Goal: Task Accomplishment & Management: Manage account settings

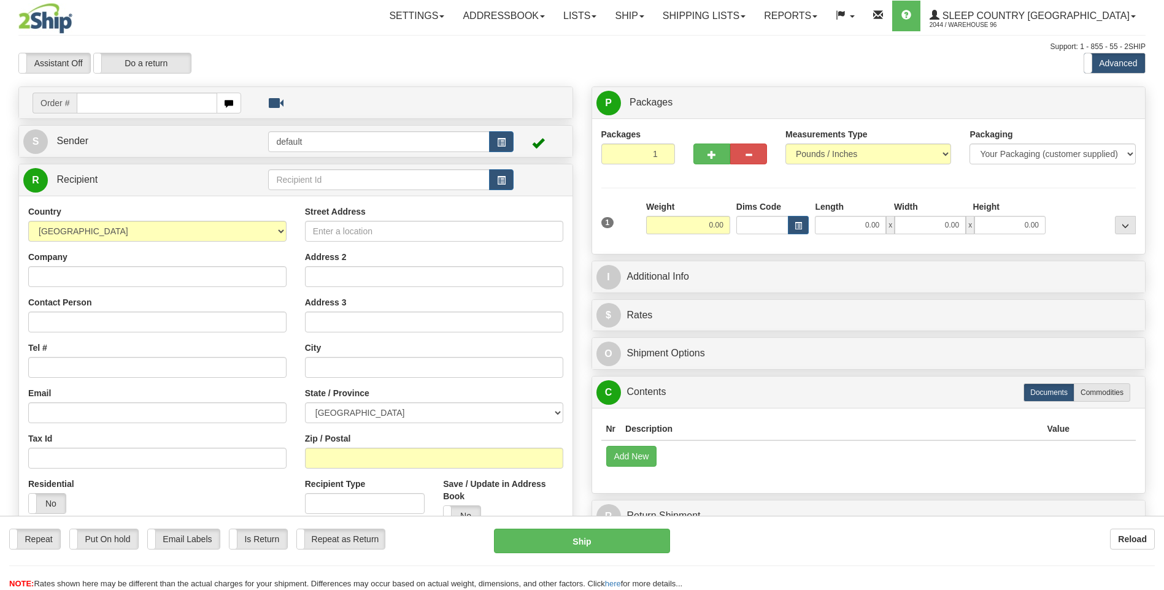
click at [120, 98] on div "Toggle navigation Settings Shipping Preferences Fields Preferences New" at bounding box center [582, 345] width 1164 height 691
click at [120, 98] on input "text" at bounding box center [147, 103] width 140 height 21
type input "9000H976156"
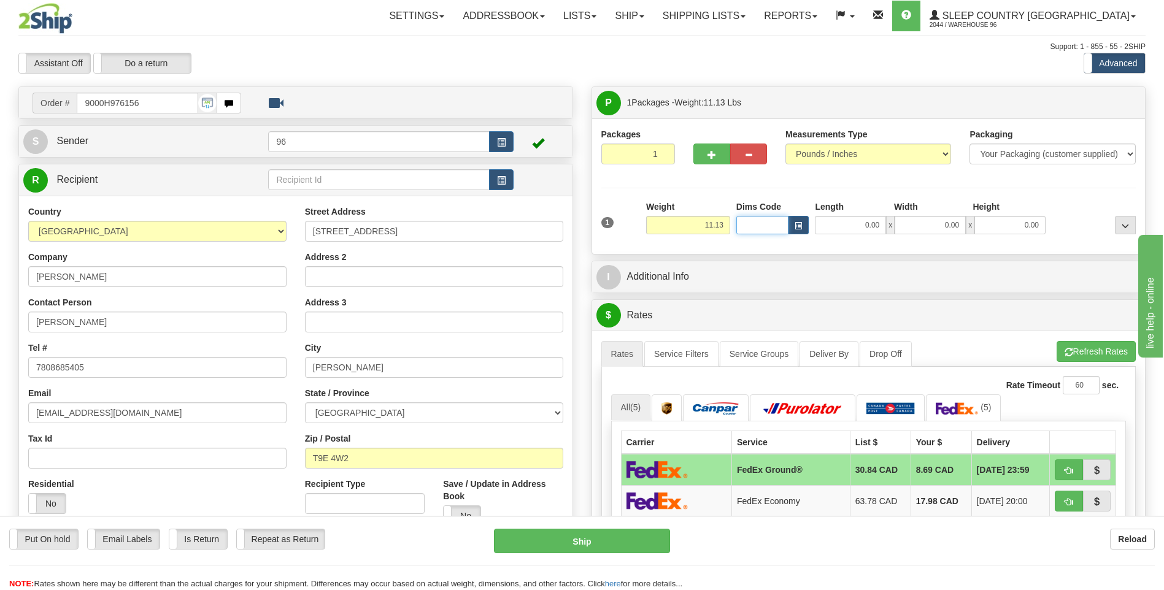
click at [784, 231] on input "Dims Code" at bounding box center [762, 225] width 53 height 18
type input "31"
click at [783, 231] on input "31" at bounding box center [762, 225] width 53 height 18
click at [852, 219] on input "0.00" at bounding box center [850, 225] width 71 height 18
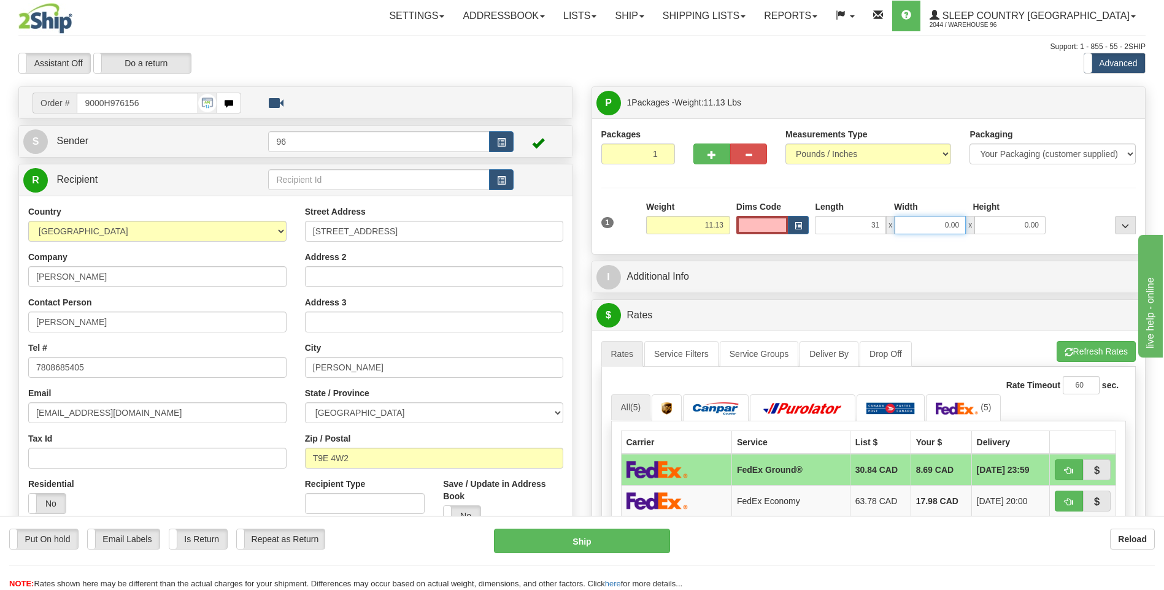
type input "31.00"
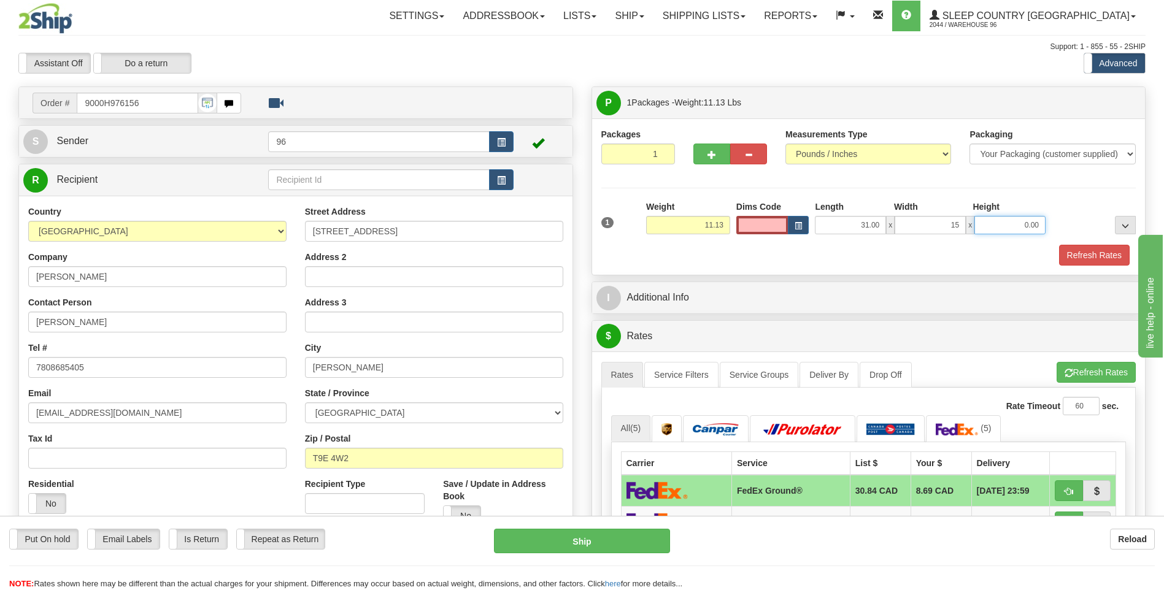
type input "15.00"
type input "8.00"
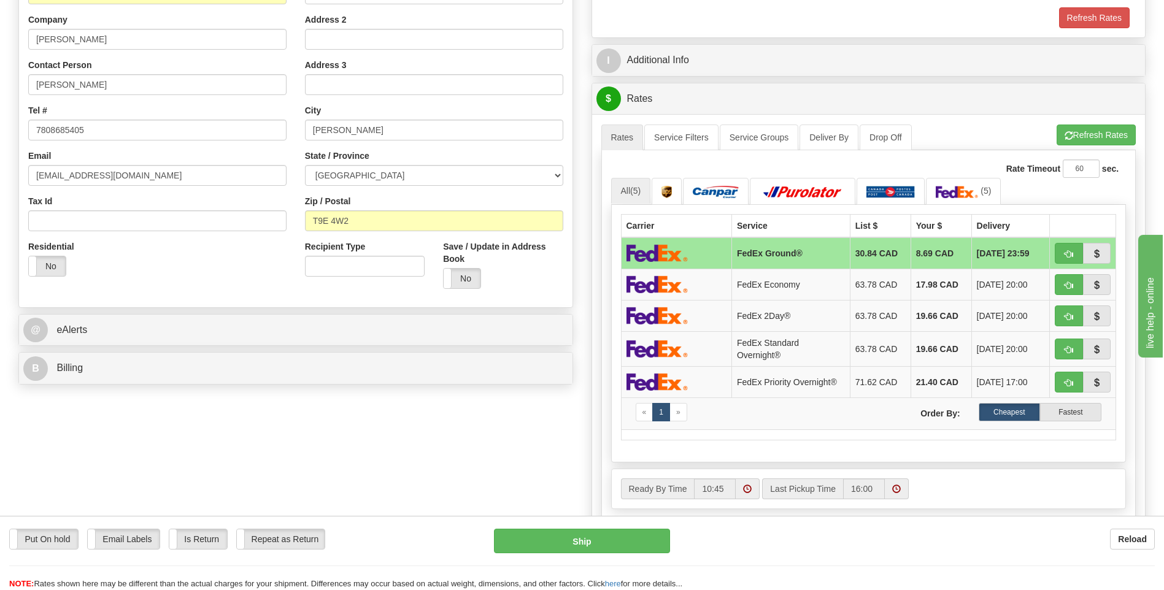
scroll to position [491, 0]
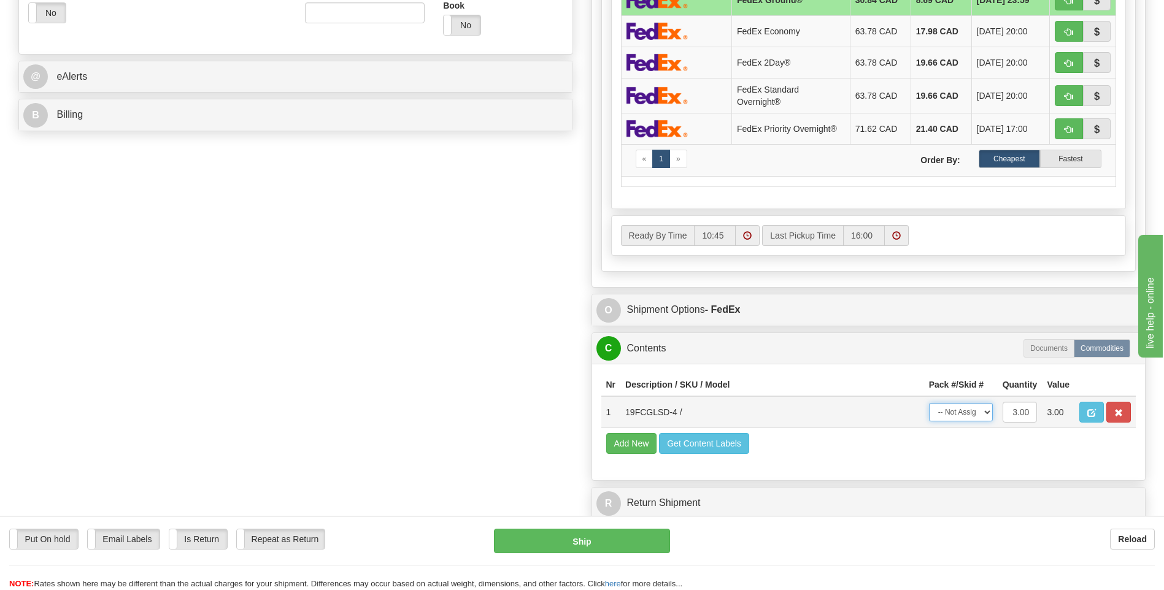
click at [945, 404] on select "-- Not Assigned -- Package 1" at bounding box center [961, 412] width 64 height 18
select select "0"
click at [929, 403] on select "-- Not Assigned -- Package 1" at bounding box center [961, 412] width 64 height 18
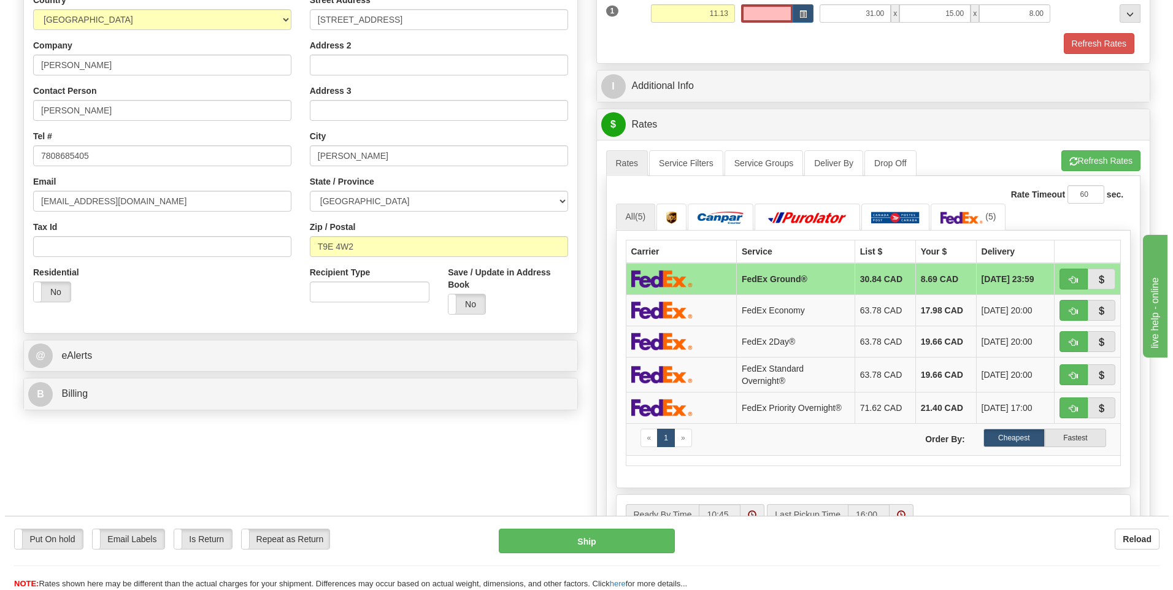
scroll to position [209, 0]
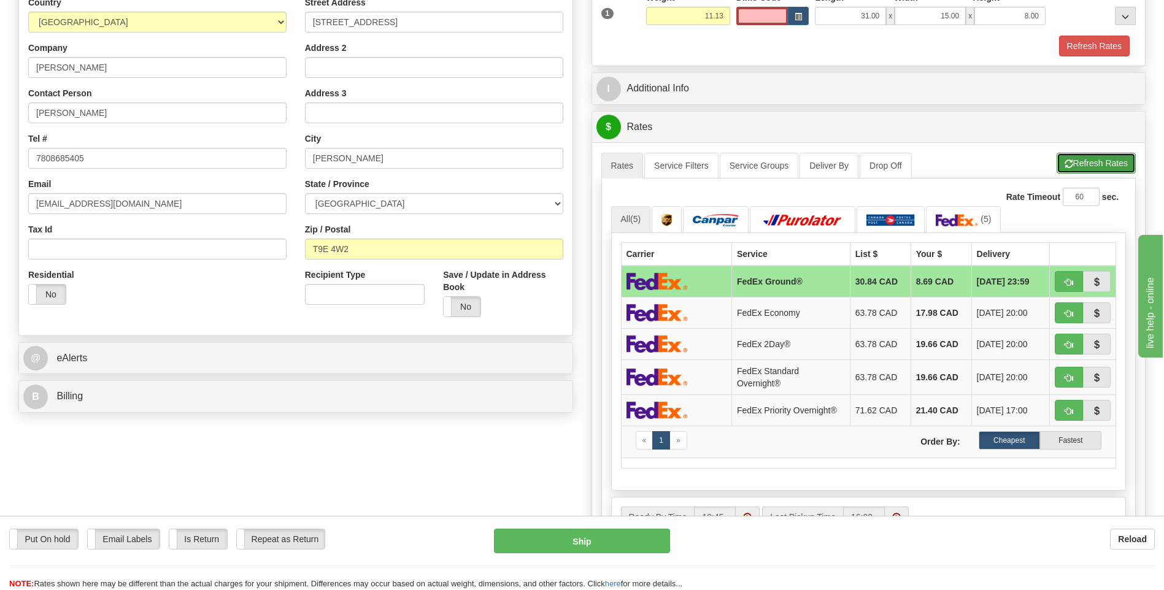
click at [1098, 164] on button "Refresh Rates" at bounding box center [1096, 163] width 79 height 21
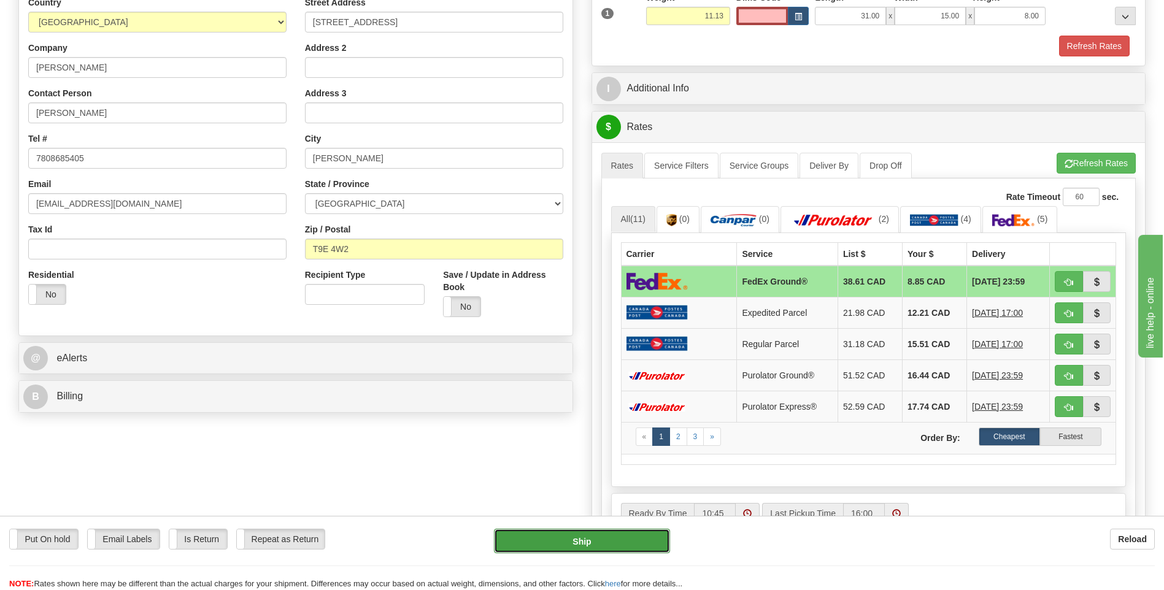
click at [559, 543] on button "Ship" at bounding box center [582, 541] width 176 height 25
type input "92"
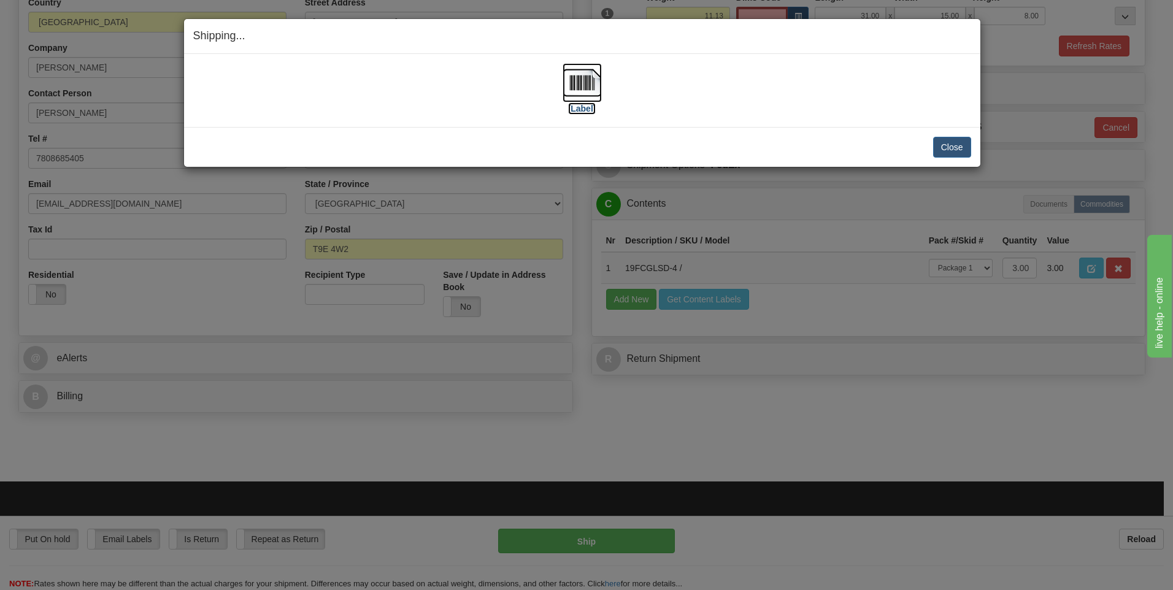
click at [591, 91] on img at bounding box center [582, 82] width 39 height 39
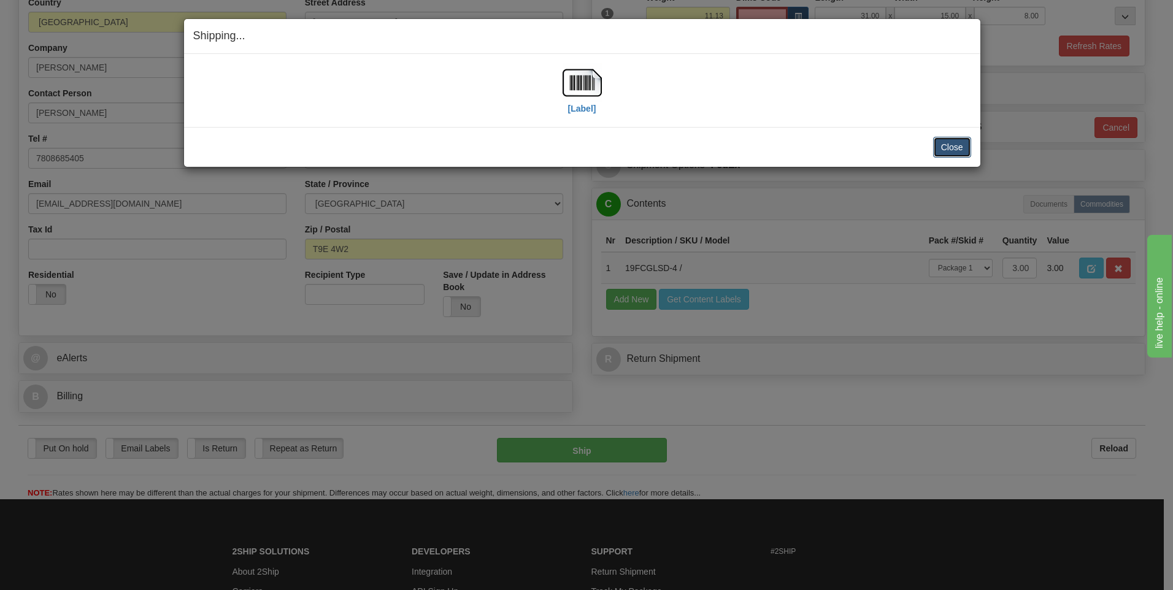
click at [933, 144] on button "Close" at bounding box center [952, 147] width 38 height 21
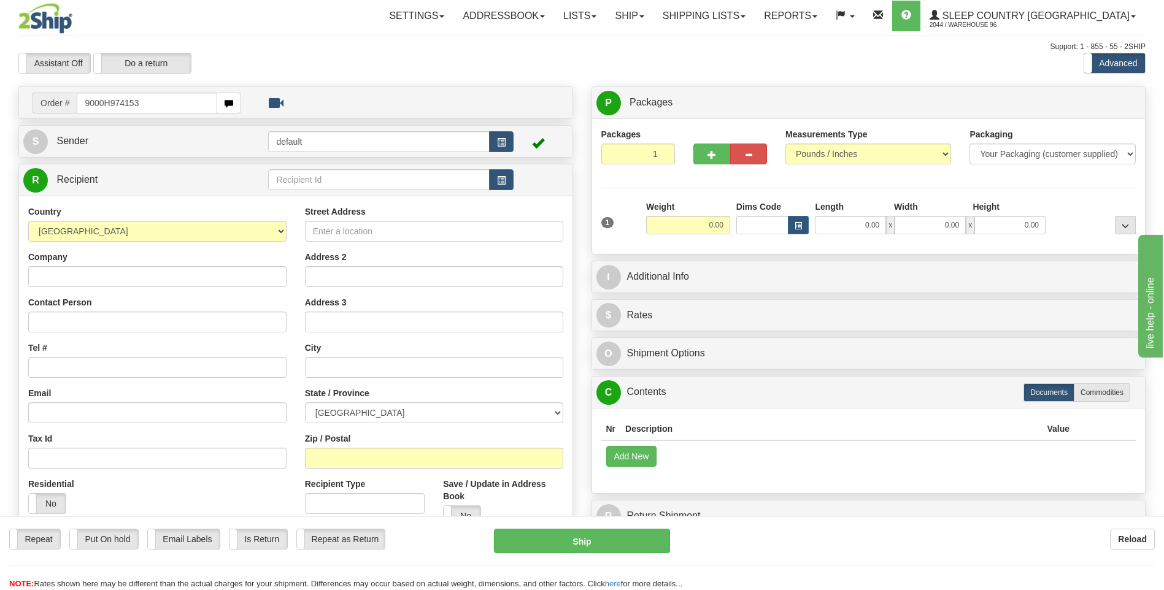
type input "9000H974153"
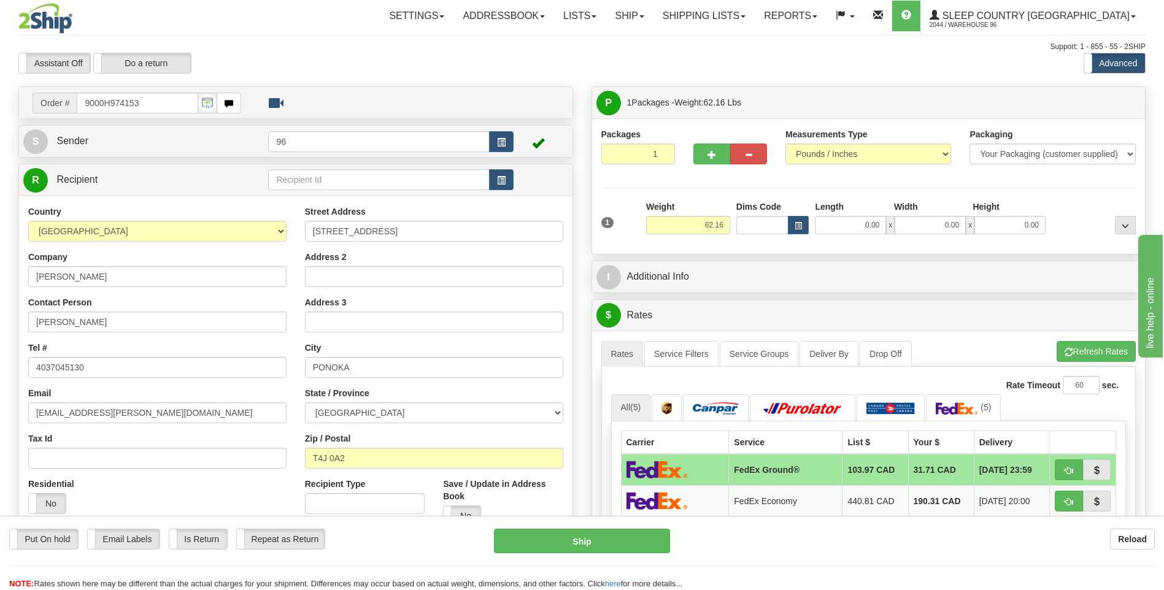
click at [839, 235] on div "1 Weight 62.16 Dims Code x x" at bounding box center [868, 223] width 541 height 44
click at [852, 230] on input "0.00" at bounding box center [850, 225] width 71 height 18
type input "0.00"
click at [713, 154] on span "button" at bounding box center [712, 155] width 9 height 8
type input "2"
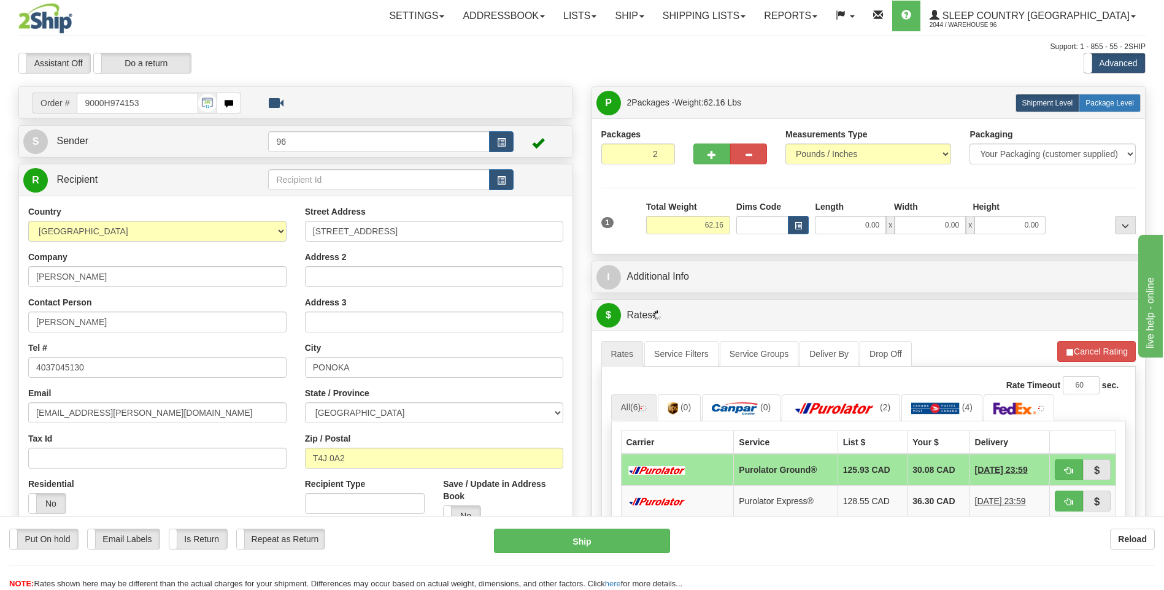
click at [1110, 94] on label "Package Level Pack.." at bounding box center [1110, 103] width 62 height 18
radio input "true"
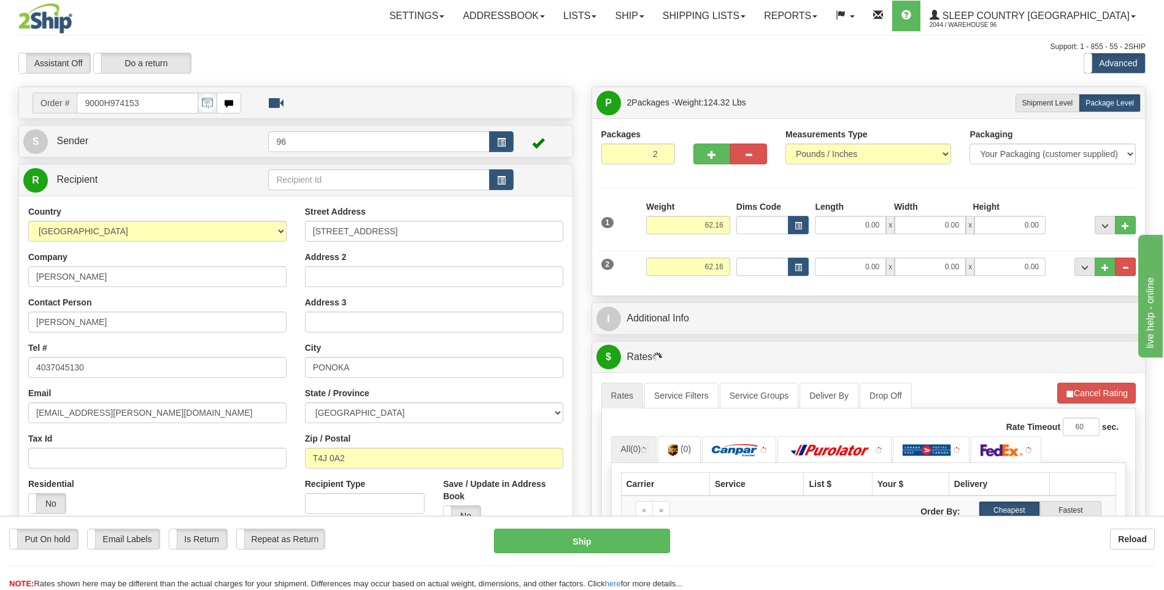
click at [678, 255] on div "2 Weight 62.16 Dims Code Length Width Height" at bounding box center [868, 265] width 541 height 41
click at [709, 258] on input "62.16" at bounding box center [688, 267] width 84 height 18
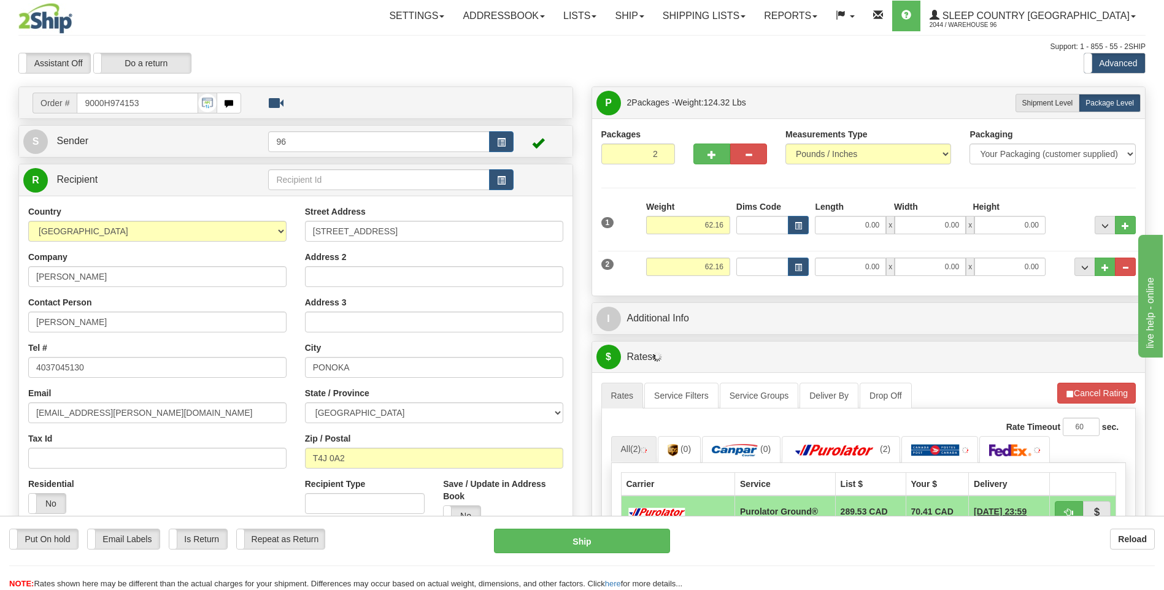
click at [709, 239] on div "Weight 62.16" at bounding box center [688, 222] width 90 height 43
click at [697, 271] on input "62.16" at bounding box center [688, 267] width 84 height 18
type input "5.00"
click at [814, 233] on div "0.00 x 0.00 x 0.00" at bounding box center [930, 225] width 237 height 18
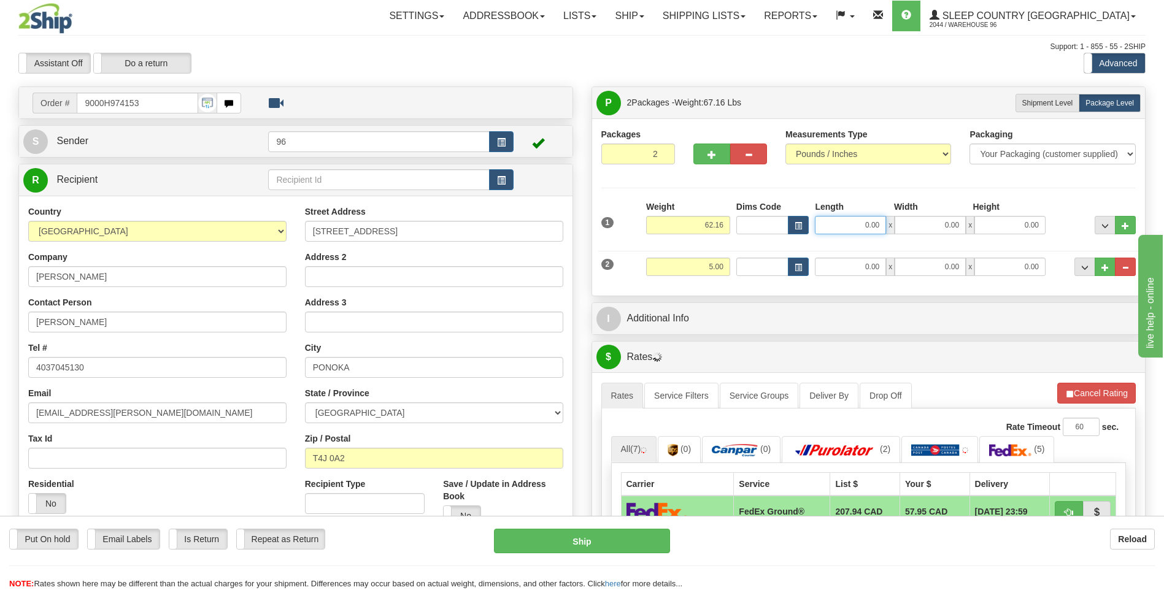
click at [824, 228] on input "0.00" at bounding box center [850, 225] width 71 height 18
type input "17.00"
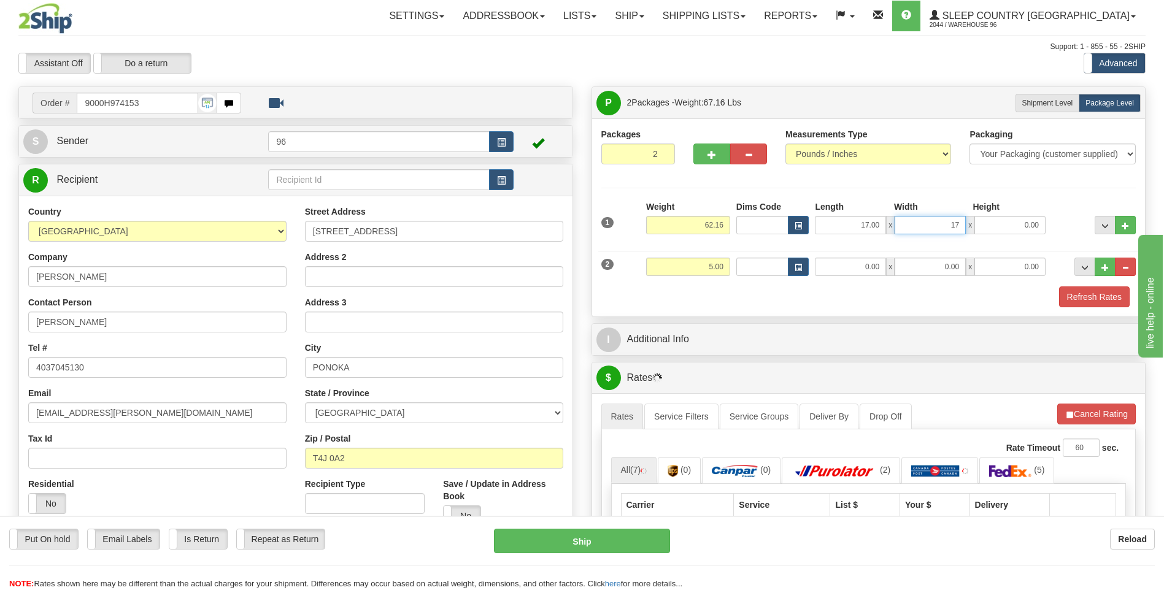
type input "17.00"
type input "42.00"
click at [867, 271] on input "0.00" at bounding box center [850, 267] width 71 height 18
type input "14.00"
type input "7.00"
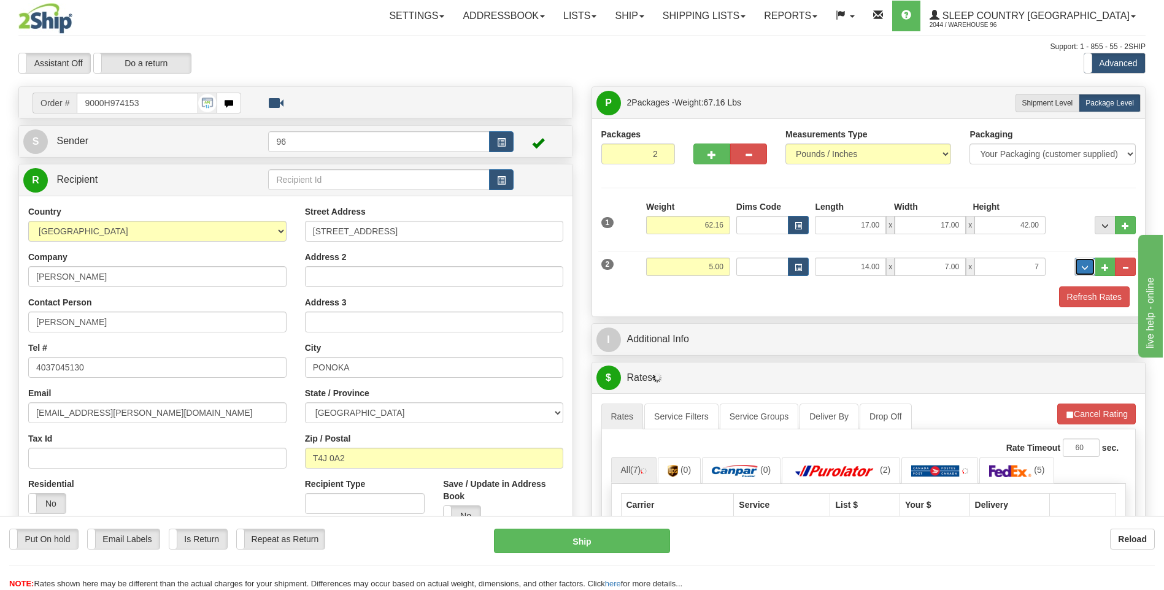
type input "7.00"
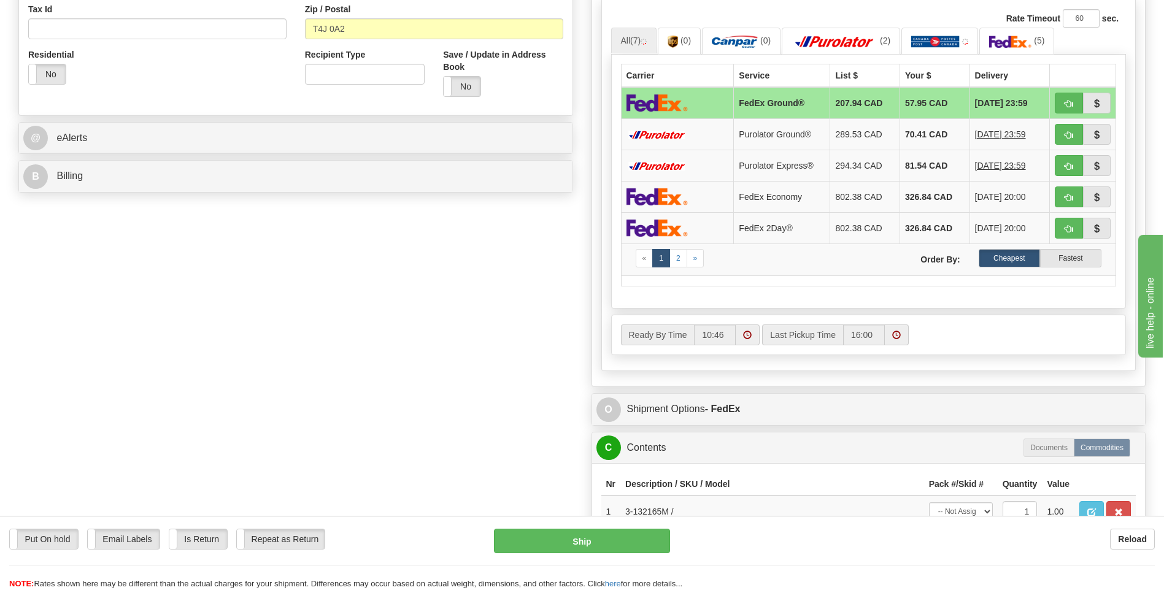
scroll to position [552, 0]
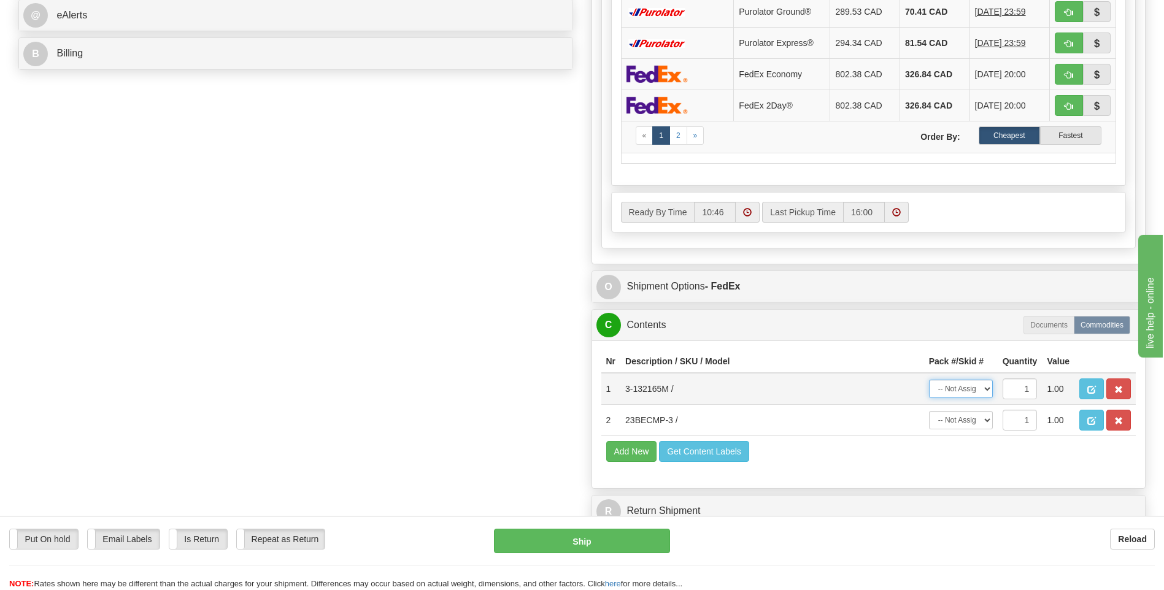
click at [975, 391] on select "-- Not Assigned -- Package 1 Package 2" at bounding box center [961, 389] width 64 height 18
select select "0"
click at [929, 380] on select "-- Not Assigned -- Package 1 Package 2" at bounding box center [961, 389] width 64 height 18
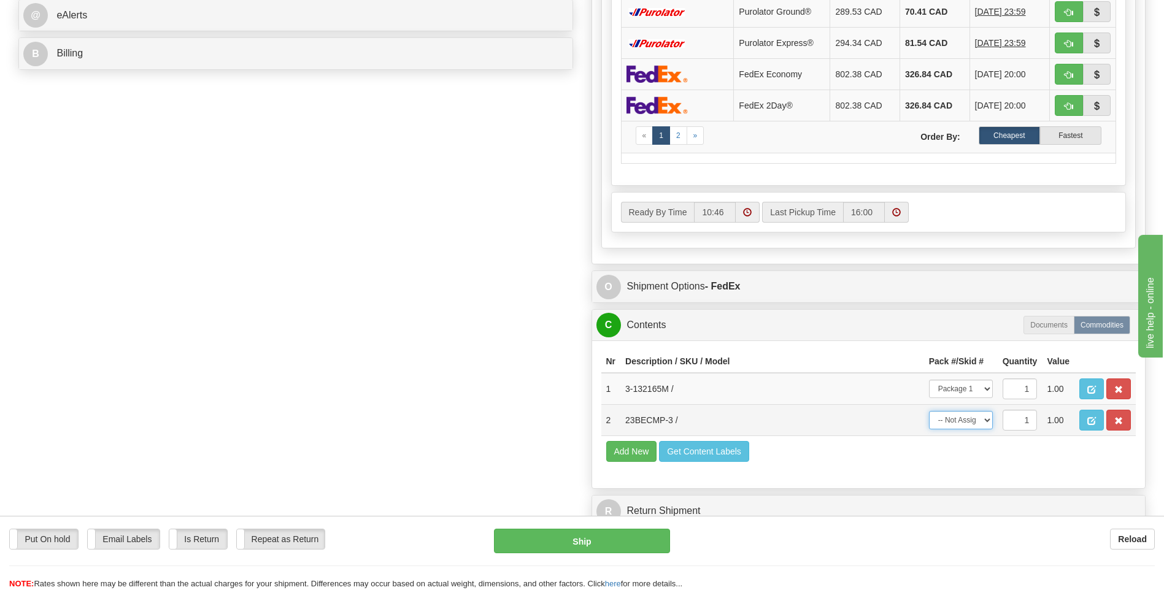
click at [960, 418] on select "-- Not Assigned -- Package 1 Package 2" at bounding box center [961, 420] width 64 height 18
select select "1"
click at [929, 411] on select "-- Not Assigned -- Package 1 Package 2" at bounding box center [961, 420] width 64 height 18
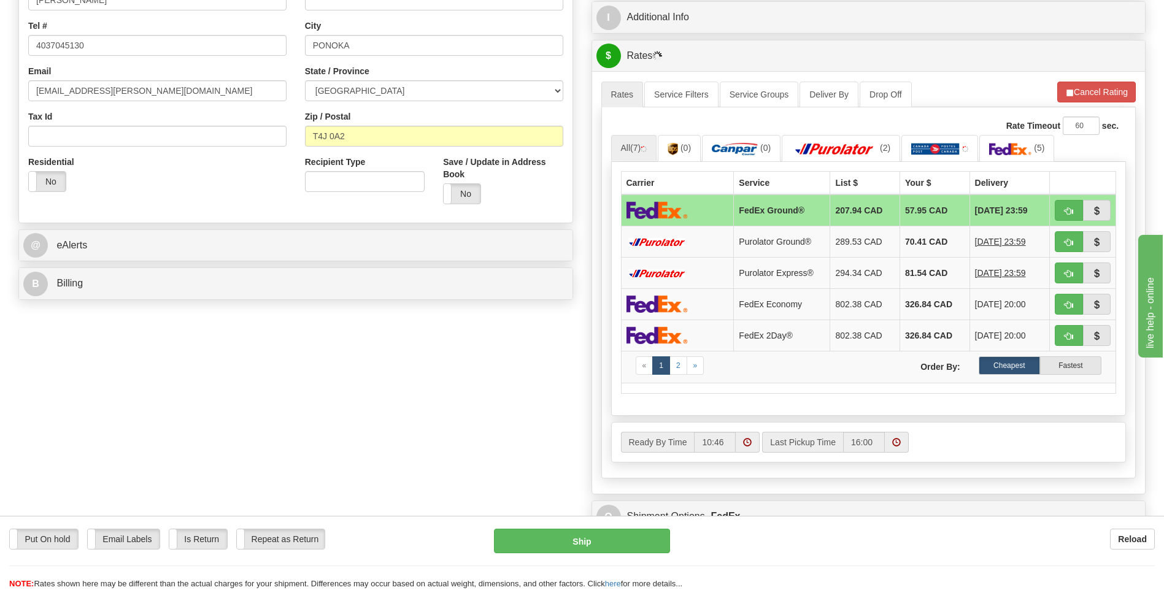
scroll to position [184, 0]
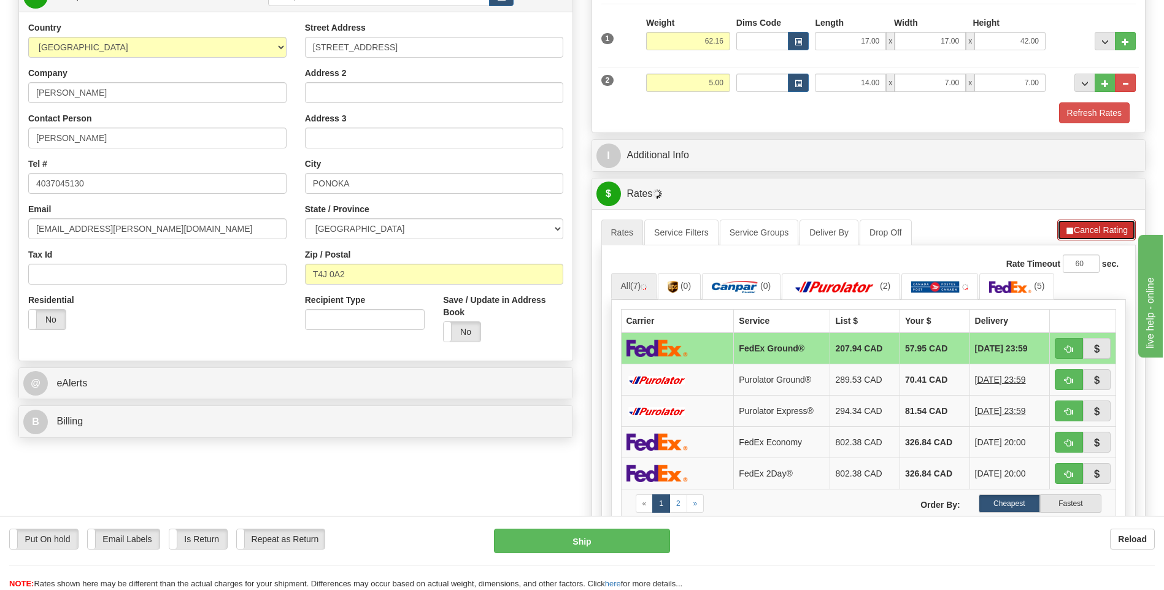
click at [1087, 233] on button "Cancel Rating" at bounding box center [1096, 230] width 79 height 21
click at [1081, 226] on button "Refresh Rates" at bounding box center [1096, 230] width 79 height 21
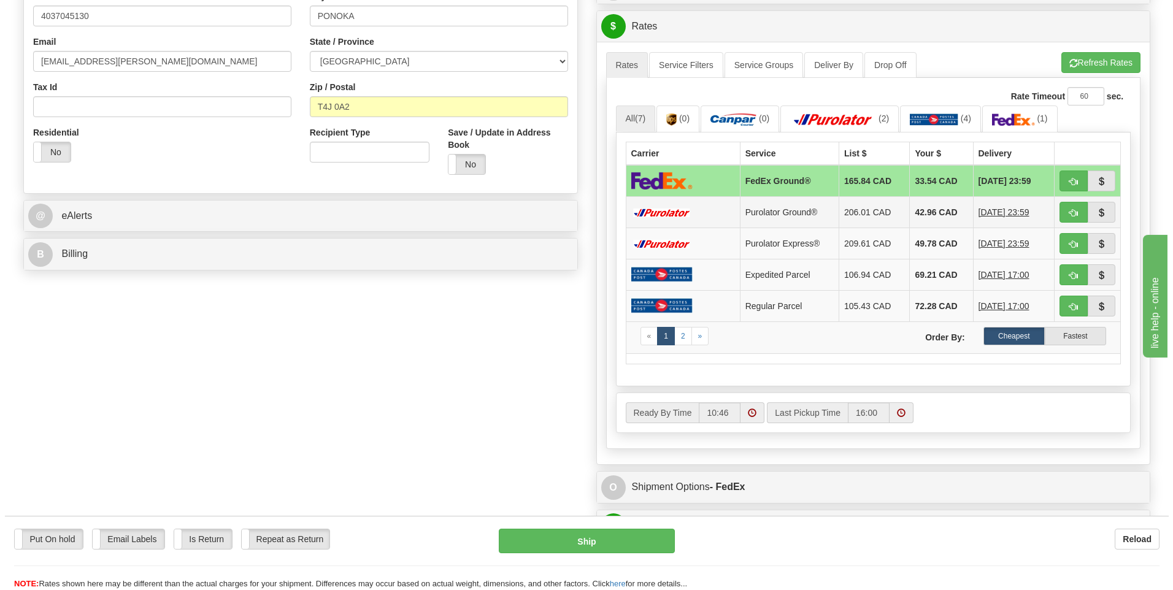
scroll to position [368, 0]
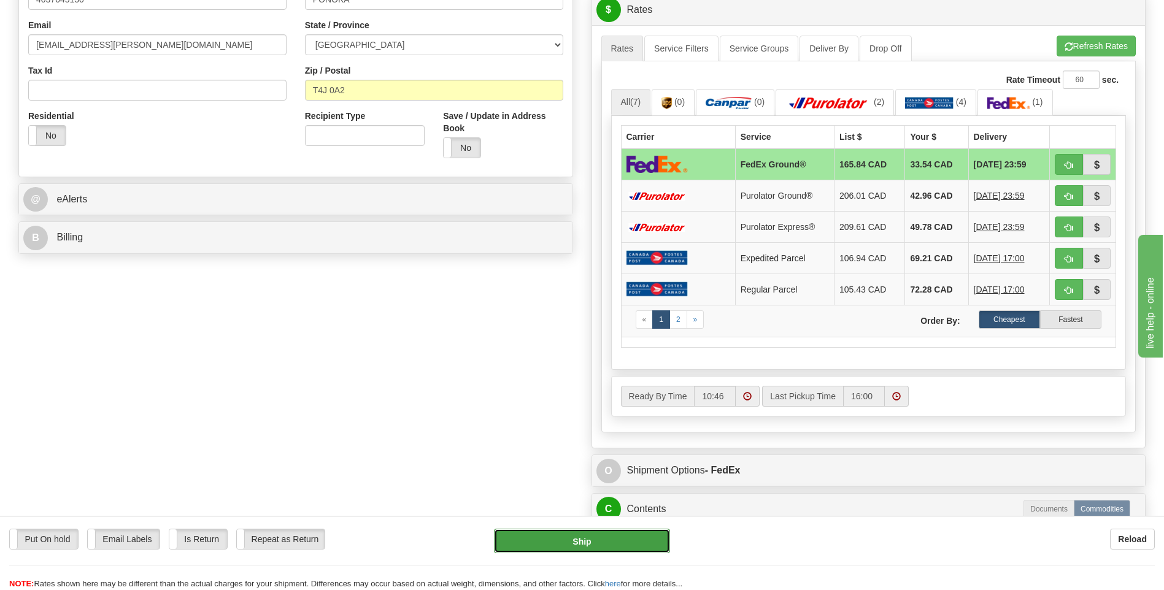
click at [608, 536] on button "Ship" at bounding box center [582, 541] width 176 height 25
type input "92"
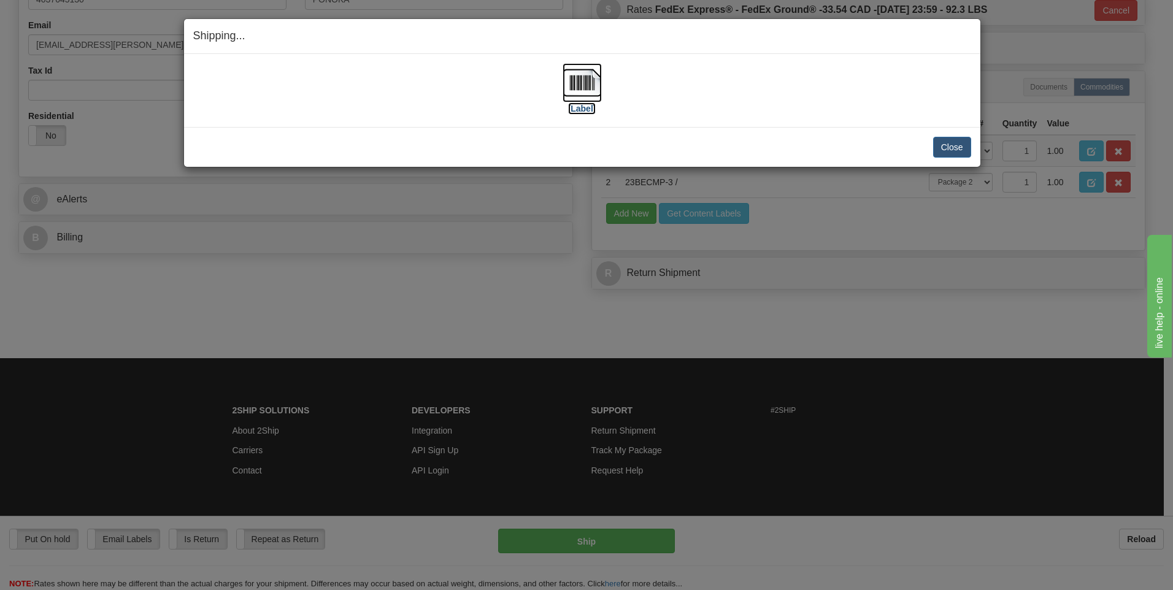
click at [583, 87] on img at bounding box center [582, 82] width 39 height 39
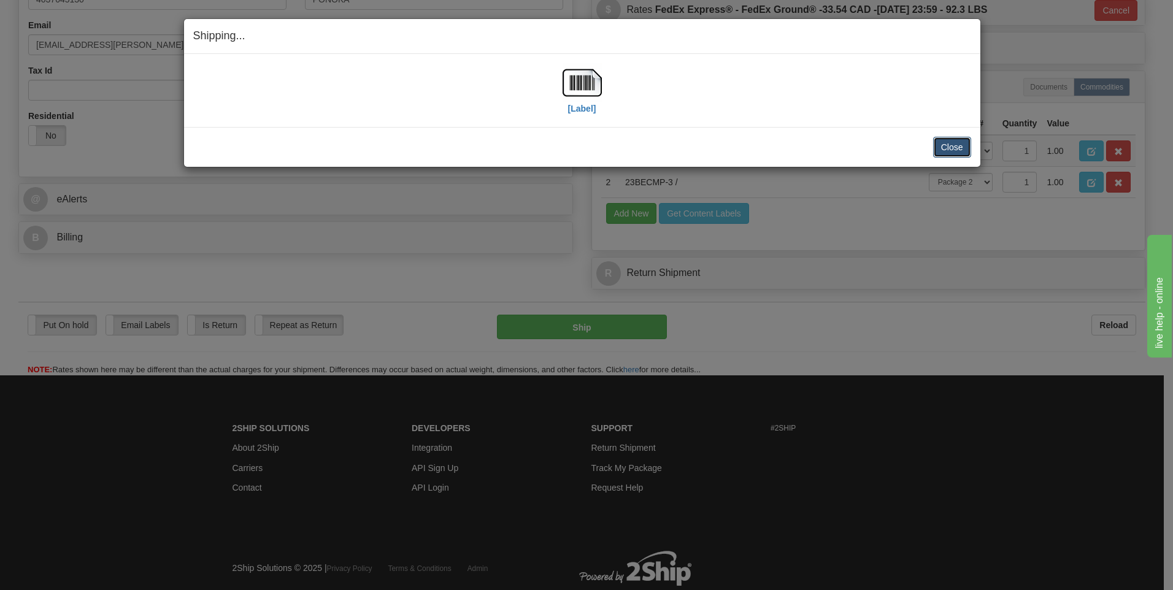
click at [948, 142] on button "Close" at bounding box center [952, 147] width 38 height 21
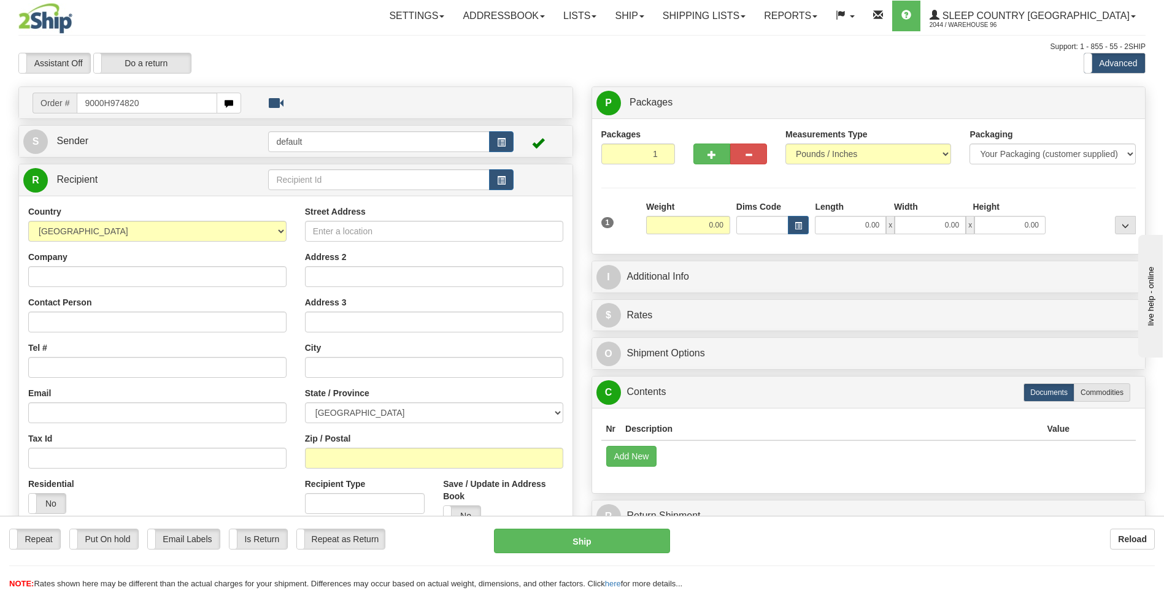
type input "9000H974820"
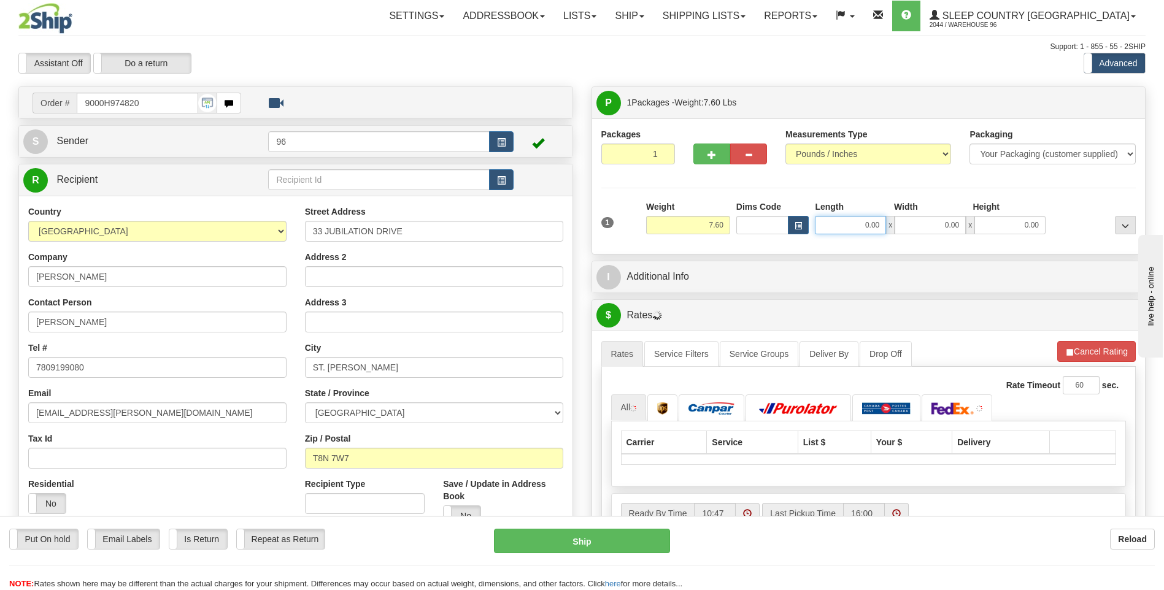
click at [862, 228] on input "0.00" at bounding box center [850, 225] width 71 height 18
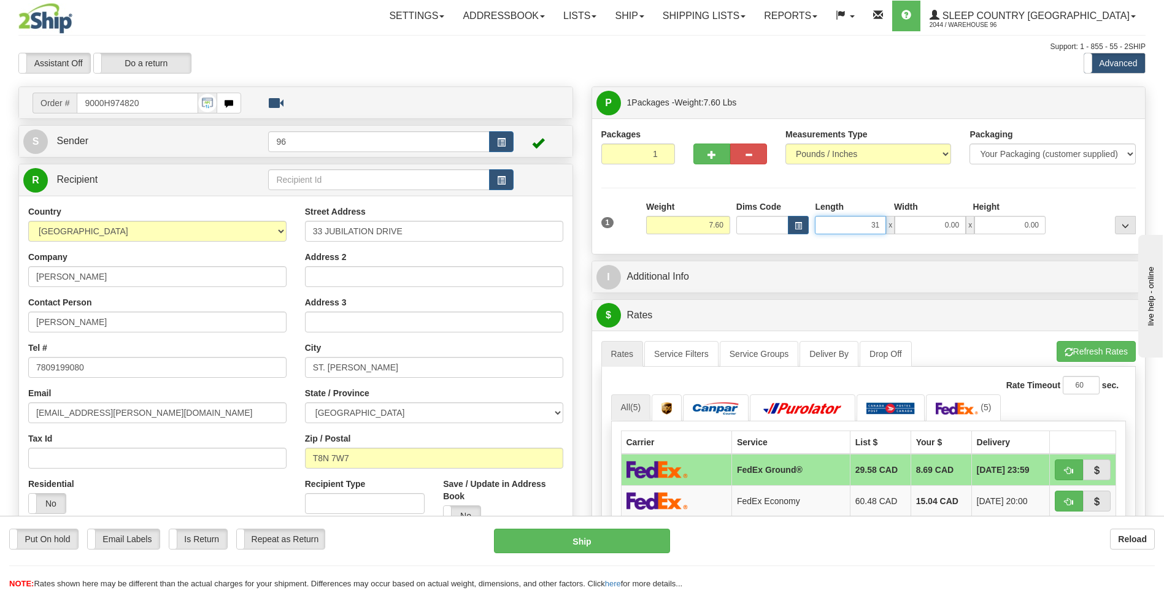
type input "31.00"
type input "4"
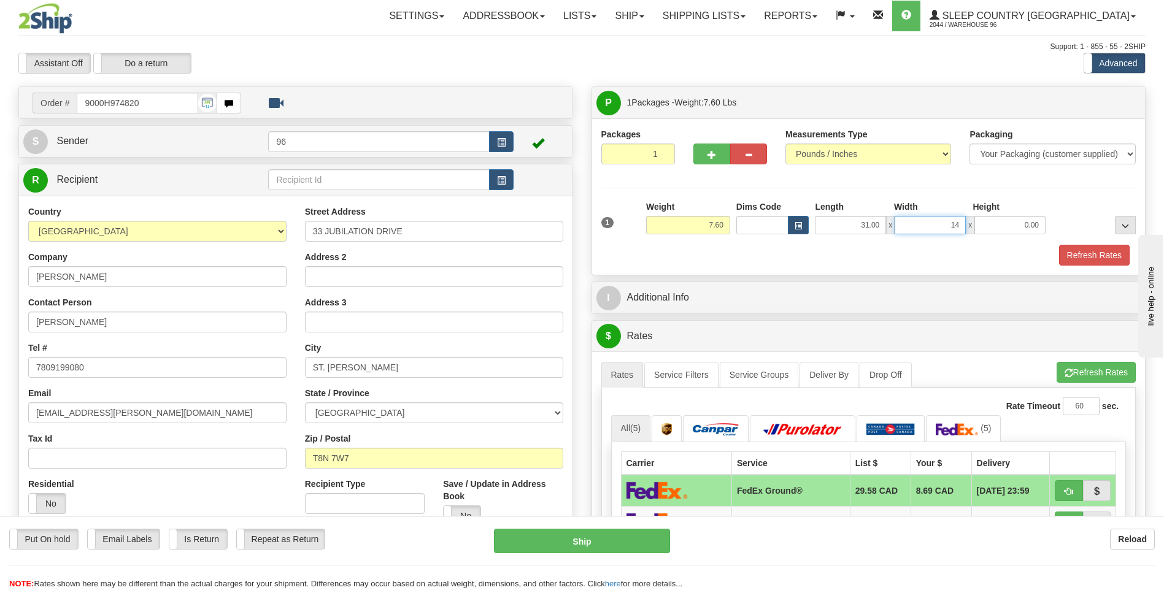
type input "14.00"
type input "10.00"
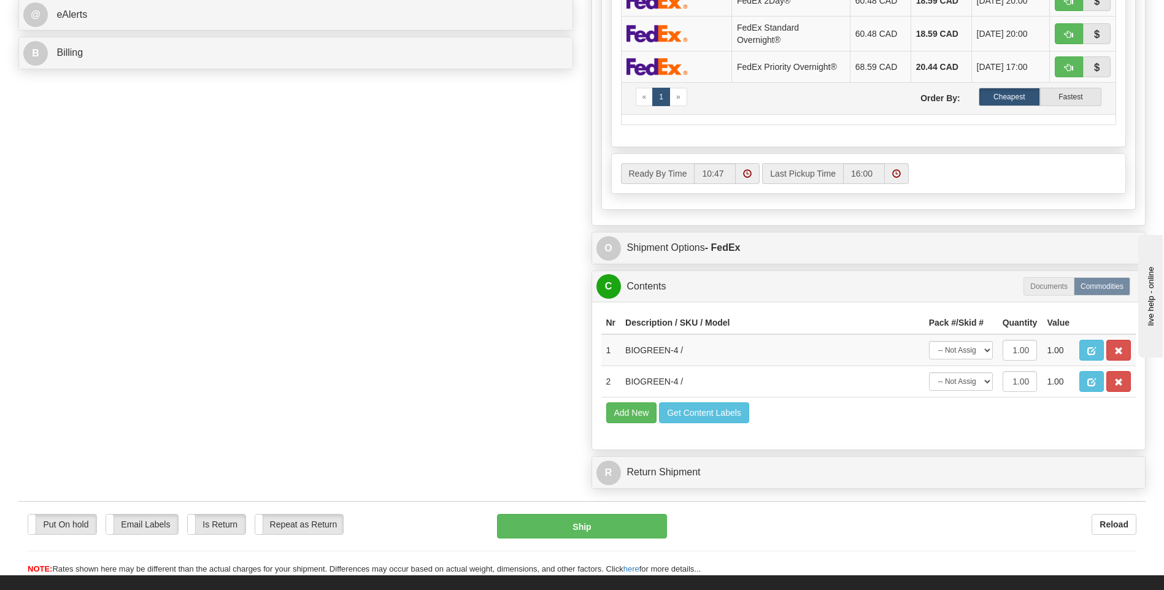
scroll to position [675, 0]
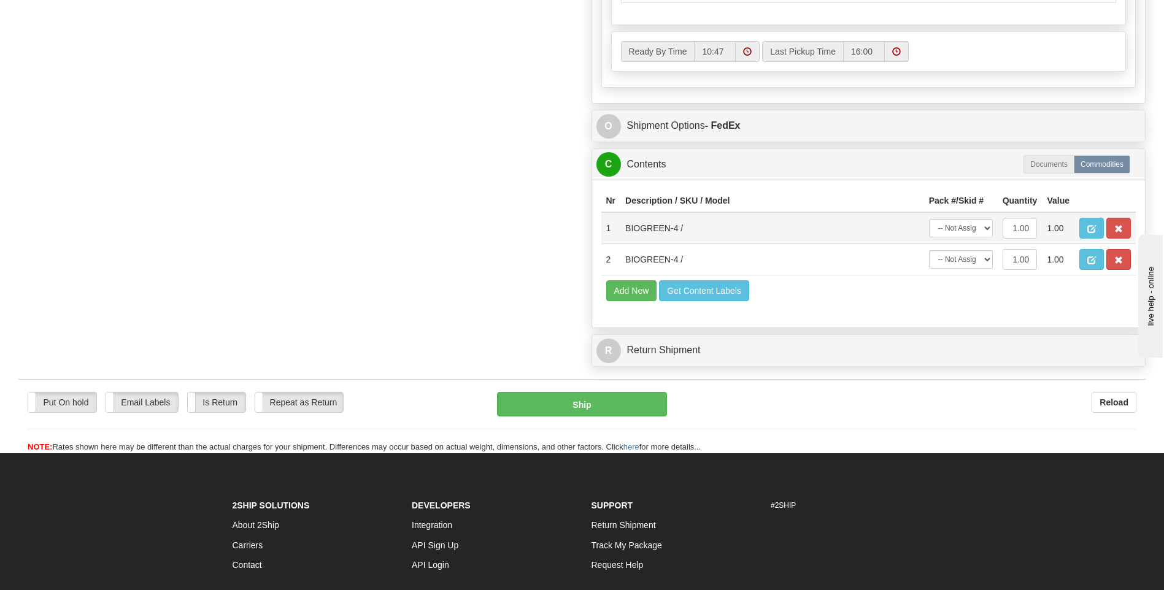
click at [975, 237] on td "-- Not Assigned -- Package 1" at bounding box center [961, 228] width 74 height 32
click at [975, 234] on select "-- Not Assigned -- Package 1" at bounding box center [961, 228] width 64 height 18
select select "0"
click at [929, 219] on select "-- Not Assigned -- Package 1" at bounding box center [961, 228] width 64 height 18
click at [981, 261] on select "-- Not Assigned -- Package 1" at bounding box center [961, 259] width 64 height 18
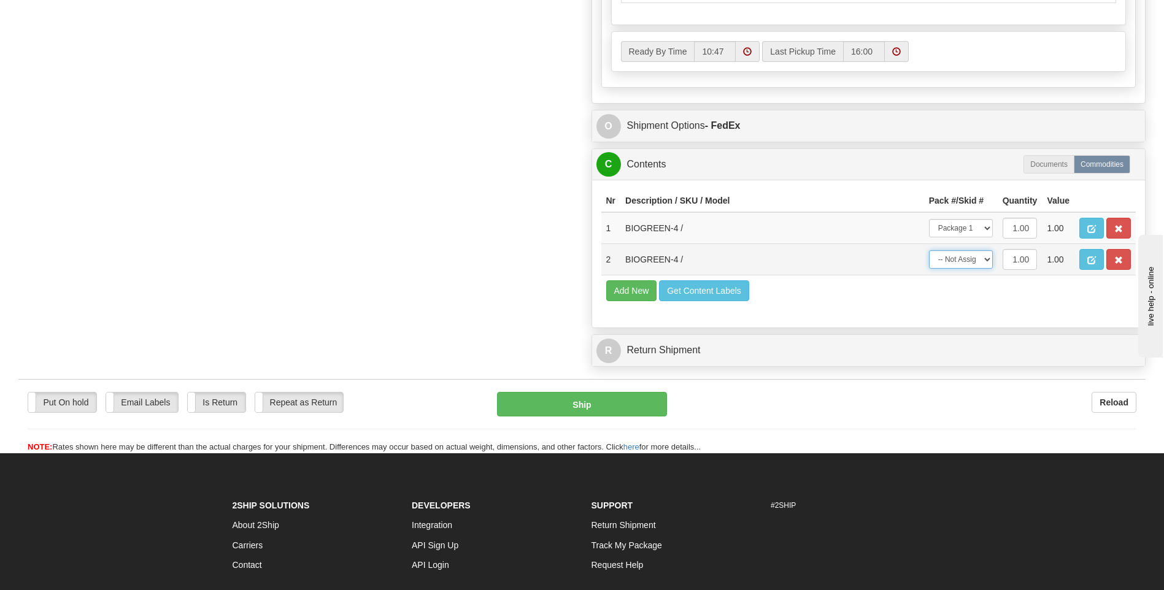
select select "0"
click at [929, 250] on select "-- Not Assigned -- Package 1" at bounding box center [961, 259] width 64 height 18
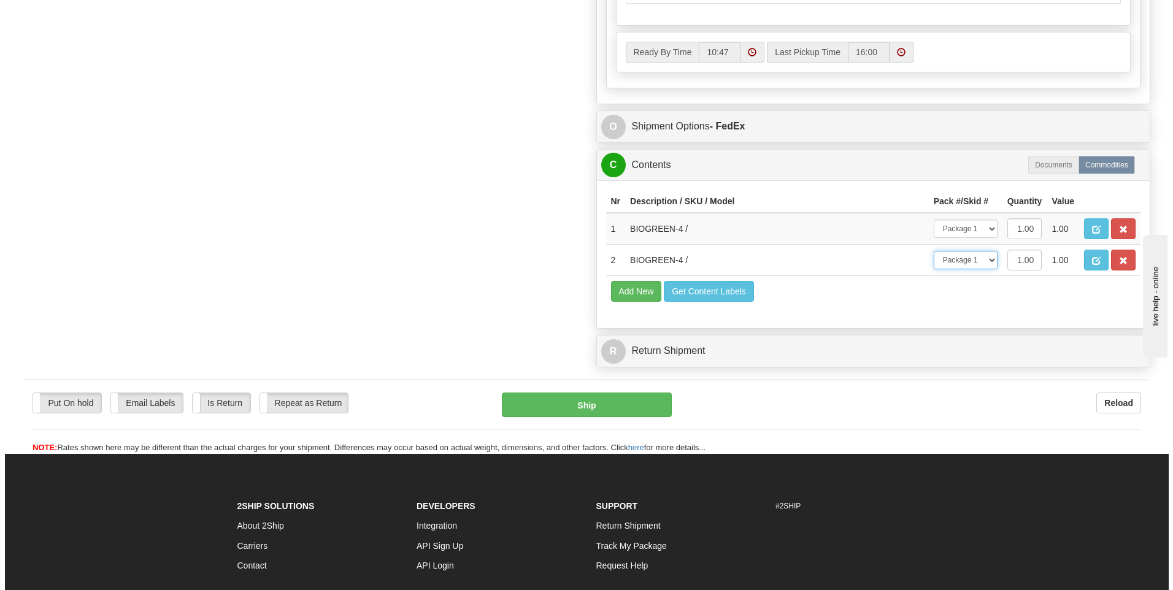
scroll to position [245, 0]
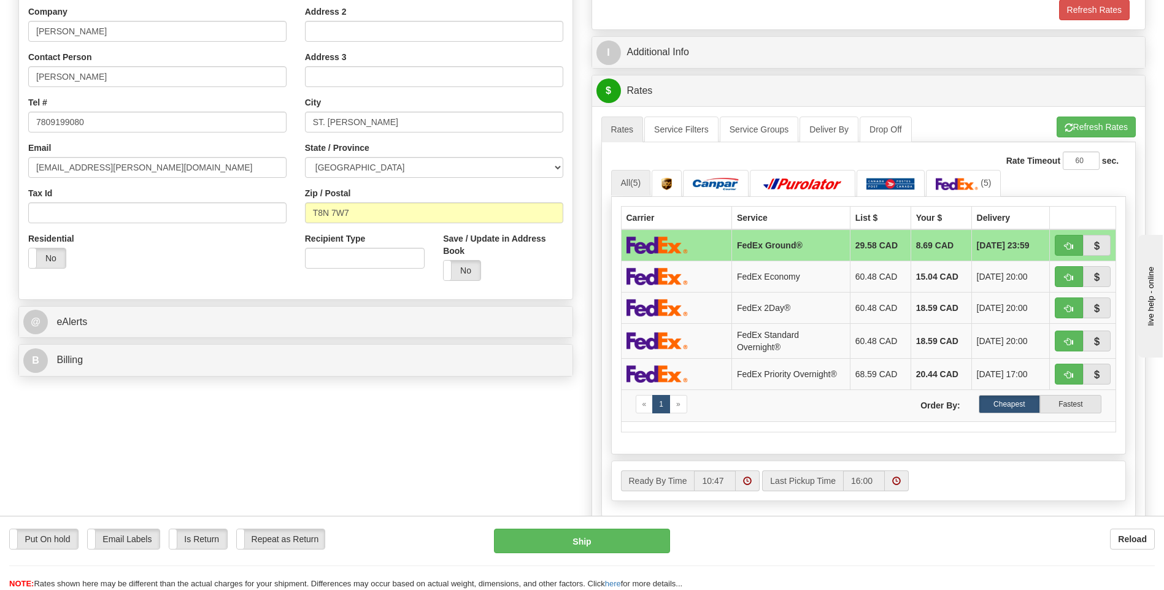
click at [1091, 110] on div "A change has been made which could impact your rate estimate. To ensure the est…" at bounding box center [869, 319] width 554 height 426
click at [1093, 128] on button "Refresh Rates" at bounding box center [1096, 127] width 79 height 21
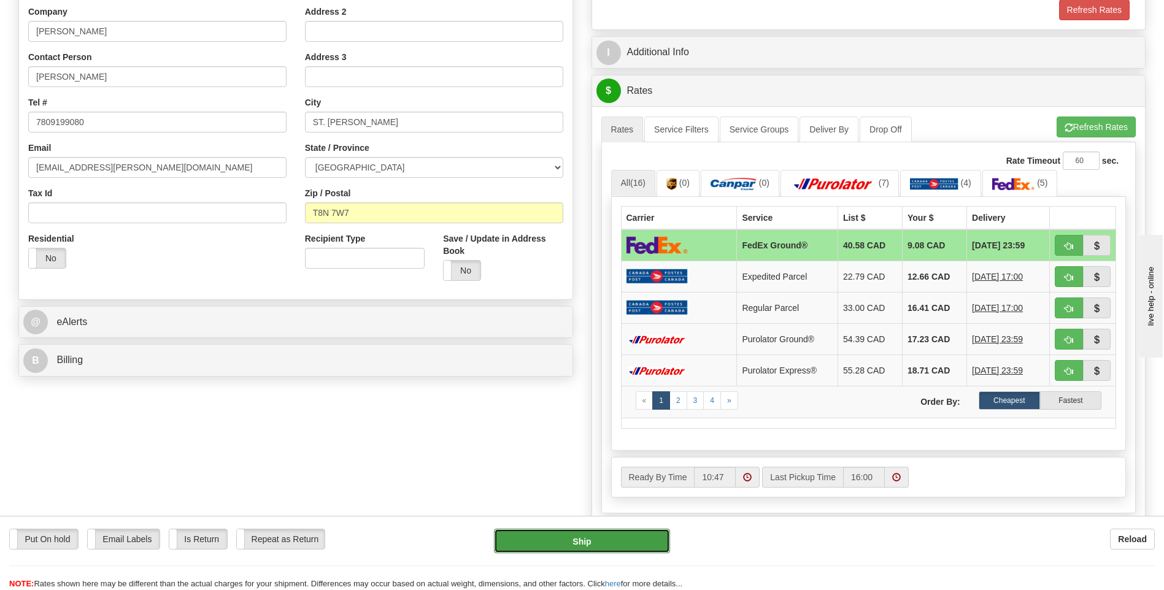
click at [604, 534] on button "Ship" at bounding box center [582, 541] width 176 height 25
type input "92"
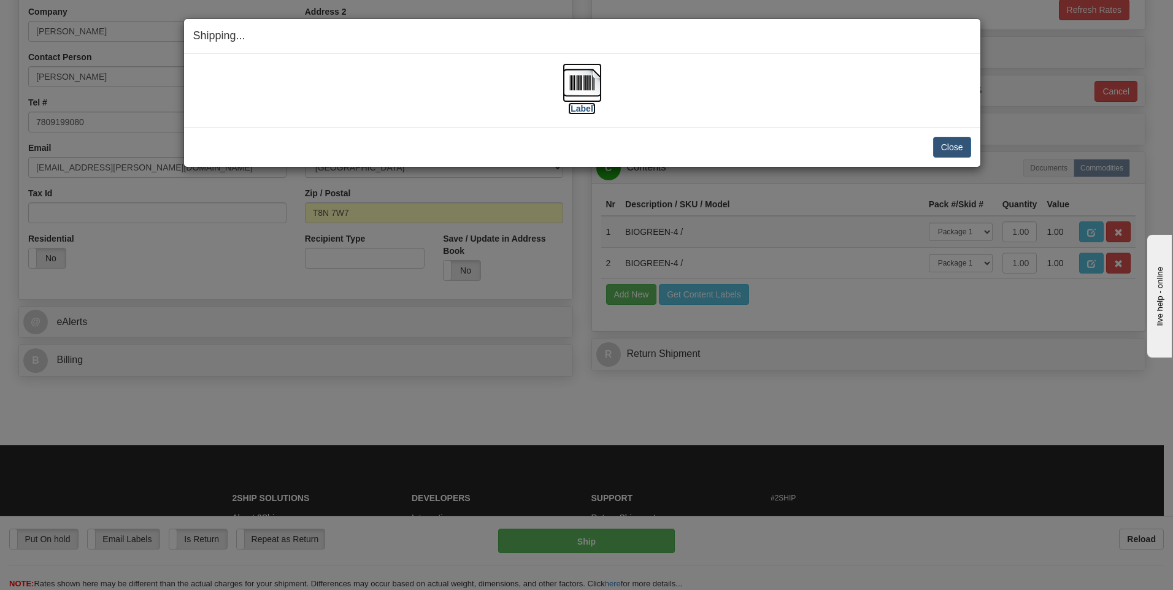
click at [601, 80] on img at bounding box center [582, 82] width 39 height 39
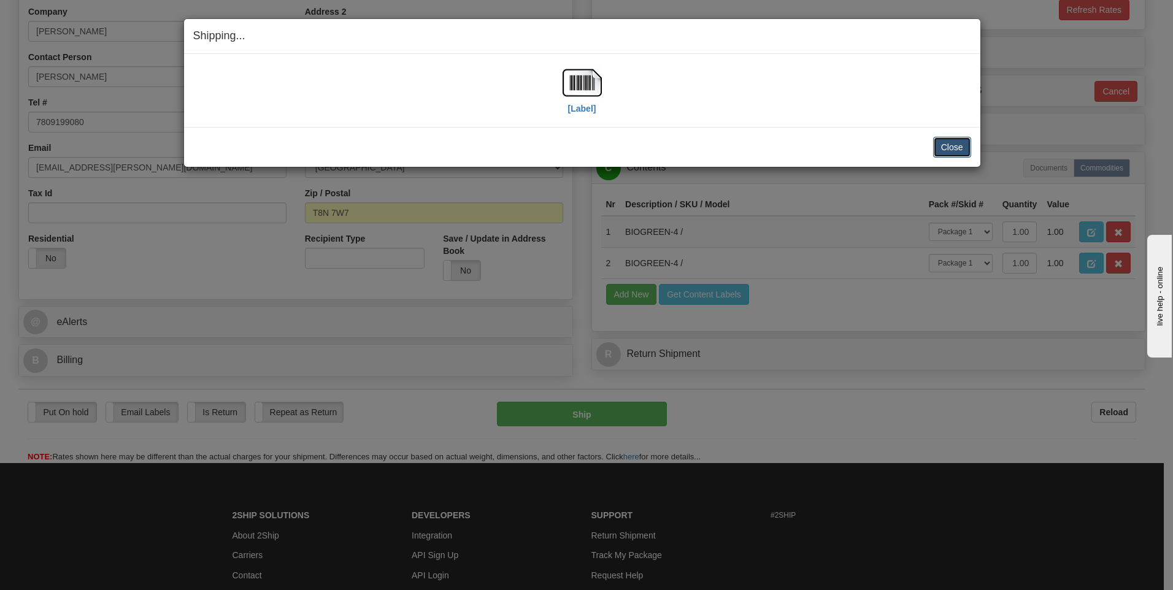
click at [943, 149] on button "Close" at bounding box center [952, 147] width 38 height 21
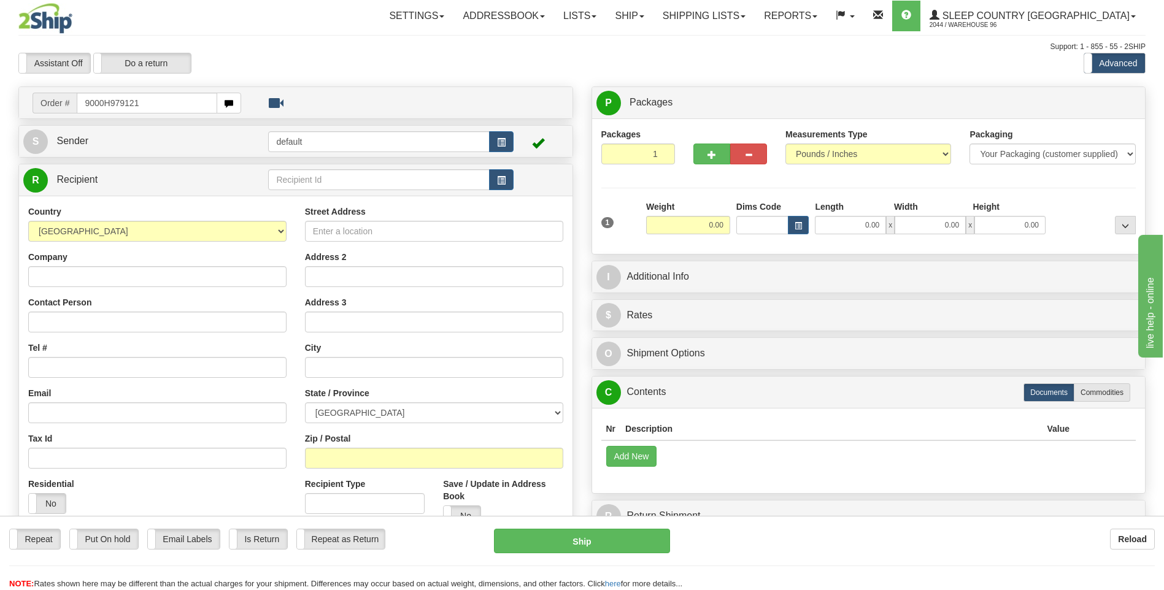
type input "9000H979121"
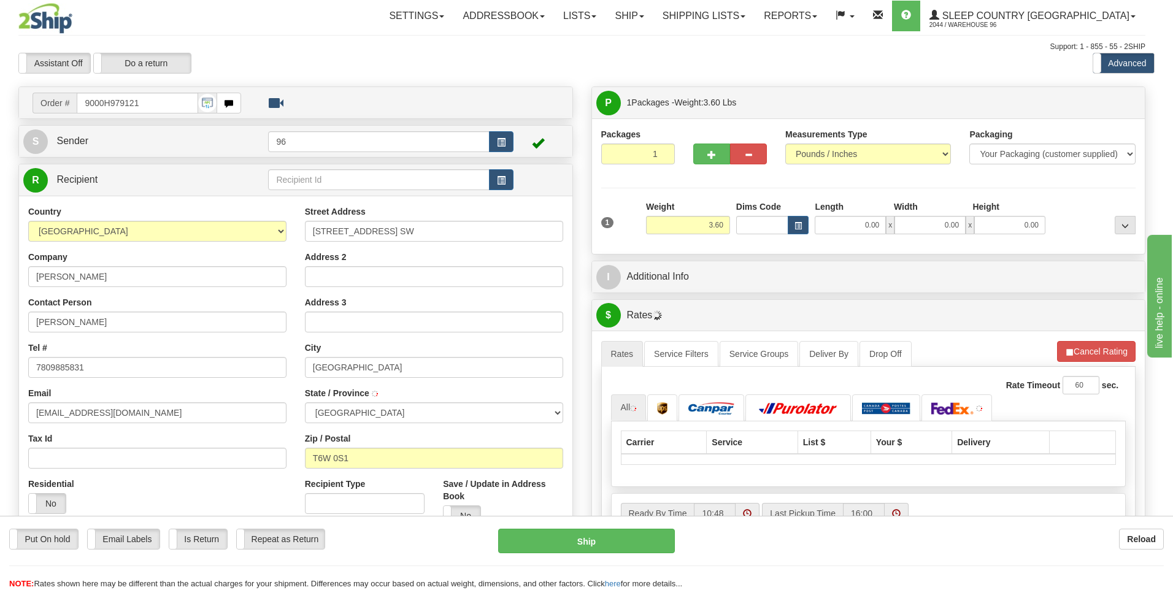
click at [850, 224] on body "Training Course Close Toggle navigation Settings Shipping Preferences New Recip…" at bounding box center [586, 295] width 1173 height 590
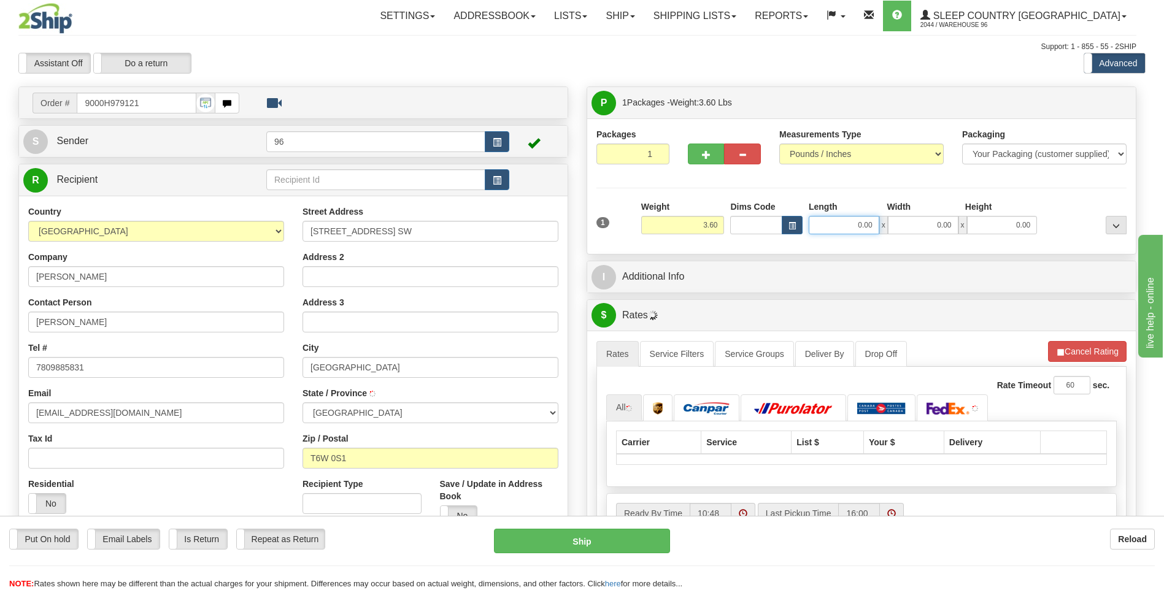
click at [853, 225] on input "0.00" at bounding box center [844, 225] width 71 height 18
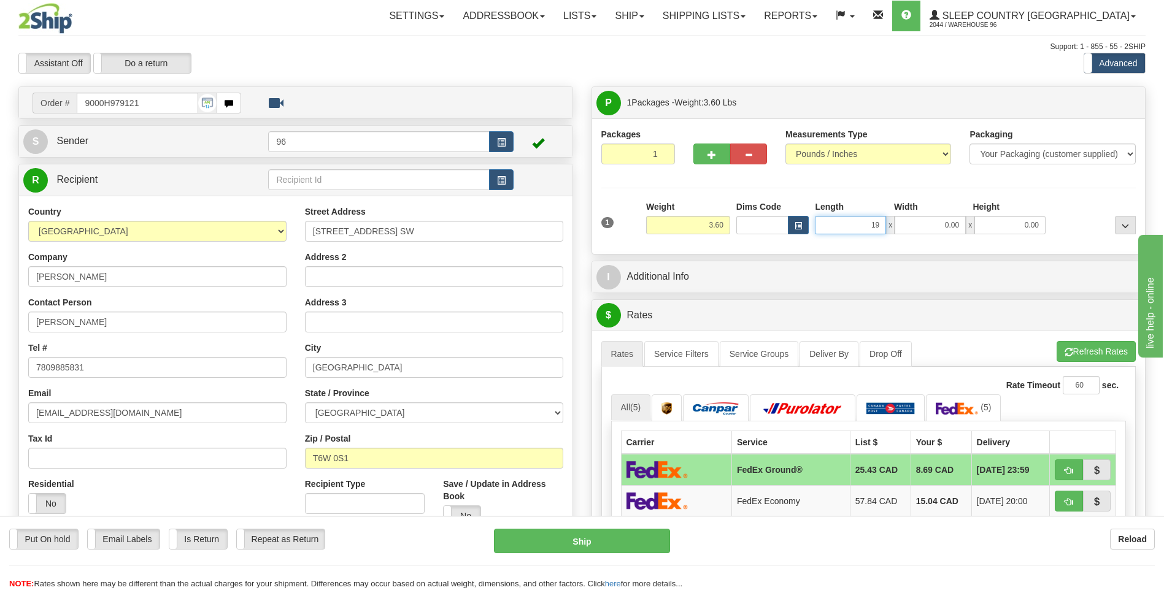
type input "19.00"
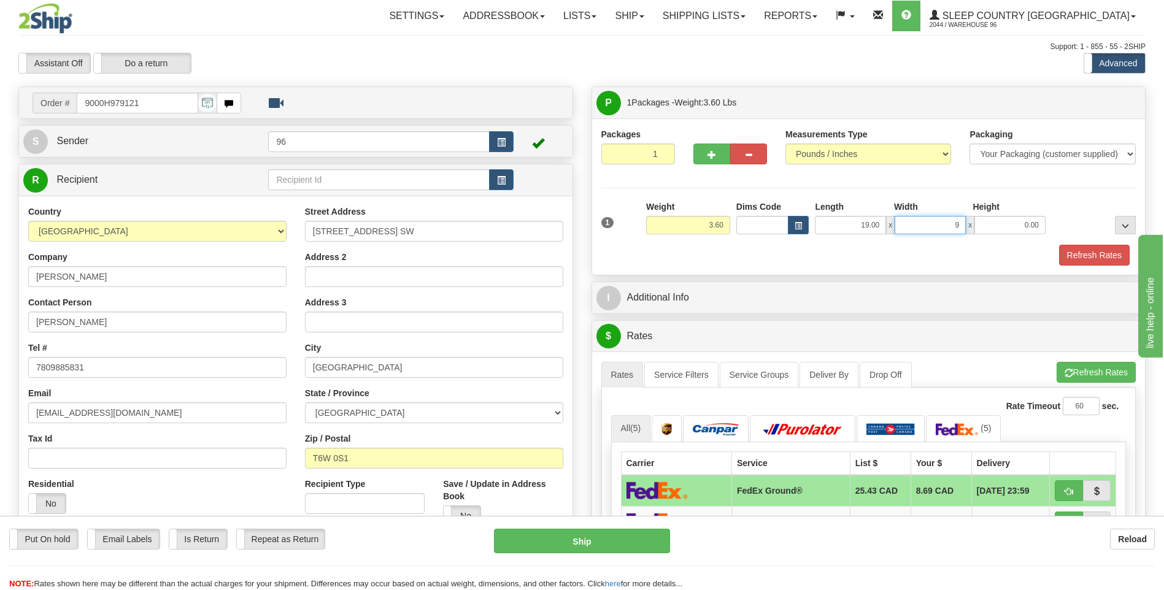
type input "9.00"
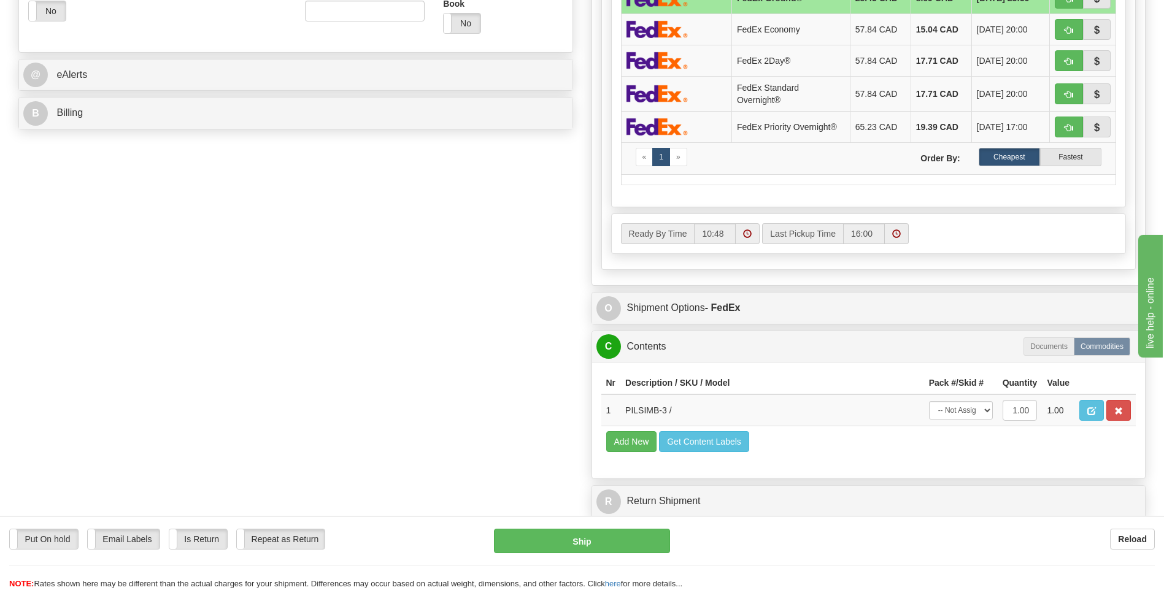
scroll to position [552, 0]
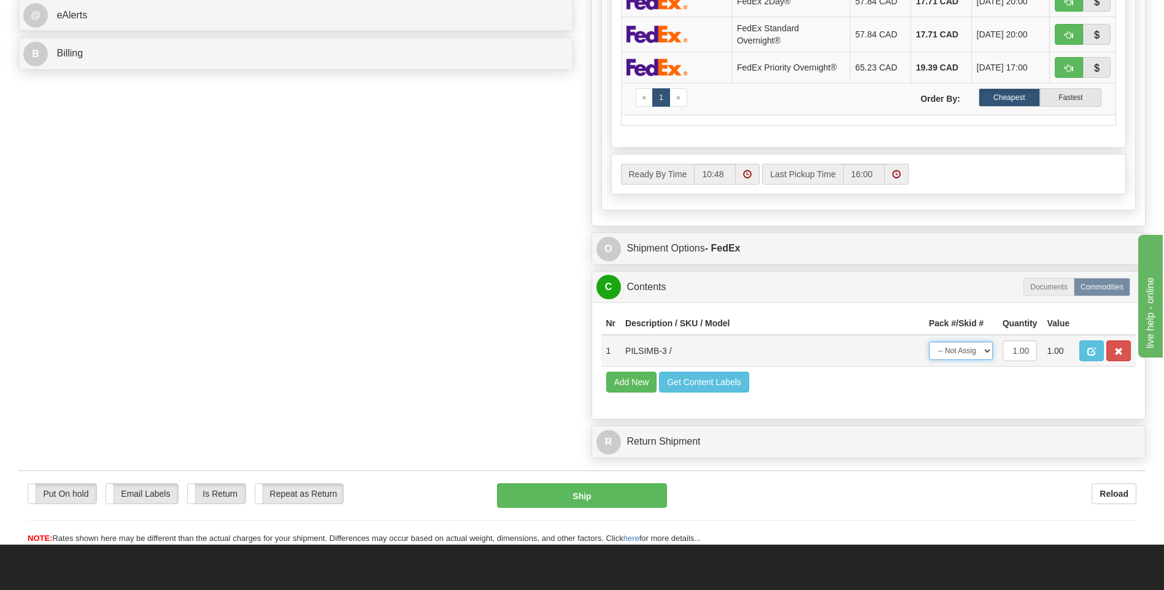
click at [964, 347] on select "-- Not Assigned -- Package 1" at bounding box center [961, 351] width 64 height 18
click at [976, 348] on select "-- Not Assigned -- Package 1" at bounding box center [961, 351] width 64 height 18
select select "0"
click at [929, 342] on select "-- Not Assigned -- Package 1" at bounding box center [961, 351] width 64 height 18
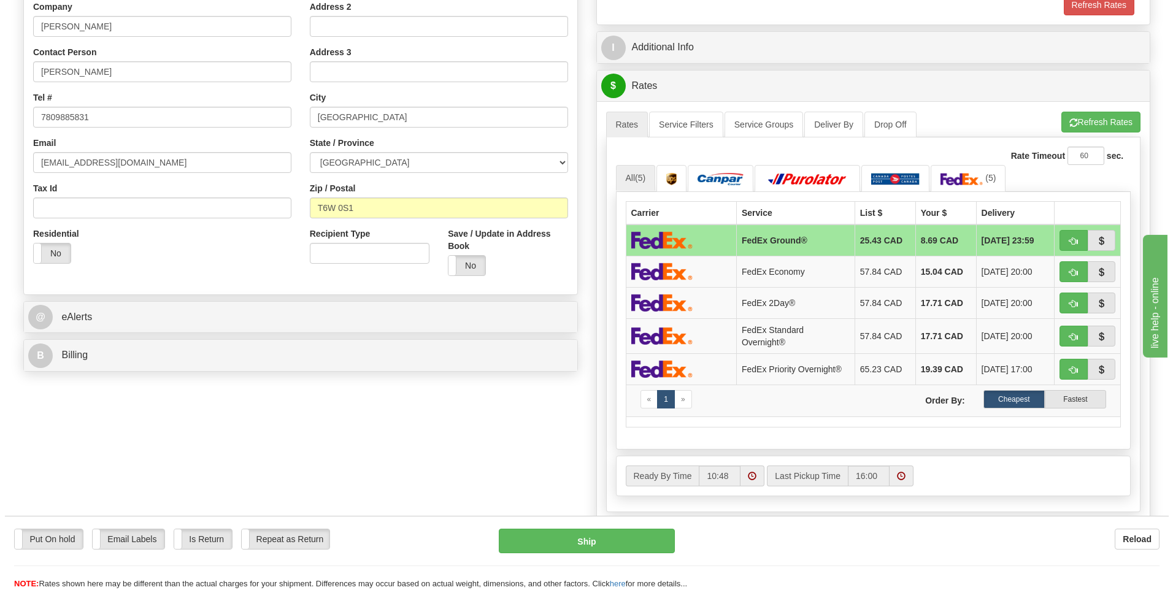
scroll to position [245, 0]
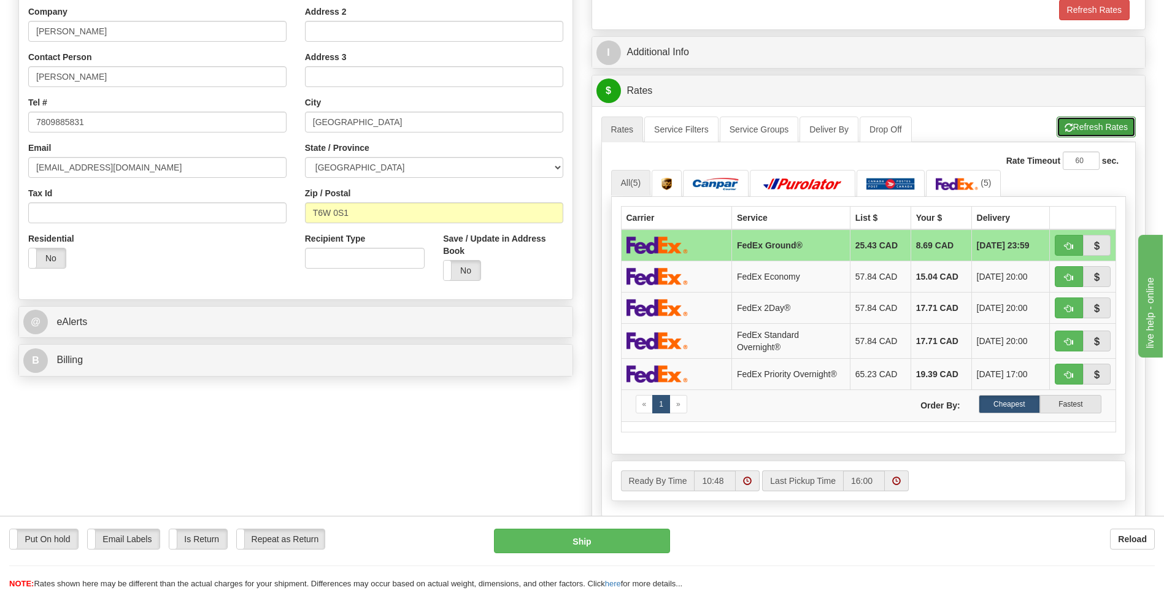
click at [1085, 133] on button "Refresh Rates" at bounding box center [1096, 127] width 79 height 21
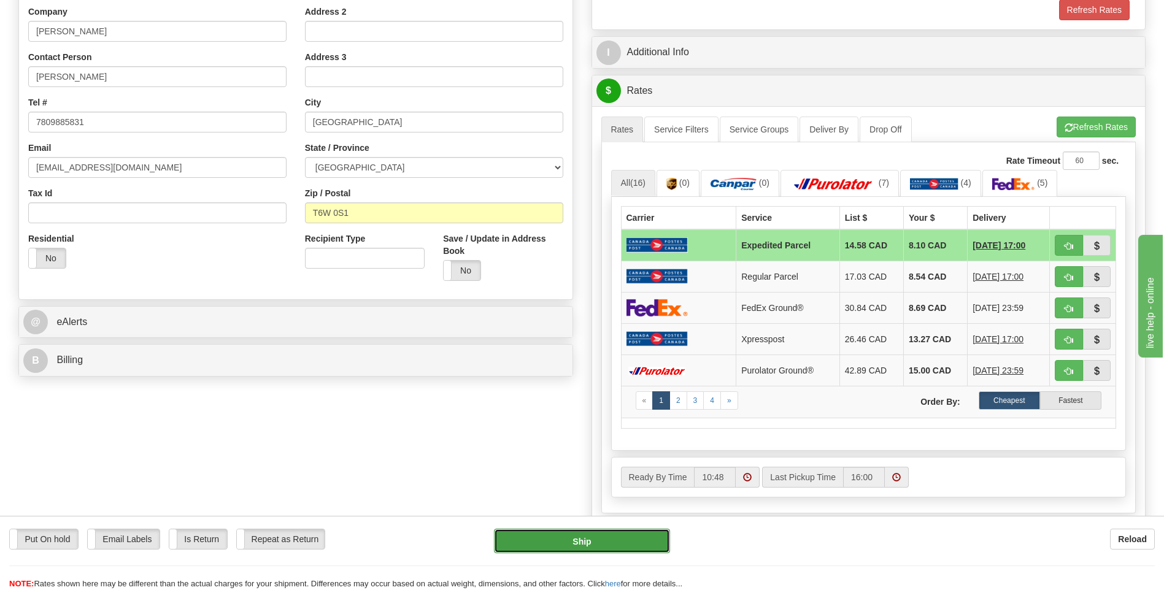
click at [592, 539] on button "Ship" at bounding box center [582, 541] width 176 height 25
type input "DOM.EP"
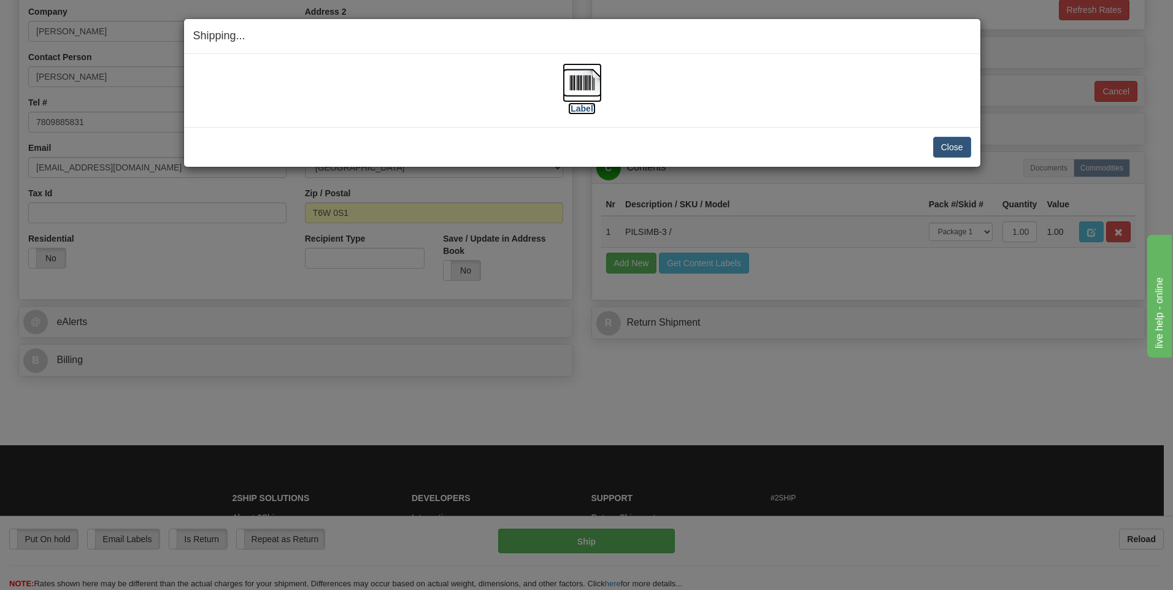
click at [595, 83] on img at bounding box center [582, 82] width 39 height 39
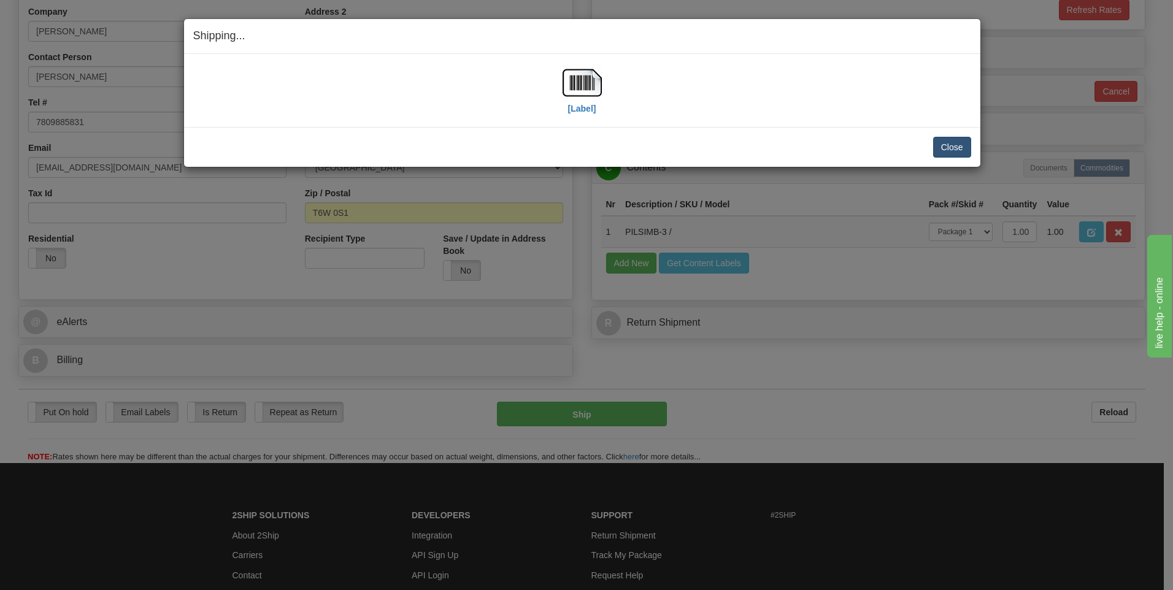
click at [933, 143] on div "Close Cancel" at bounding box center [582, 147] width 778 height 21
click at [939, 144] on button "Close" at bounding box center [952, 147] width 38 height 21
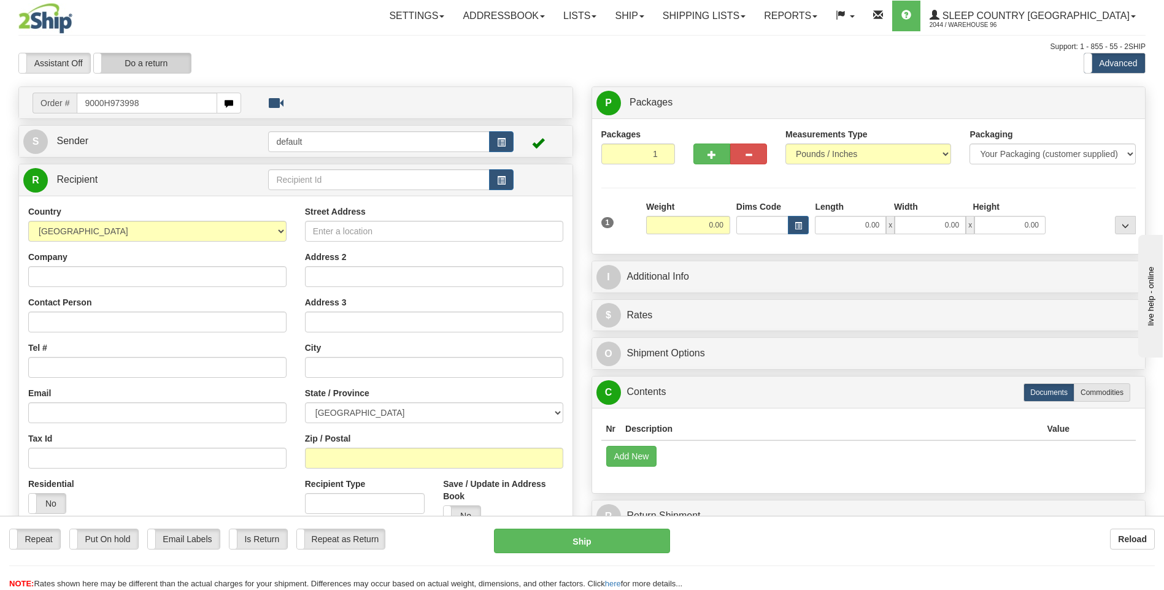
type input "9000H973998"
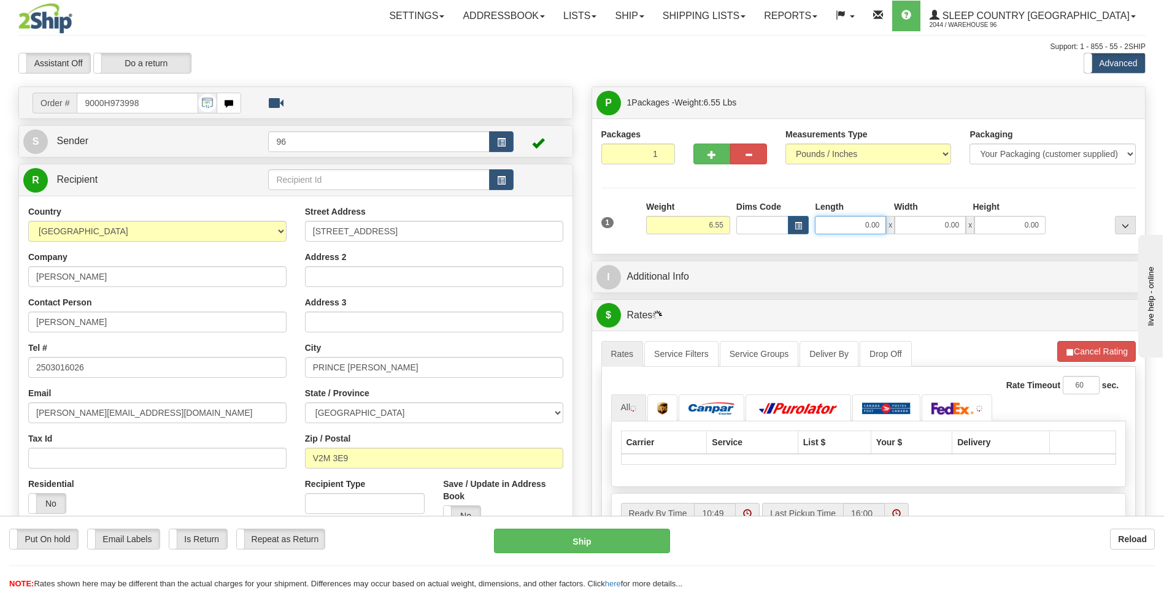
click at [844, 227] on input "0.00" at bounding box center [850, 225] width 71 height 18
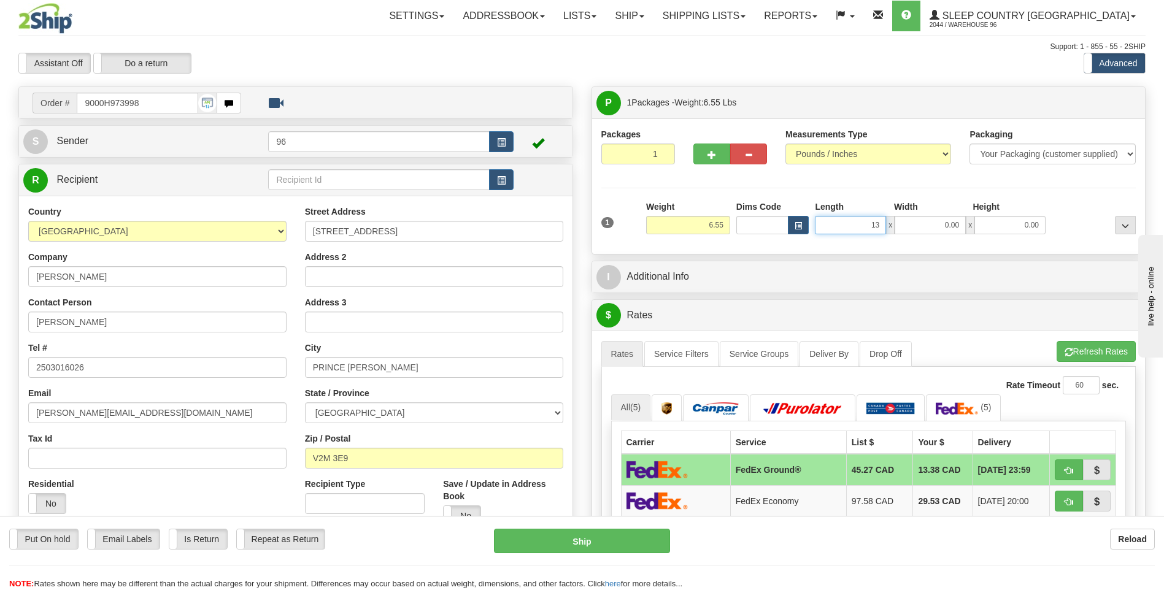
type input "1"
type input "13.00"
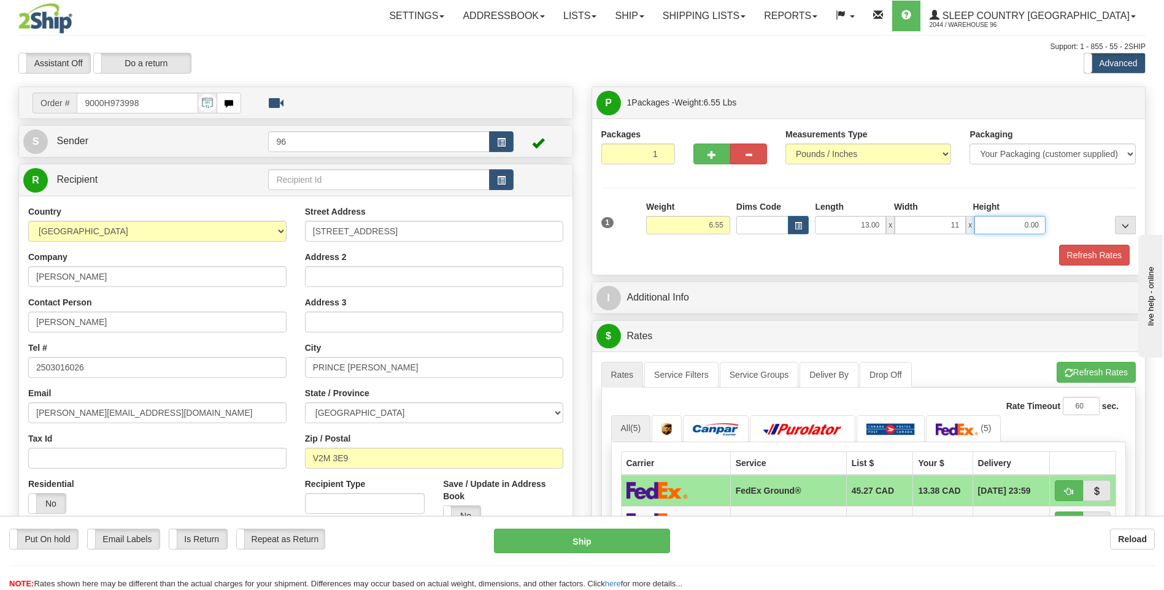
type input "11.00"
type input "4.00"
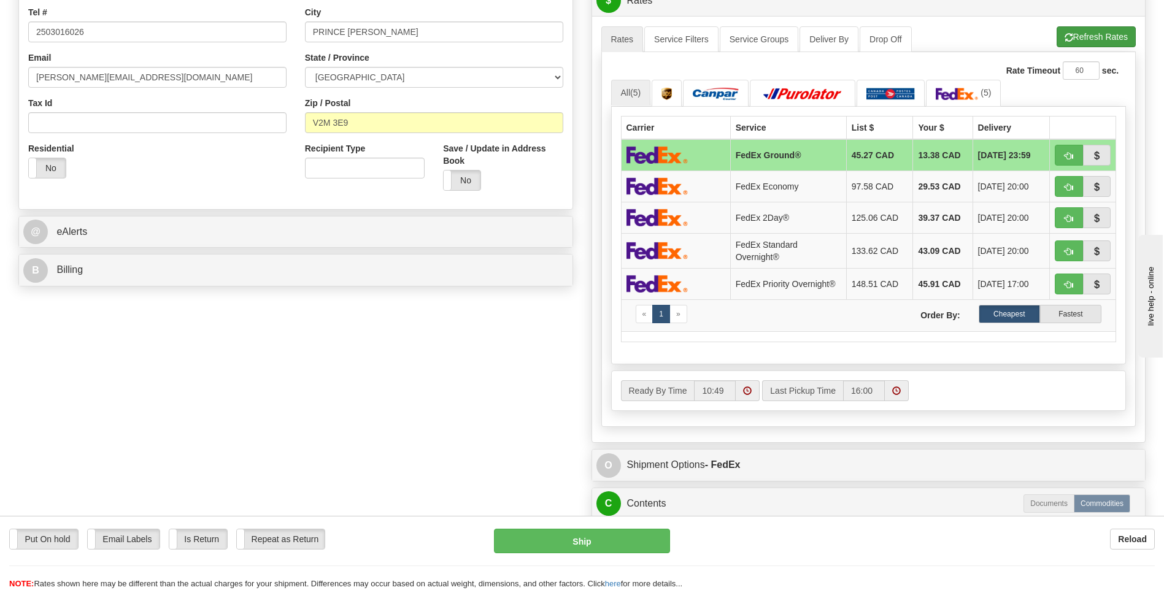
scroll to position [314, 0]
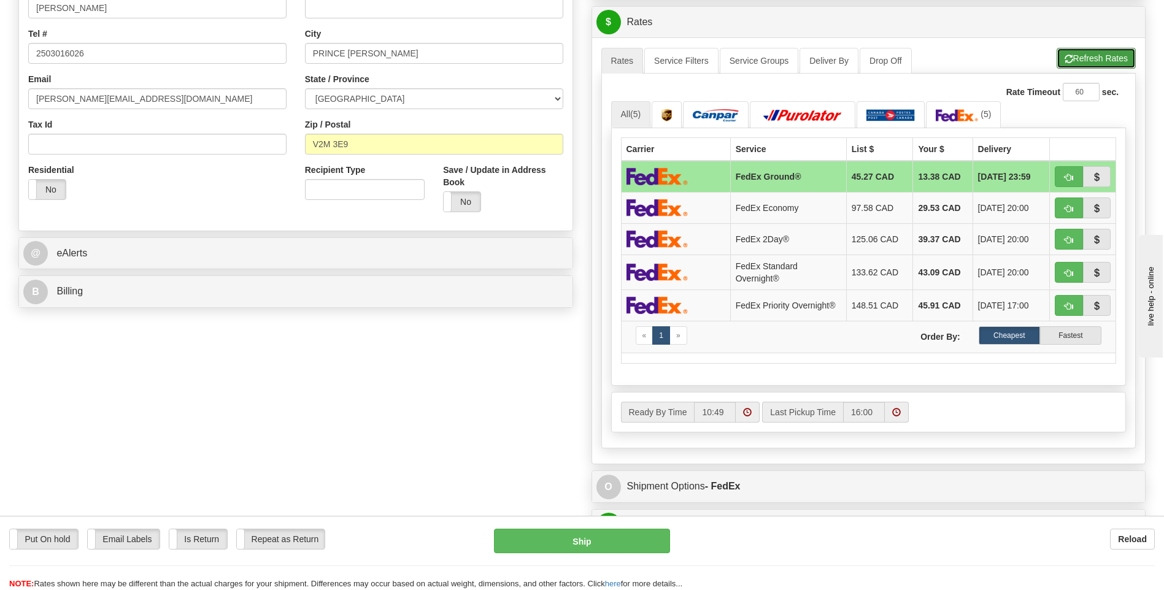
click at [1073, 60] on button "Refresh Rates" at bounding box center [1096, 58] width 79 height 21
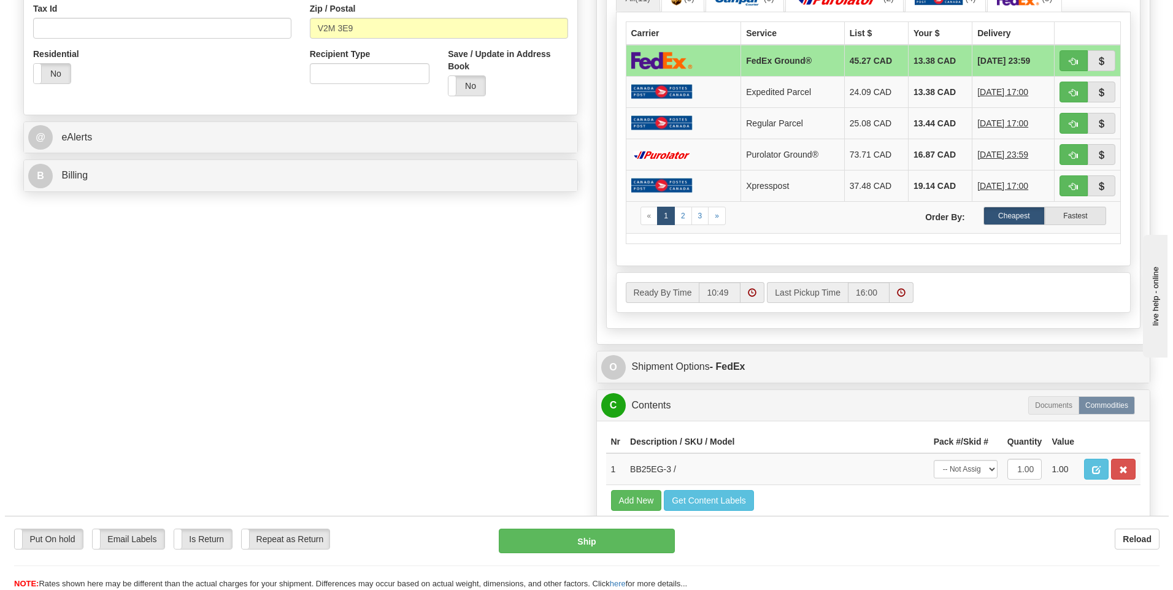
scroll to position [552, 0]
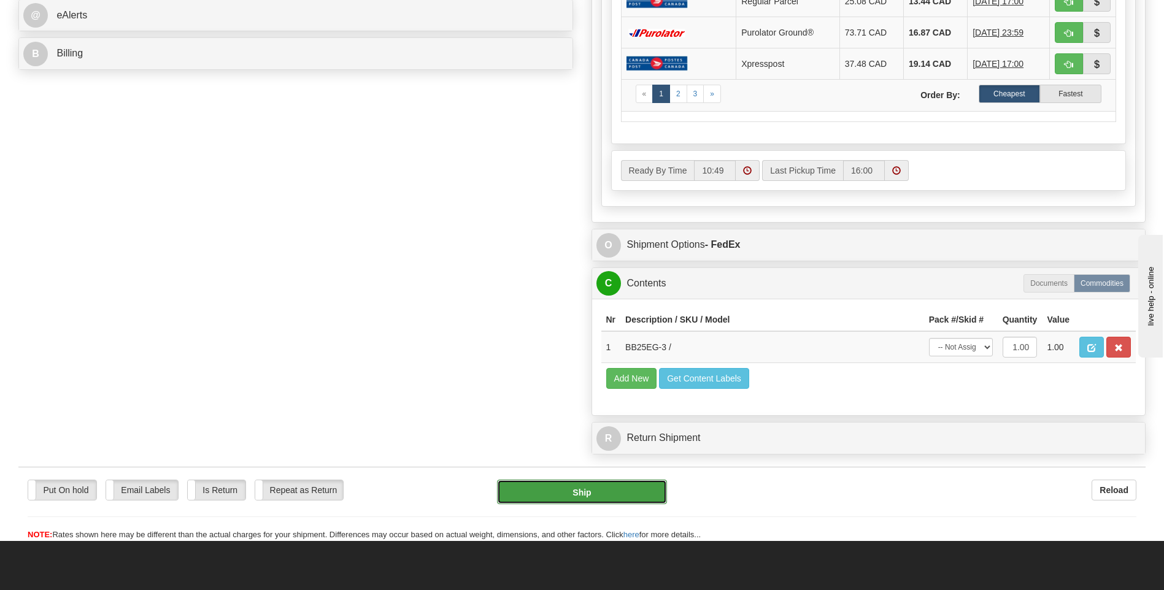
click at [565, 481] on button "Ship" at bounding box center [581, 492] width 169 height 25
type input "92"
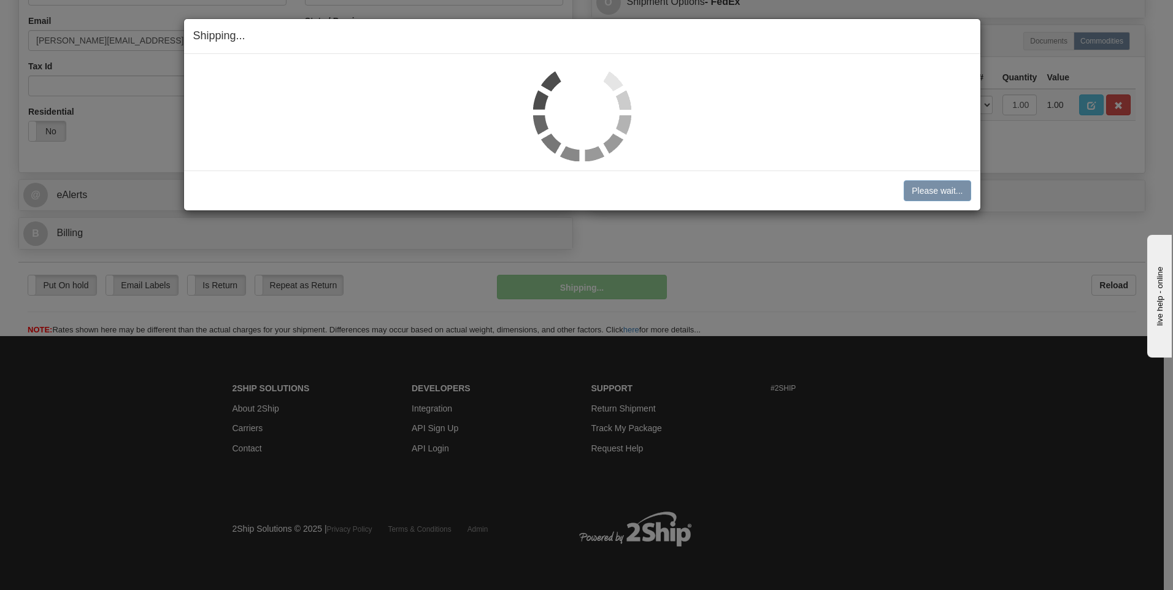
scroll to position [373, 0]
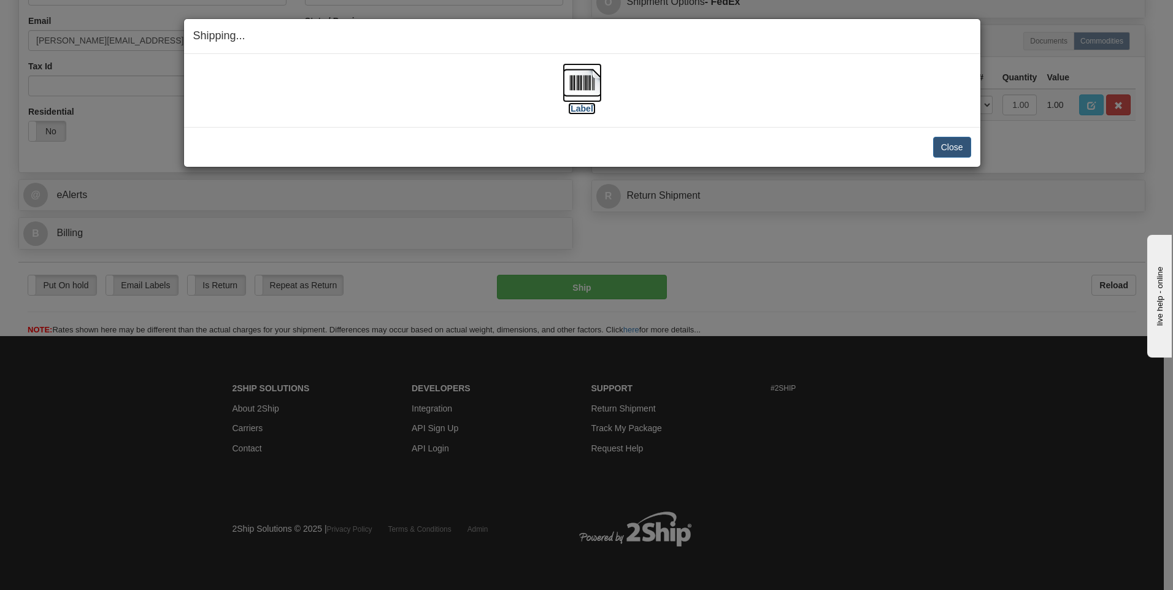
click at [590, 83] on img at bounding box center [582, 82] width 39 height 39
click at [946, 147] on button "Close" at bounding box center [952, 147] width 38 height 21
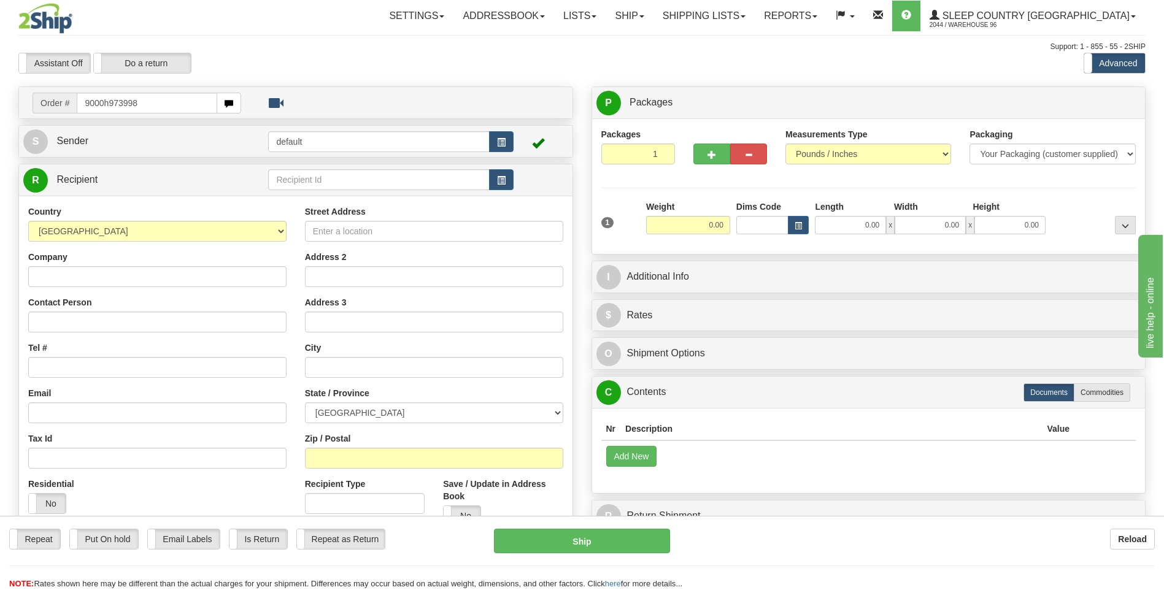
type input "9000h973998"
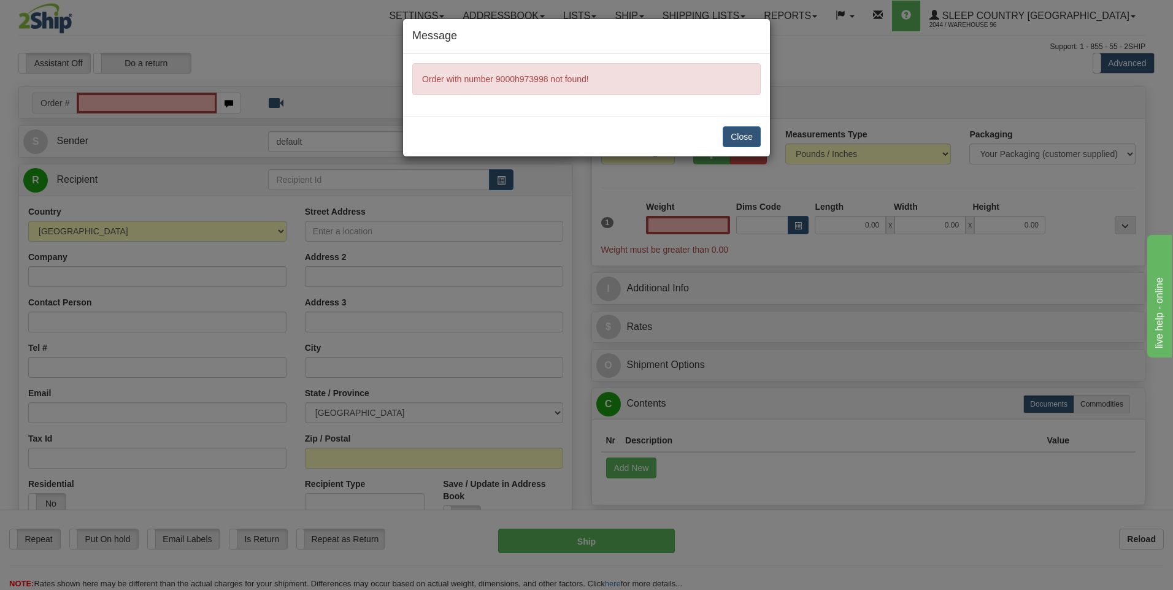
type input "0.00"
drag, startPoint x: 767, startPoint y: 149, endPoint x: 755, endPoint y: 145, distance: 12.4
click at [757, 146] on div "Close" at bounding box center [586, 137] width 367 height 40
click at [743, 137] on button "Close" at bounding box center [742, 136] width 38 height 21
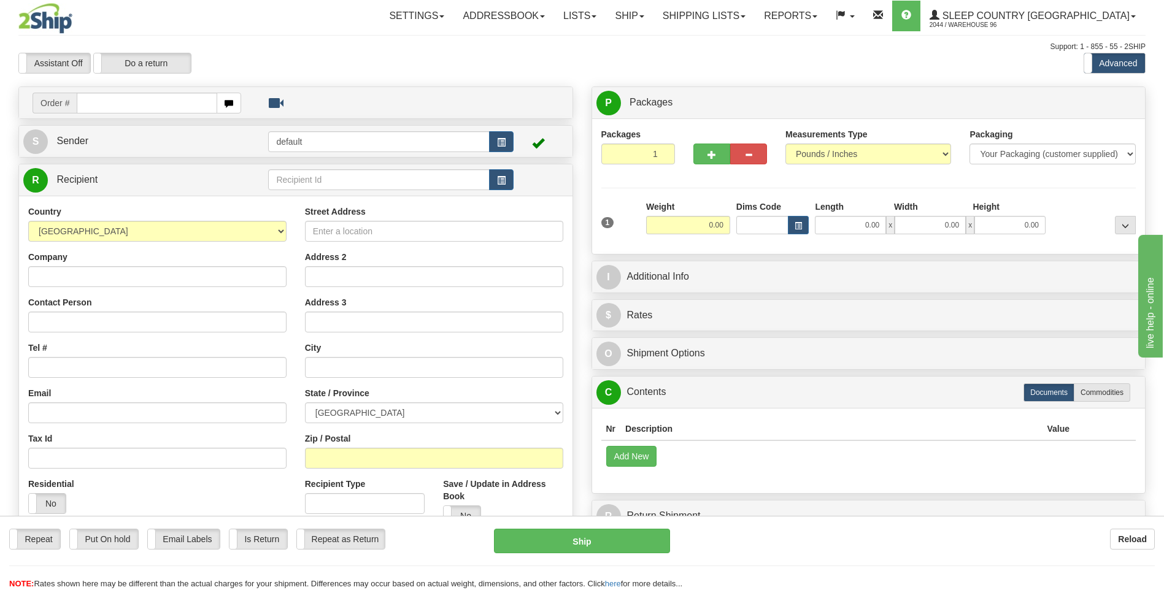
click at [119, 110] on input "text" at bounding box center [147, 103] width 140 height 21
type input "9000h977232"
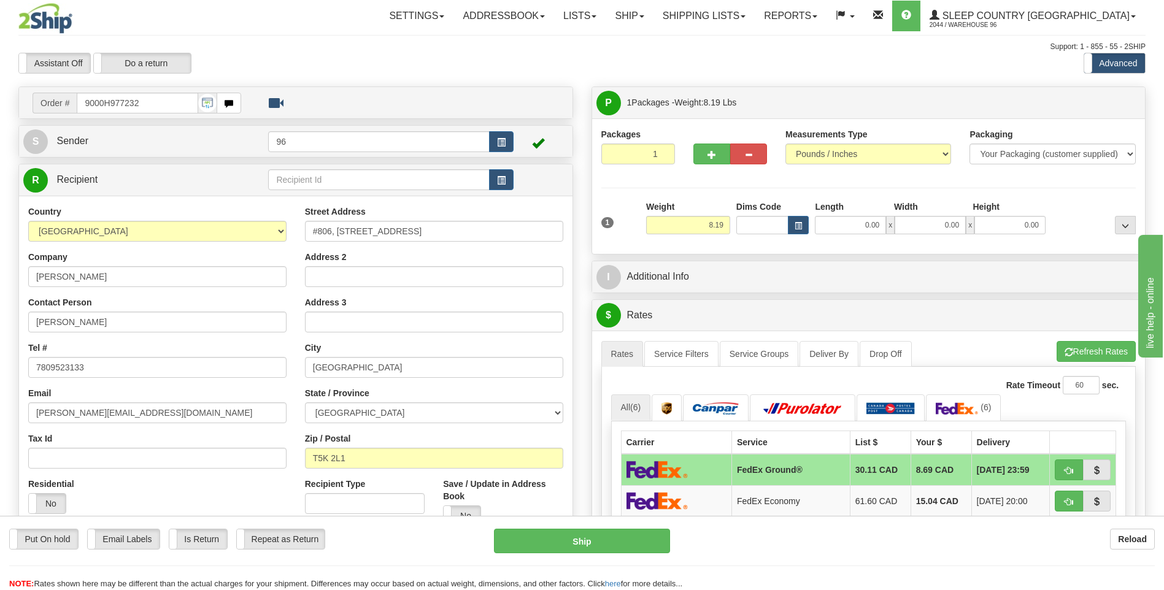
click at [840, 235] on div "1 Weight 8.19 Dims Code 0.00" at bounding box center [868, 223] width 541 height 44
click at [844, 230] on input "0.00" at bounding box center [850, 225] width 71 height 18
type input "17.00"
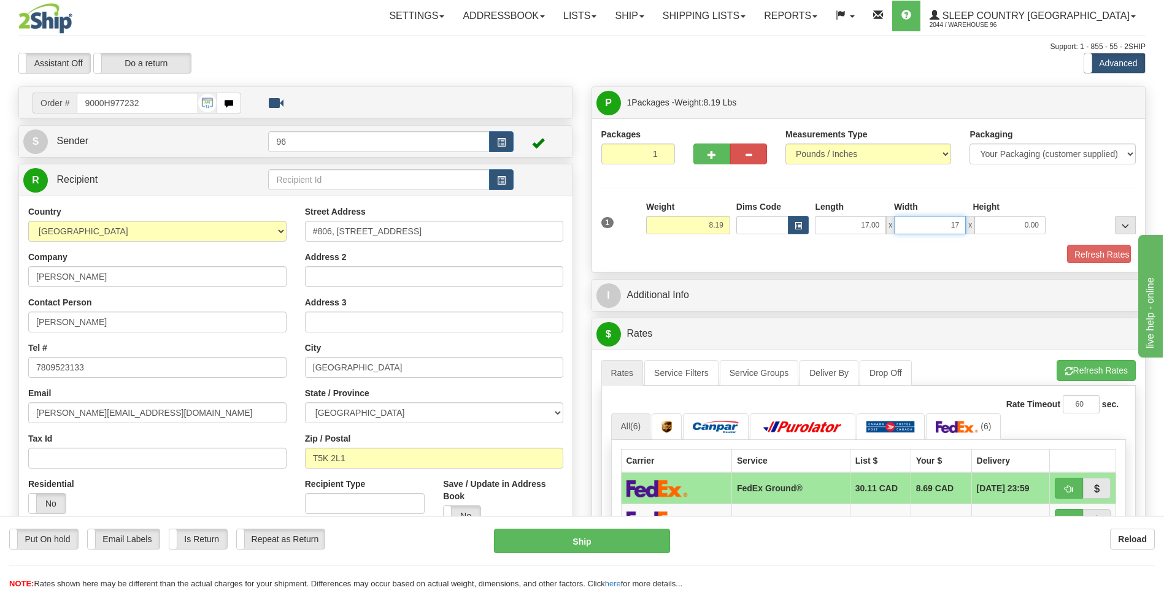
type input "17.00"
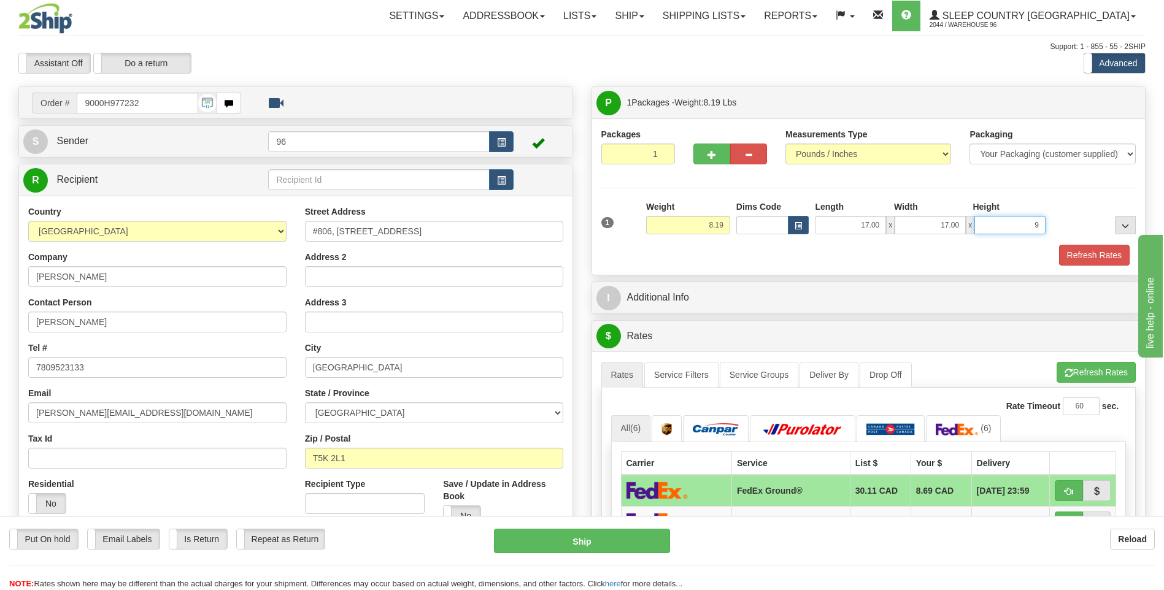
type input "9.00"
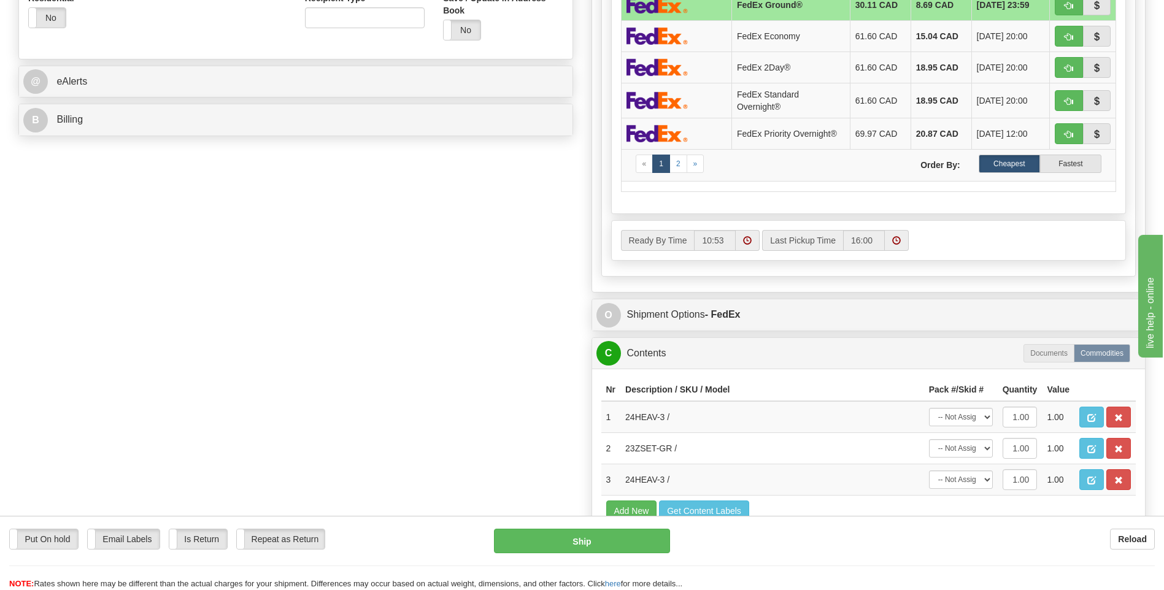
scroll to position [552, 0]
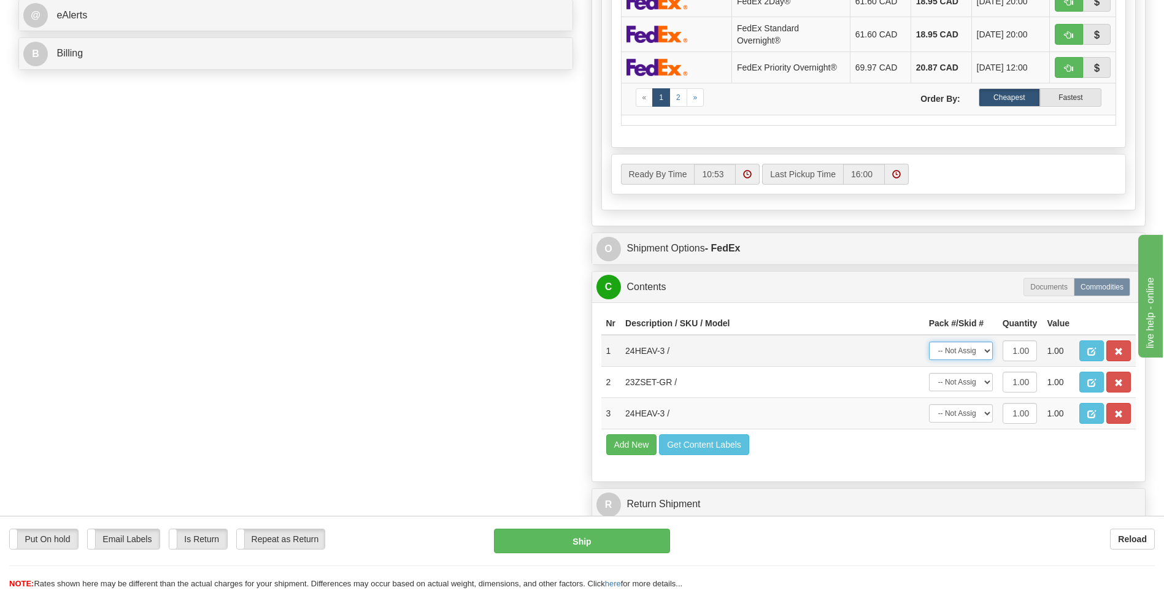
click at [968, 357] on select "-- Not Assigned -- Package 1" at bounding box center [961, 351] width 64 height 18
select select "0"
click at [929, 342] on select "-- Not Assigned -- Package 1" at bounding box center [961, 351] width 64 height 18
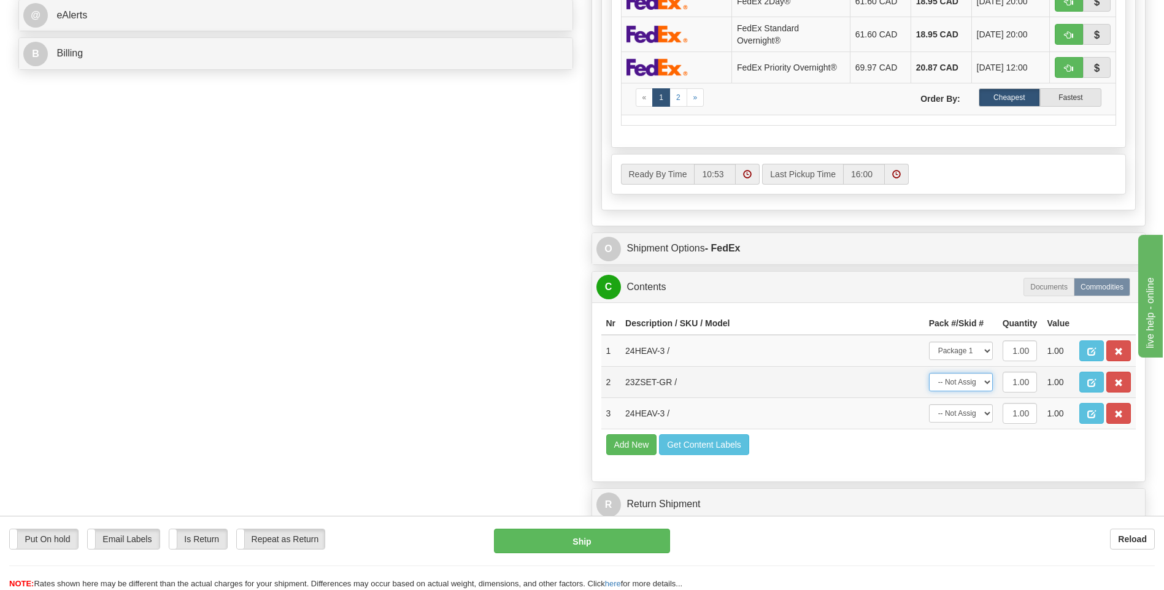
click at [965, 387] on select "-- Not Assigned -- Package 1" at bounding box center [961, 382] width 64 height 18
select select "0"
click at [929, 373] on select "-- Not Assigned -- Package 1" at bounding box center [961, 382] width 64 height 18
click at [965, 414] on select "-- Not Assigned -- Package 1" at bounding box center [961, 413] width 64 height 18
select select "0"
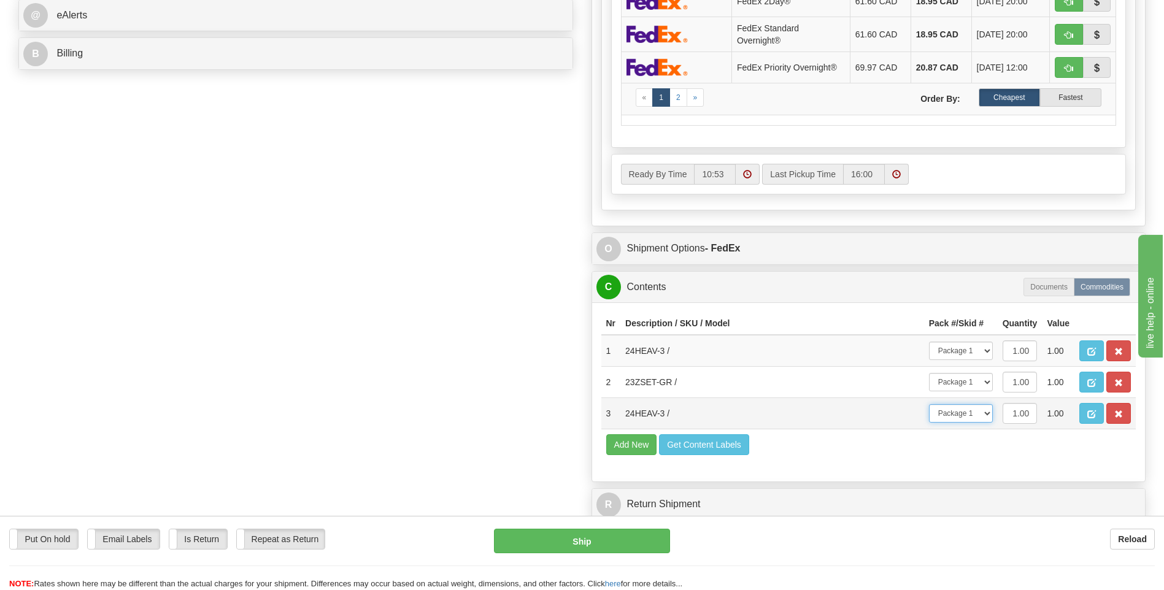
click at [929, 404] on select "-- Not Assigned -- Package 1" at bounding box center [961, 413] width 64 height 18
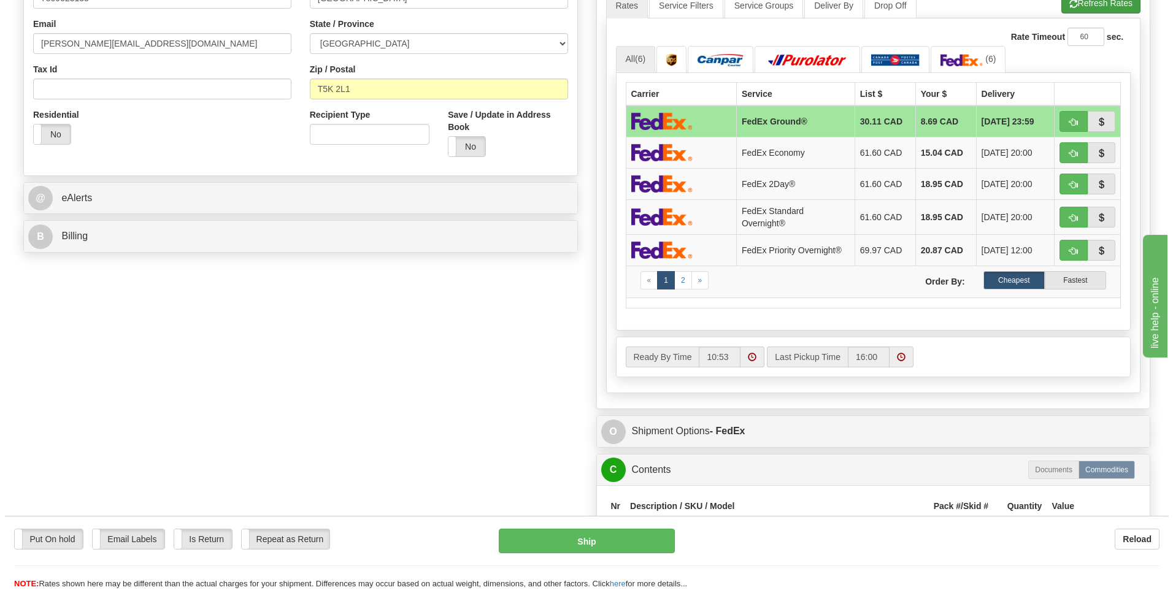
scroll to position [245, 0]
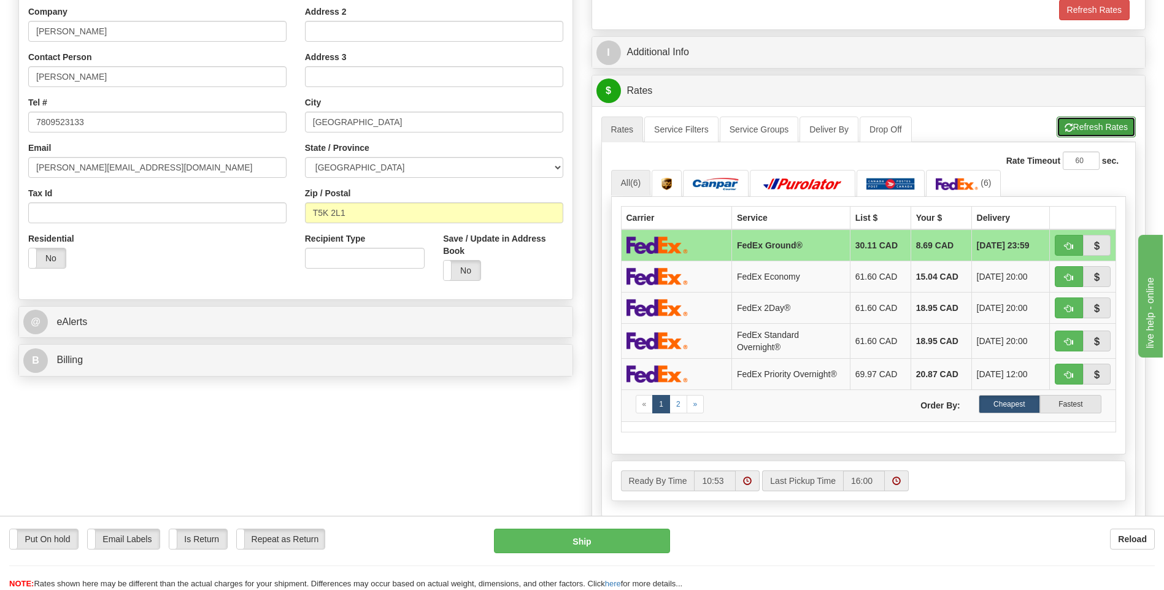
click at [1073, 125] on button "Refresh Rates" at bounding box center [1096, 127] width 79 height 21
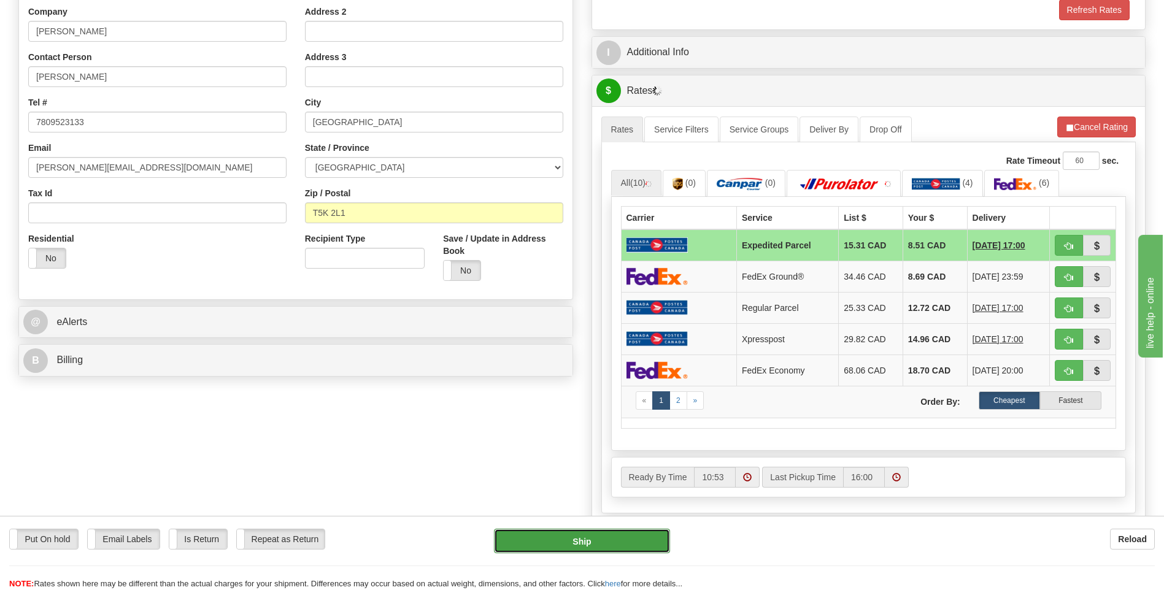
click at [616, 541] on button "Ship" at bounding box center [582, 541] width 176 height 25
type input "DOM.EP"
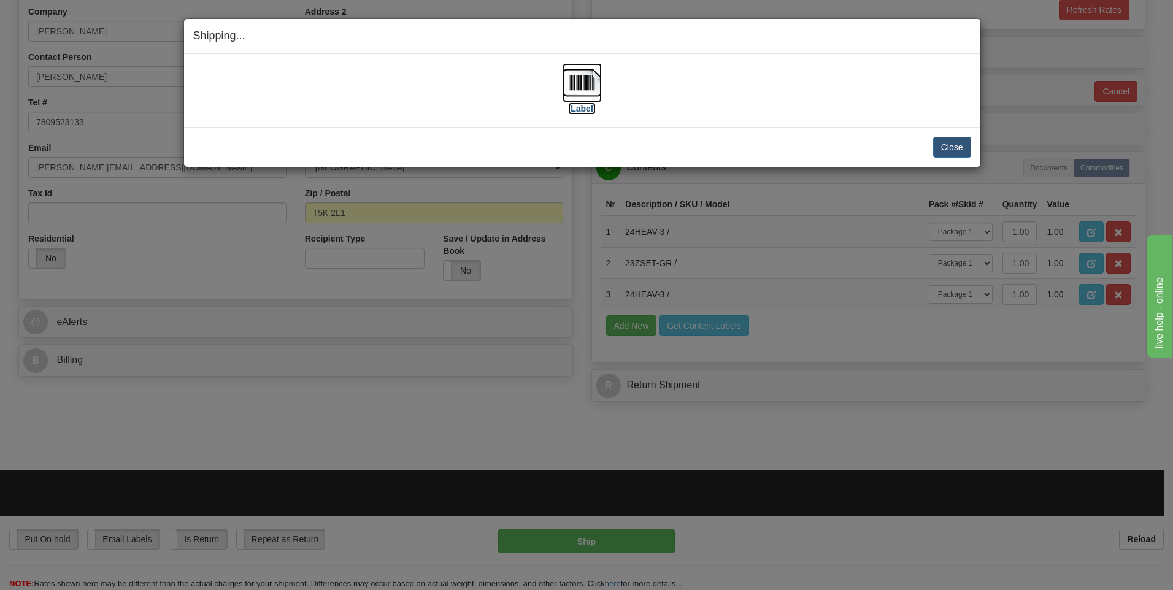
click at [585, 86] on img at bounding box center [582, 82] width 39 height 39
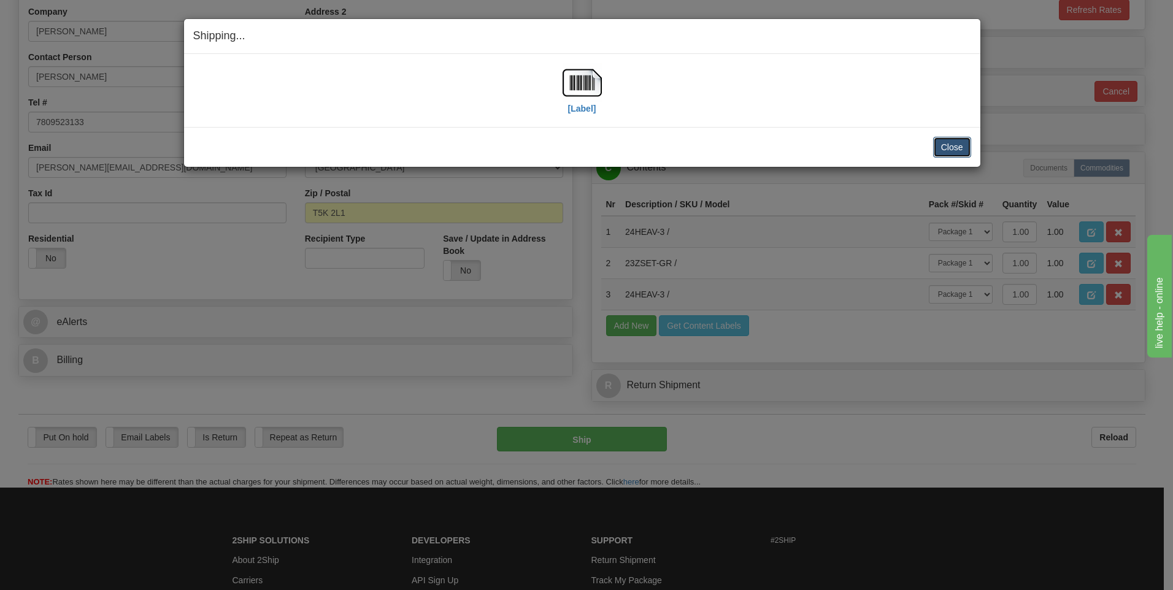
click at [965, 149] on button "Close" at bounding box center [952, 147] width 38 height 21
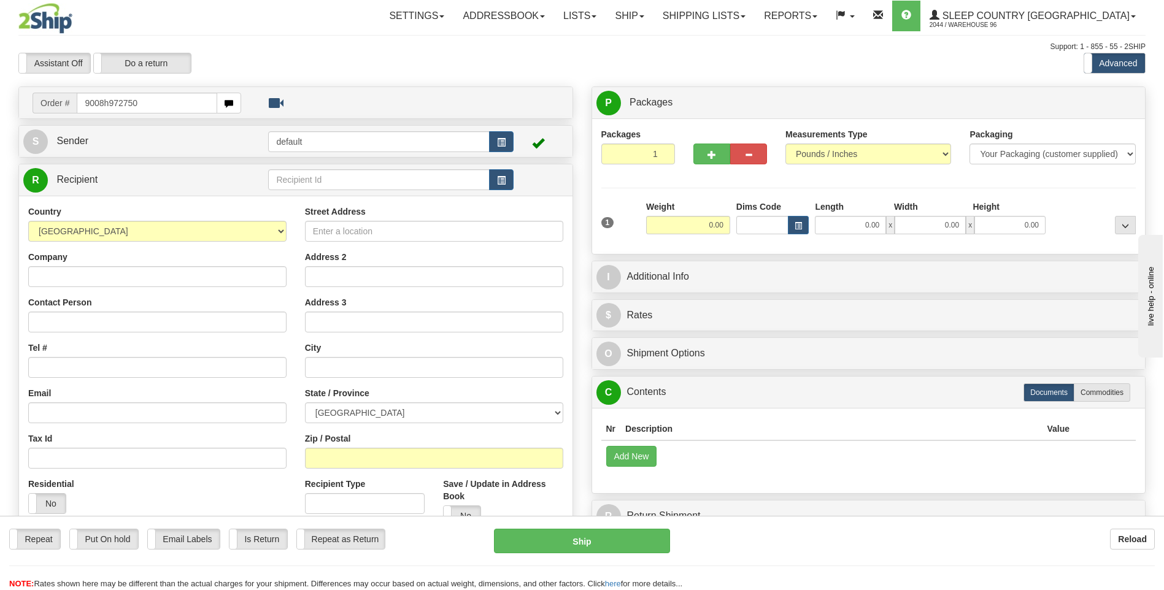
type input "9008h972750"
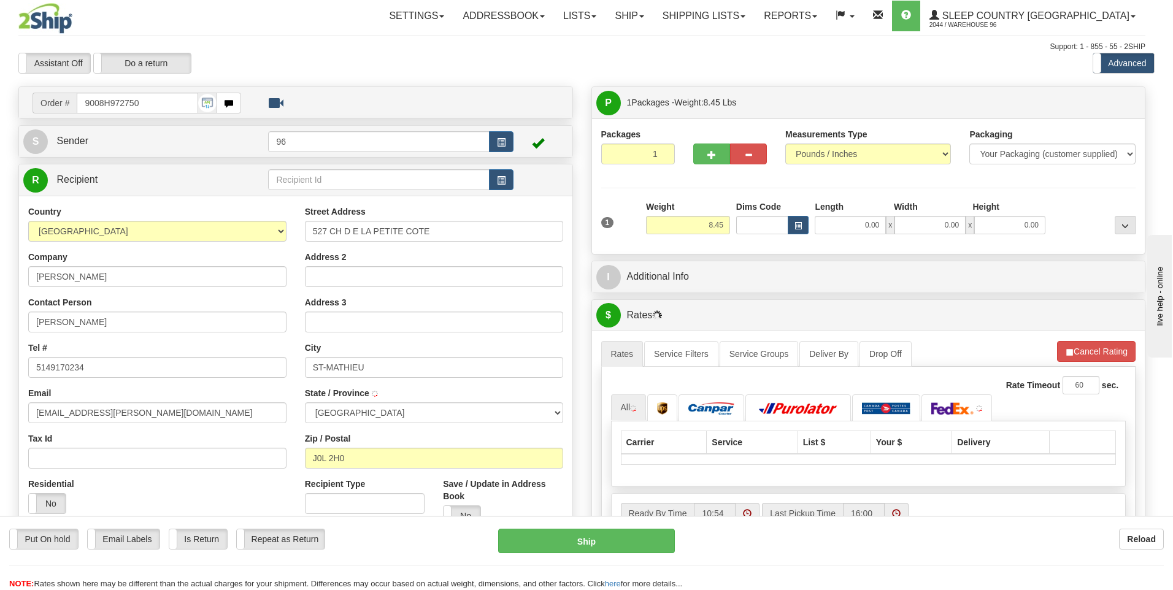
click at [865, 225] on body "Training Course Close Toggle navigation Settings Shipping Preferences New Recip…" at bounding box center [586, 295] width 1173 height 590
type input "SAINT-MATHIEU-DE-LAPRAIRIE"
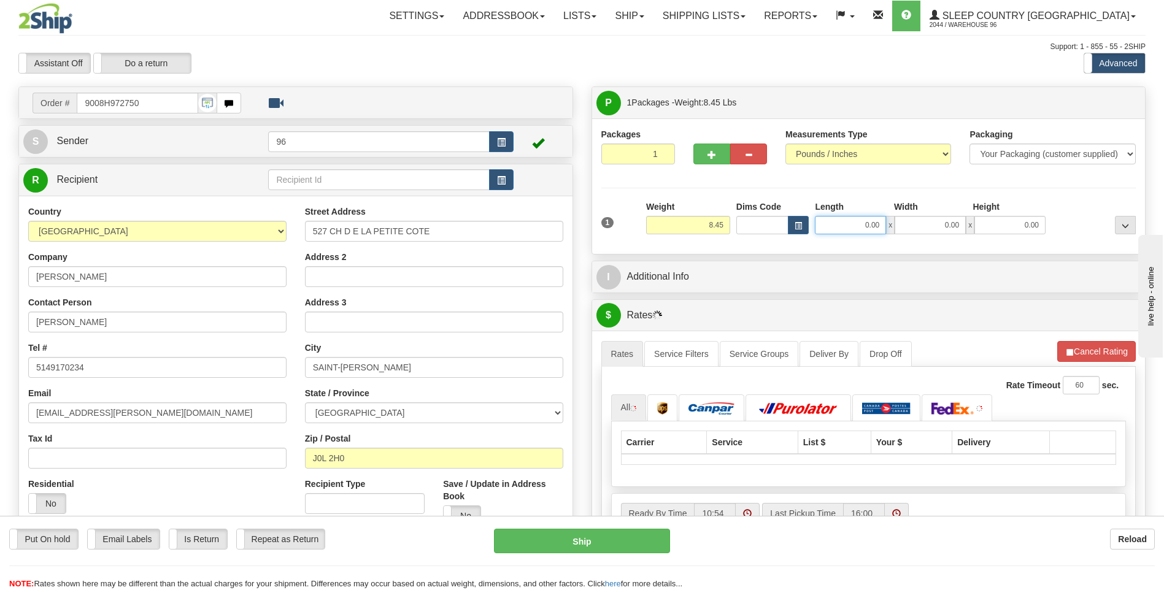
click at [865, 225] on input "0.00" at bounding box center [850, 225] width 71 height 18
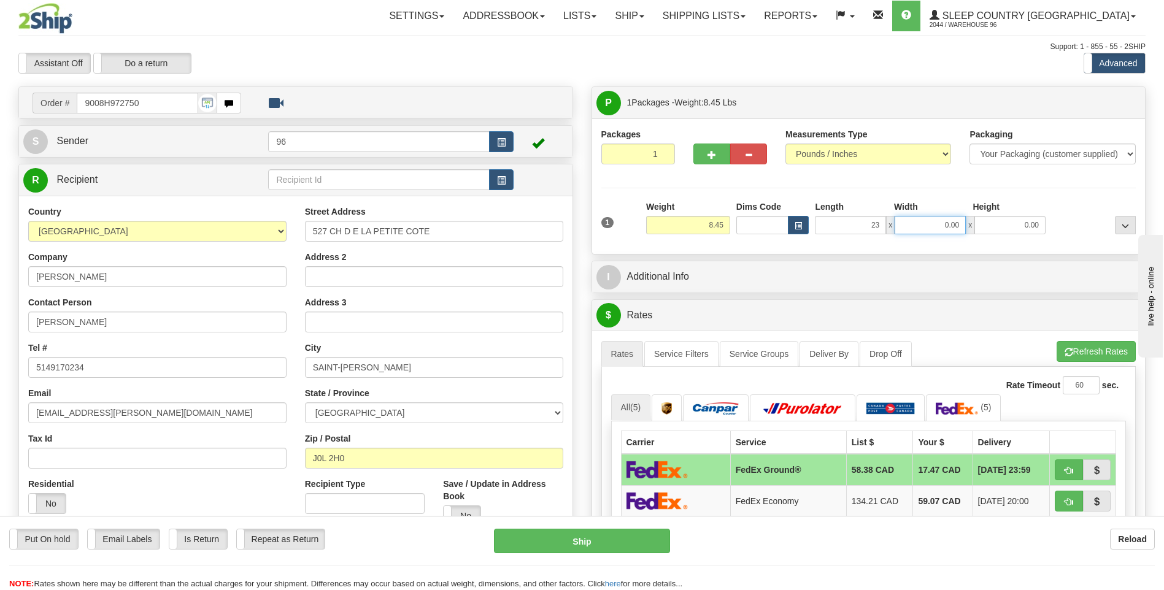
type input "23.00"
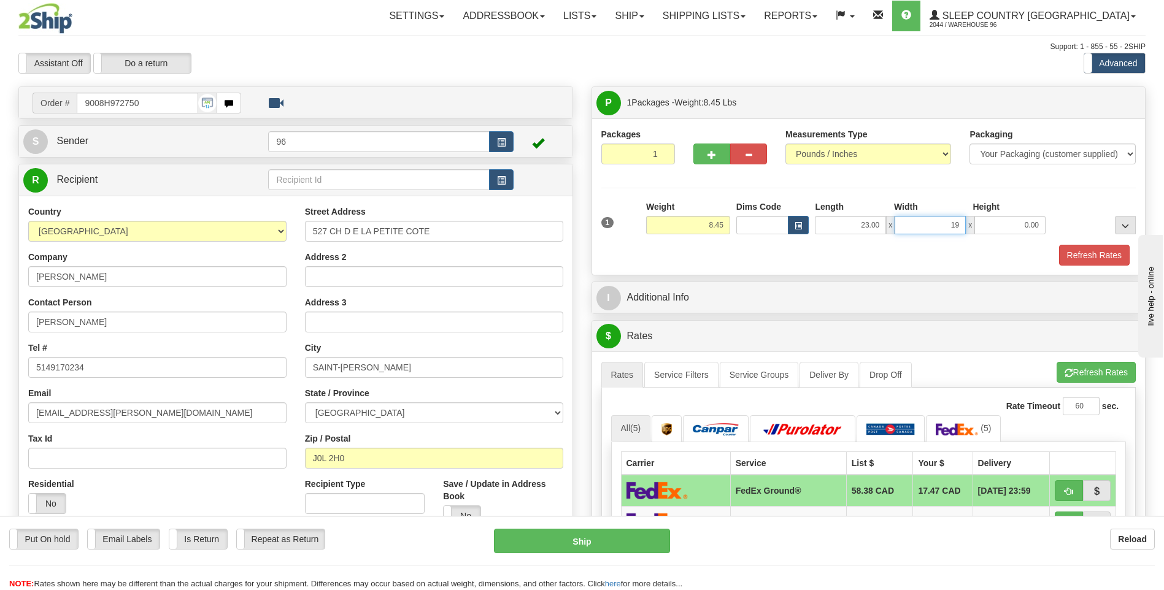
type input "19.00"
type input "8.00"
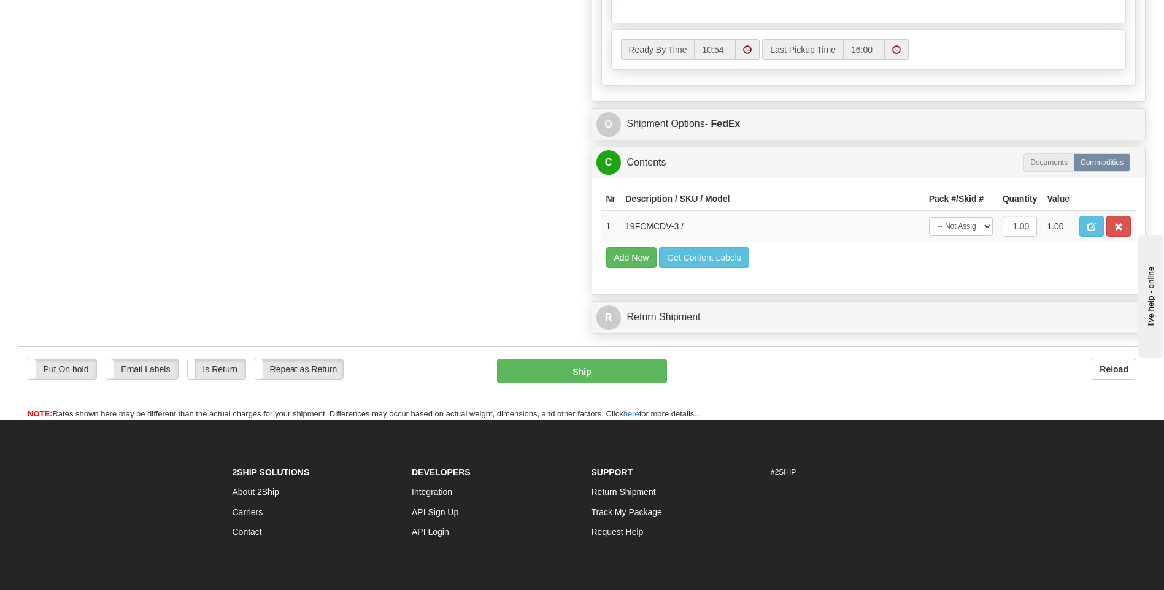
scroll to position [762, 0]
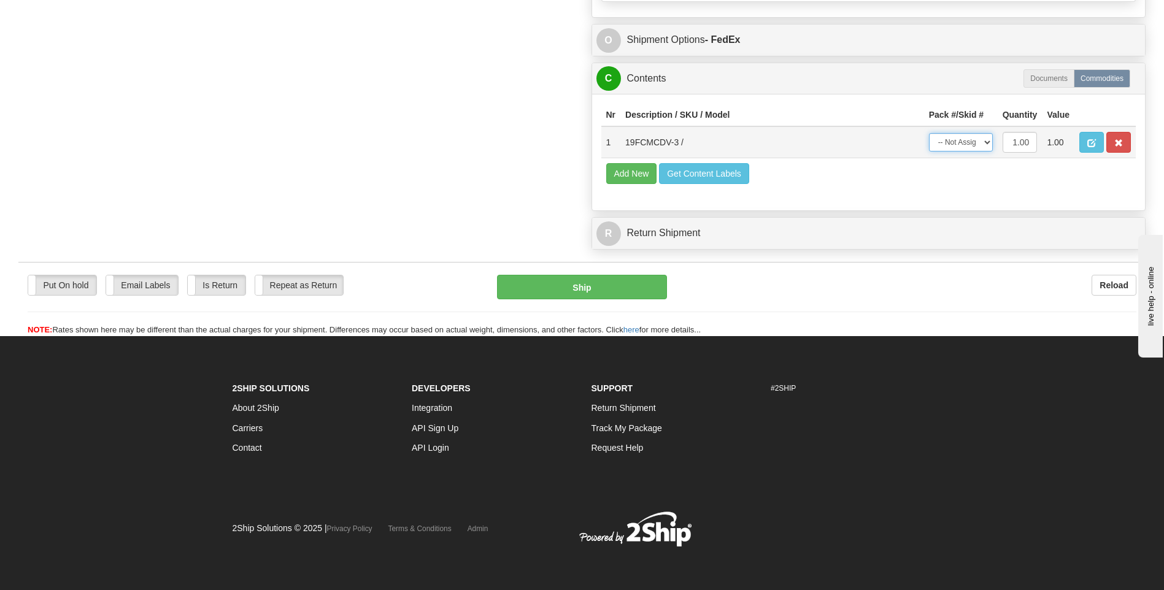
click at [956, 142] on select "-- Not Assigned -- Package 1" at bounding box center [961, 142] width 64 height 18
select select "0"
click at [929, 133] on select "-- Not Assigned -- Package 1" at bounding box center [961, 142] width 64 height 18
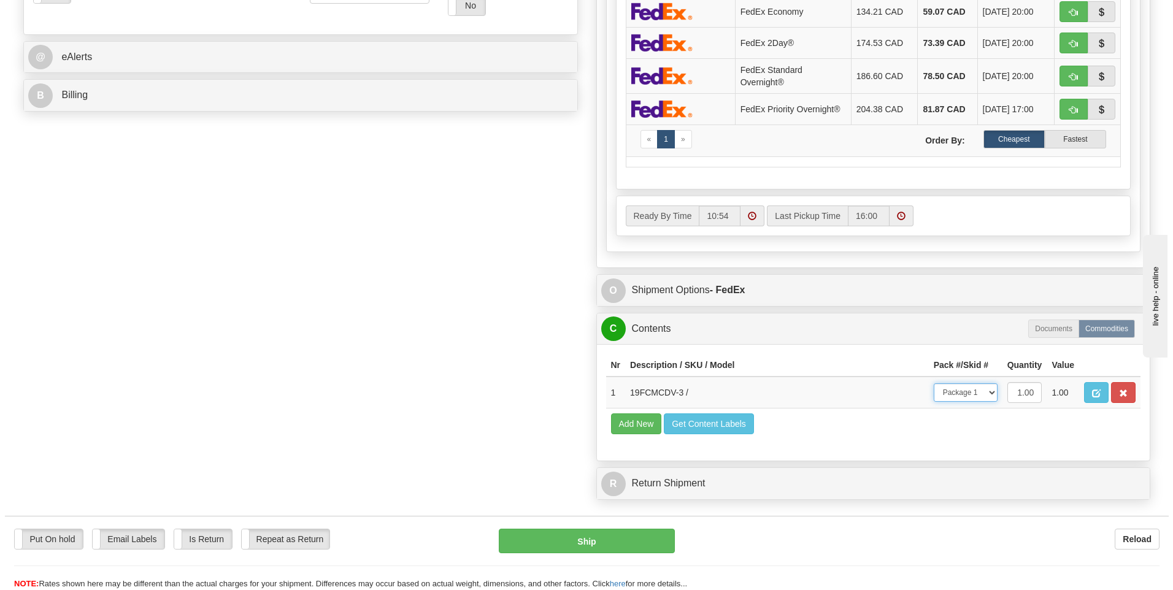
scroll to position [271, 0]
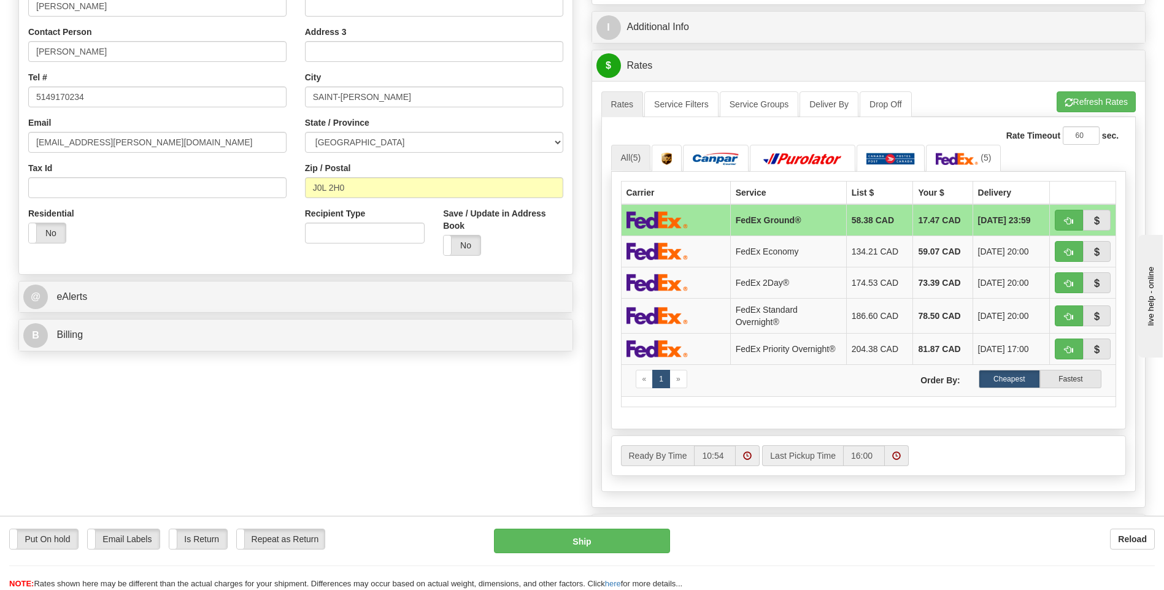
click at [1090, 79] on div "$ Rates Cancel" at bounding box center [869, 65] width 554 height 31
click at [1091, 90] on div "A change has been made which could impact your rate estimate. To ensure the est…" at bounding box center [869, 294] width 554 height 426
click at [1103, 101] on button "Refresh Rates" at bounding box center [1096, 101] width 79 height 21
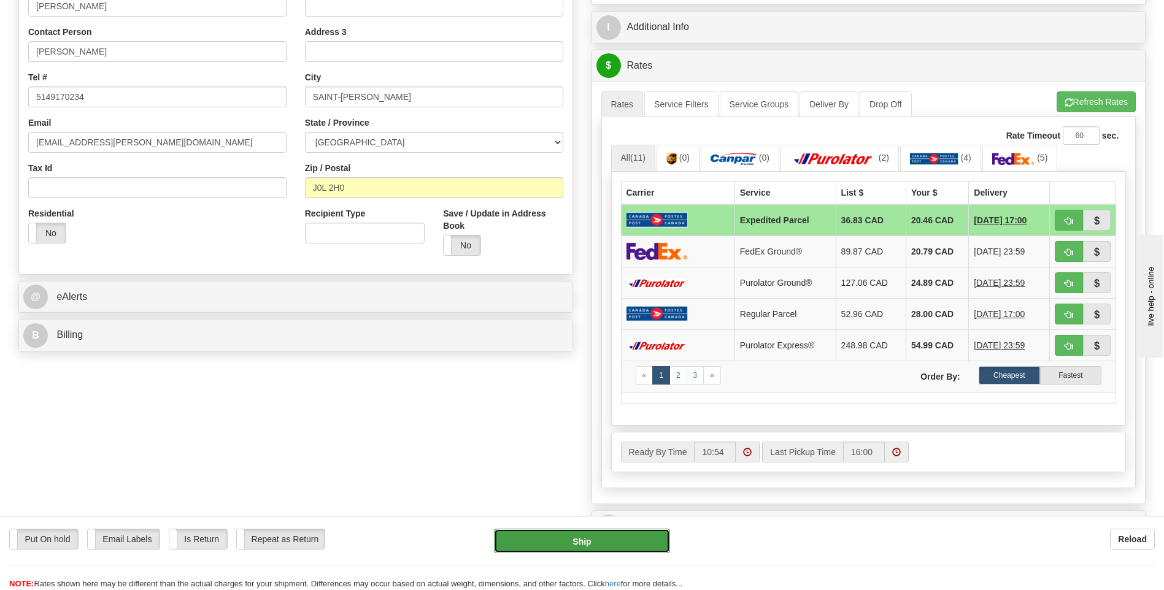
click at [516, 540] on button "Ship" at bounding box center [582, 541] width 176 height 25
type input "DOM.EP"
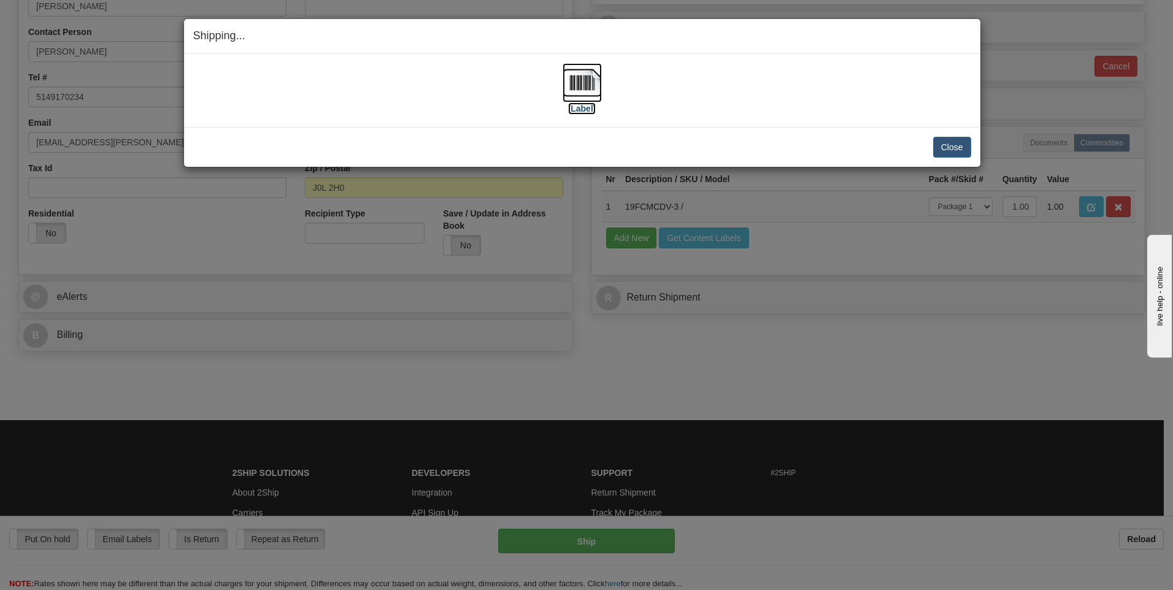
click at [597, 93] on img at bounding box center [582, 82] width 39 height 39
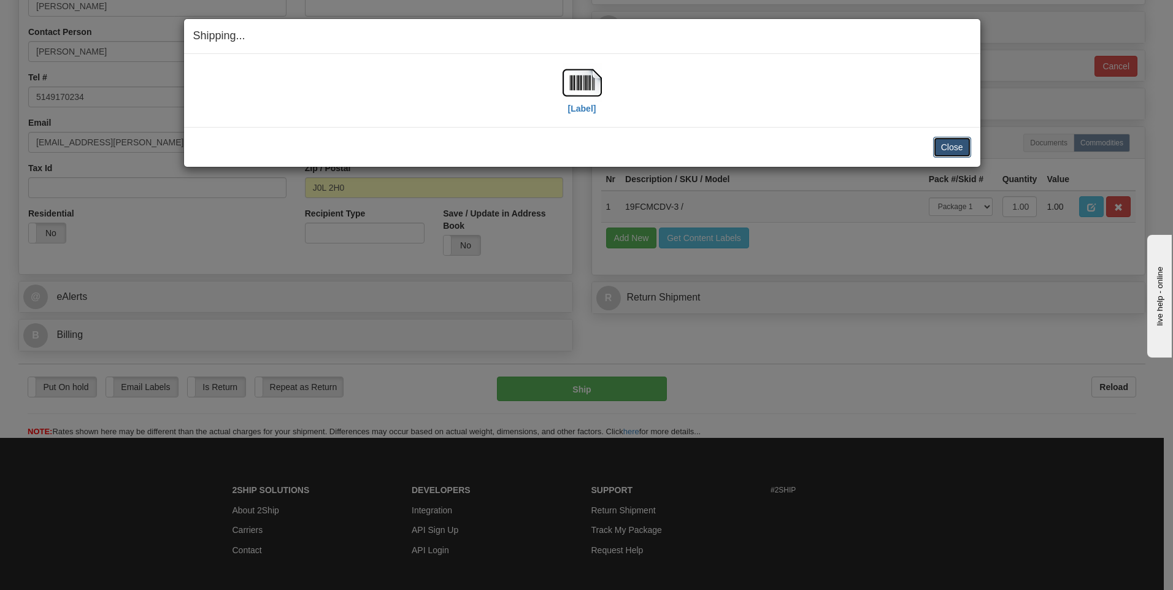
click at [933, 145] on button "Close" at bounding box center [952, 147] width 38 height 21
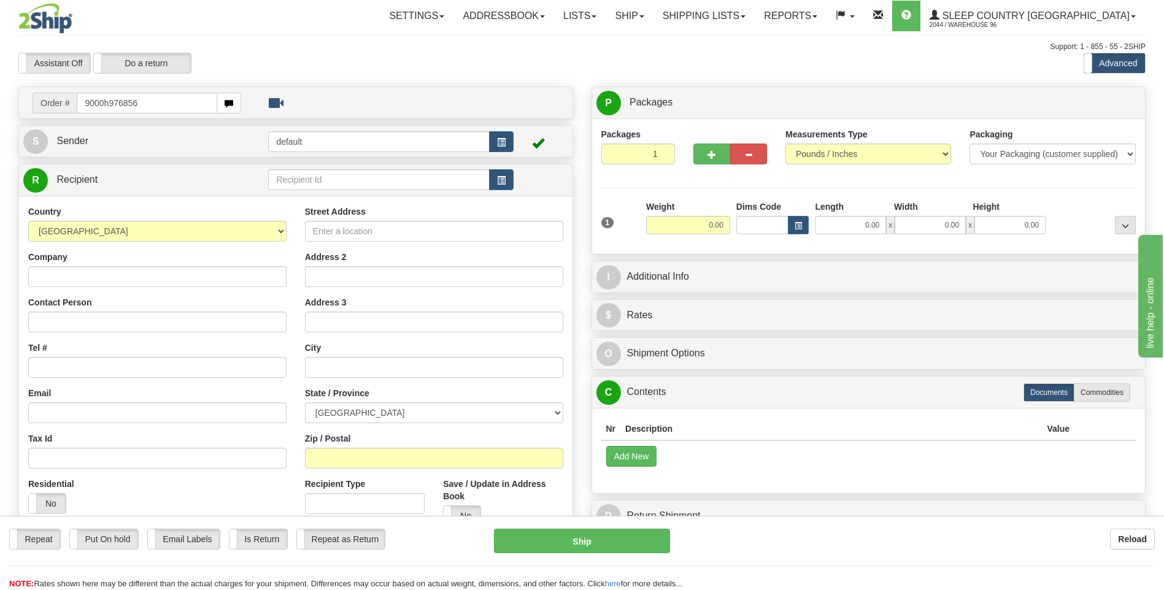
type input "9000h976856"
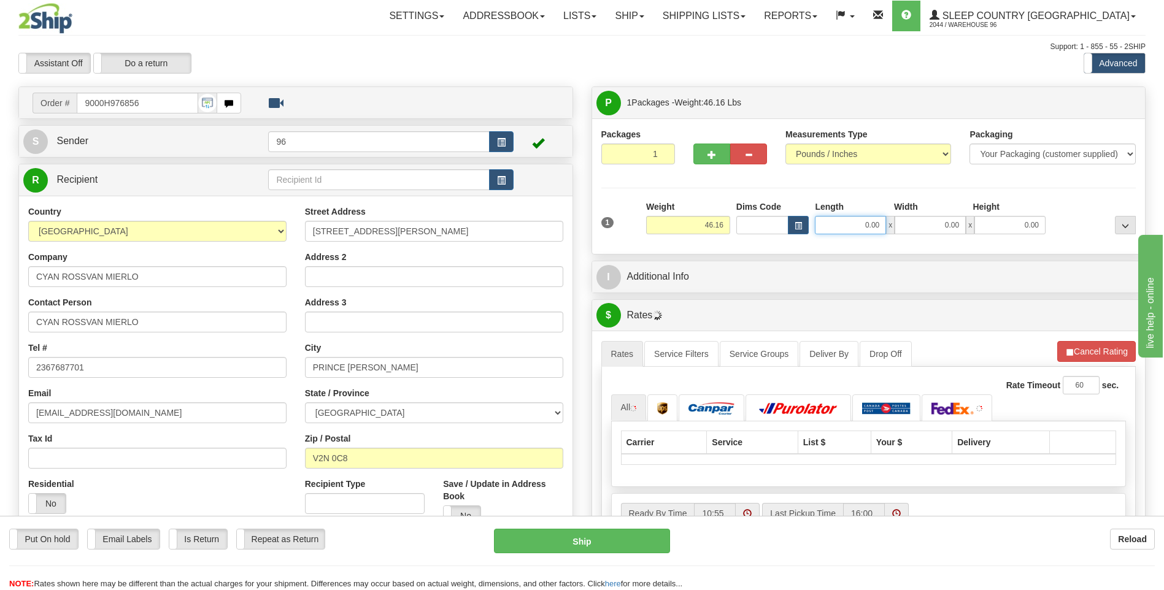
click at [859, 230] on input "0.00" at bounding box center [850, 225] width 71 height 18
type input "17.00"
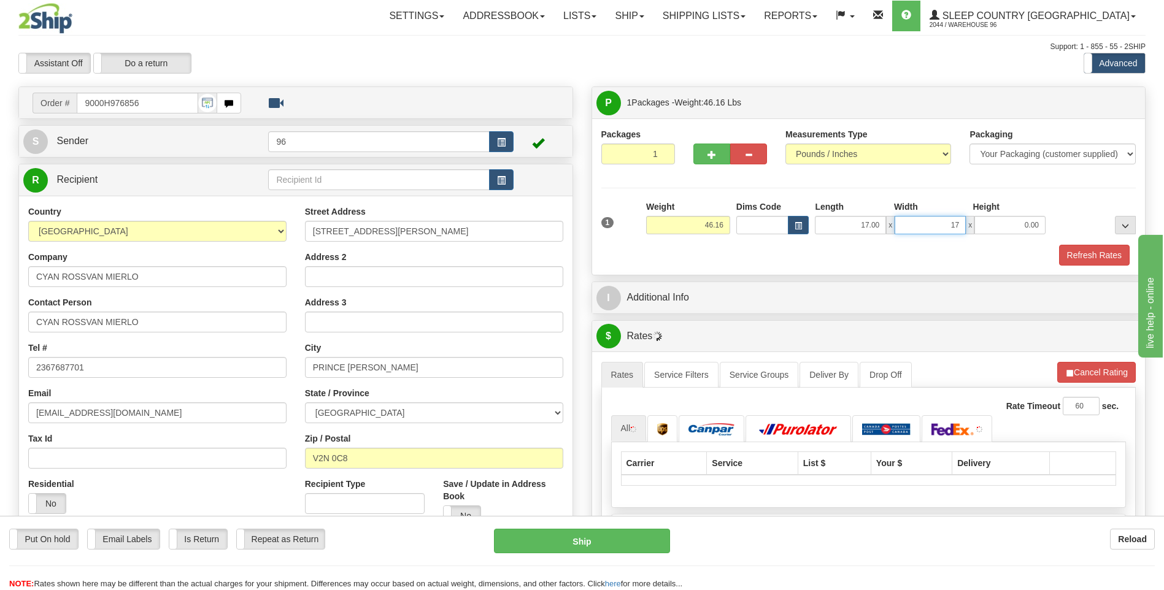
type input "17.00"
type input "42.00"
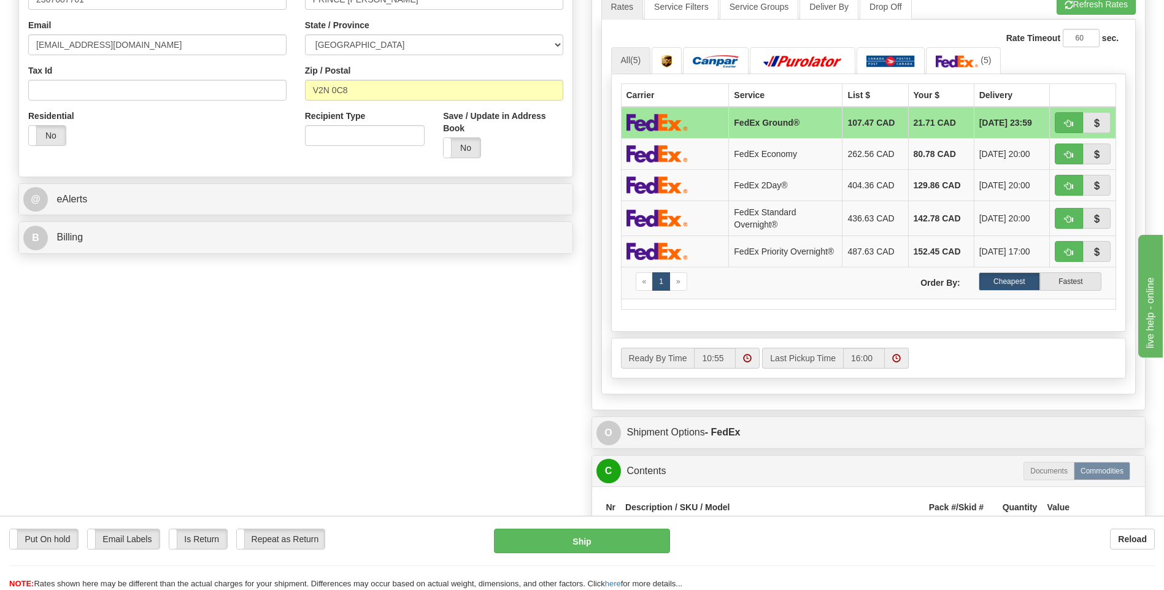
scroll to position [736, 0]
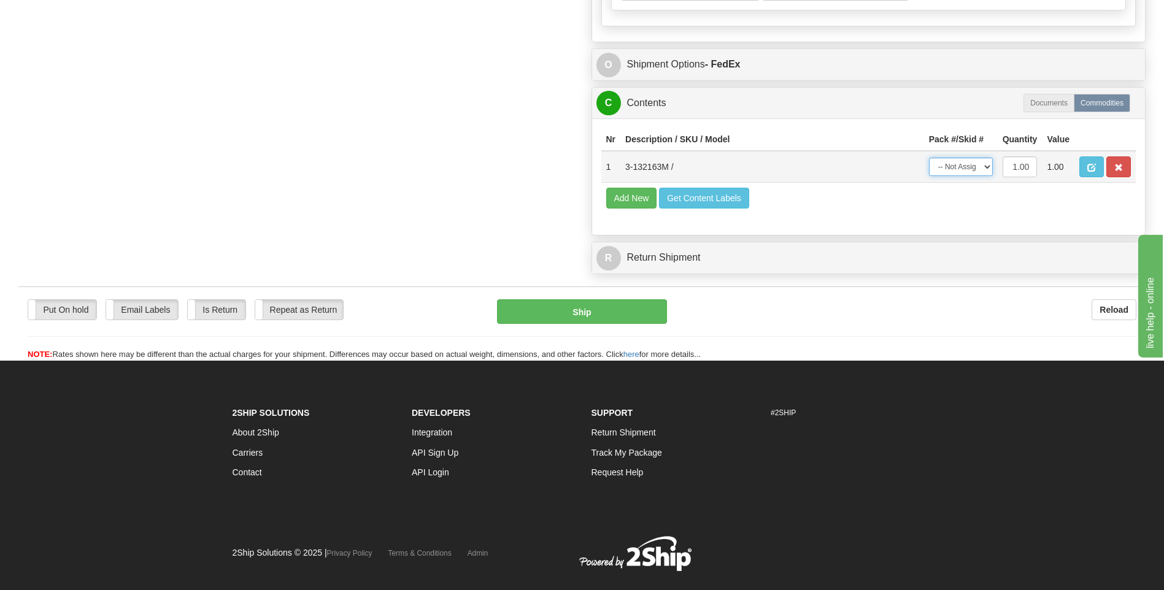
click at [965, 171] on select "-- Not Assigned -- Package 1" at bounding box center [961, 167] width 64 height 18
select select "0"
click at [929, 161] on select "-- Not Assigned -- Package 1" at bounding box center [961, 167] width 64 height 18
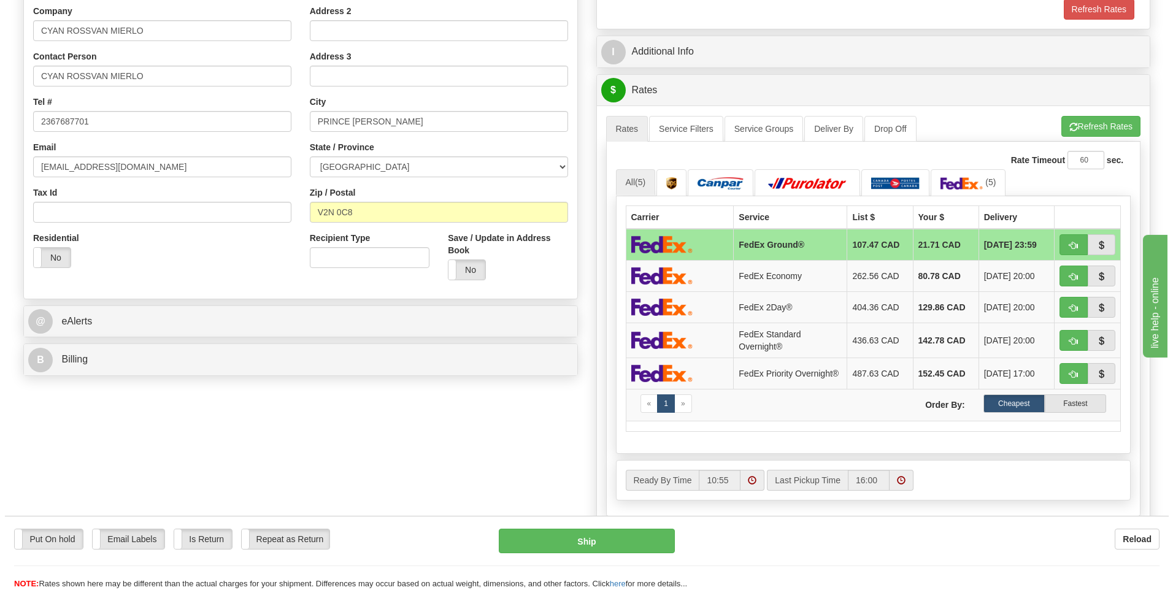
scroll to position [245, 0]
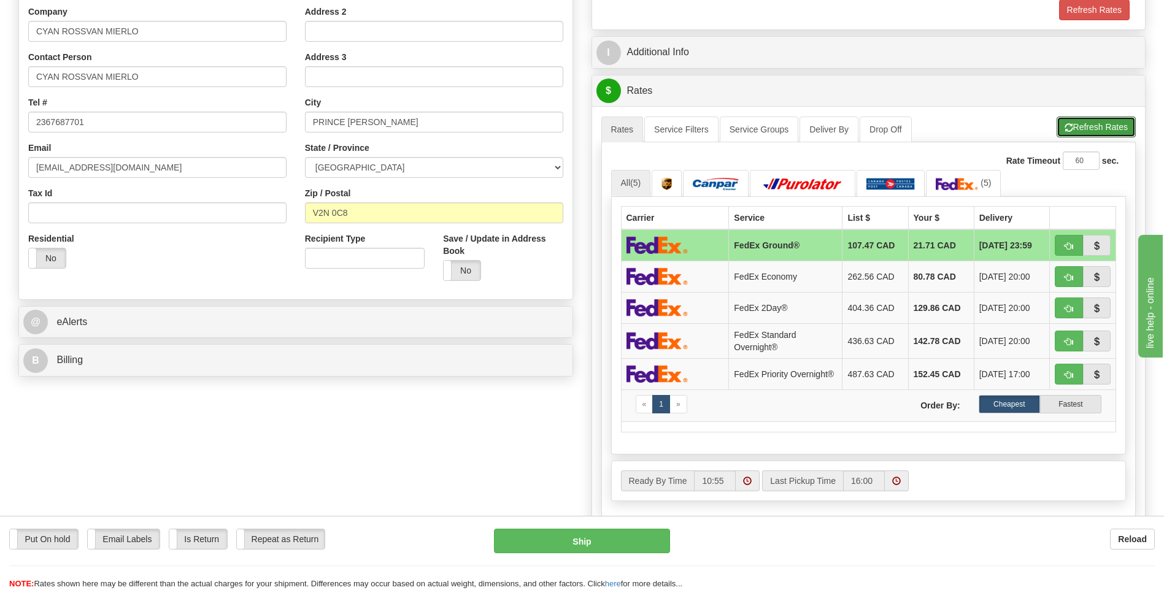
click at [1097, 121] on button "Refresh Rates" at bounding box center [1096, 127] width 79 height 21
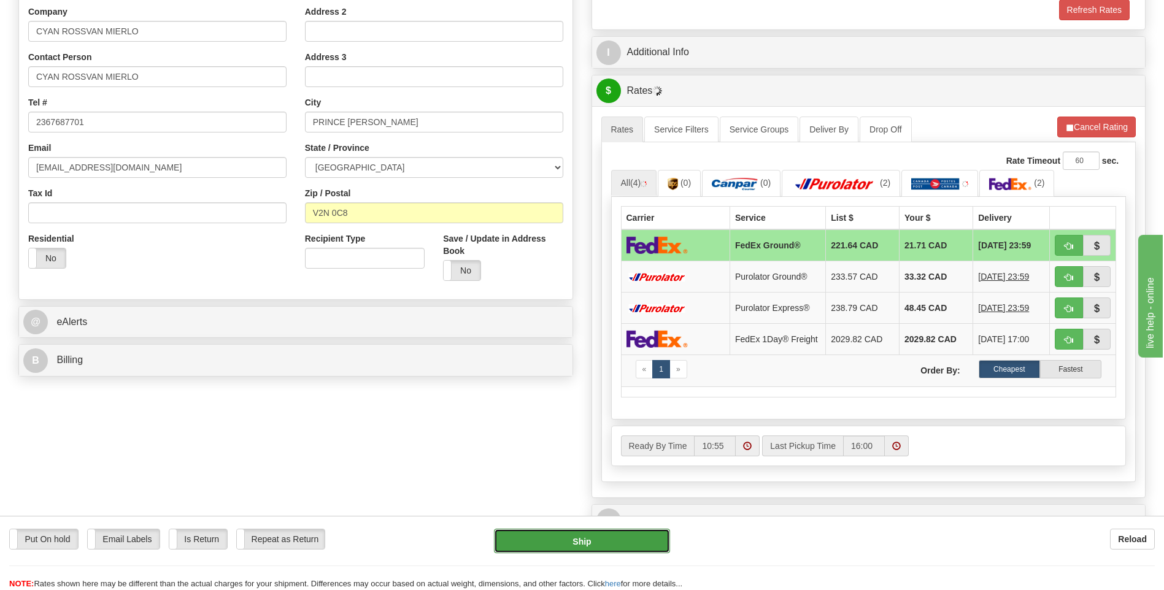
click at [616, 536] on button "Ship" at bounding box center [582, 541] width 176 height 25
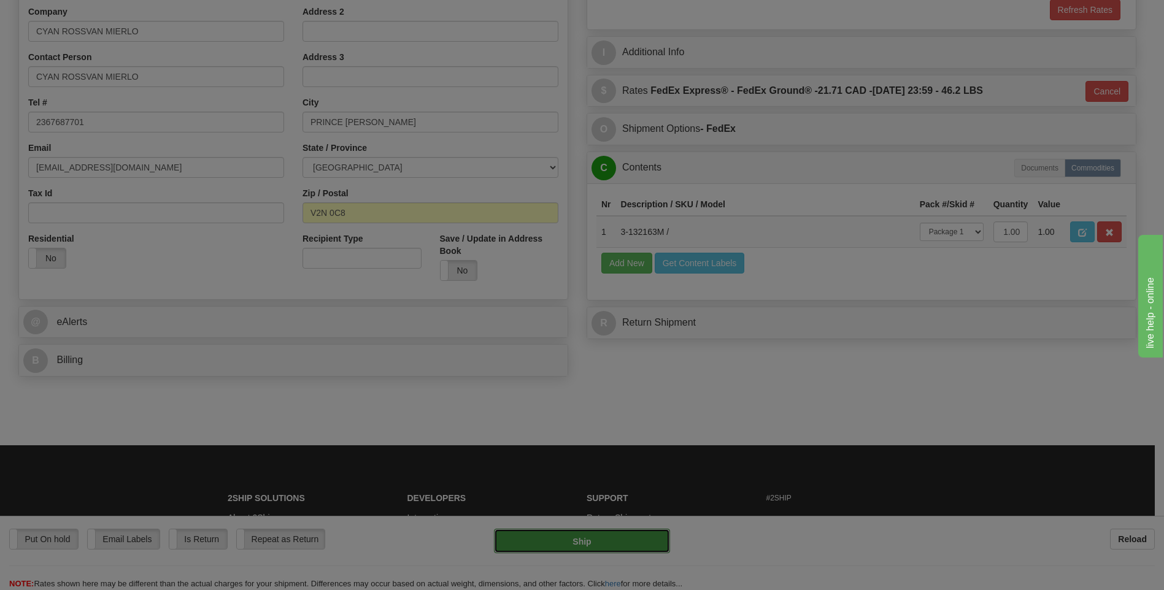
type input "92"
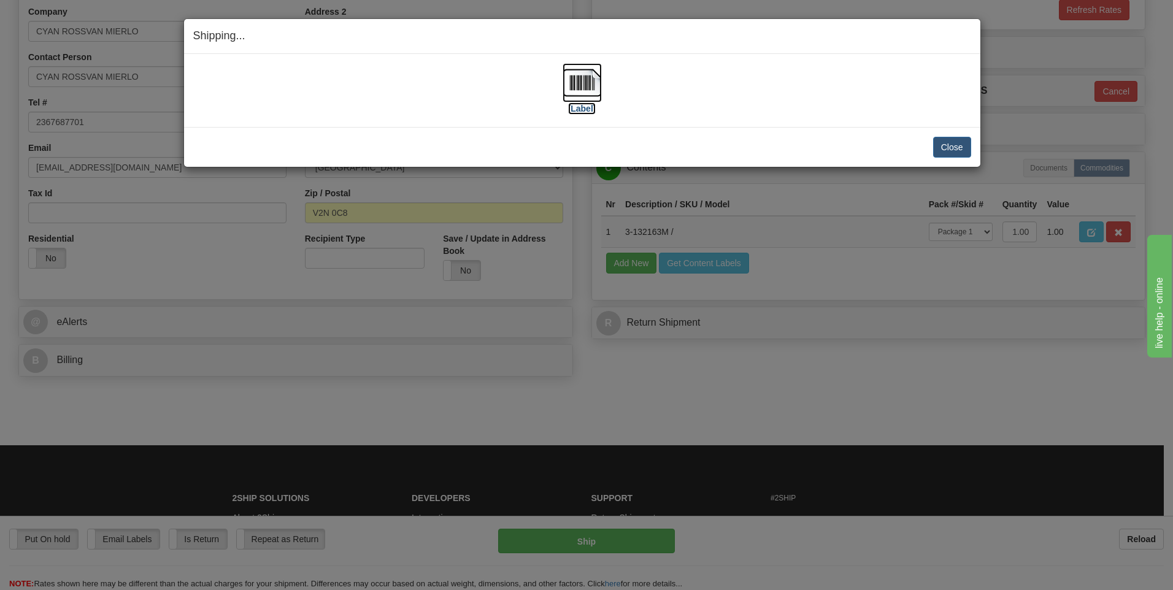
click at [573, 94] on img at bounding box center [582, 82] width 39 height 39
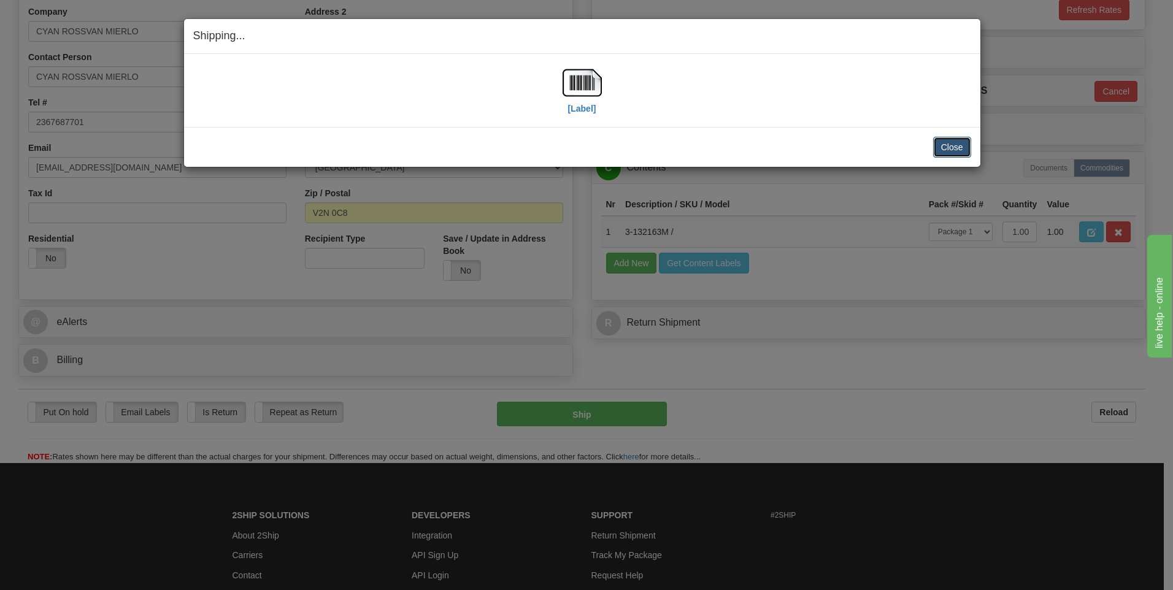
click at [970, 151] on button "Close" at bounding box center [952, 147] width 38 height 21
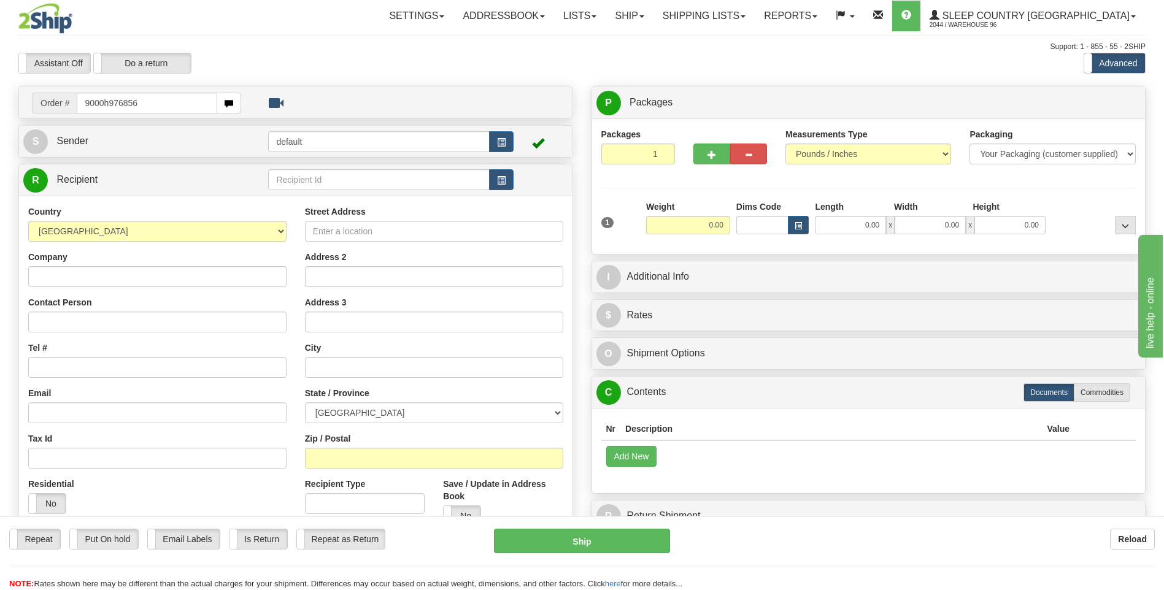
type input "9000h976856"
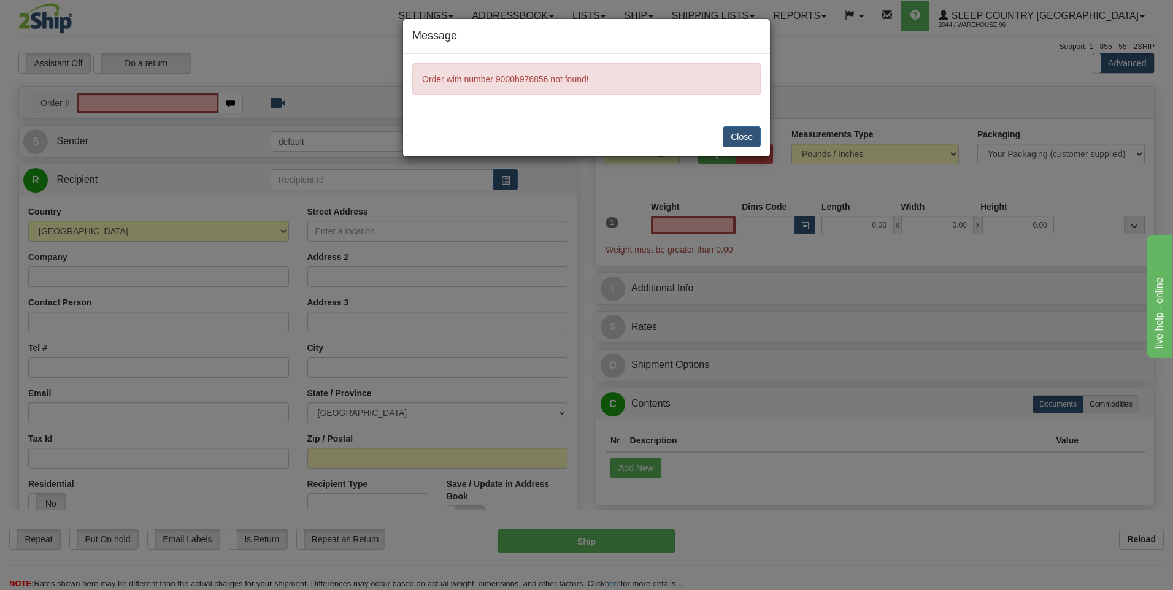
type input "0.00"
click at [729, 135] on button "Close" at bounding box center [742, 136] width 38 height 21
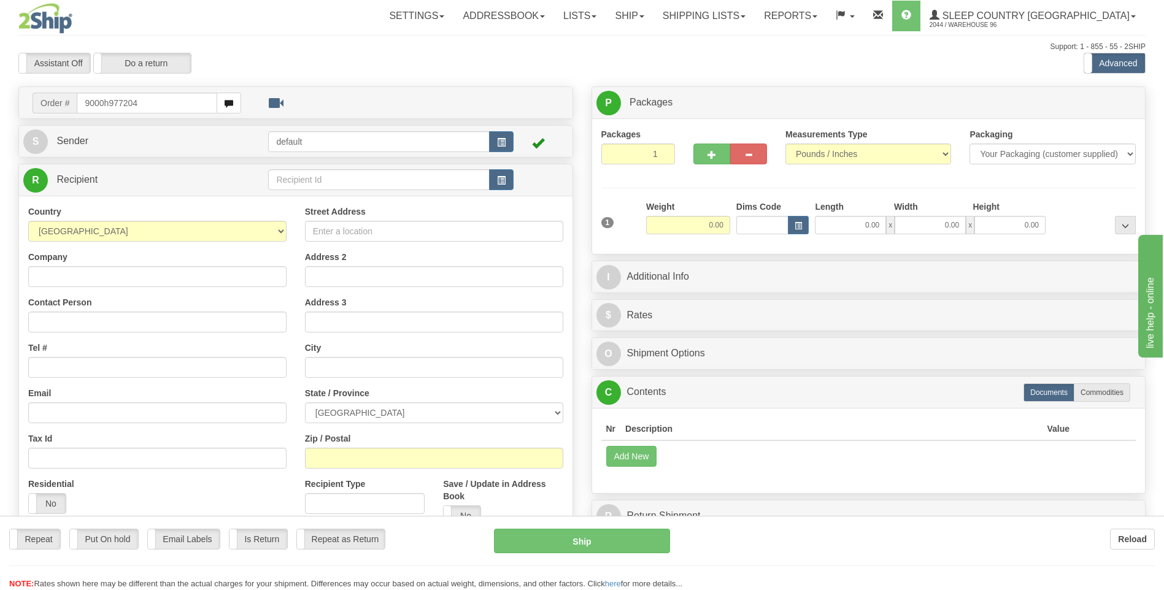
type input "9000h977204"
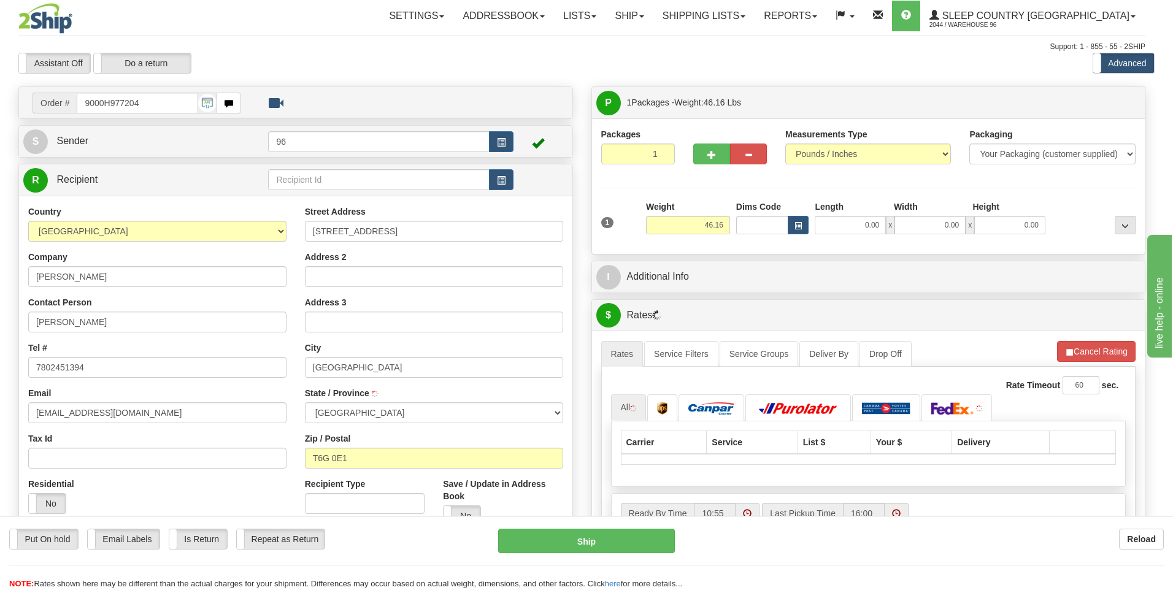
click at [867, 222] on body "Training Course Close Toggle navigation Settings Shipping Preferences New Recip…" at bounding box center [586, 295] width 1173 height 590
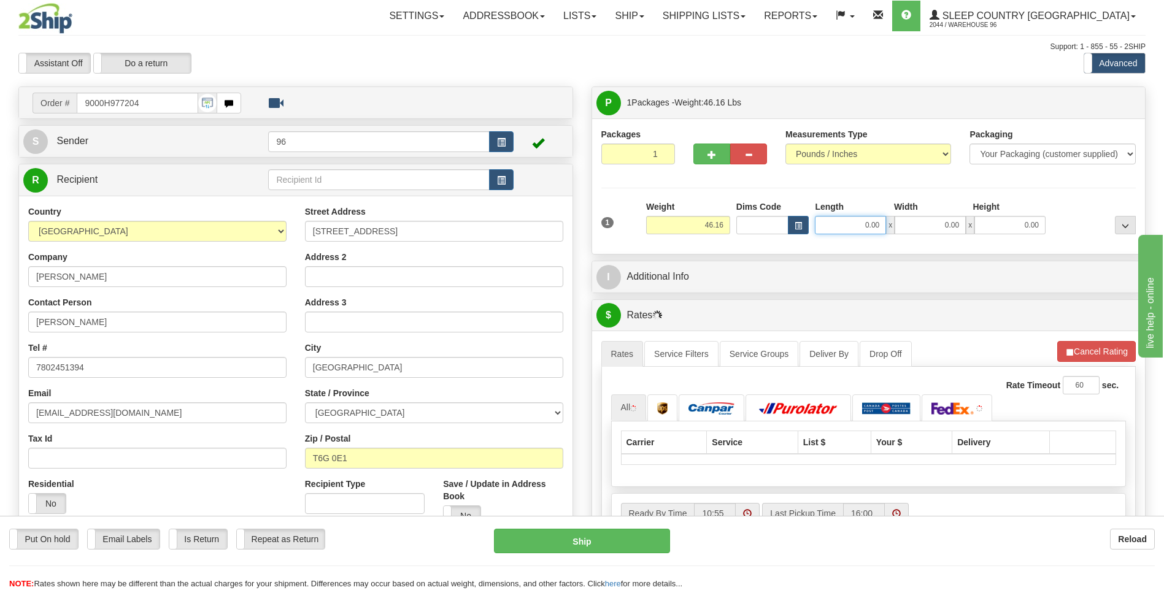
click at [868, 222] on input "0.00" at bounding box center [850, 225] width 71 height 18
type input "17.00"
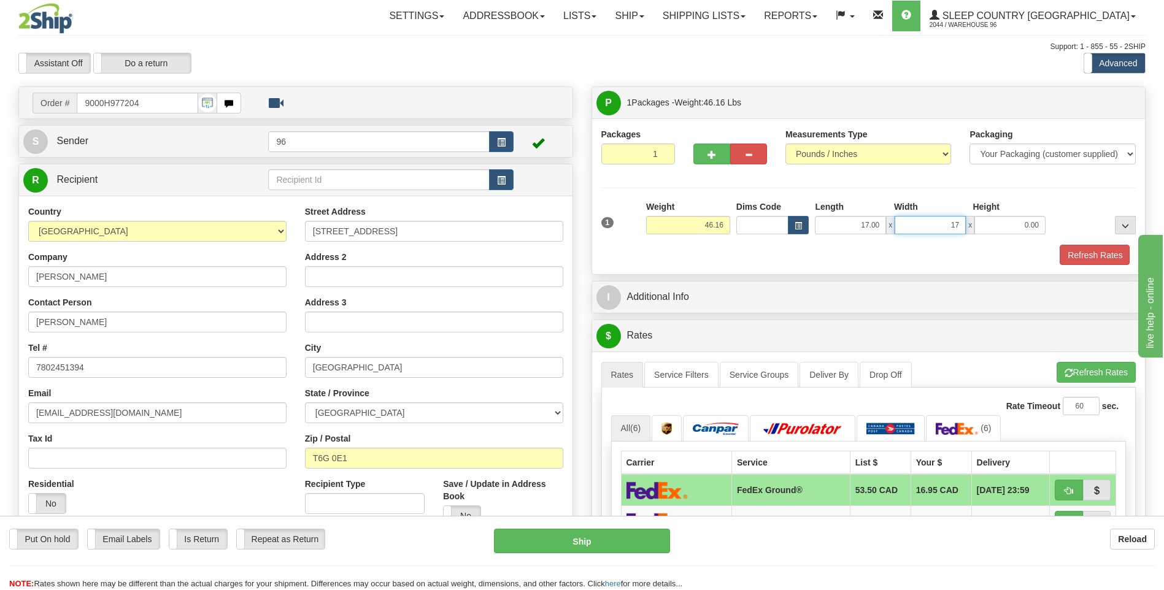
type input "17.00"
type input "42.00"
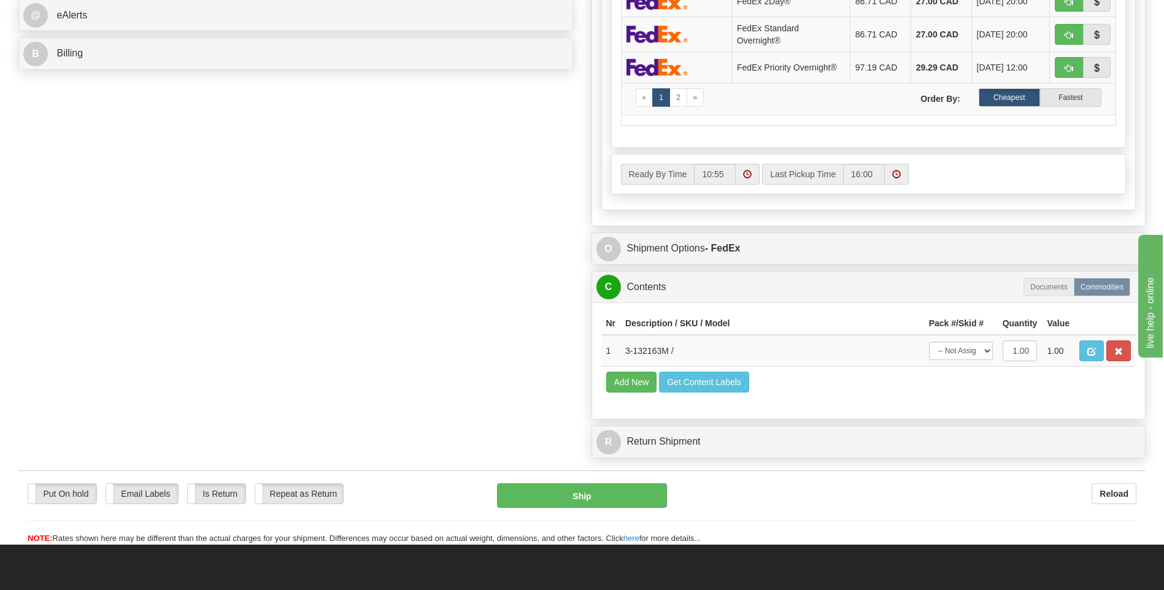
scroll to position [675, 0]
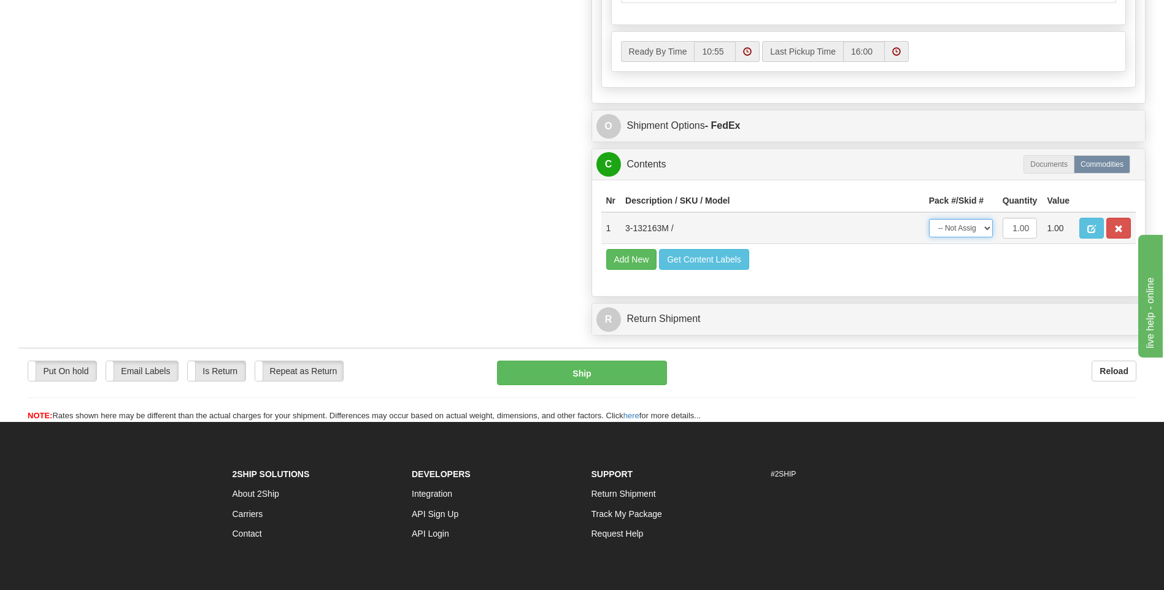
click at [968, 229] on select "-- Not Assigned -- Package 1" at bounding box center [961, 228] width 64 height 18
click at [973, 233] on select "-- Not Assigned -- Package 1" at bounding box center [961, 228] width 64 height 18
select select "0"
click at [929, 219] on select "-- Not Assigned -- Package 1" at bounding box center [961, 228] width 64 height 18
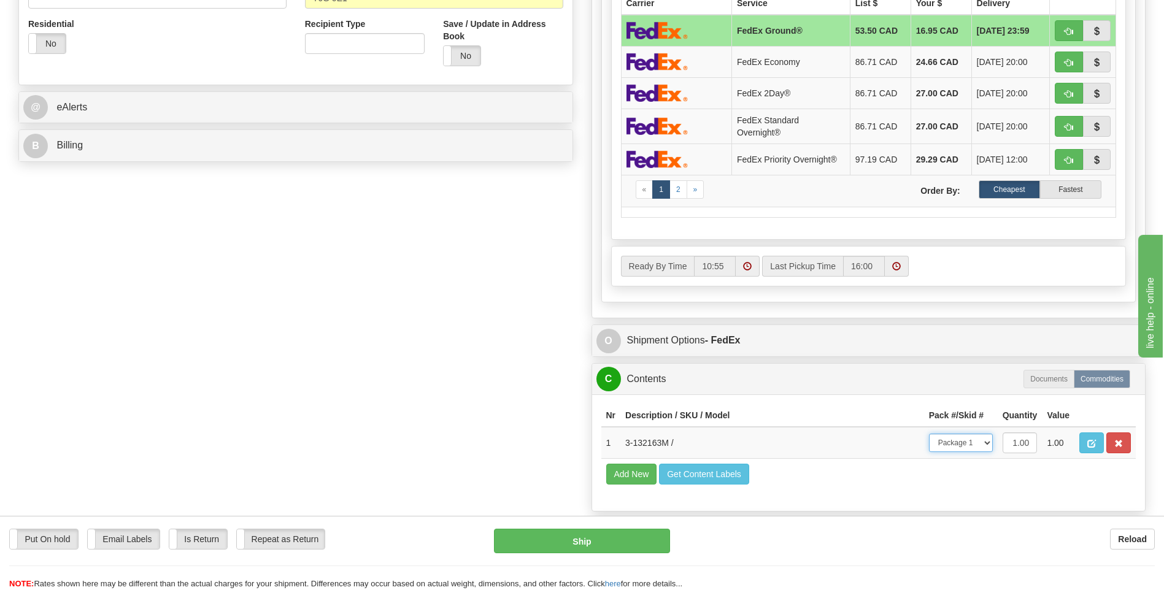
scroll to position [245, 0]
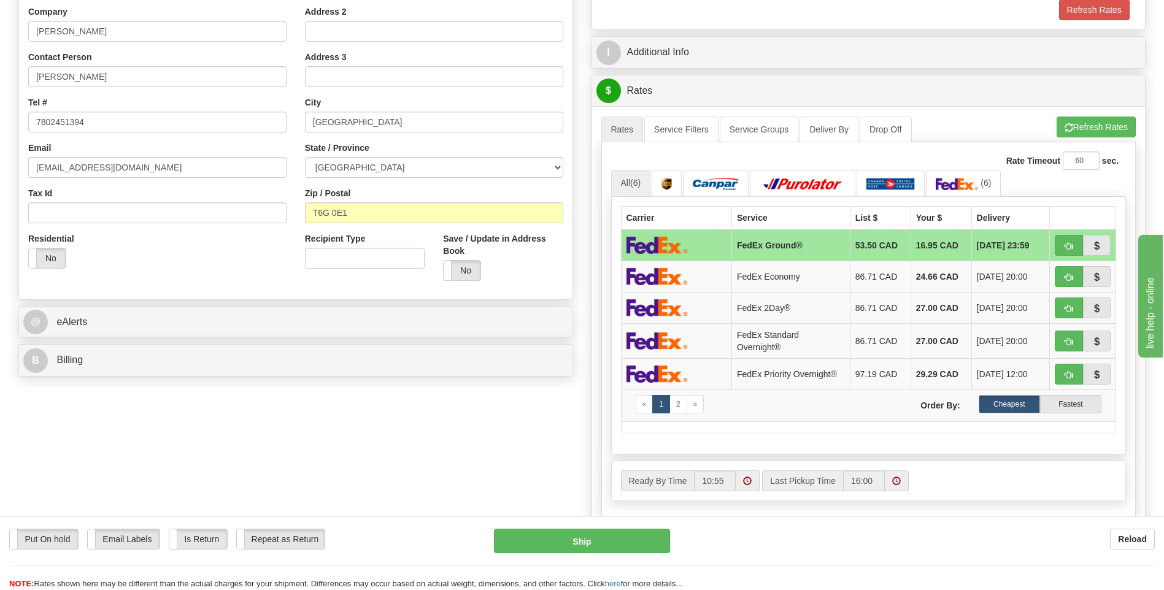
click at [1093, 115] on div "A change has been made which could impact your rate estimate. To ensure the est…" at bounding box center [869, 319] width 554 height 426
click at [1097, 123] on button "Refresh Rates" at bounding box center [1096, 127] width 79 height 21
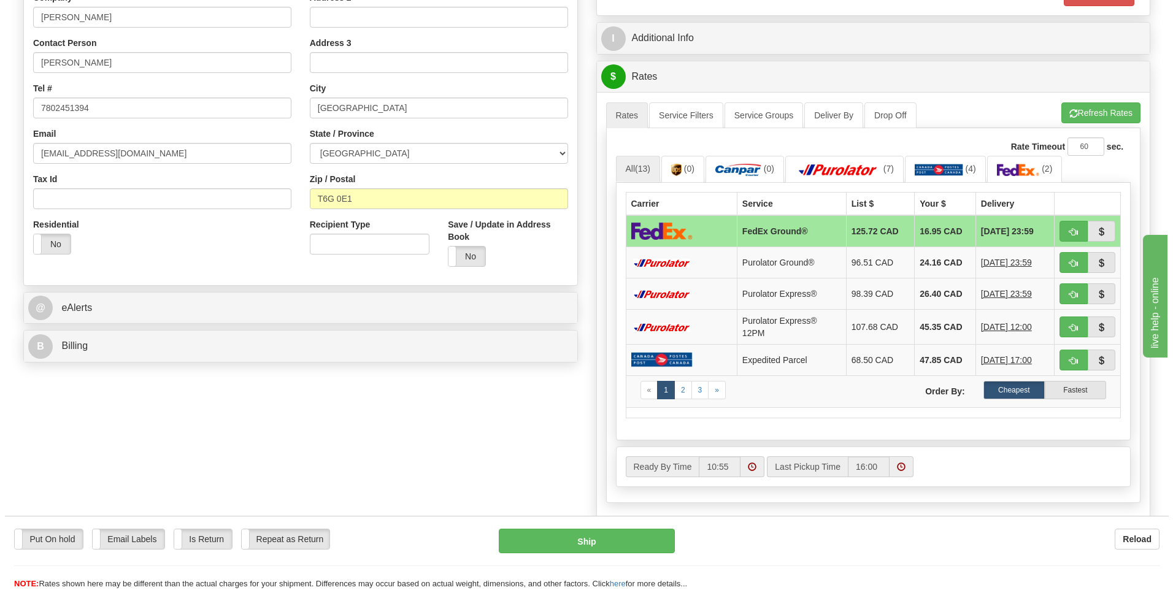
scroll to position [491, 0]
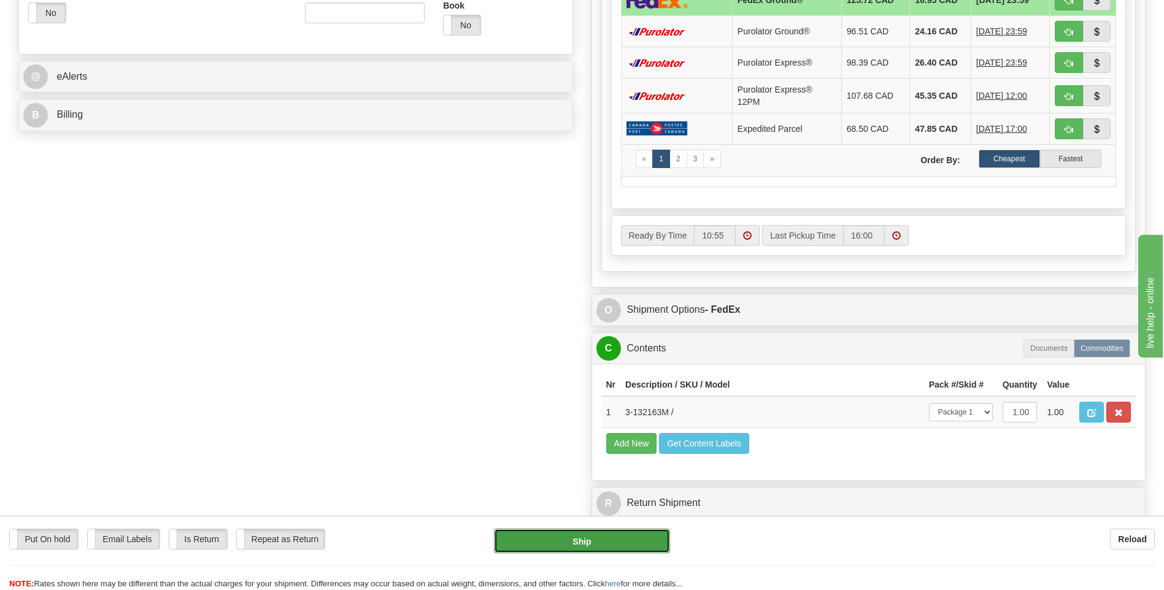
click at [568, 541] on button "Ship" at bounding box center [582, 541] width 176 height 25
type input "92"
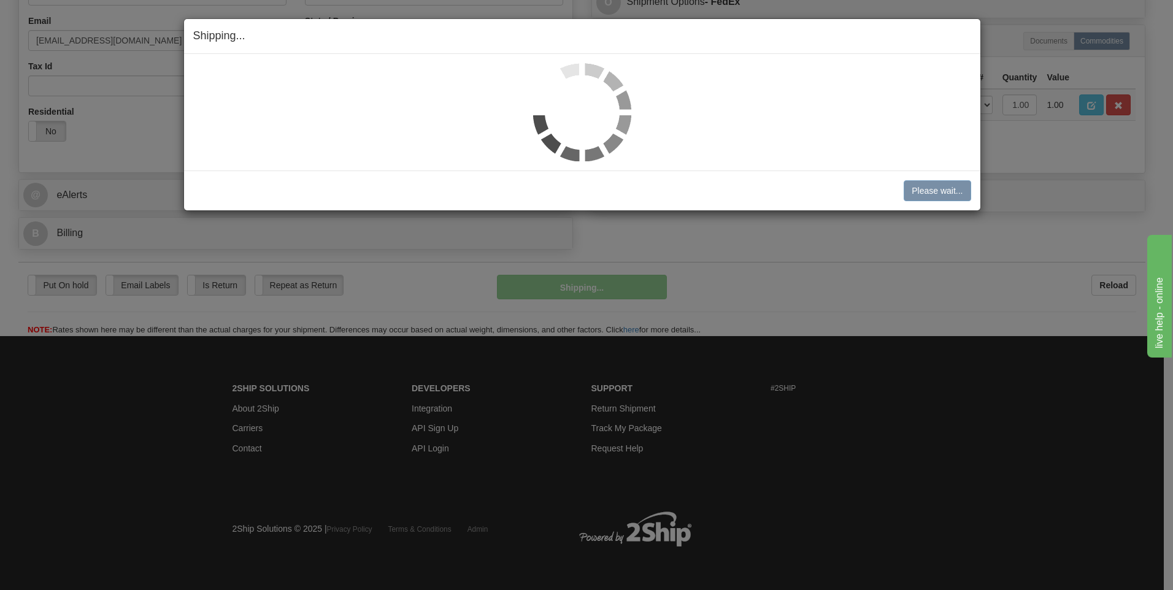
scroll to position [373, 0]
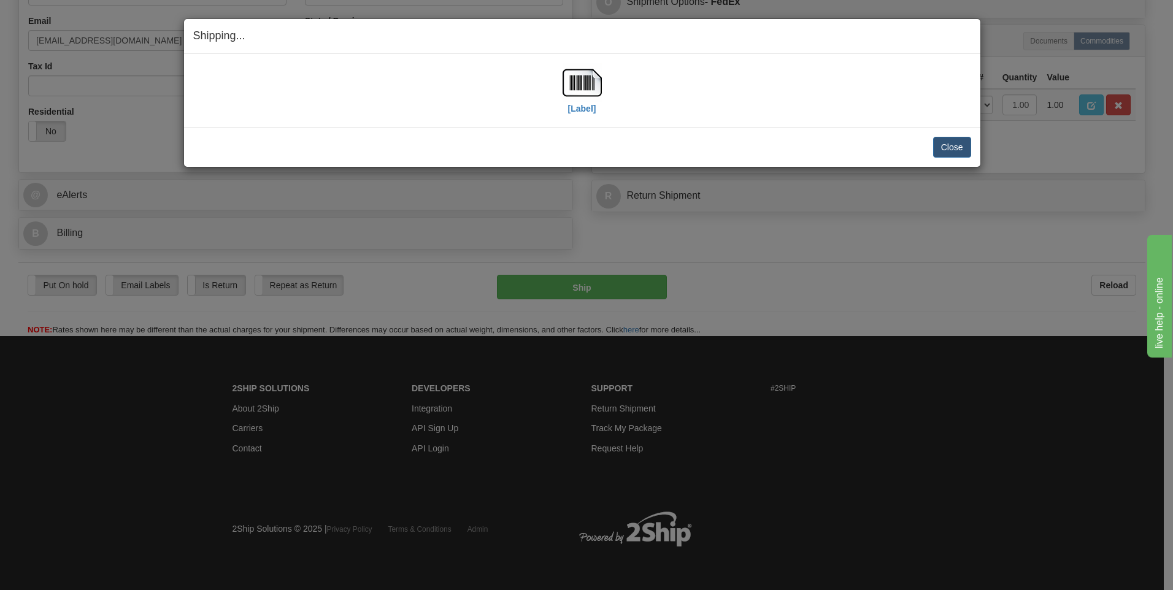
click at [555, 74] on div "[Label]" at bounding box center [582, 90] width 778 height 55
click at [566, 78] on img at bounding box center [582, 82] width 39 height 39
click at [975, 160] on div "Close Cancel Cancel Shipment and Quit Pickup Quit Pickup ONLY" at bounding box center [582, 147] width 797 height 40
click at [965, 149] on button "Close" at bounding box center [952, 147] width 38 height 21
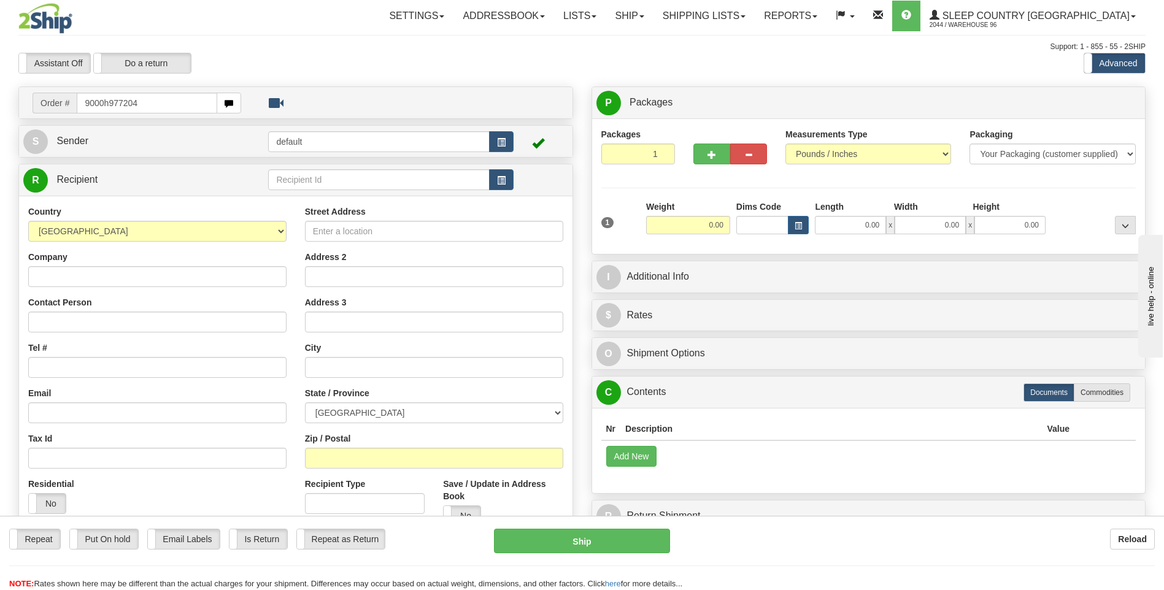
type input "9000h977204"
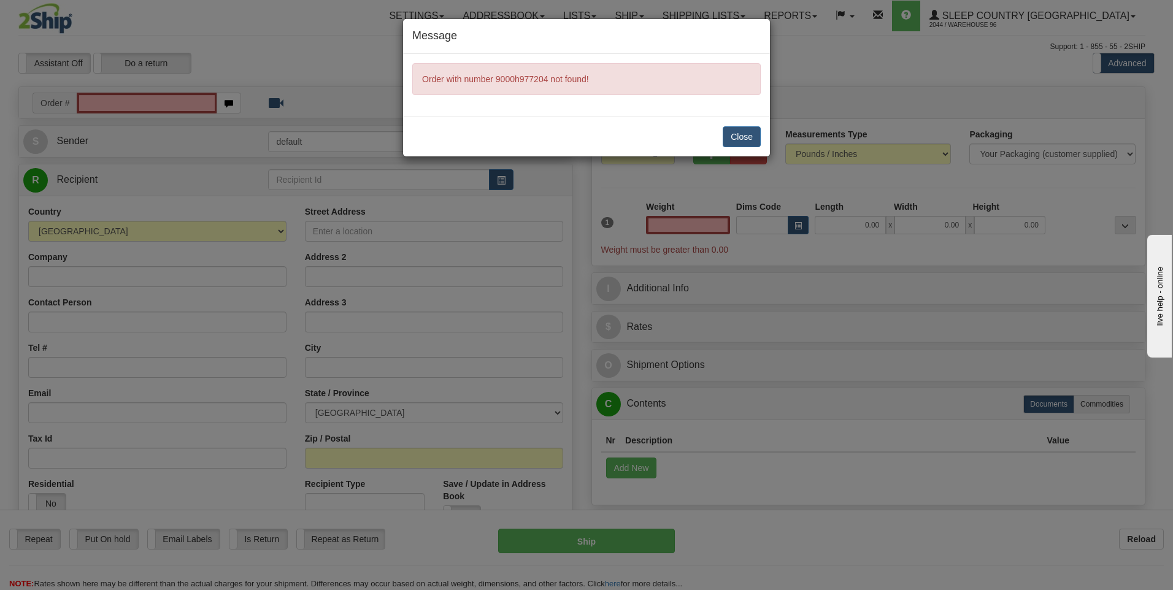
type input "0.00"
click at [745, 137] on button "Close" at bounding box center [742, 136] width 38 height 21
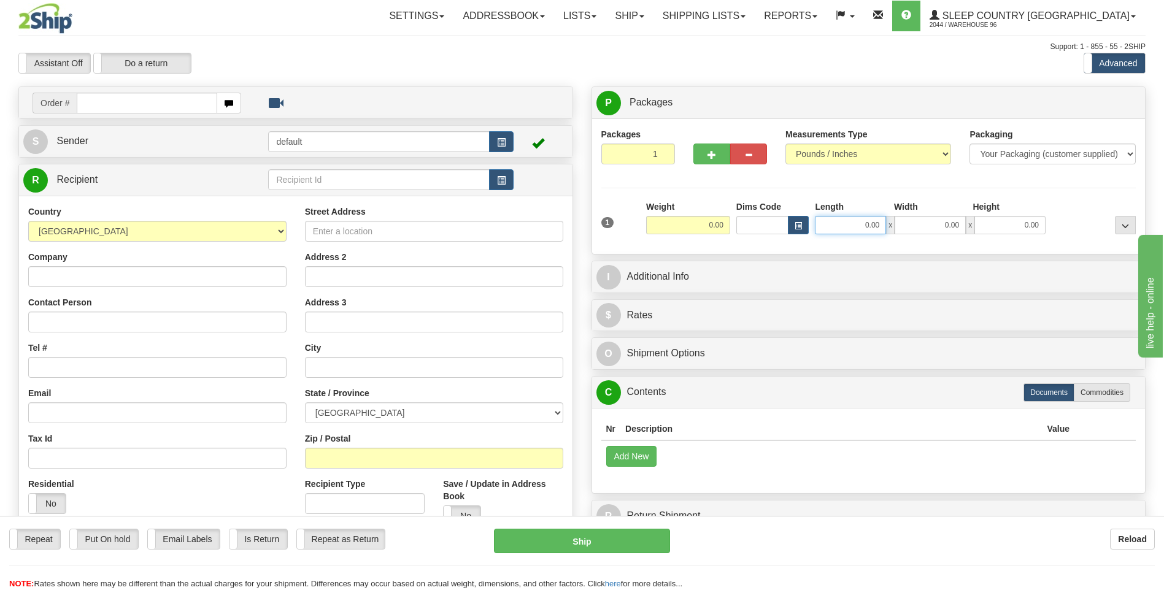
click at [835, 227] on input "0.00" at bounding box center [850, 225] width 71 height 18
type input "0.00"
drag, startPoint x: 138, startPoint y: 89, endPoint x: 139, endPoint y: 101, distance: 12.3
click at [137, 93] on div "Order #" at bounding box center [296, 102] width 554 height 31
click at [139, 101] on input "text" at bounding box center [147, 103] width 140 height 21
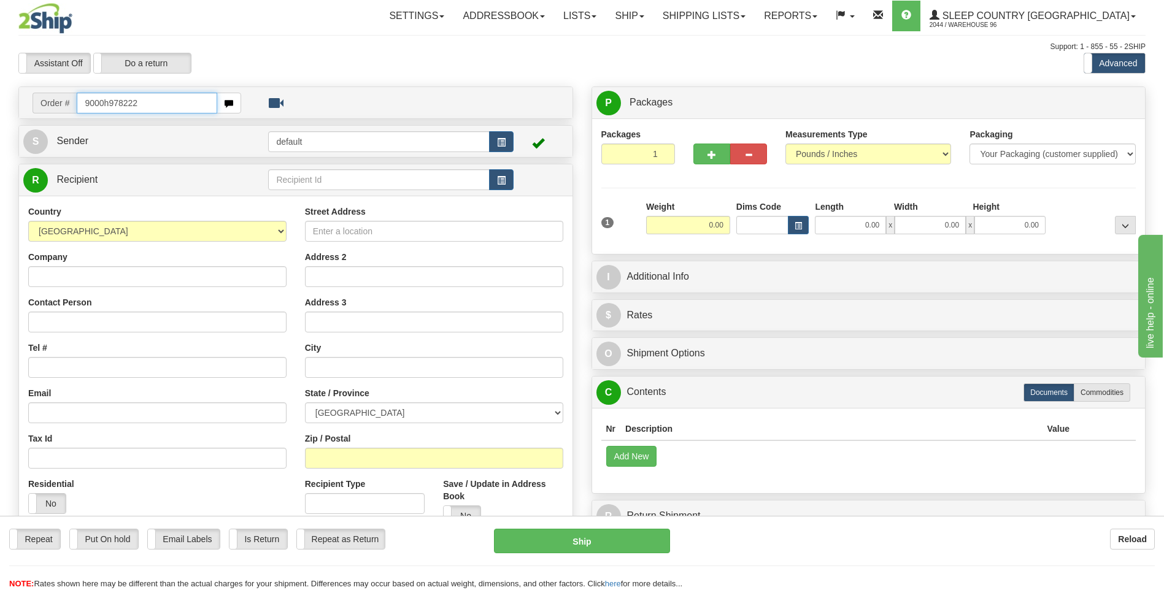
type input "9000h978222"
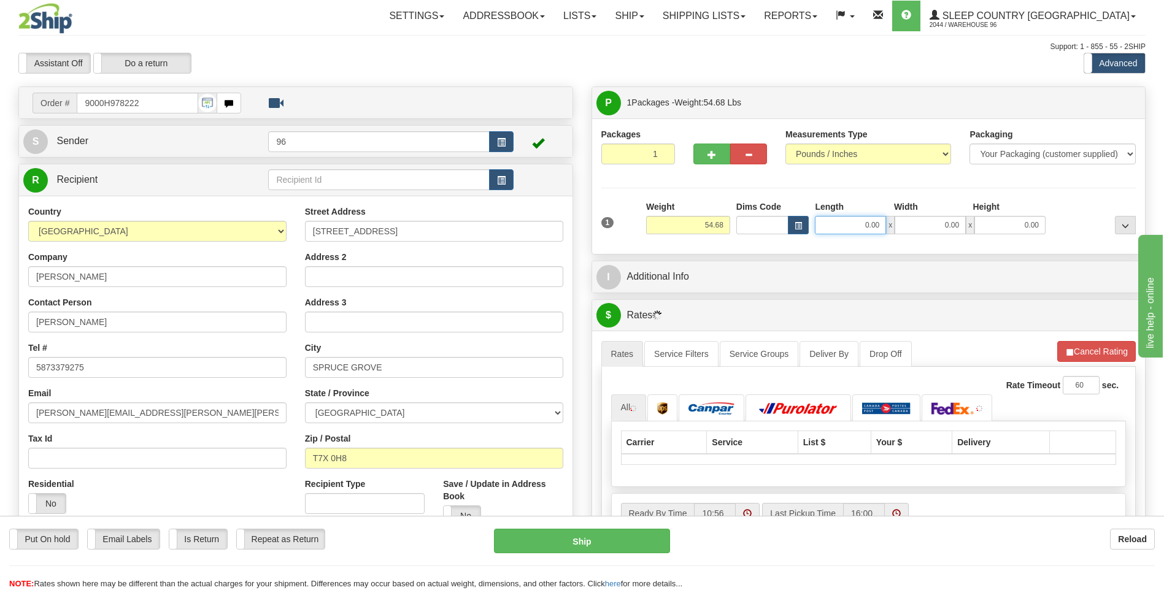
click at [868, 223] on input "0.00" at bounding box center [850, 225] width 71 height 18
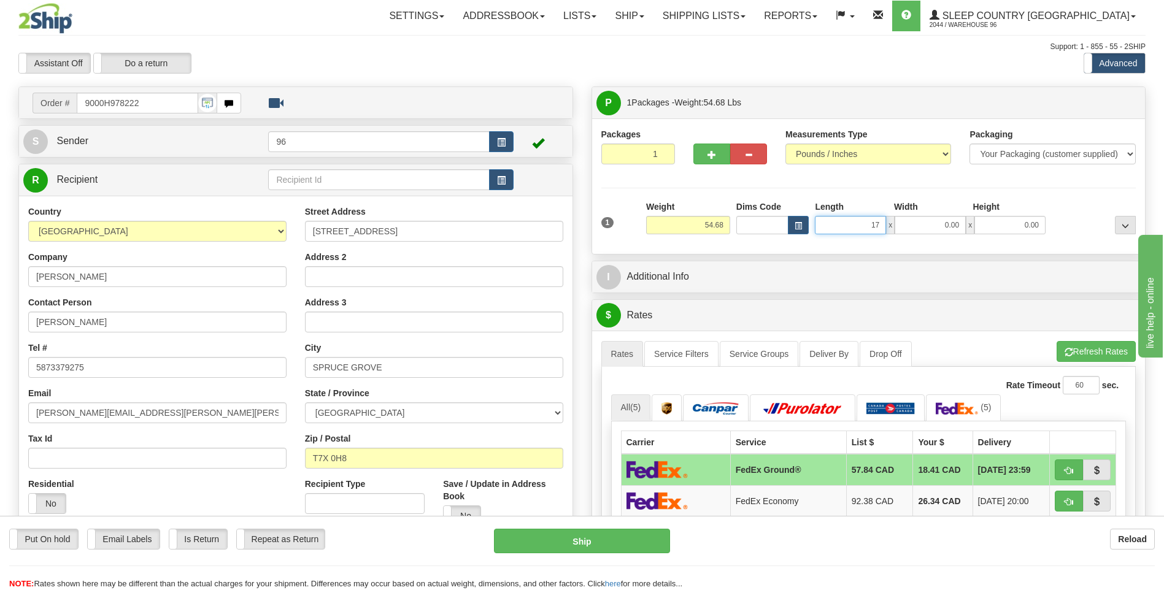
type input "17.00"
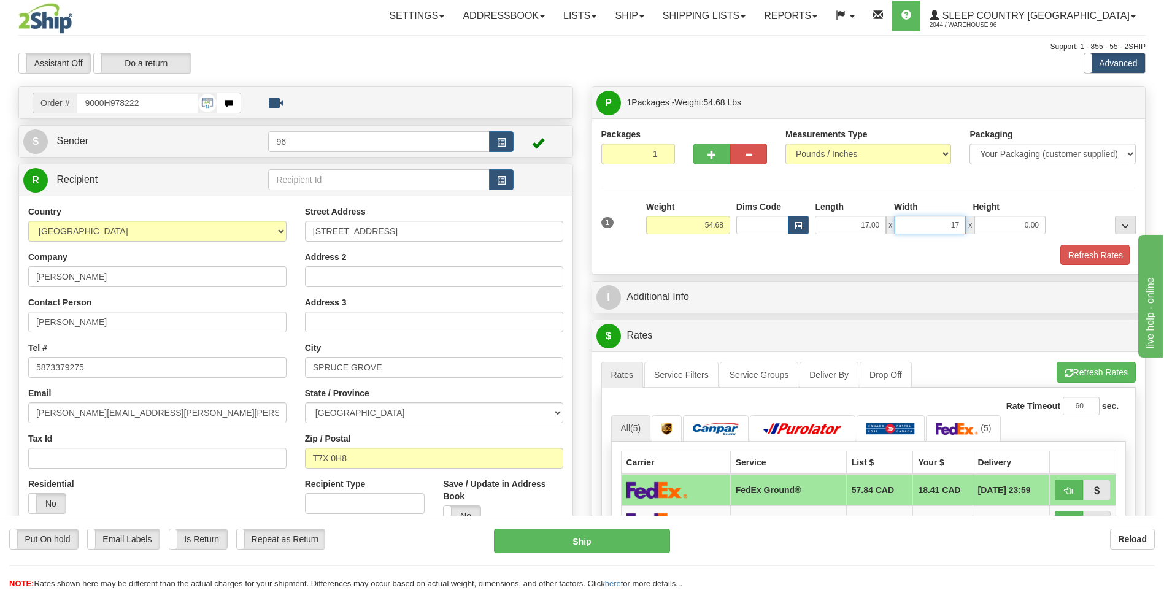
type input "17.00"
type input "42.00"
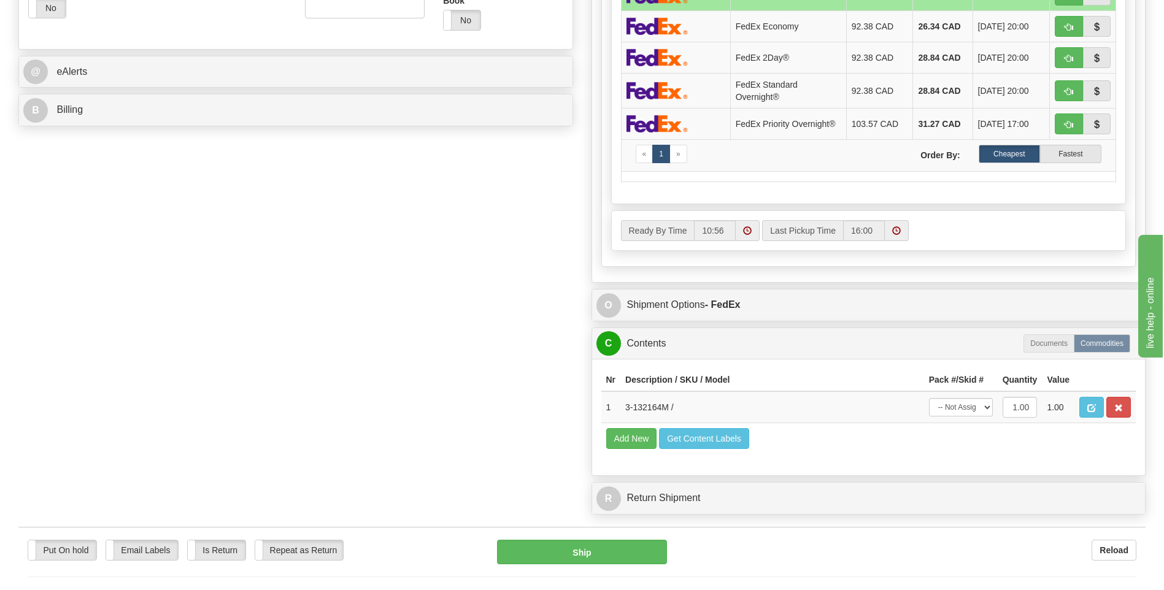
scroll to position [614, 0]
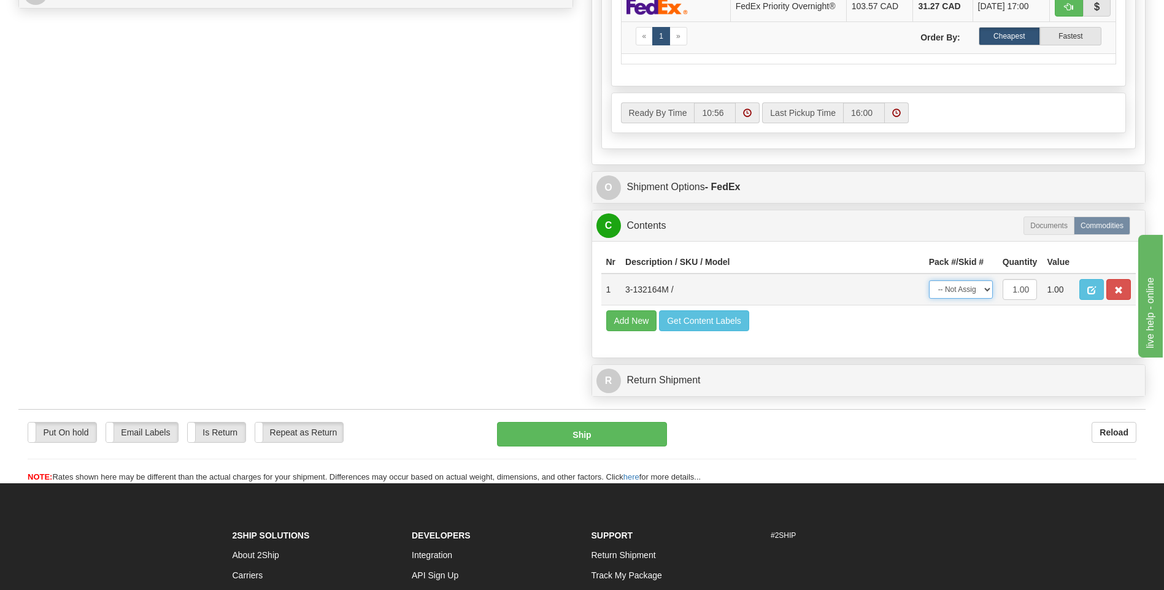
click at [978, 294] on select "-- Not Assigned -- Package 1" at bounding box center [961, 289] width 64 height 18
select select "0"
click at [929, 280] on select "-- Not Assigned -- Package 1" at bounding box center [961, 289] width 64 height 18
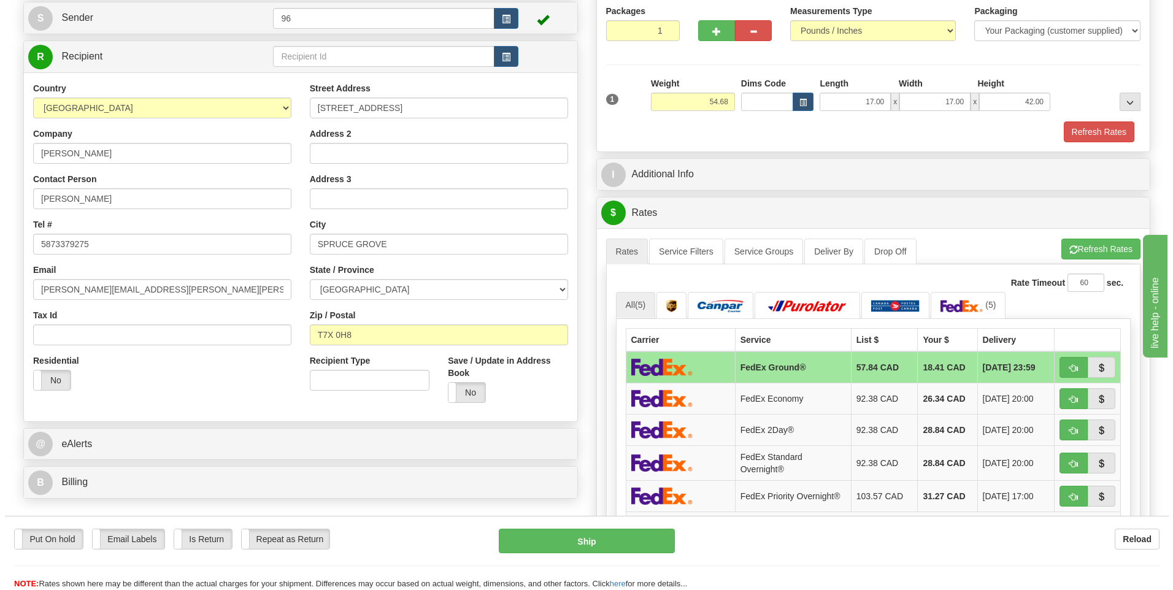
scroll to position [123, 0]
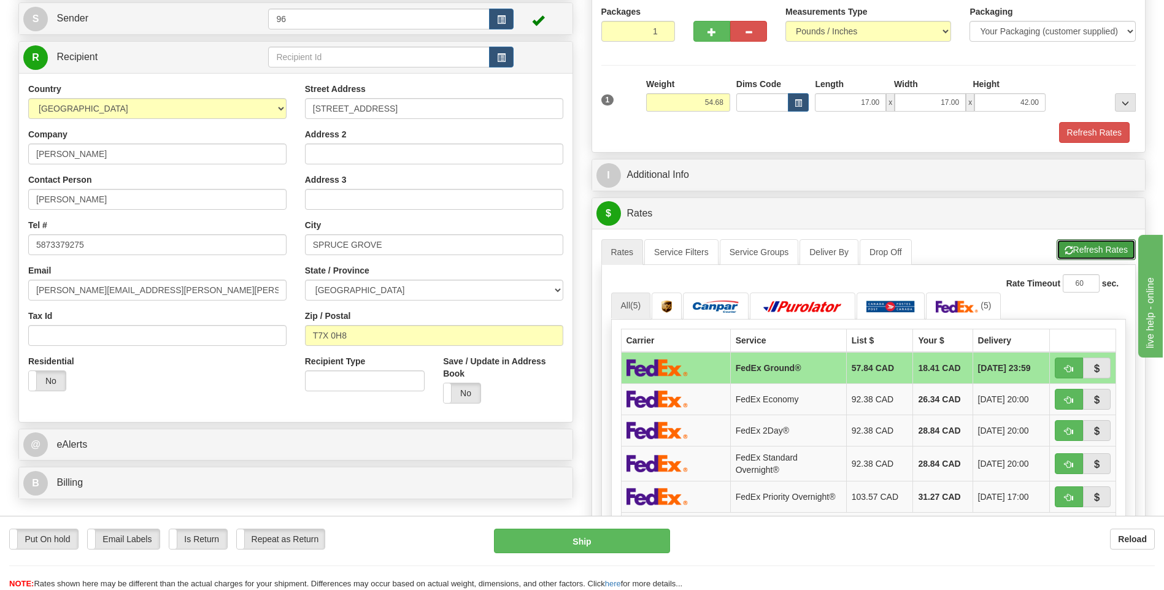
click at [1109, 254] on button "Refresh Rates" at bounding box center [1096, 249] width 79 height 21
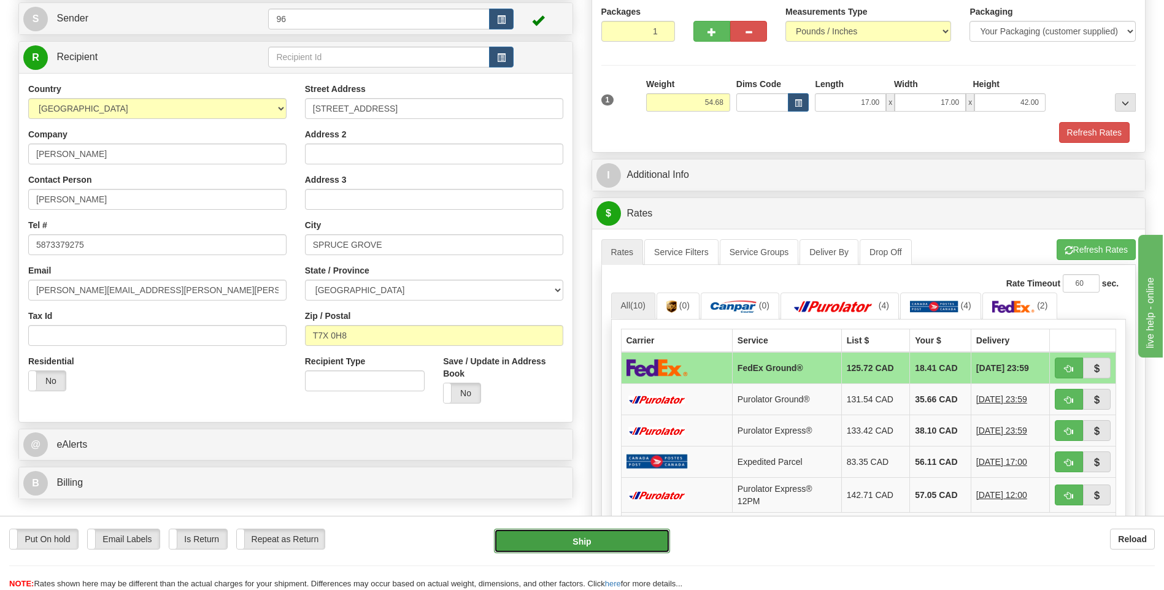
click at [541, 551] on button "Ship" at bounding box center [582, 541] width 176 height 25
type input "92"
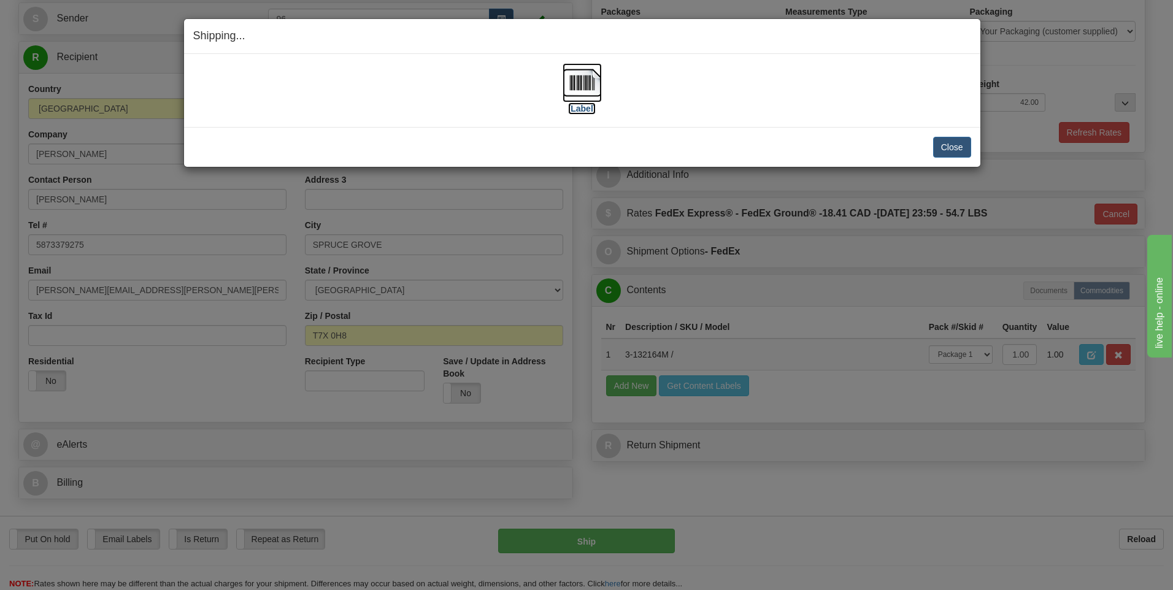
click at [582, 96] on img at bounding box center [582, 82] width 39 height 39
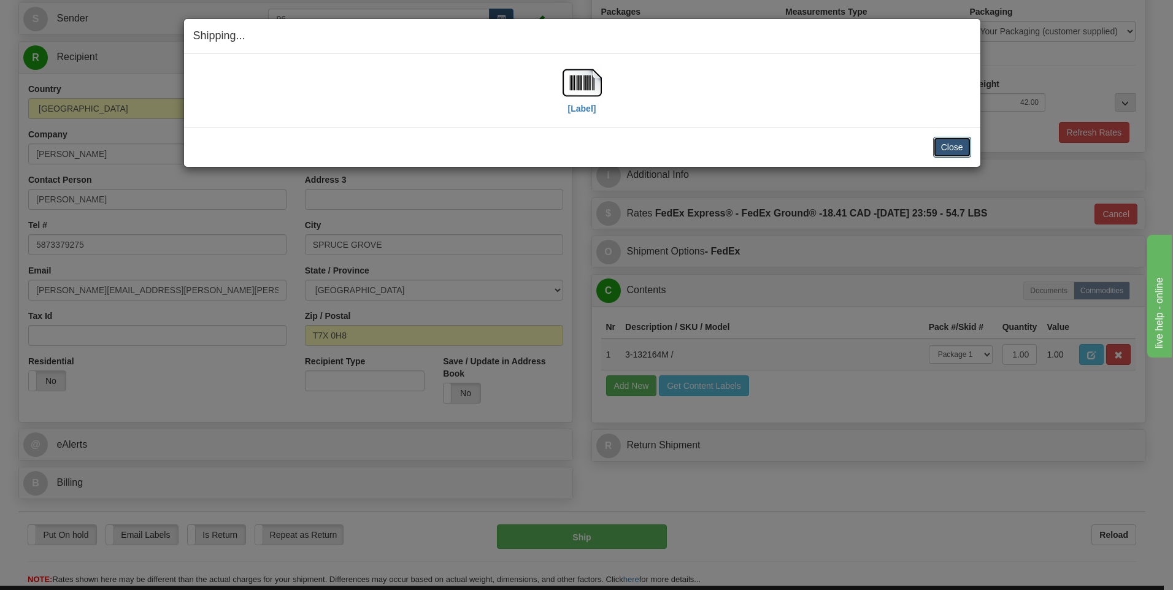
click at [943, 140] on button "Close" at bounding box center [952, 147] width 38 height 21
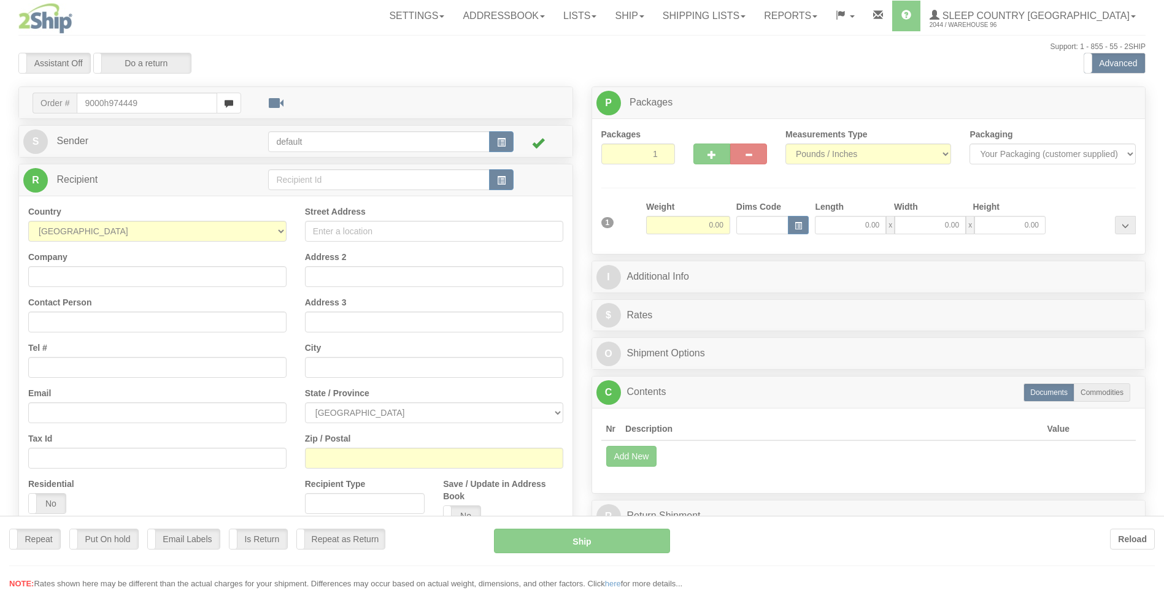
type input "9000h974449"
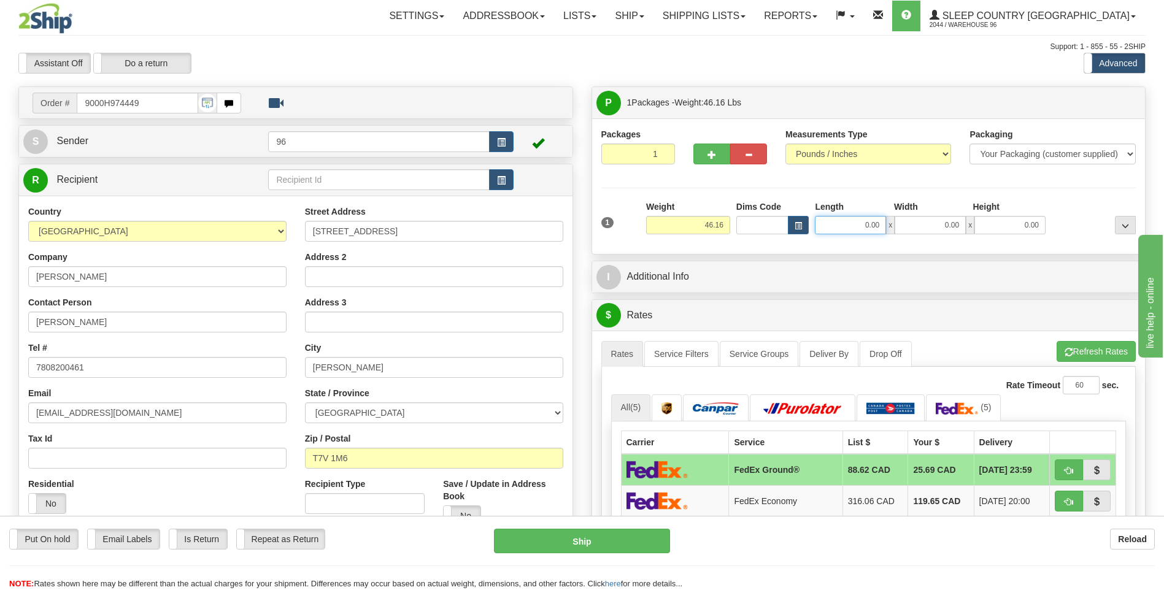
click at [829, 220] on input "0.00" at bounding box center [850, 225] width 71 height 18
type input "17.00"
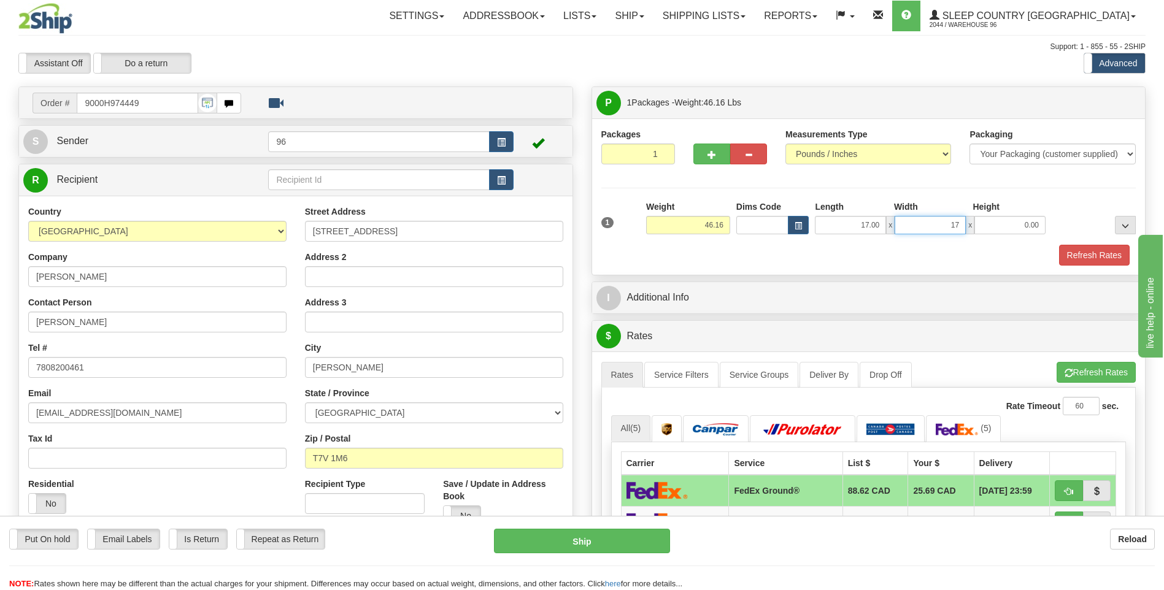
type input "17.00"
type input "42.00"
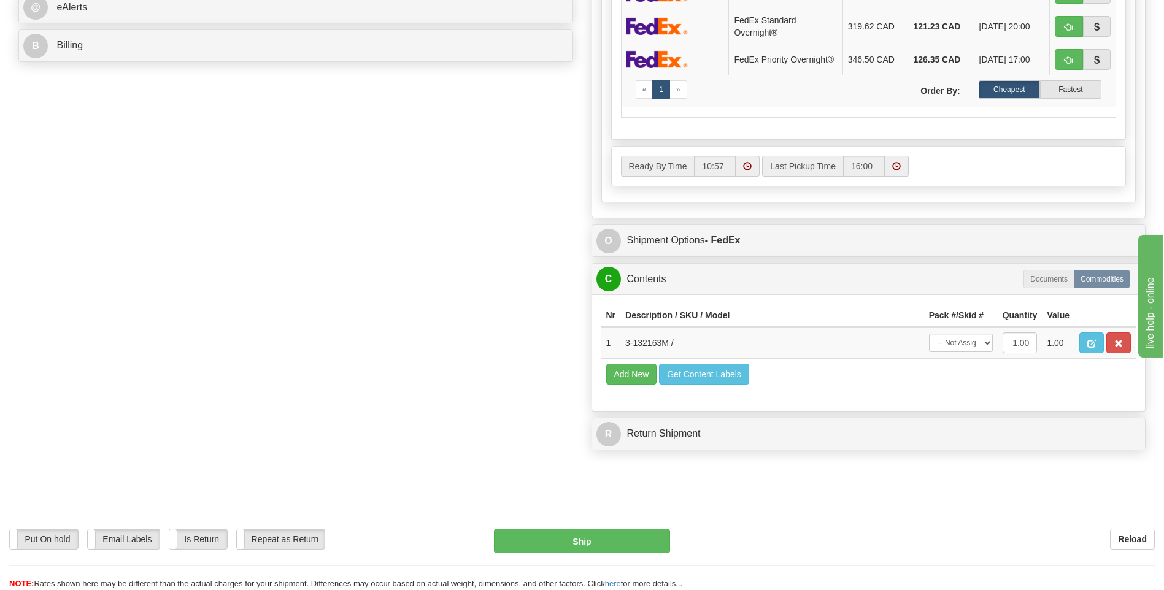
scroll to position [614, 0]
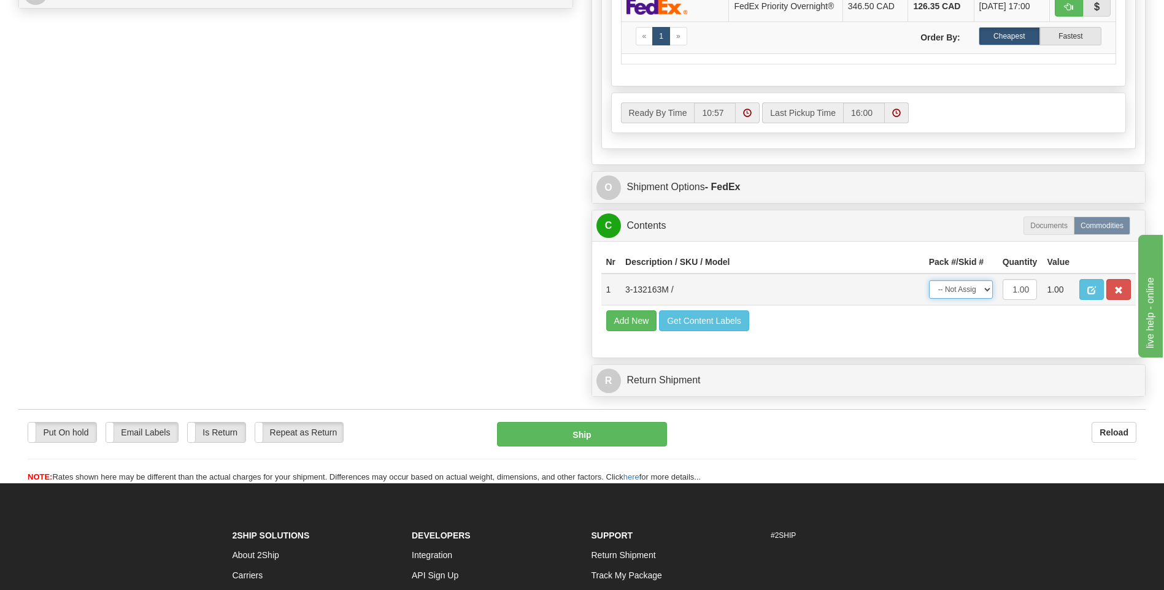
click at [964, 294] on select "-- Not Assigned -- Package 1" at bounding box center [961, 289] width 64 height 18
select select "0"
click at [929, 284] on select "-- Not Assigned -- Package 1" at bounding box center [961, 289] width 64 height 18
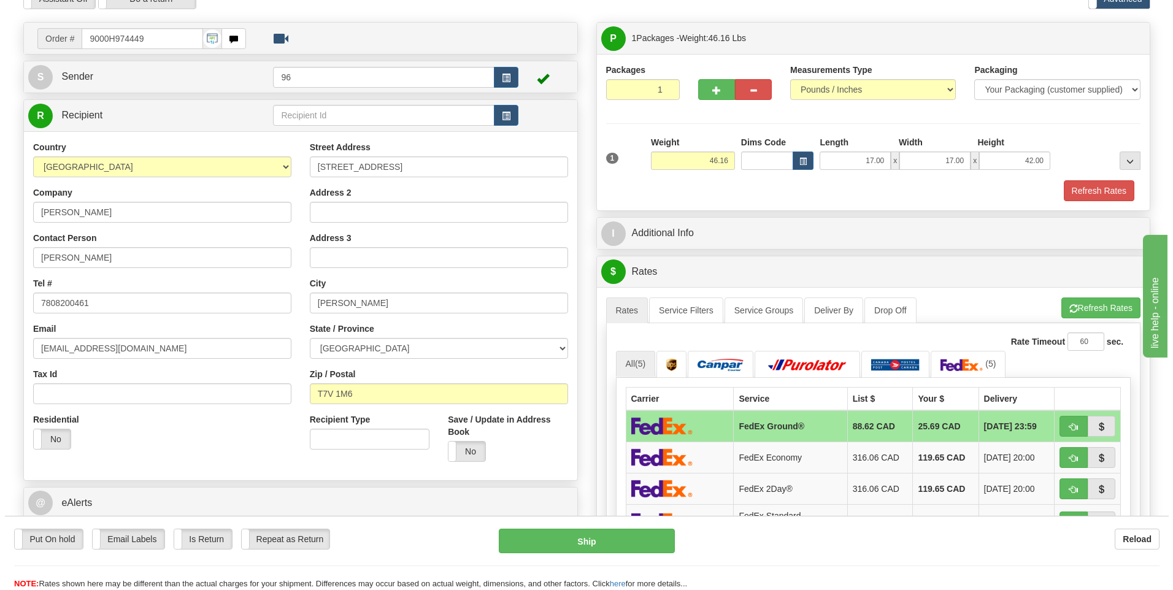
scroll to position [61, 0]
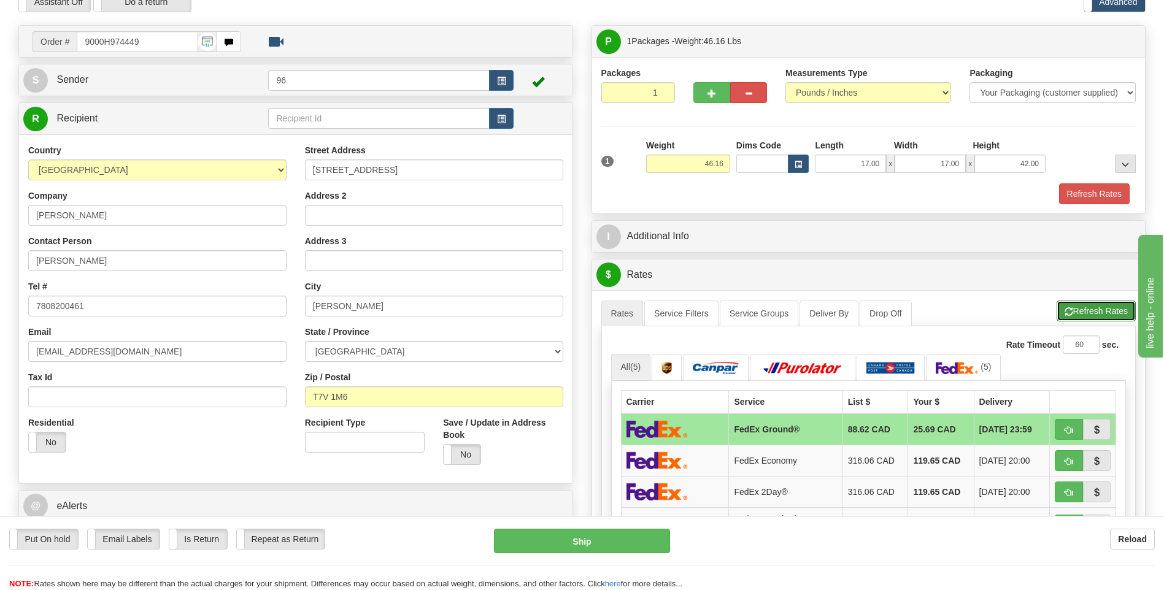
click at [1087, 314] on button "Refresh Rates" at bounding box center [1096, 311] width 79 height 21
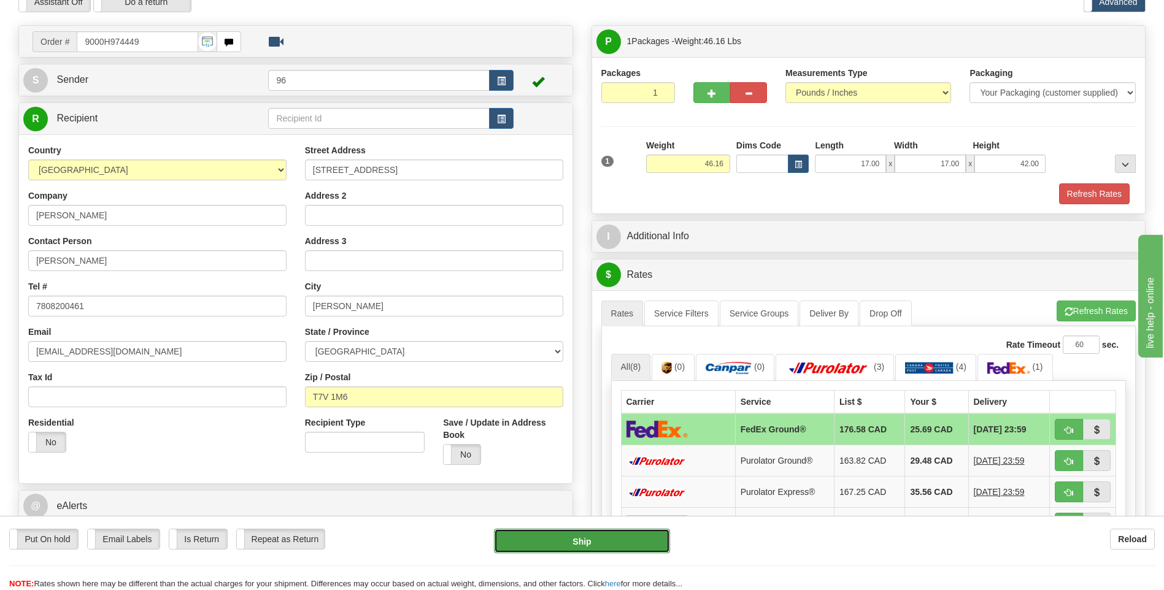
click at [615, 531] on button "Ship" at bounding box center [582, 541] width 176 height 25
type input "92"
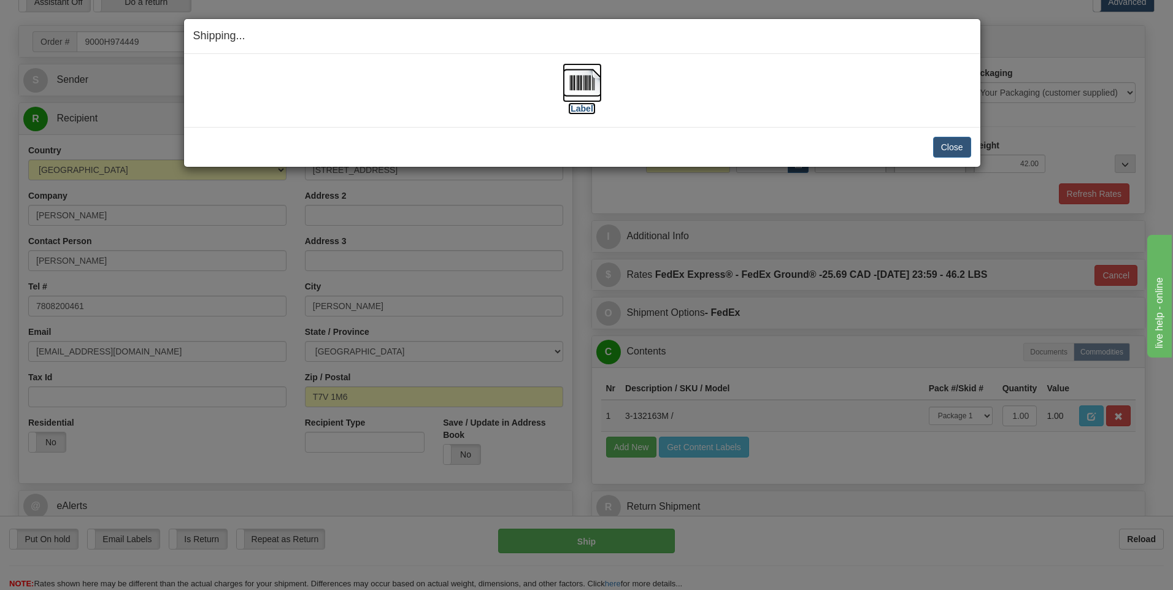
click at [568, 74] on img at bounding box center [582, 82] width 39 height 39
click at [929, 145] on div "Close Cancel" at bounding box center [582, 147] width 778 height 21
click at [936, 145] on button "Close" at bounding box center [952, 147] width 38 height 21
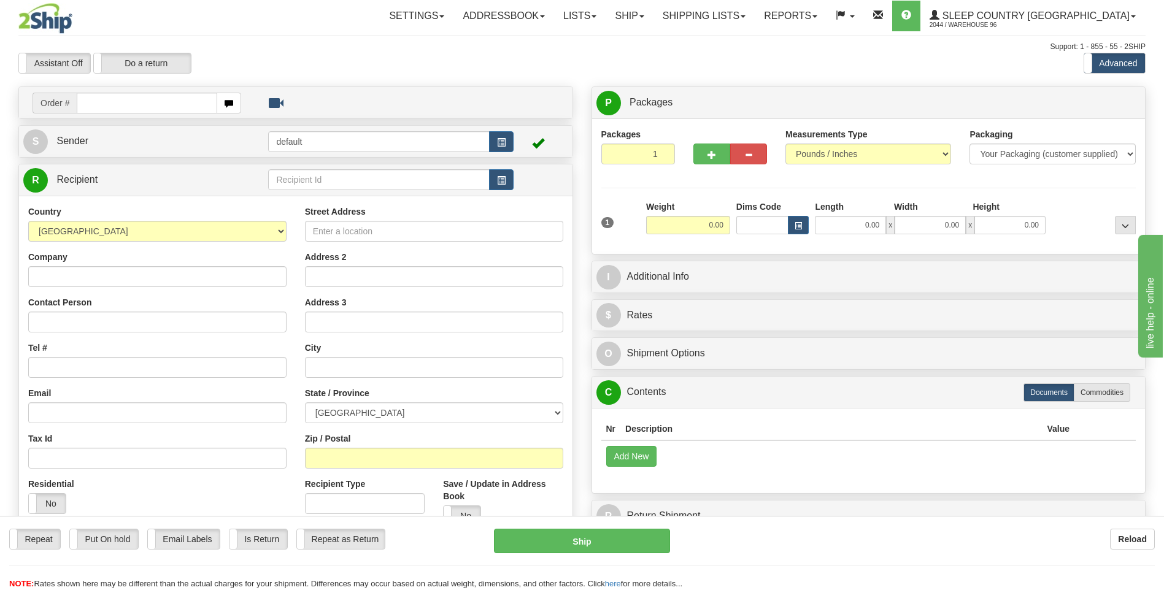
click at [117, 109] on input "text" at bounding box center [147, 103] width 140 height 21
type input "9000h974375"
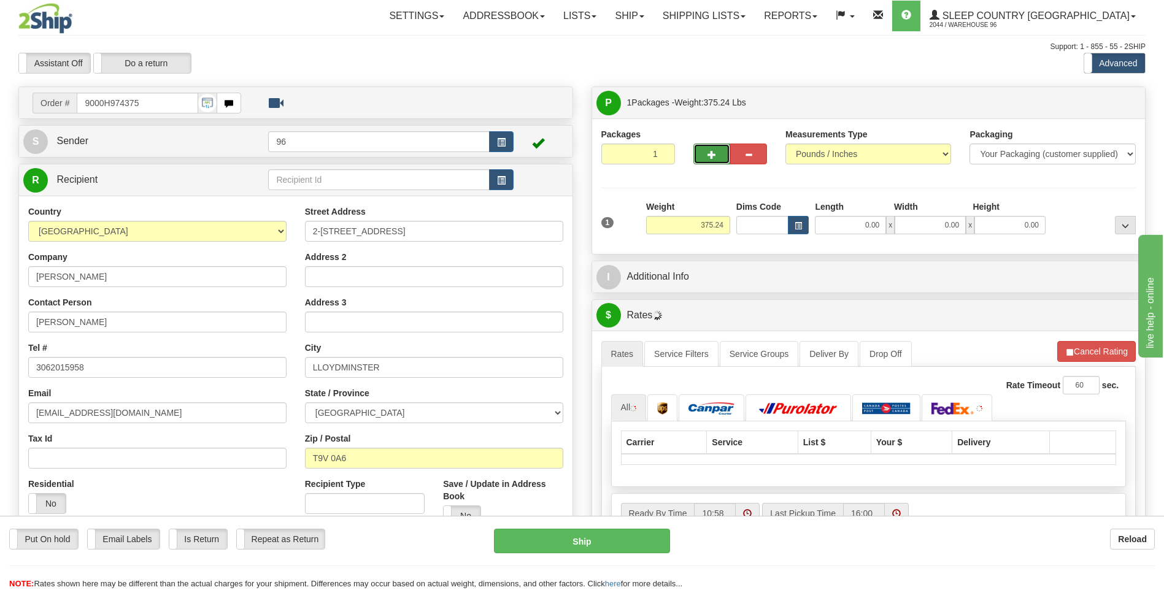
click at [727, 155] on button "button" at bounding box center [712, 154] width 37 height 21
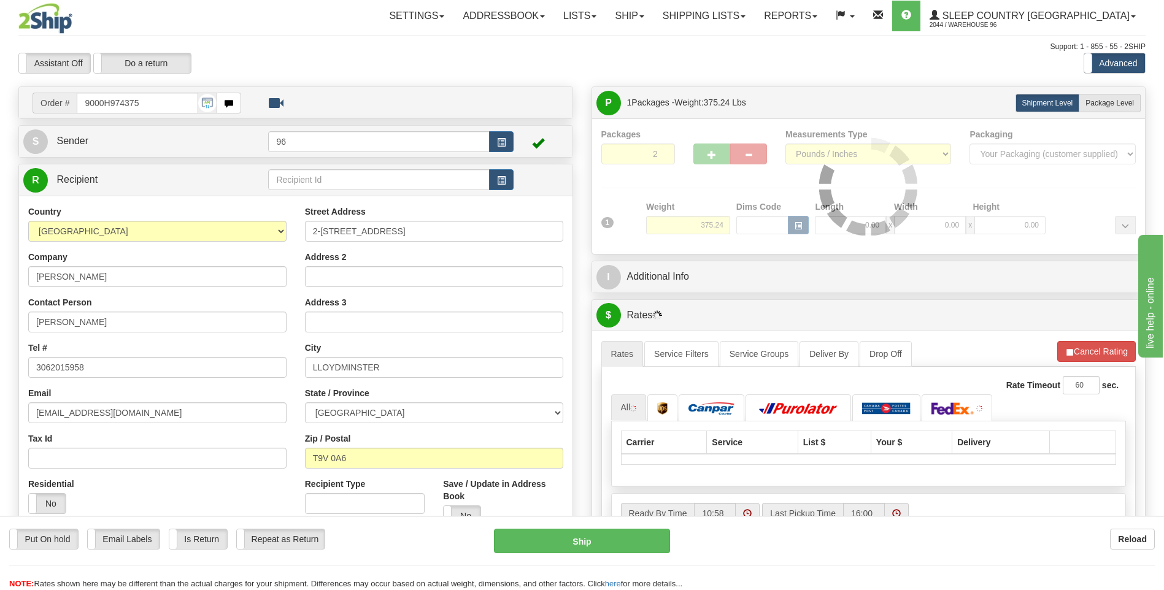
click at [722, 155] on div at bounding box center [868, 186] width 535 height 117
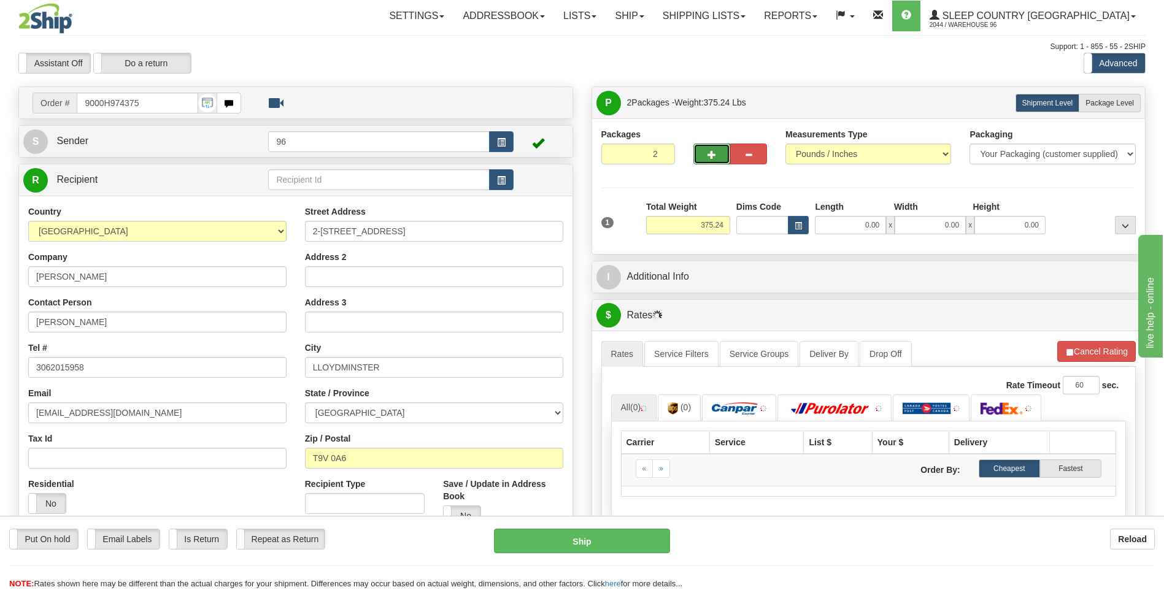
click at [715, 153] on span "button" at bounding box center [712, 155] width 9 height 8
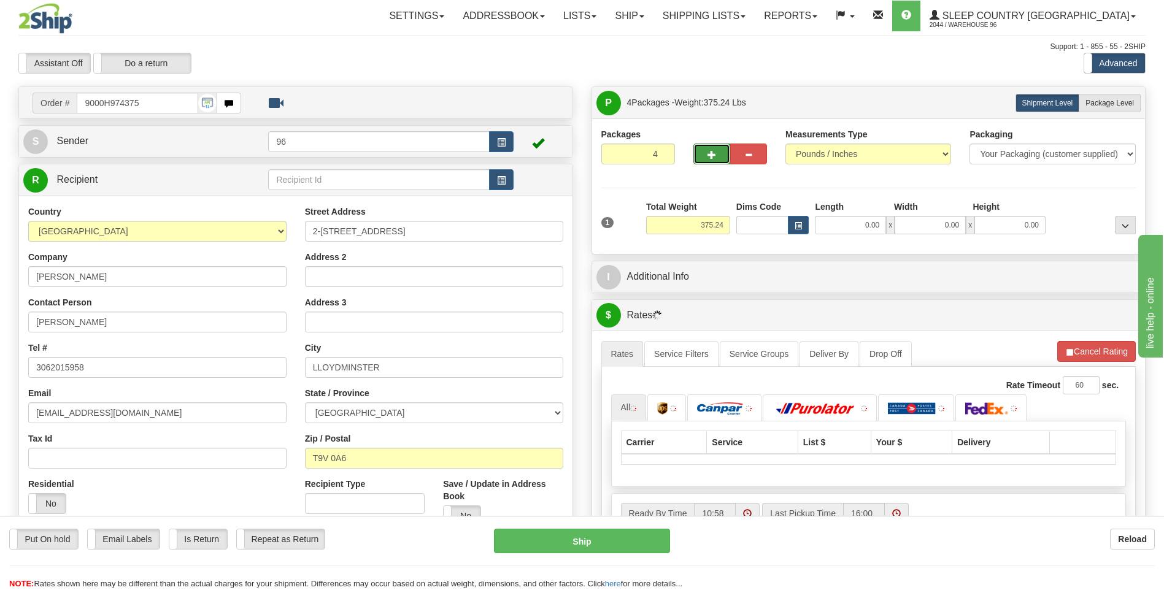
click at [715, 153] on span "button" at bounding box center [712, 155] width 9 height 8
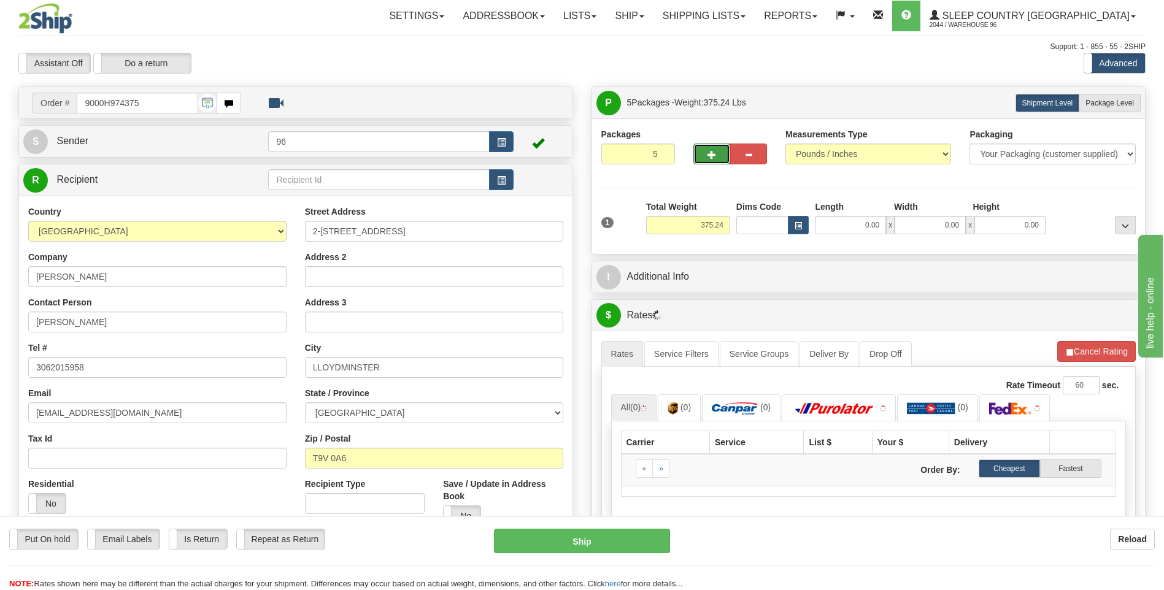
click at [715, 153] on span "button" at bounding box center [712, 155] width 9 height 8
type input "6"
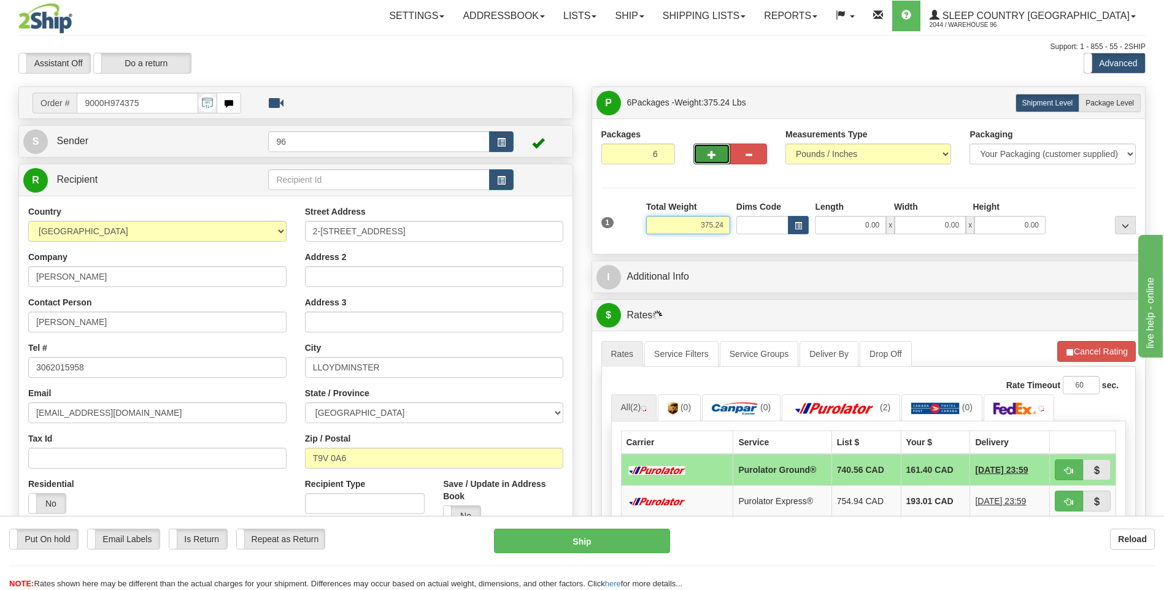
click at [694, 222] on input "375.24" at bounding box center [688, 225] width 84 height 18
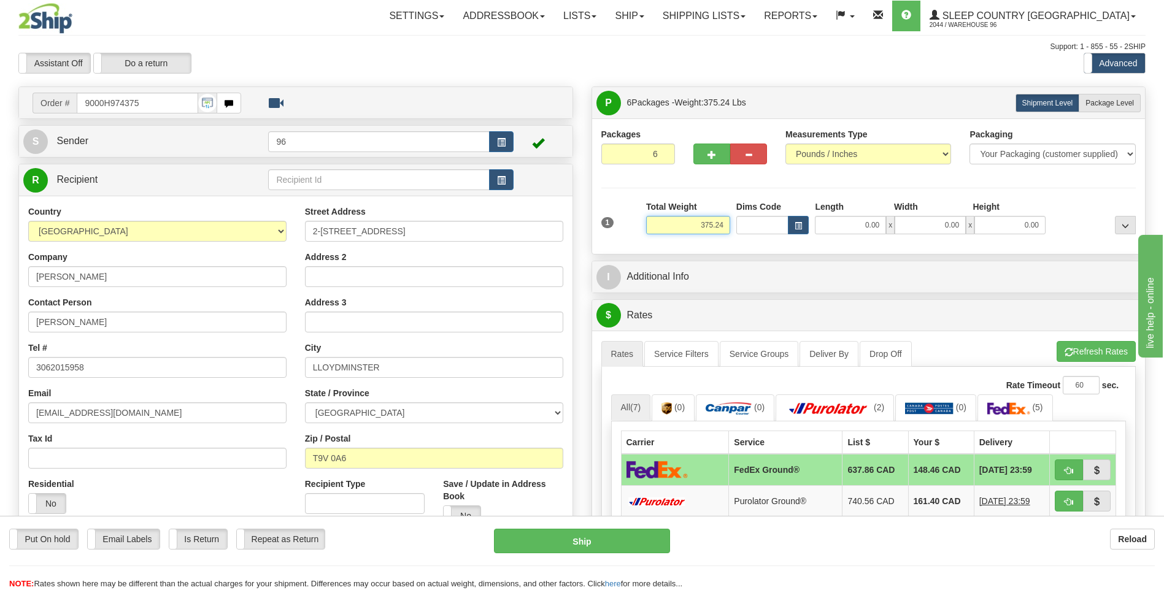
click at [710, 225] on input "375.24" at bounding box center [688, 225] width 84 height 18
type input "63.00"
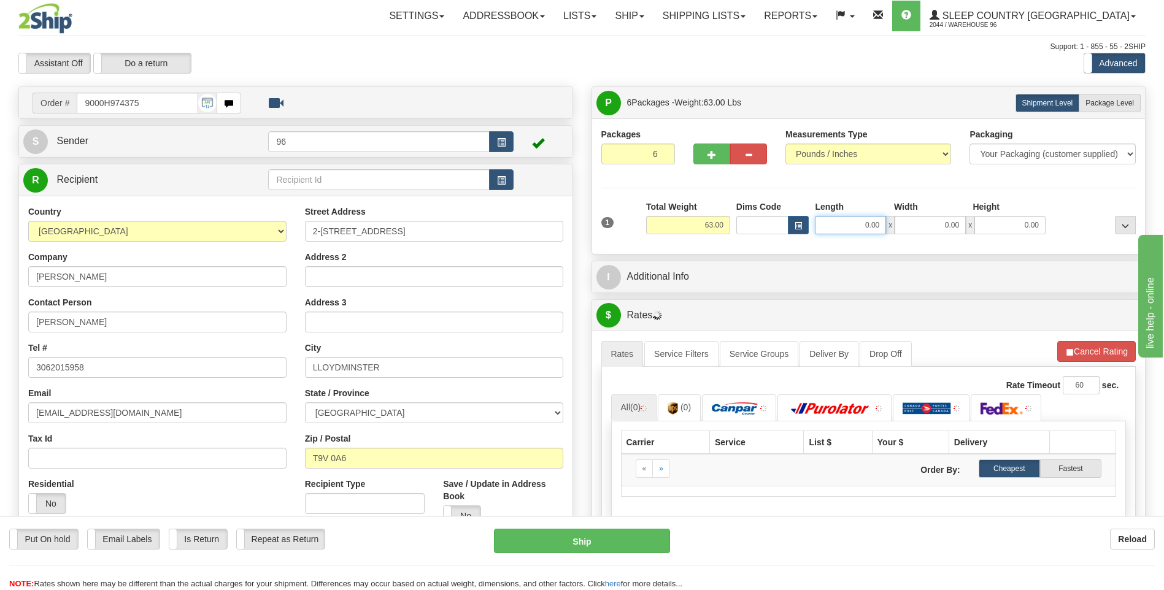
click at [871, 228] on input "0.00" at bounding box center [850, 225] width 71 height 18
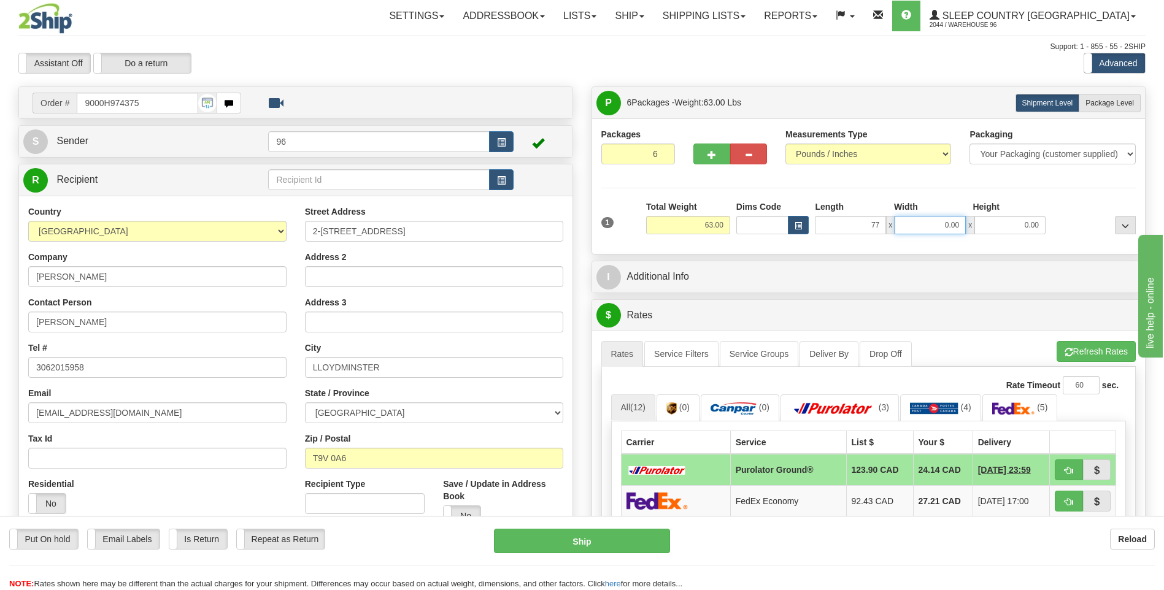
type input "77.00"
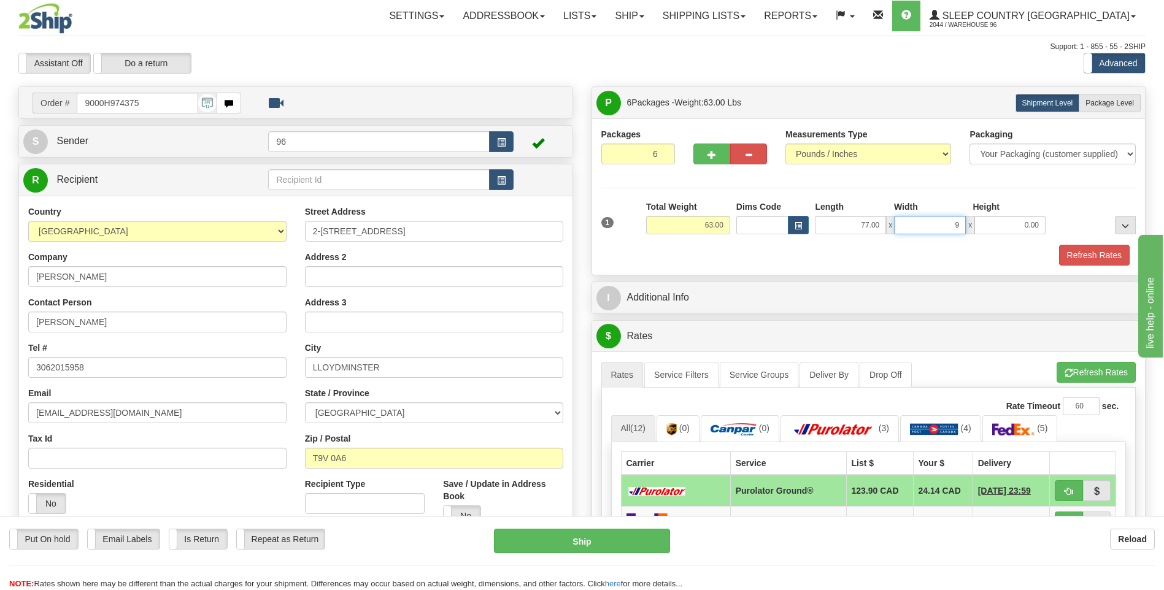
type input "9.00"
type input "16.00"
click at [1094, 104] on span "Package Level" at bounding box center [1110, 103] width 48 height 9
radio input "true"
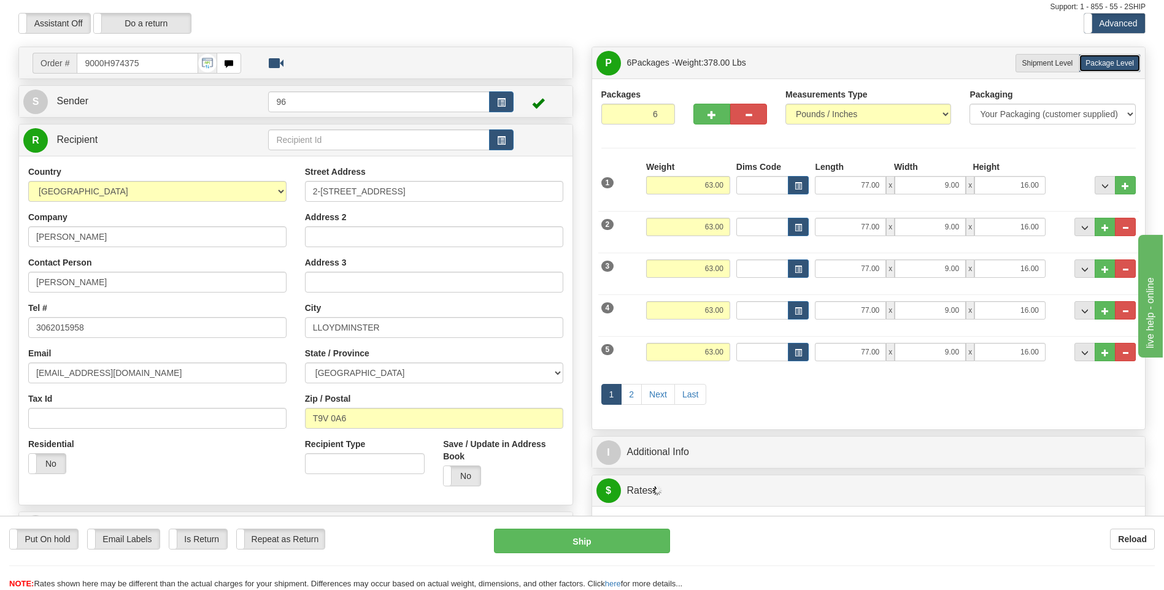
scroll to position [61, 0]
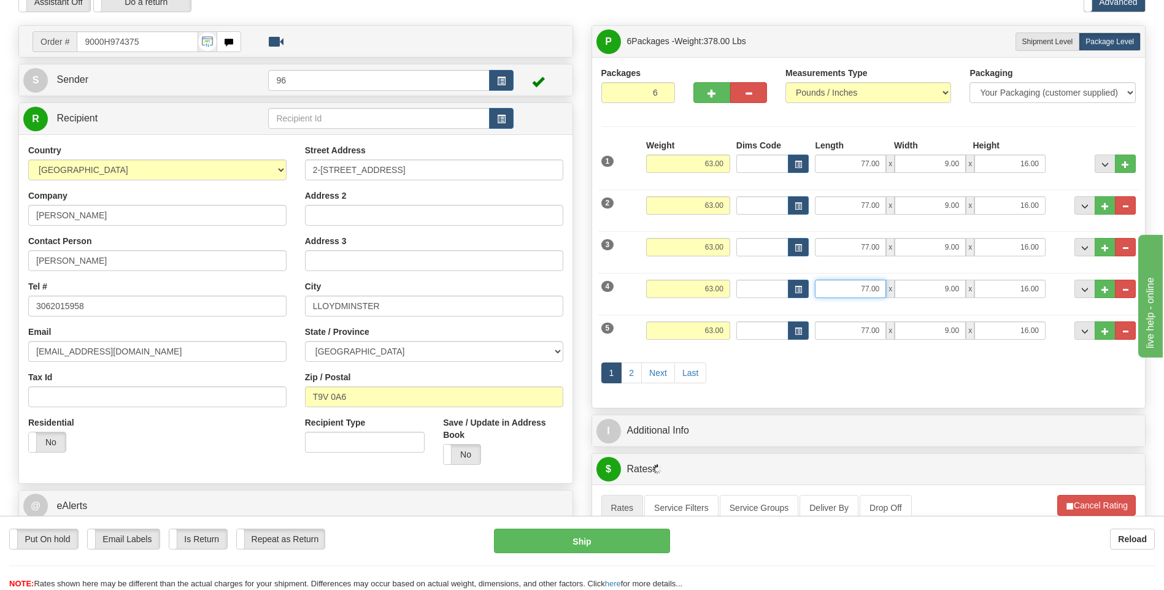
click at [873, 286] on input "77.00" at bounding box center [850, 289] width 71 height 18
type input "17.00"
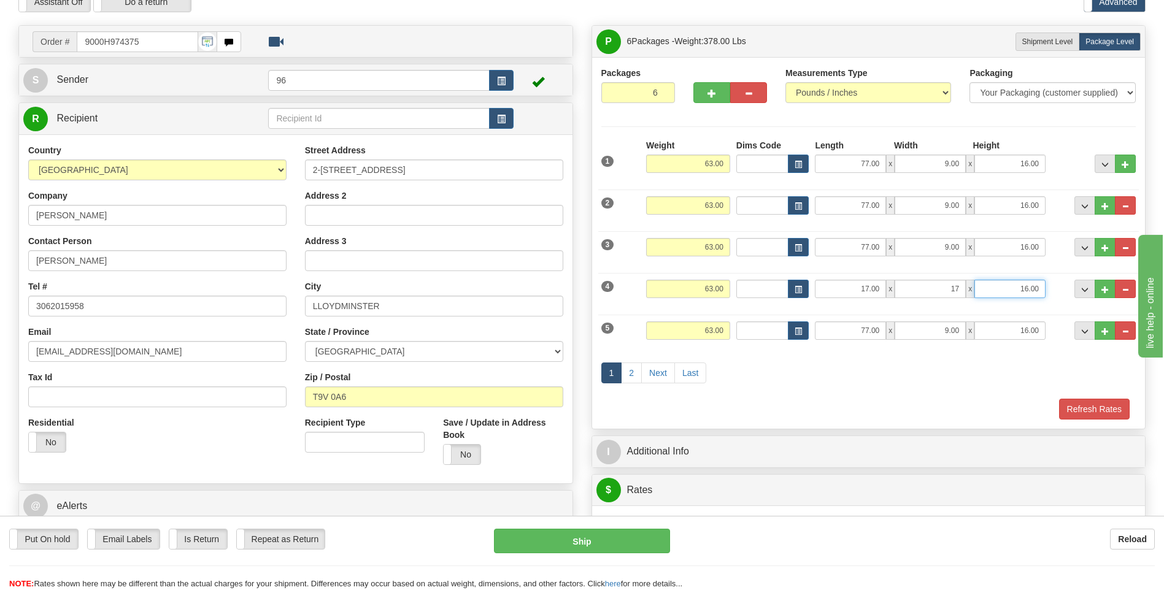
type input "17.00"
type input "42.00"
click at [865, 336] on input "77.00" at bounding box center [850, 331] width 71 height 18
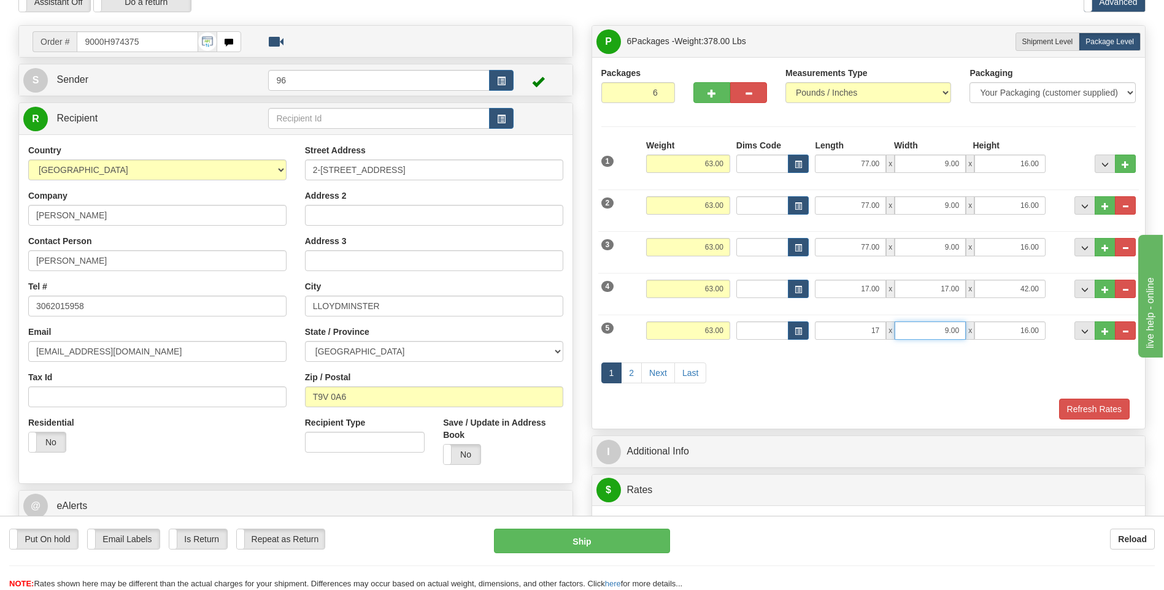
type input "17.00"
type input "42.00"
click at [640, 372] on link "2" at bounding box center [631, 373] width 21 height 21
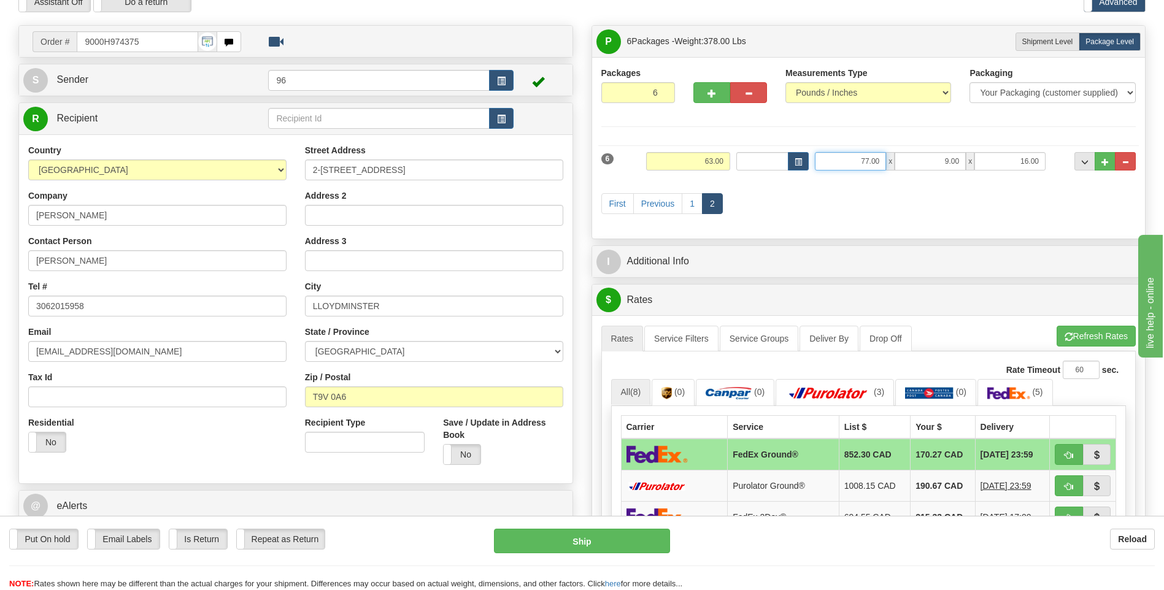
click at [862, 168] on input "77.00" at bounding box center [850, 161] width 71 height 18
type input "17.00"
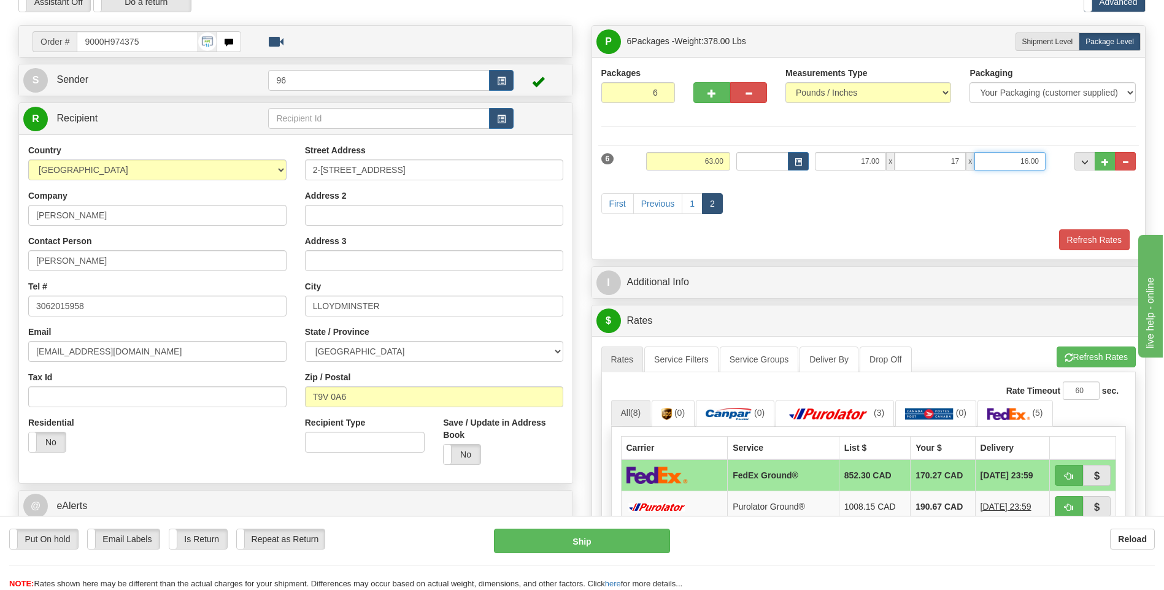
type input "17.00"
type input "42.00"
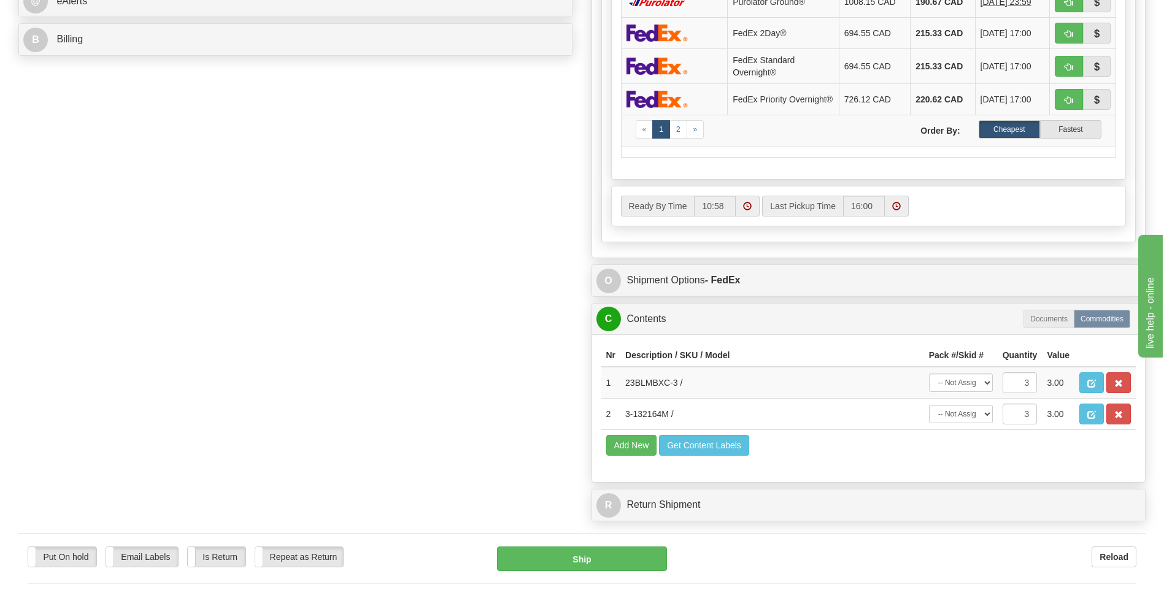
scroll to position [675, 0]
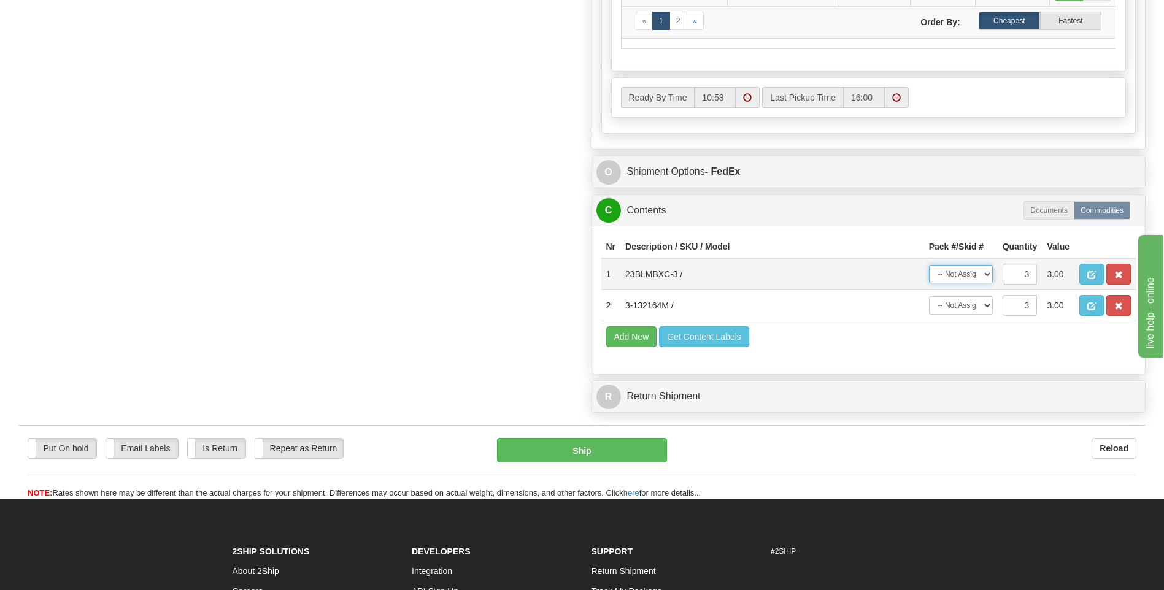
click at [963, 271] on select "-- Not Assigned -- Package 1 Package 2 Package 3 Package 4 Package 5 Package 6 …" at bounding box center [961, 274] width 64 height 18
select select "SPLIT"
click at [929, 269] on select "-- Not Assigned -- Package 1 Package 2 Package 3 Package 4 Package 5 Package 6 …" at bounding box center [961, 274] width 64 height 18
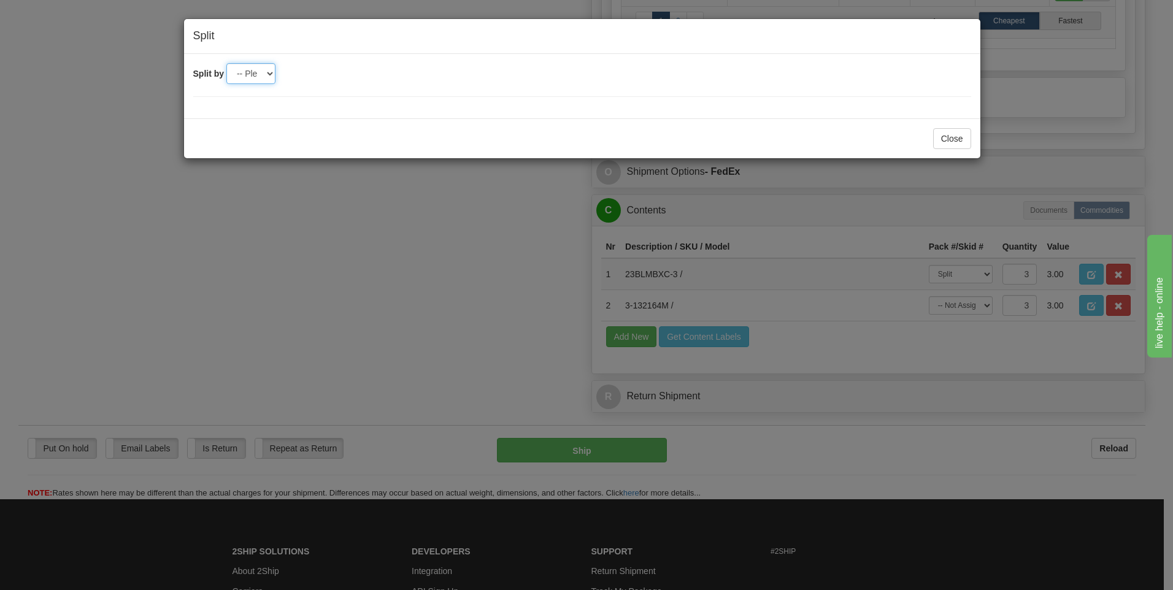
click at [273, 79] on select "-- Please select -- 2 3 4 5 6" at bounding box center [250, 73] width 49 height 21
select select "3"
click at [226, 63] on select "-- Please select -- 2 3 4 5 6" at bounding box center [250, 73] width 49 height 21
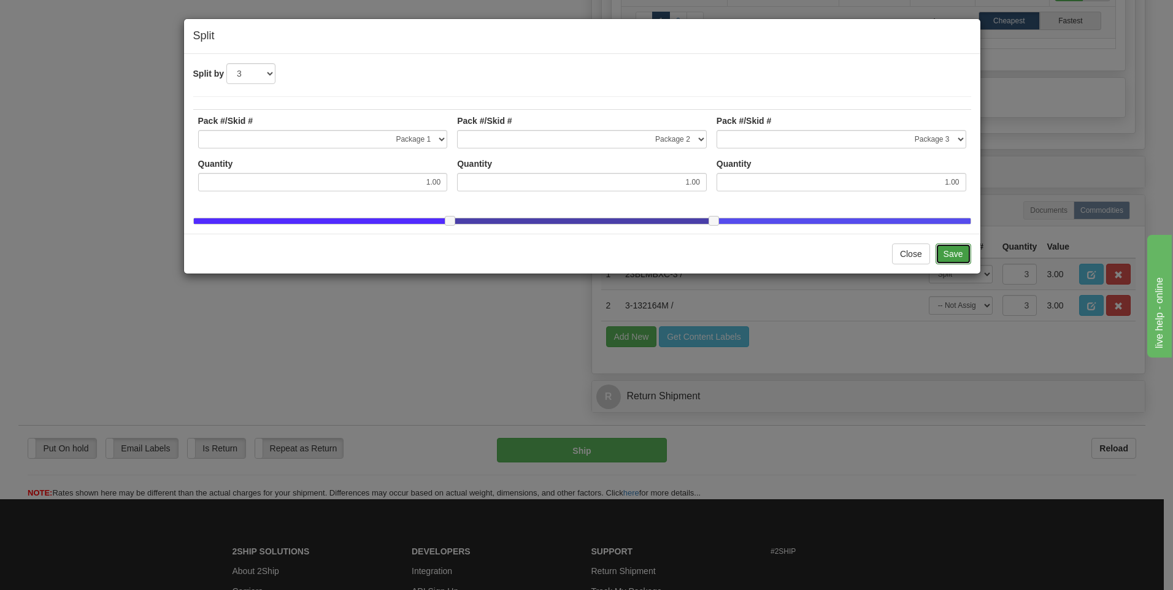
click at [964, 260] on button "Save" at bounding box center [954, 254] width 36 height 21
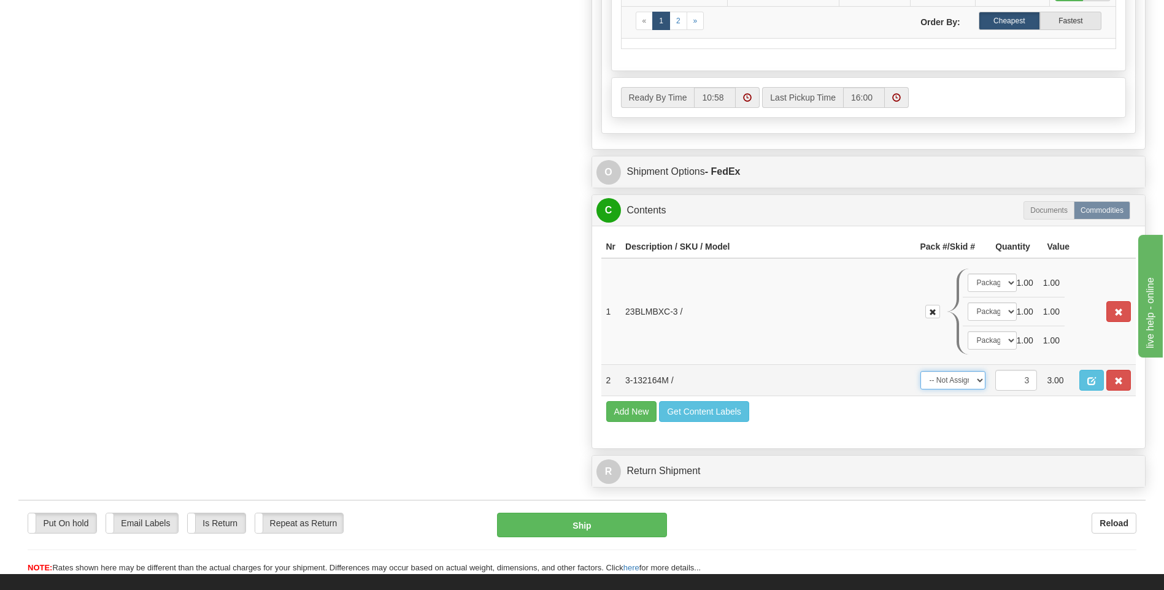
click at [968, 382] on select "-- Not Assigned -- Package 1 Package 2 Package 3 Package 4 Package 5 Package 6 …" at bounding box center [954, 380] width 66 height 18
select select "SPLIT"
click at [921, 375] on select "-- Not Assigned -- Package 1 Package 2 Package 3 Package 4 Package 5 Package 6 …" at bounding box center [954, 380] width 66 height 18
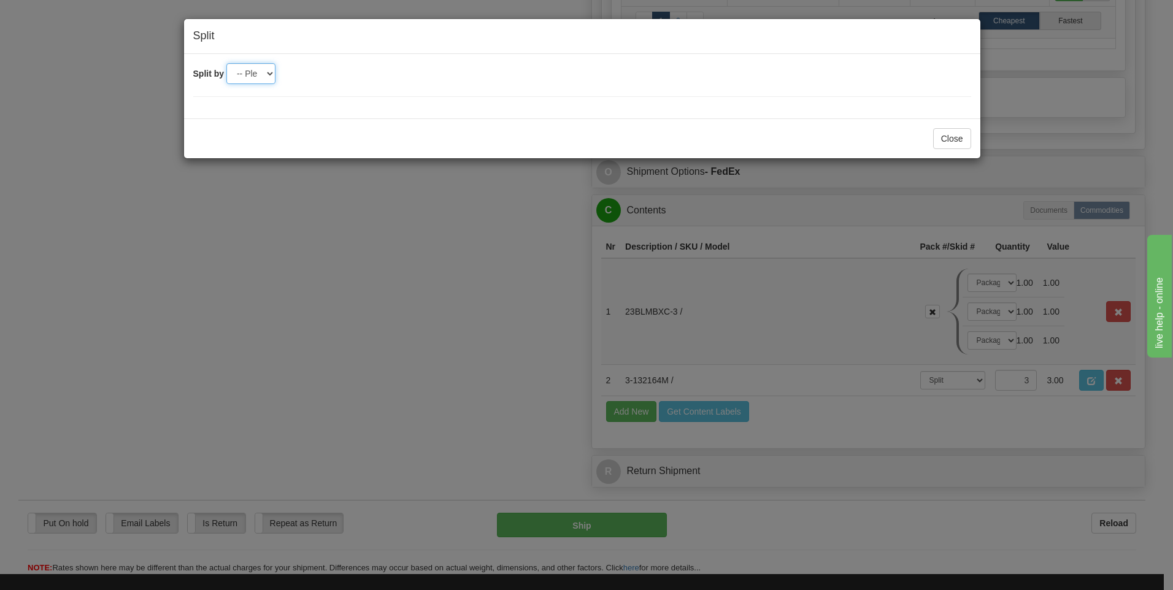
click at [244, 68] on select "-- Please select -- 2 3 4 5 6" at bounding box center [250, 73] width 49 height 21
select select "3"
click at [226, 63] on select "-- Please select -- 2 3 4 5 6" at bounding box center [250, 73] width 49 height 21
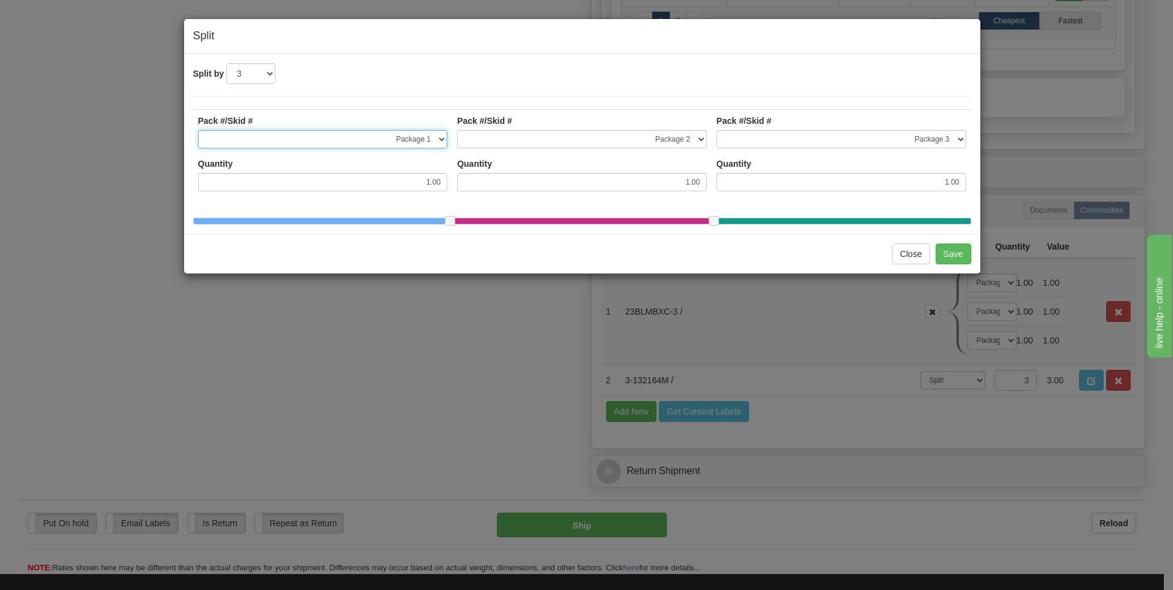
click at [429, 136] on select "-- Not Assigned -- Package 1 Package 2 Package 3 Package 4 Package 5 Package 6" at bounding box center [323, 139] width 250 height 18
select select "3"
click at [198, 130] on select "-- Not Assigned -- Package 1 Package 2 Package 3 Package 4 Package 5 Package 6" at bounding box center [323, 139] width 250 height 18
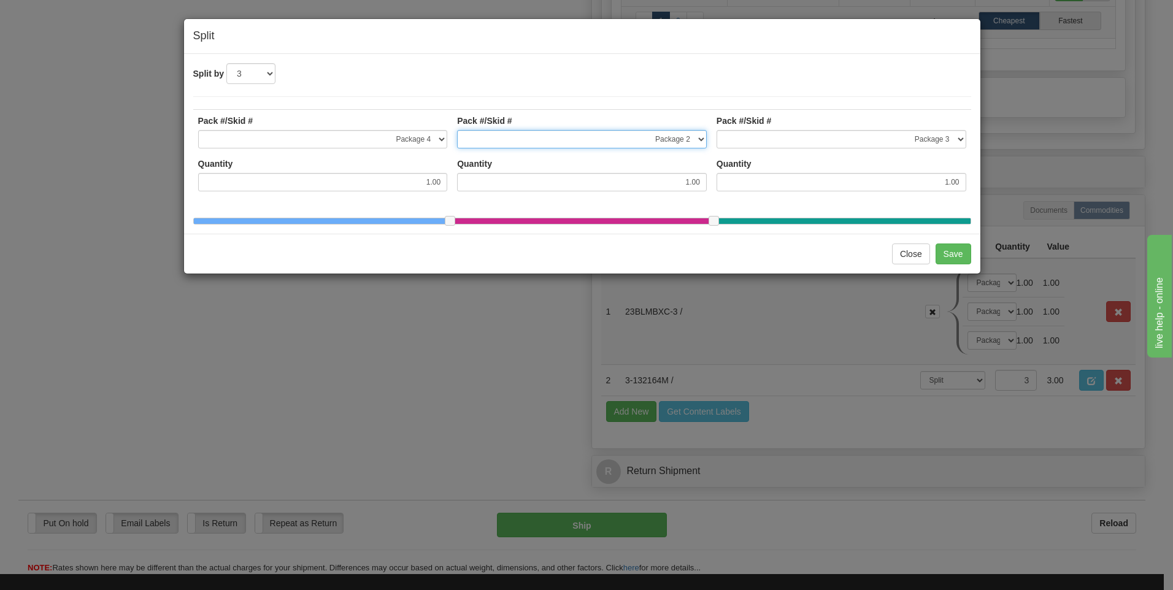
click at [548, 133] on select "-- Not Assigned -- Package 1 Package 2 Package 3 Package 4 Package 5 Package 6" at bounding box center [582, 139] width 250 height 18
select select "4"
click at [457, 130] on select "-- Not Assigned -- Package 1 Package 2 Package 3 Package 4 Package 5 Package 6" at bounding box center [582, 139] width 250 height 18
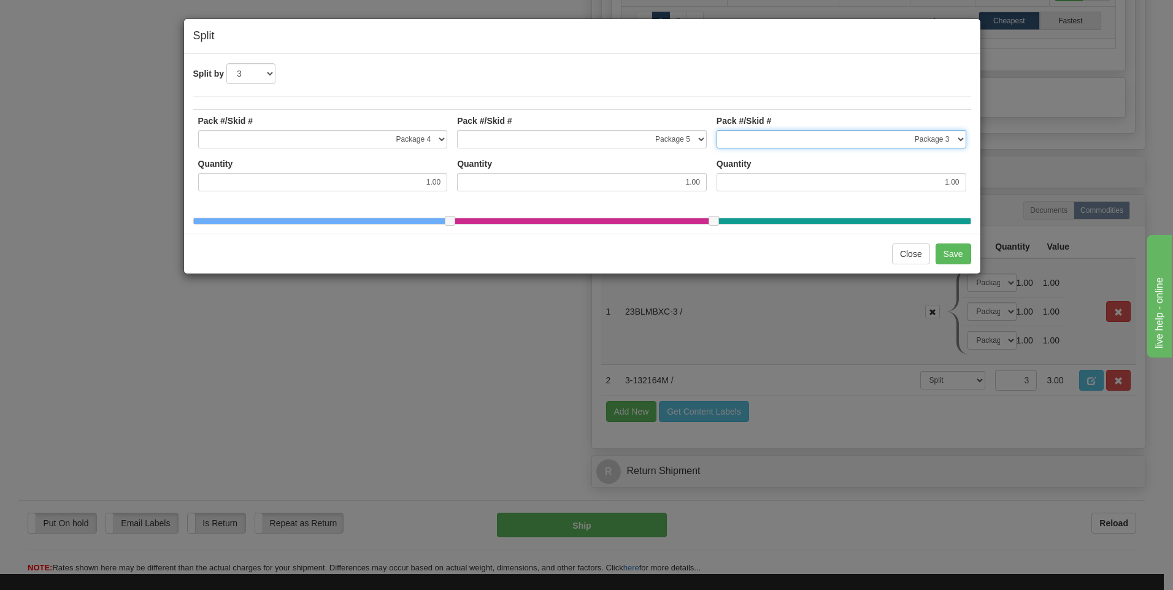
drag, startPoint x: 843, startPoint y: 129, endPoint x: 847, endPoint y: 145, distance: 16.4
click at [843, 133] on select "-- Not Assigned -- Package 1 Package 2 Package 3 Package 4 Package 5 Package 6" at bounding box center [842, 139] width 250 height 18
select select "5"
click at [717, 130] on select "-- Not Assigned -- Package 1 Package 2 Package 3 Package 4 Package 5 Package 6" at bounding box center [842, 139] width 250 height 18
click at [950, 261] on button "Save" at bounding box center [954, 254] width 36 height 21
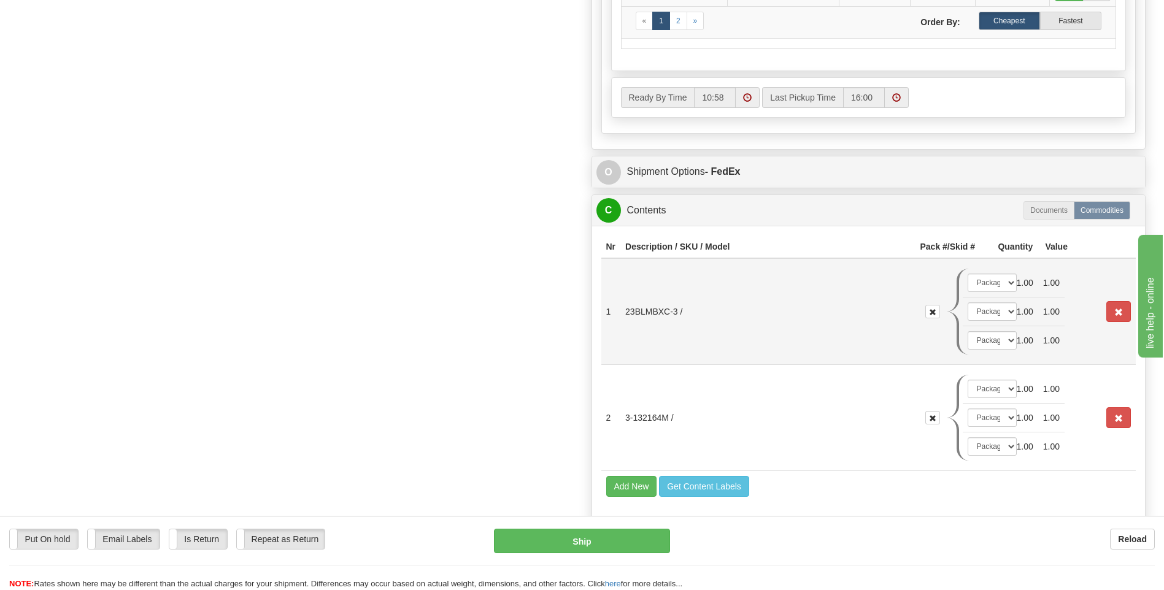
scroll to position [307, 0]
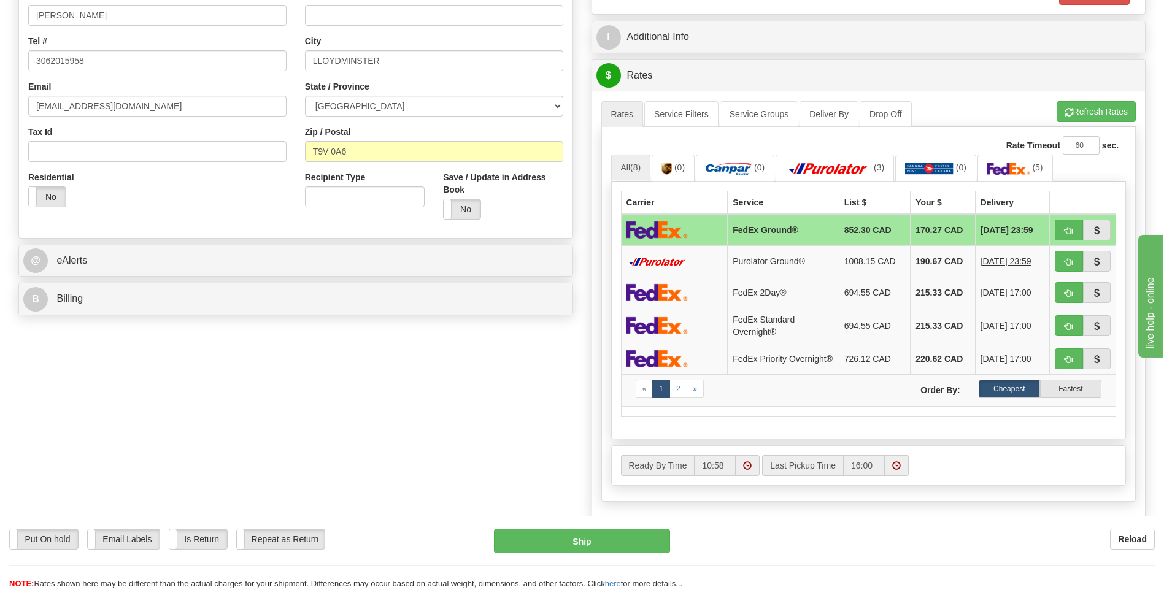
click at [1103, 123] on ul "Rates Service Filters Service Groups Deliver By Drop Off Pickup Refresh Rates C…" at bounding box center [868, 114] width 535 height 26
click at [1091, 111] on button "Refresh Rates" at bounding box center [1096, 111] width 79 height 21
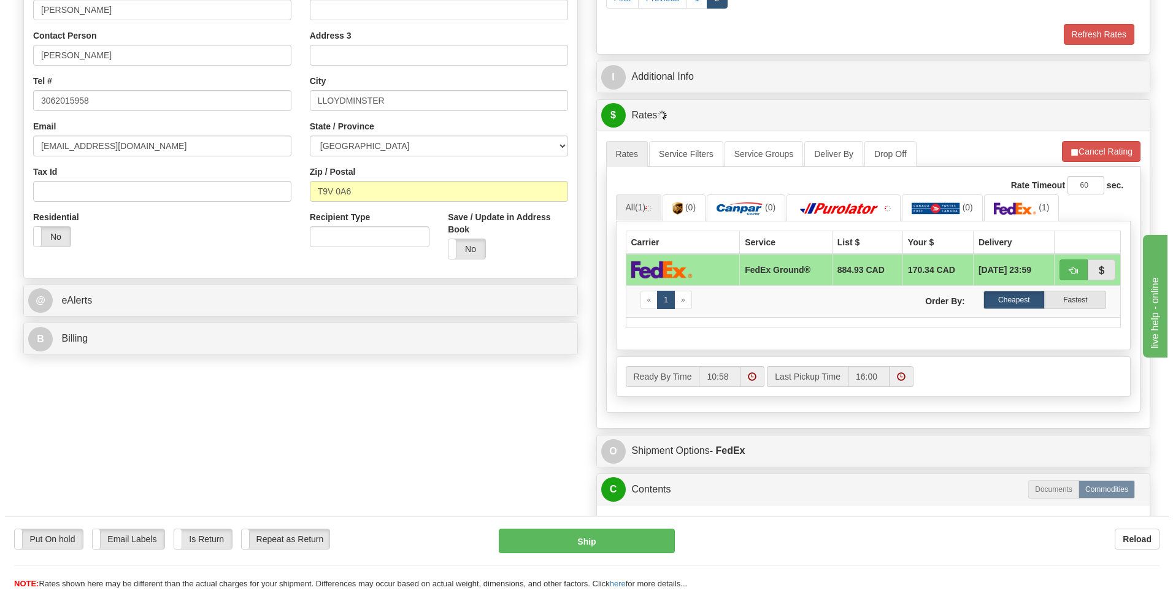
scroll to position [245, 0]
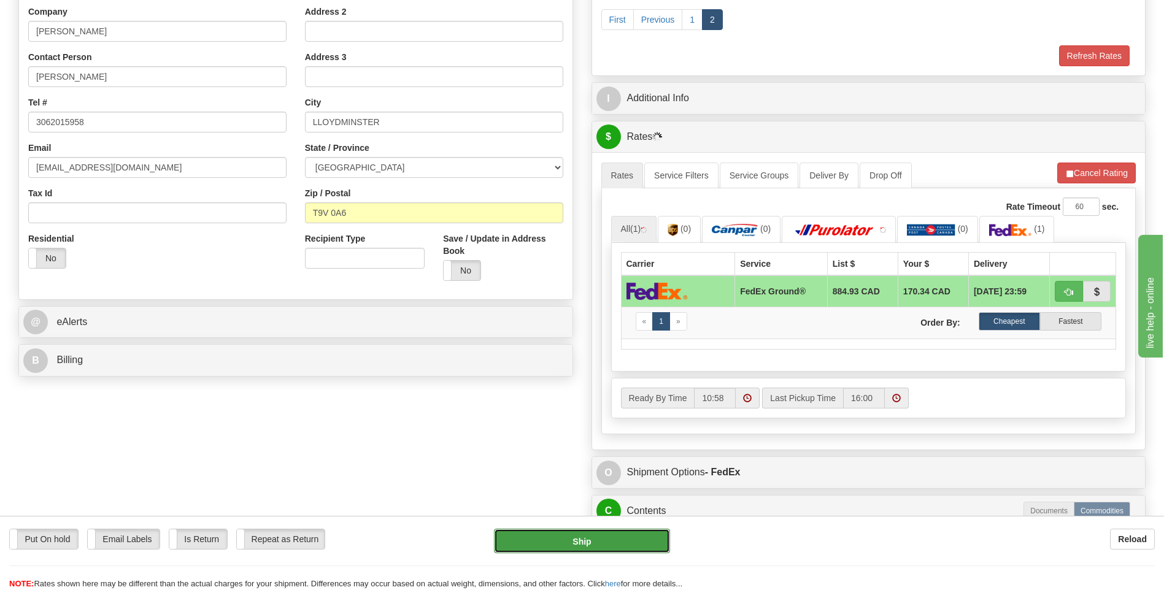
click at [547, 544] on button "Ship" at bounding box center [582, 541] width 176 height 25
type input "92"
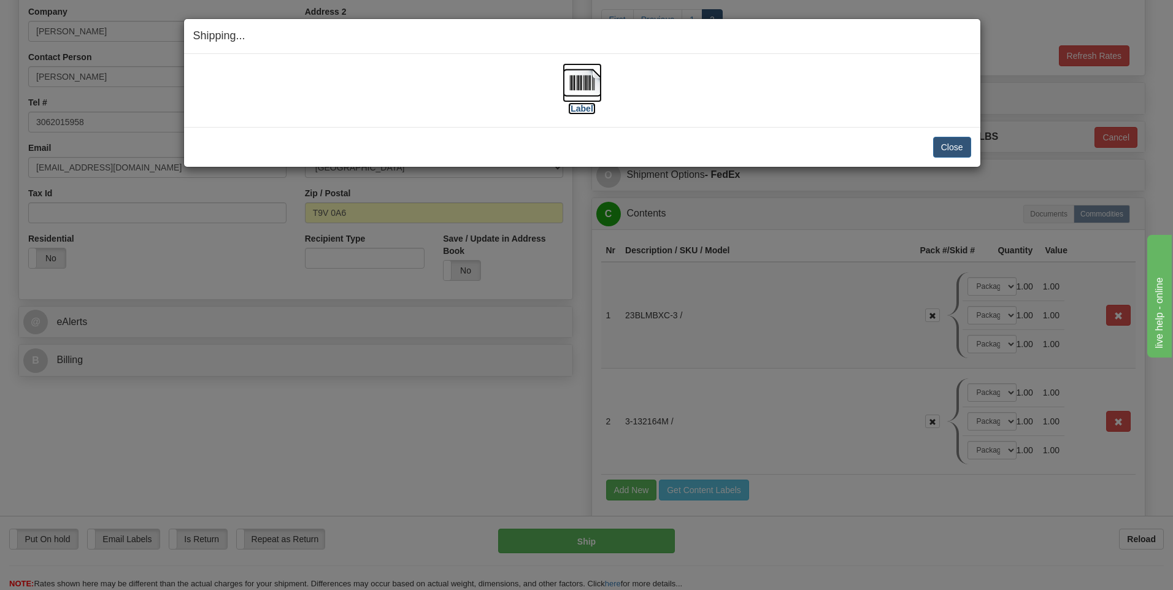
click at [598, 90] on img at bounding box center [582, 82] width 39 height 39
click at [954, 149] on button "Close" at bounding box center [952, 147] width 38 height 21
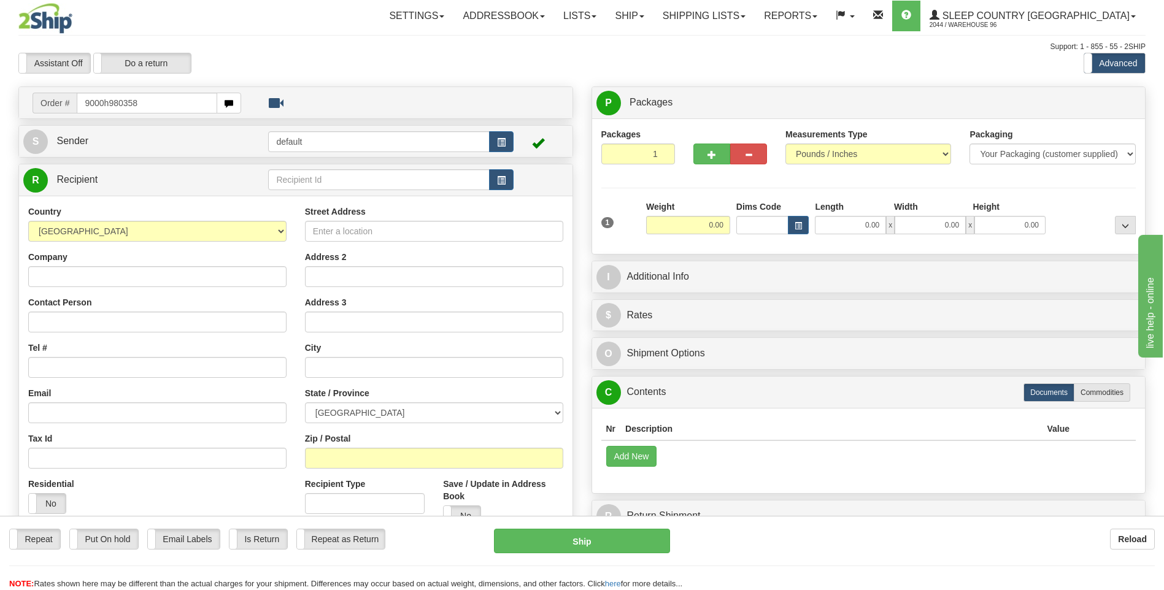
type input "9000h980358"
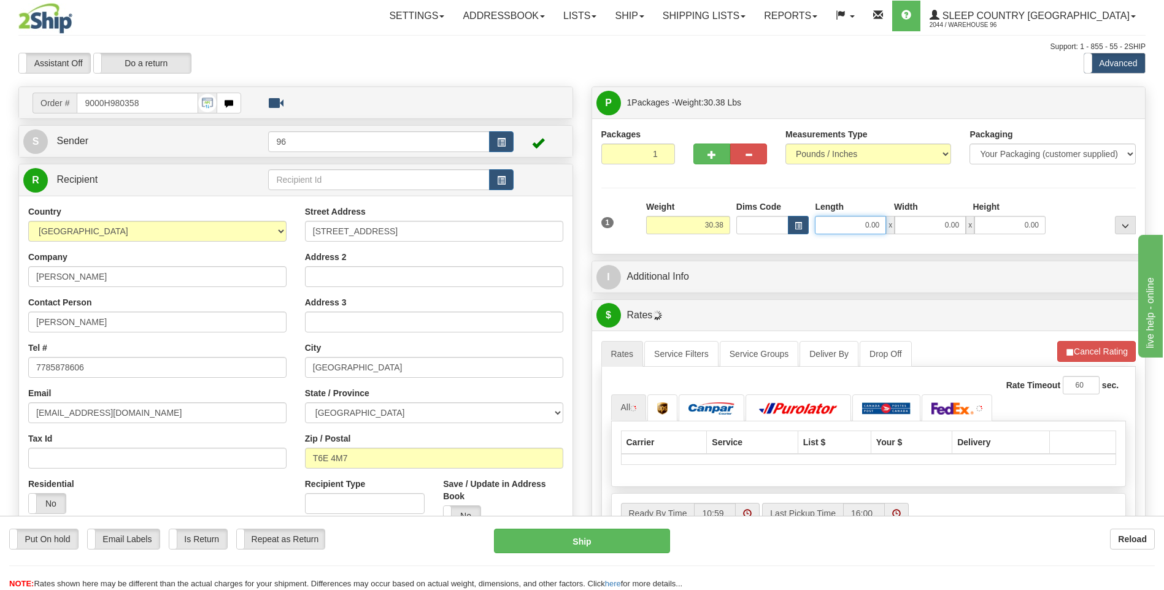
click at [852, 229] on input "0.00" at bounding box center [850, 225] width 71 height 18
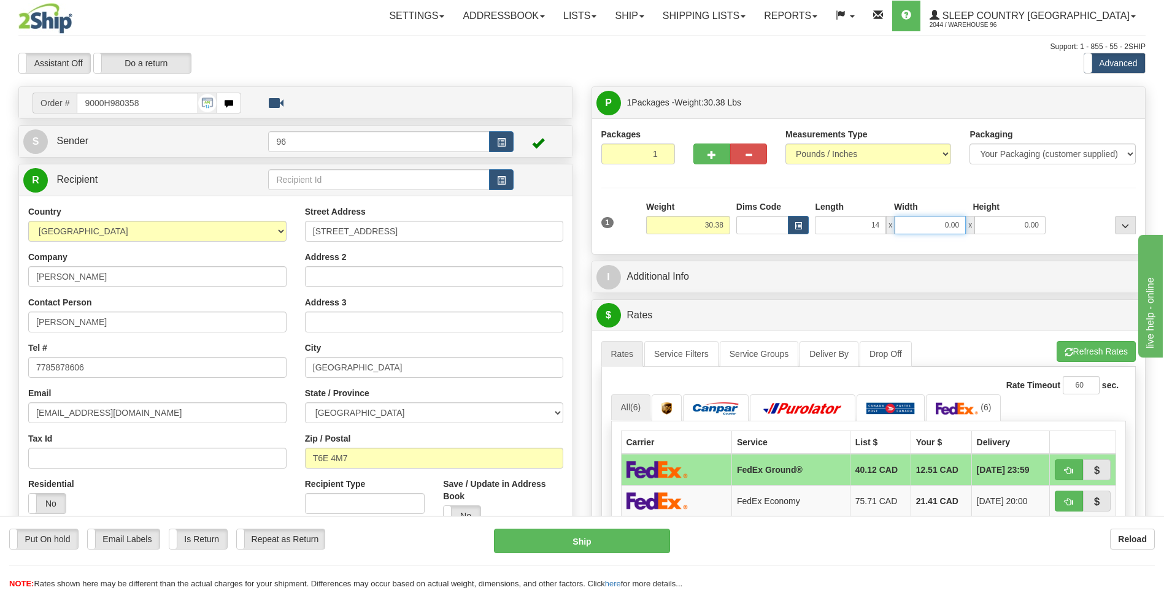
type input "14.00"
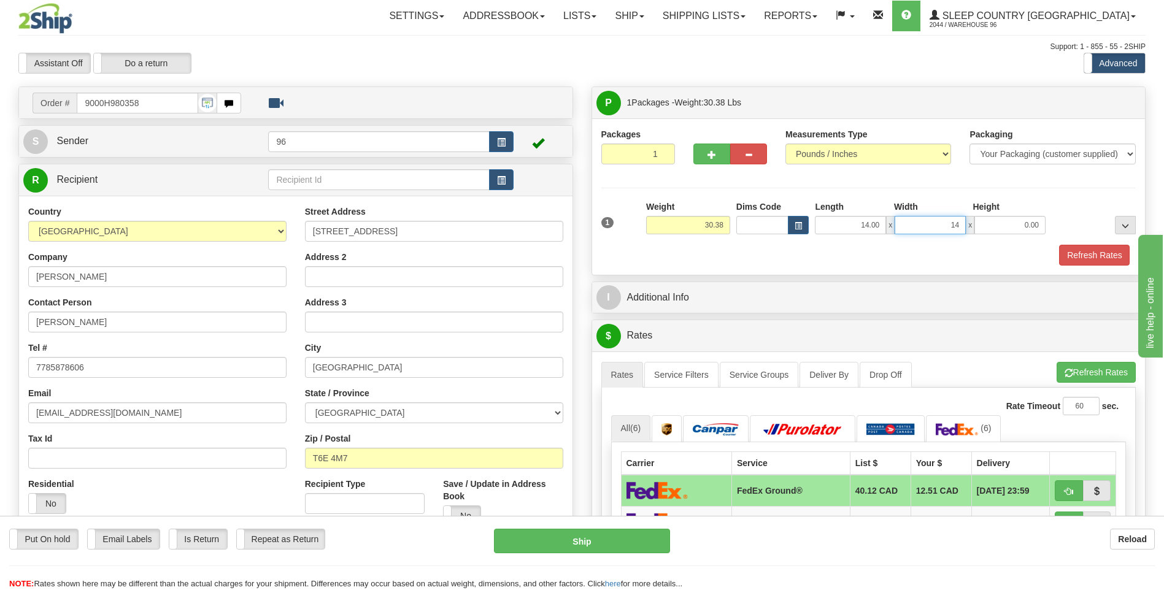
type input "14.00"
type input "40.00"
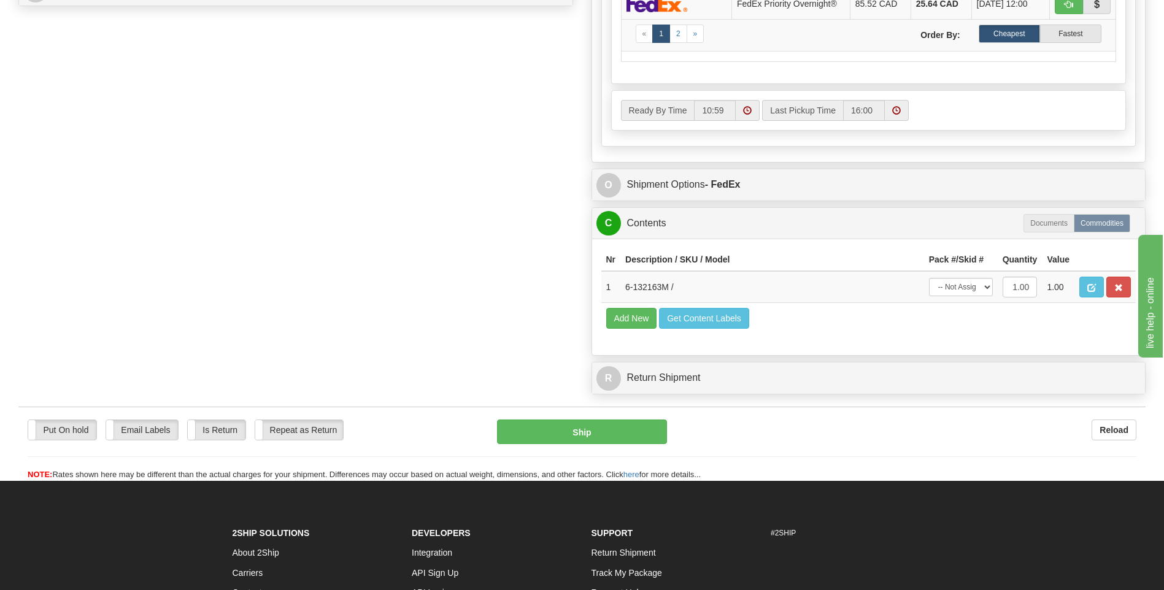
scroll to position [736, 0]
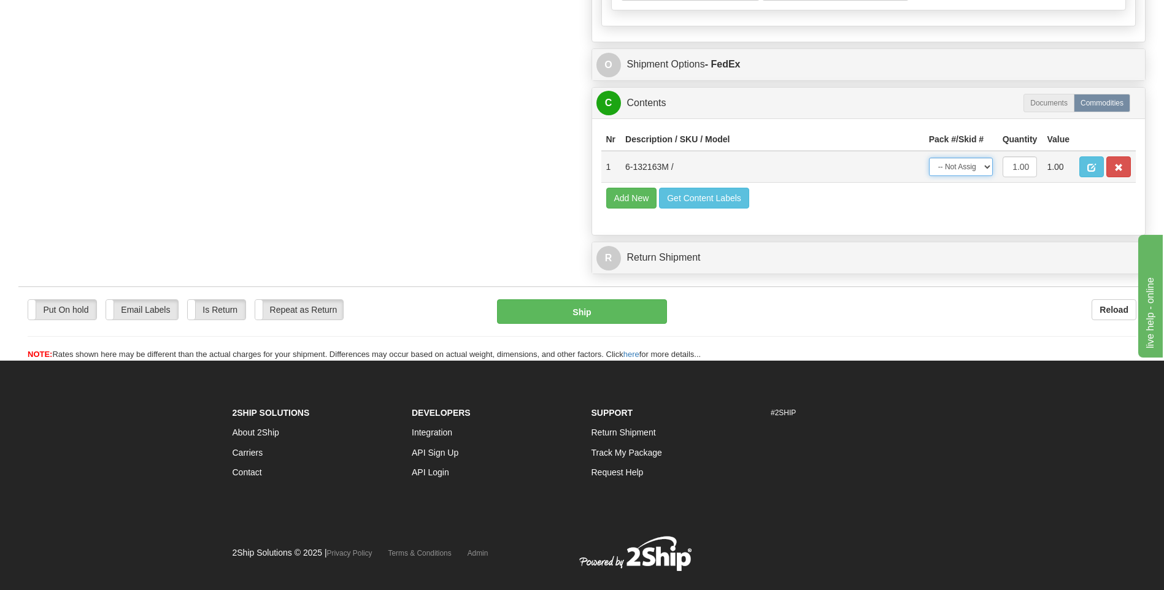
click at [947, 172] on select "-- Not Assigned -- Package 1" at bounding box center [961, 167] width 64 height 18
drag, startPoint x: 973, startPoint y: 220, endPoint x: 970, endPoint y: 195, distance: 25.9
click at [974, 204] on div "Nr Description / SKU / Model Pack #/Skid # Quantity Value 1 6-132163M / -- Not …" at bounding box center [869, 176] width 554 height 117
click at [963, 181] on td "-- Not Assigned -- Package 1" at bounding box center [961, 167] width 74 height 32
click at [962, 178] on td "-- Not Assigned -- Package 1" at bounding box center [961, 167] width 74 height 32
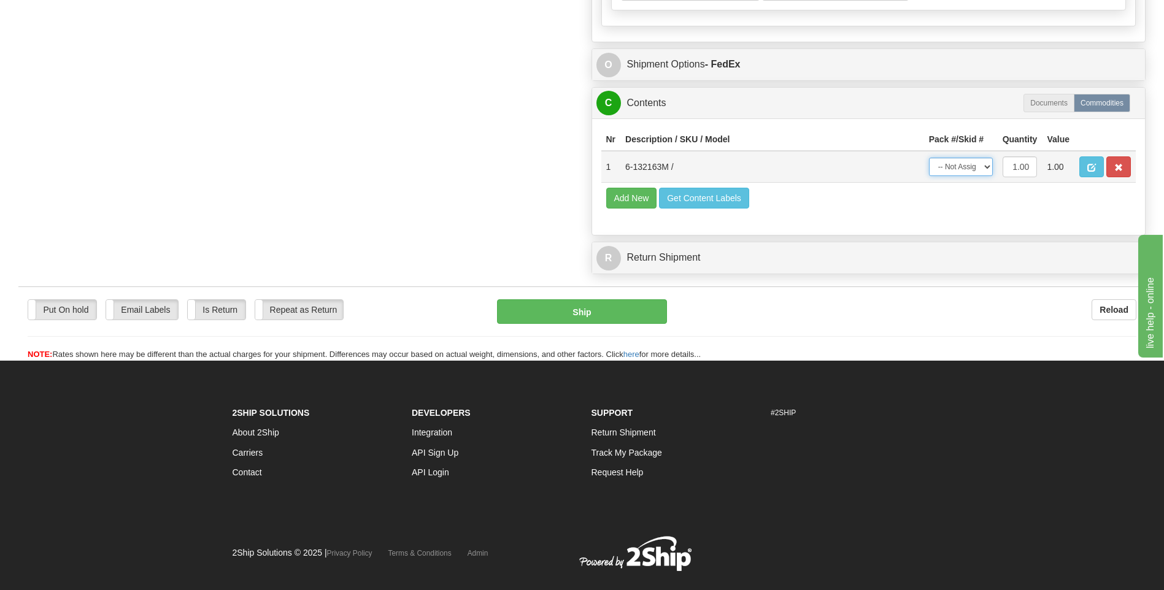
click at [964, 171] on select "-- Not Assigned -- Package 1" at bounding box center [961, 167] width 64 height 18
select select "0"
click at [929, 158] on select "-- Not Assigned -- Package 1" at bounding box center [961, 167] width 64 height 18
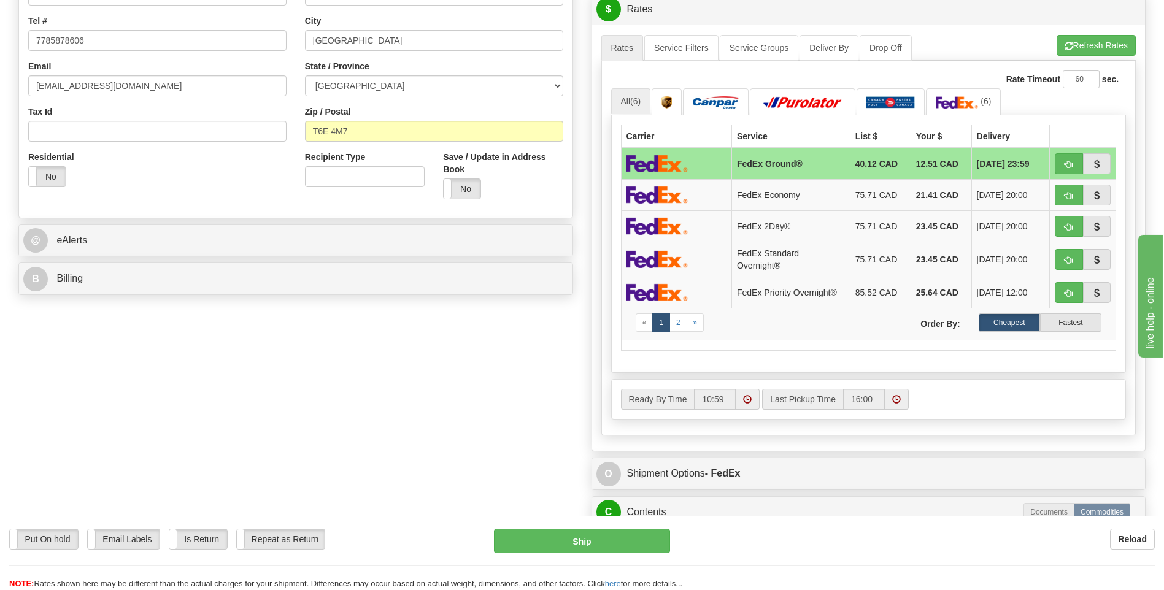
scroll to position [307, 0]
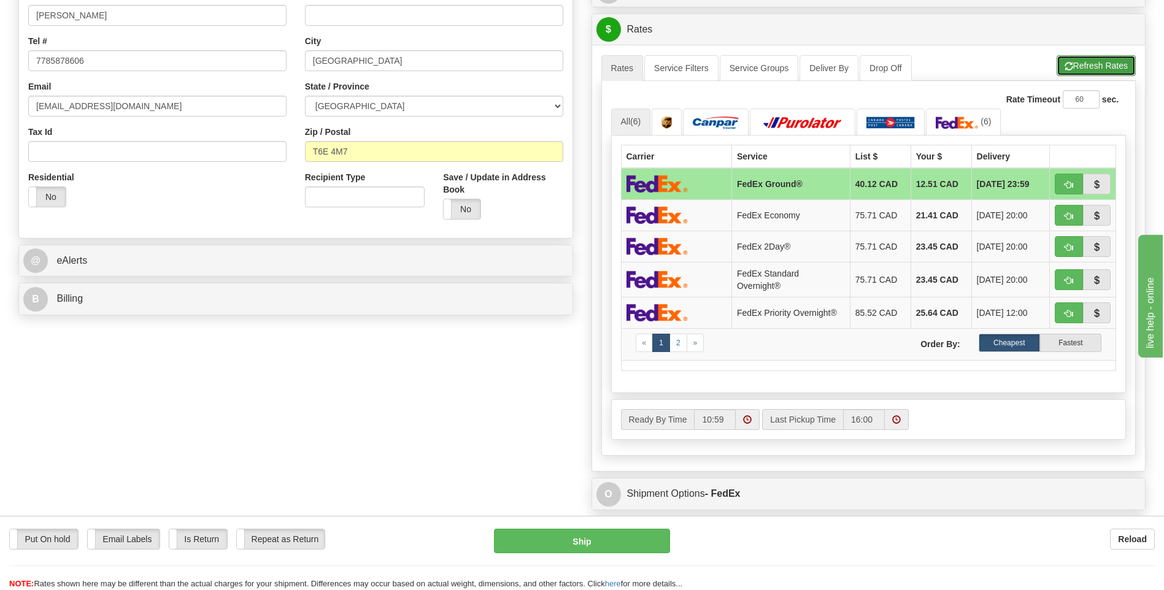
click at [1094, 70] on button "Refresh Rates" at bounding box center [1096, 65] width 79 height 21
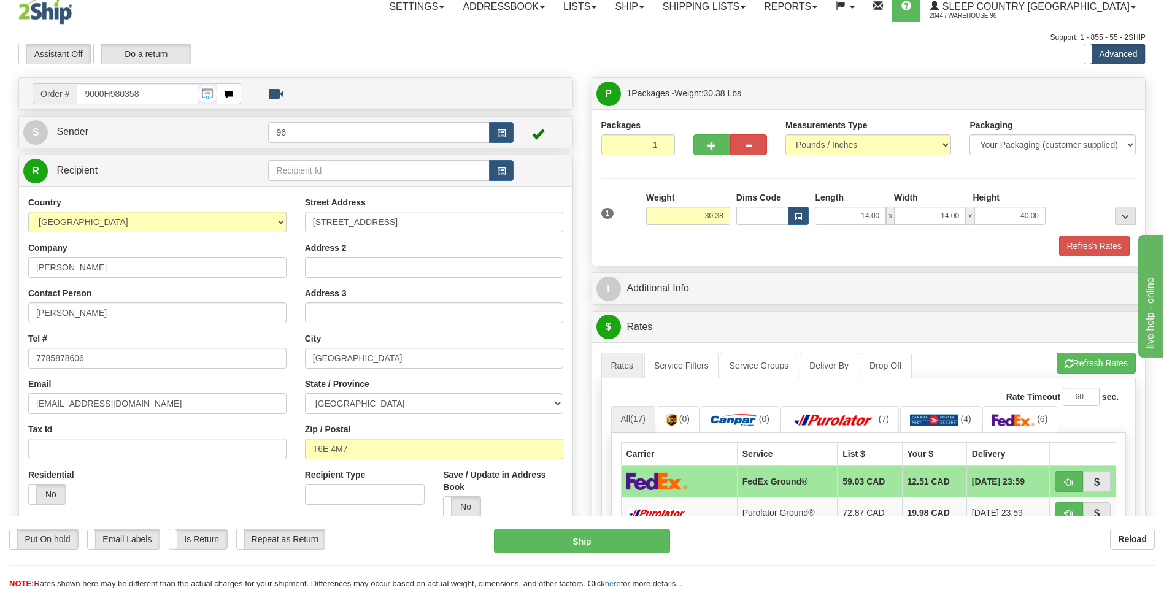
scroll to position [0, 0]
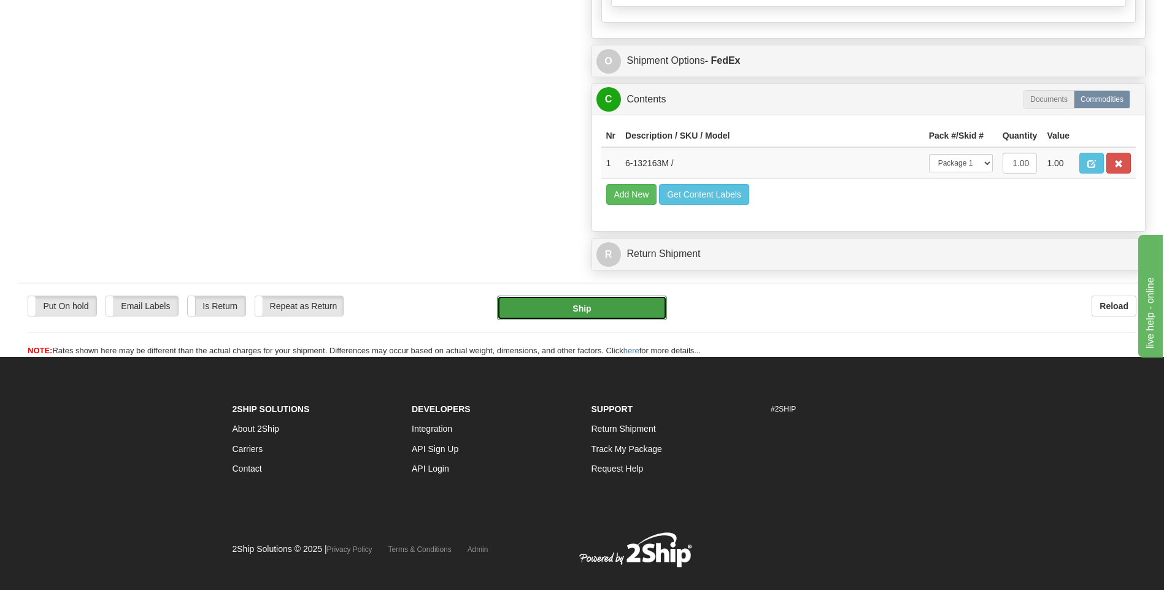
click at [578, 304] on button "Ship" at bounding box center [581, 308] width 169 height 25
type input "92"
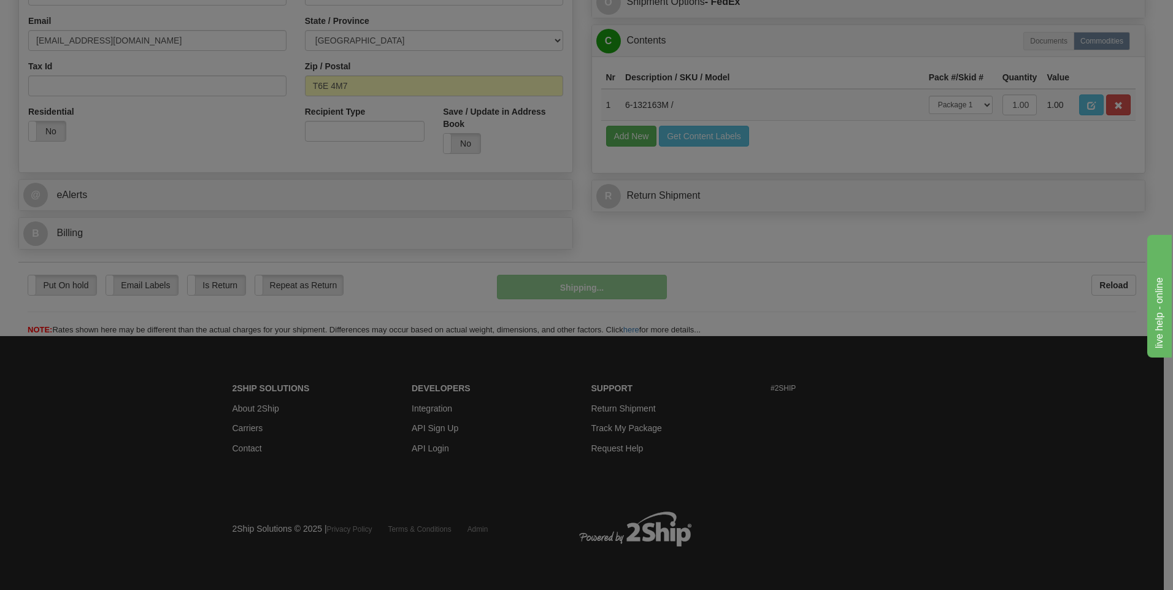
scroll to position [373, 0]
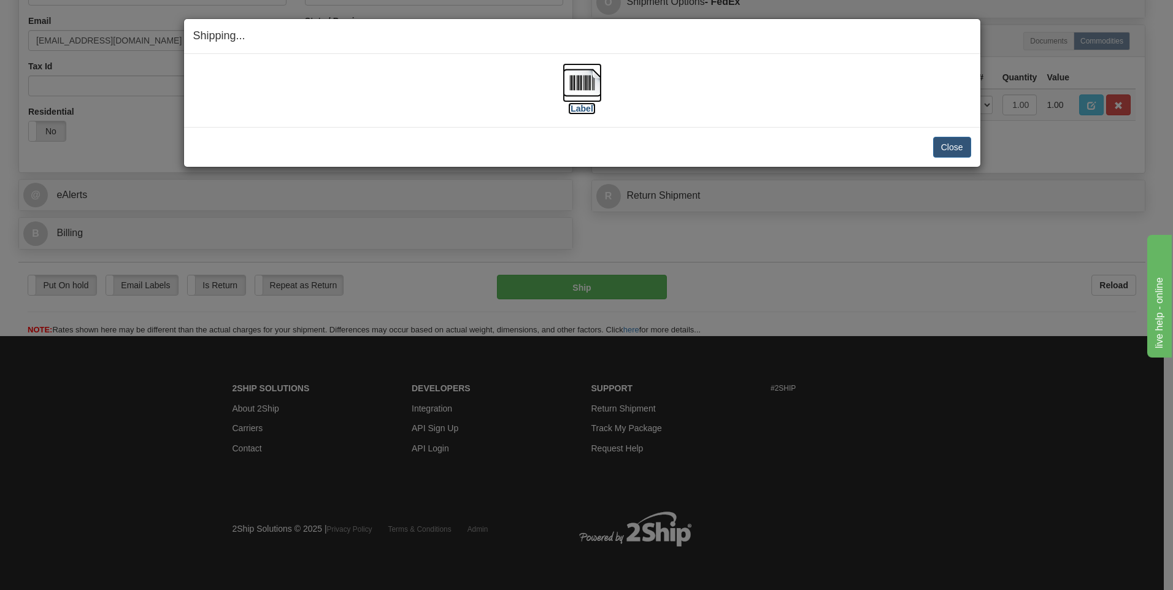
click at [593, 83] on img at bounding box center [582, 82] width 39 height 39
click at [930, 144] on div "Close Cancel" at bounding box center [582, 147] width 778 height 21
click at [933, 144] on button "Close" at bounding box center [952, 147] width 38 height 21
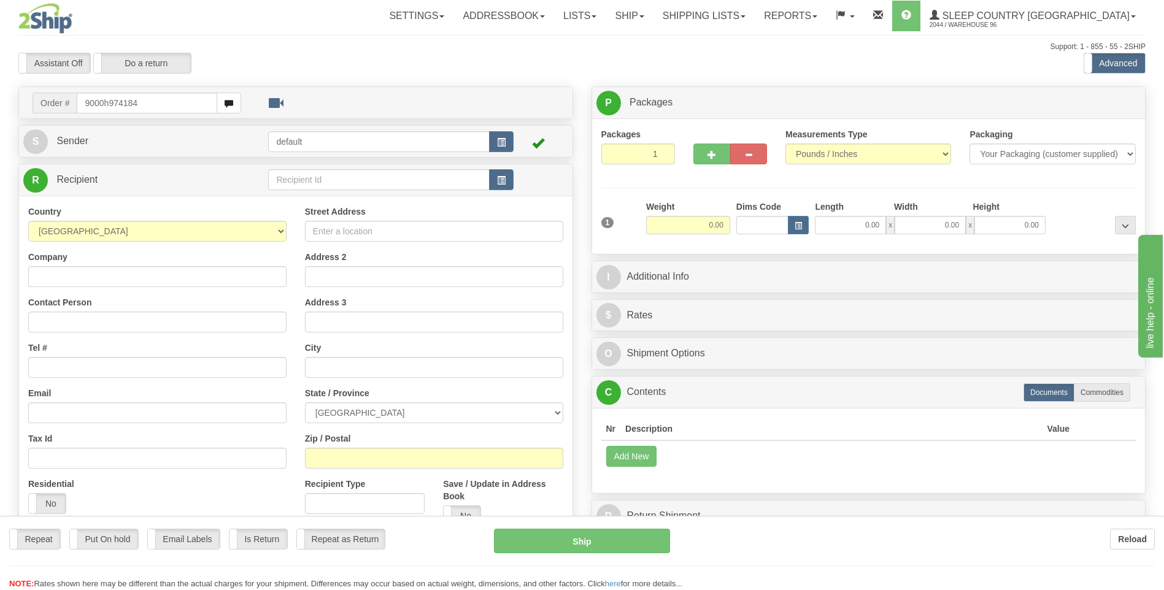
type input "9000h974184"
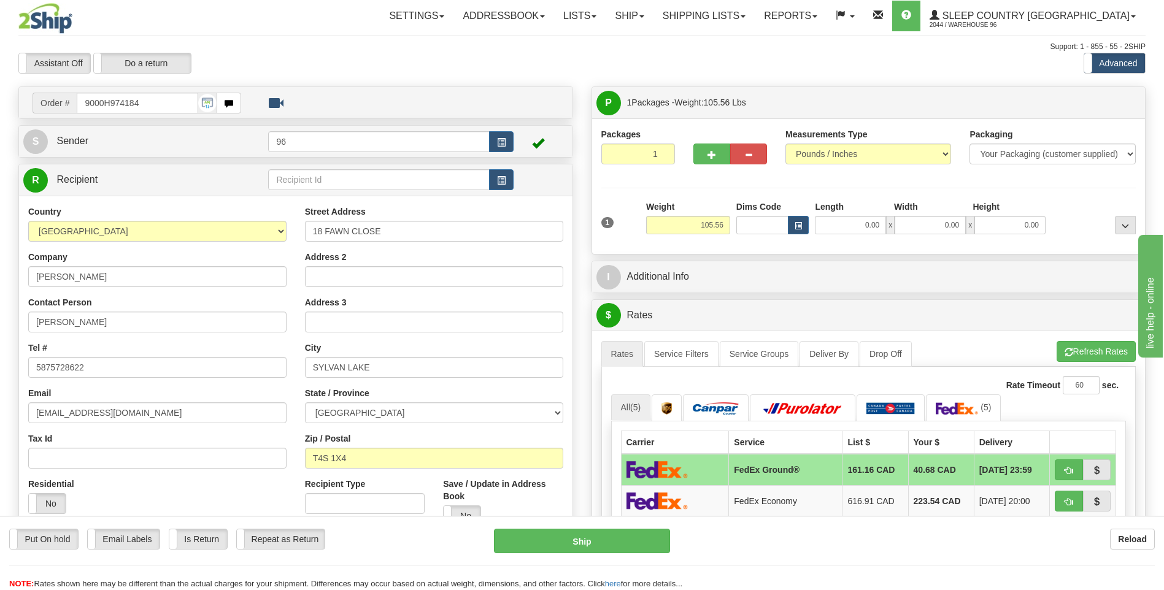
click at [689, 152] on div at bounding box center [730, 151] width 92 height 47
click at [703, 157] on button "button" at bounding box center [712, 154] width 37 height 21
type input "2"
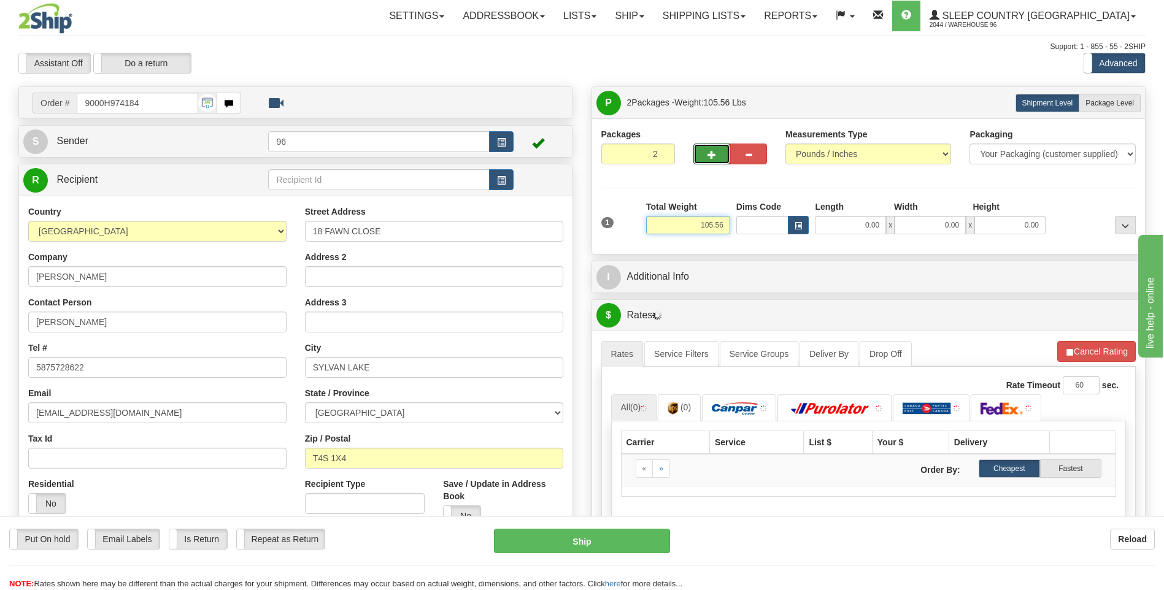
click at [709, 225] on input "105.56" at bounding box center [688, 225] width 84 height 18
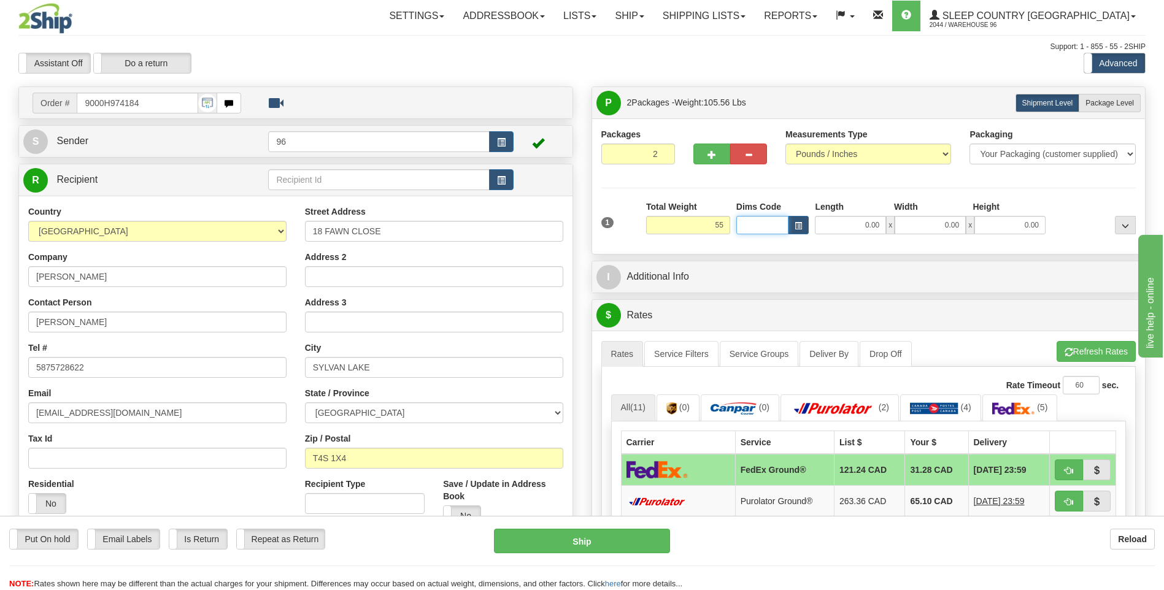
type input "55.00"
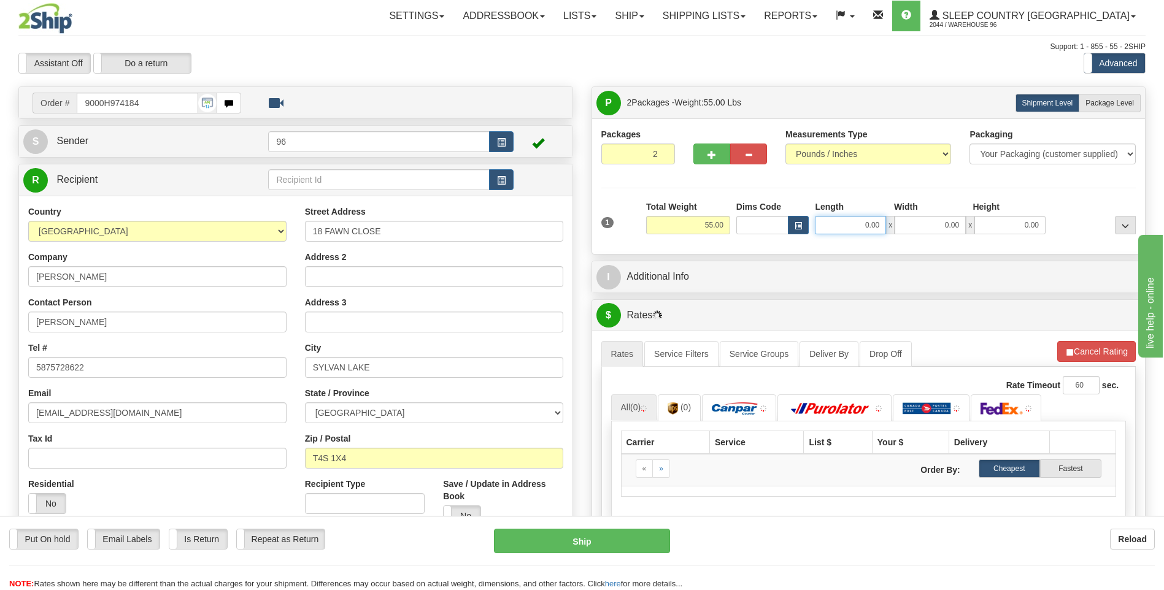
click at [870, 221] on input "0.00" at bounding box center [850, 225] width 71 height 18
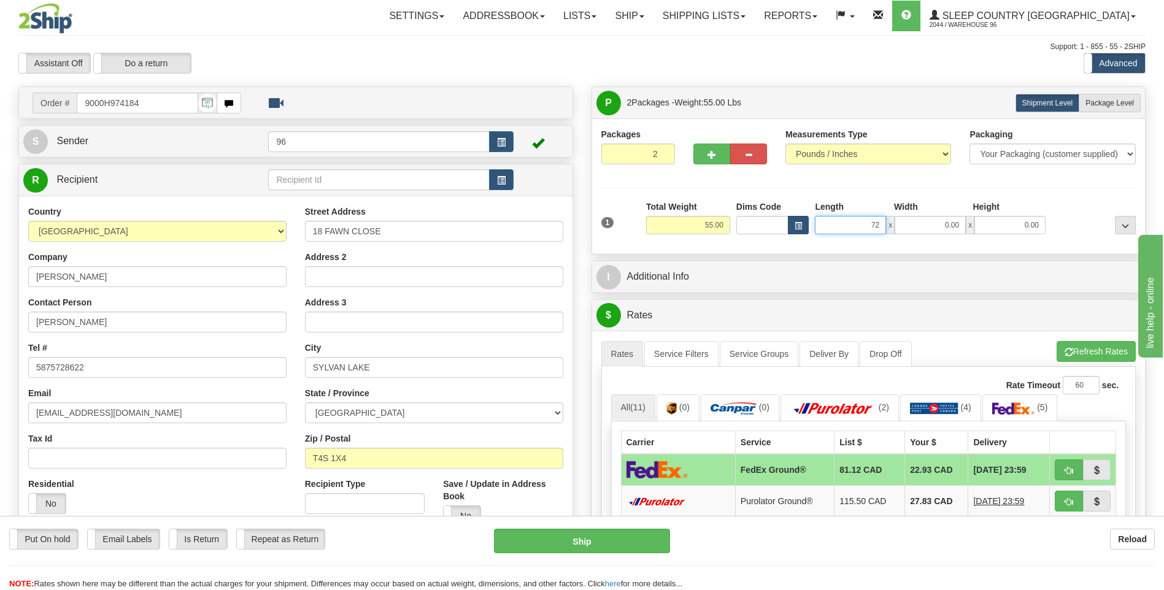
type input "72.00"
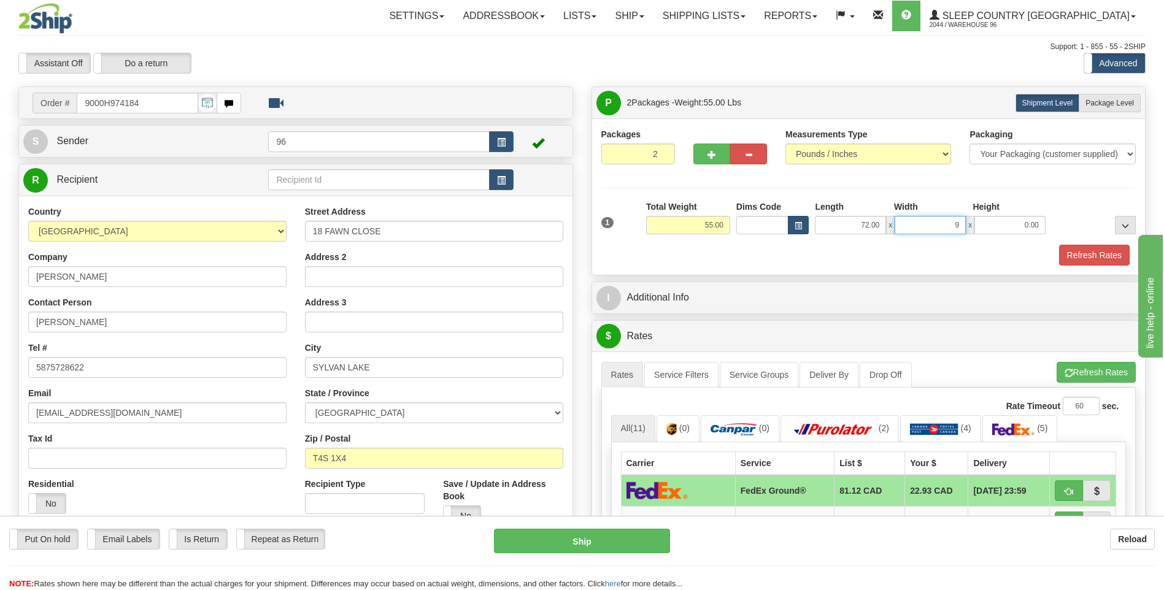
type input "9.00"
type input "16.00"
click at [1133, 101] on span "Package Level" at bounding box center [1110, 103] width 48 height 9
radio input "true"
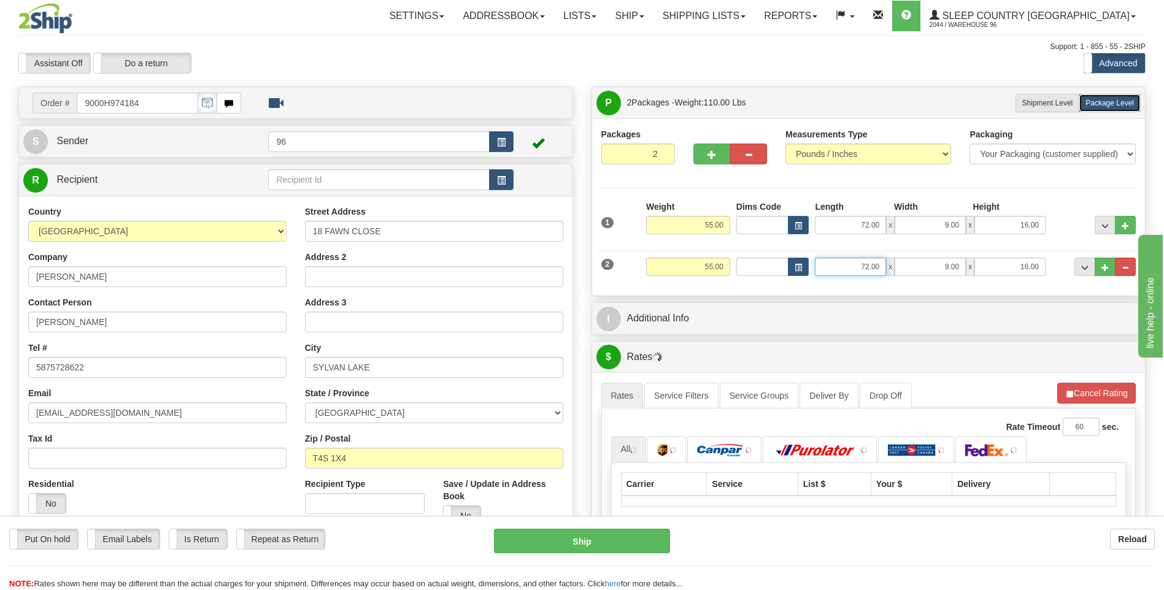
click at [854, 271] on input "72.00" at bounding box center [850, 267] width 71 height 18
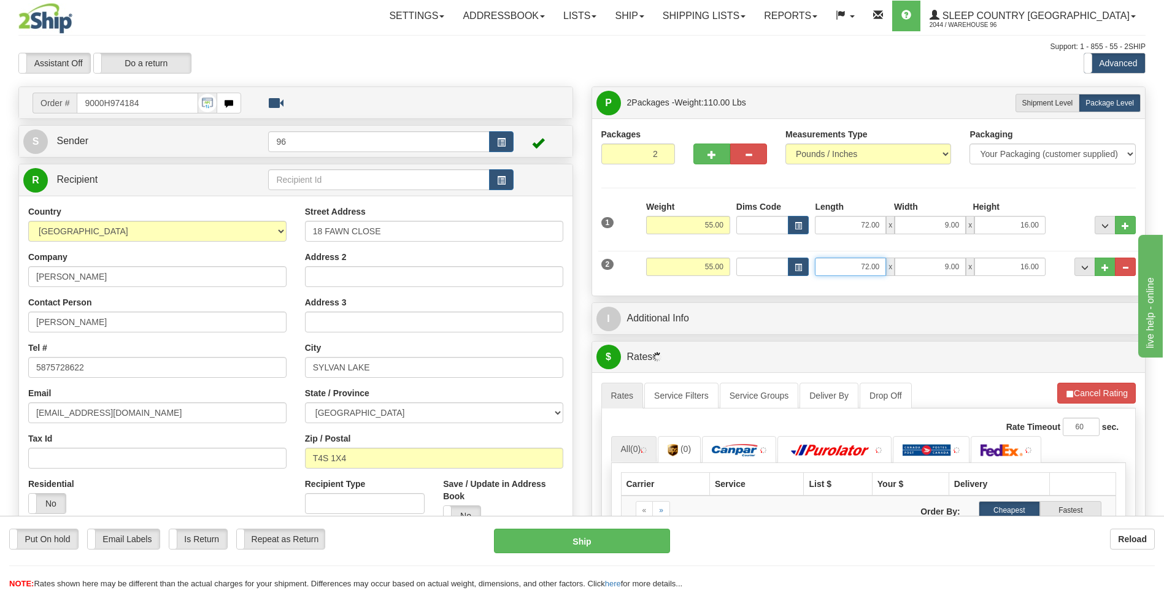
click at [854, 271] on input "72.00" at bounding box center [850, 267] width 71 height 18
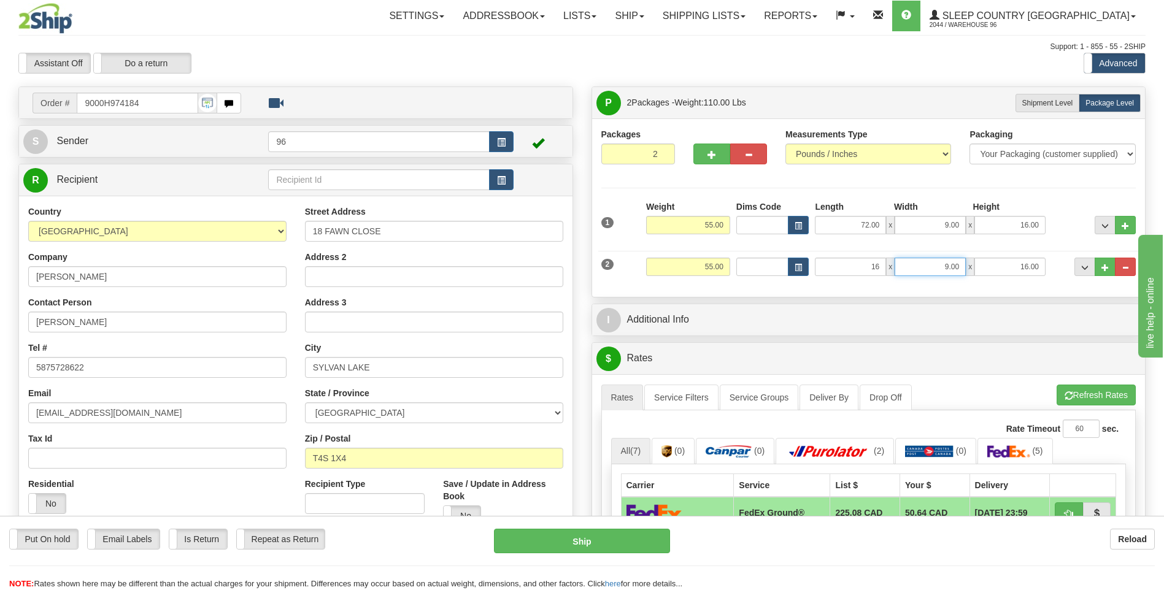
type input "16.00"
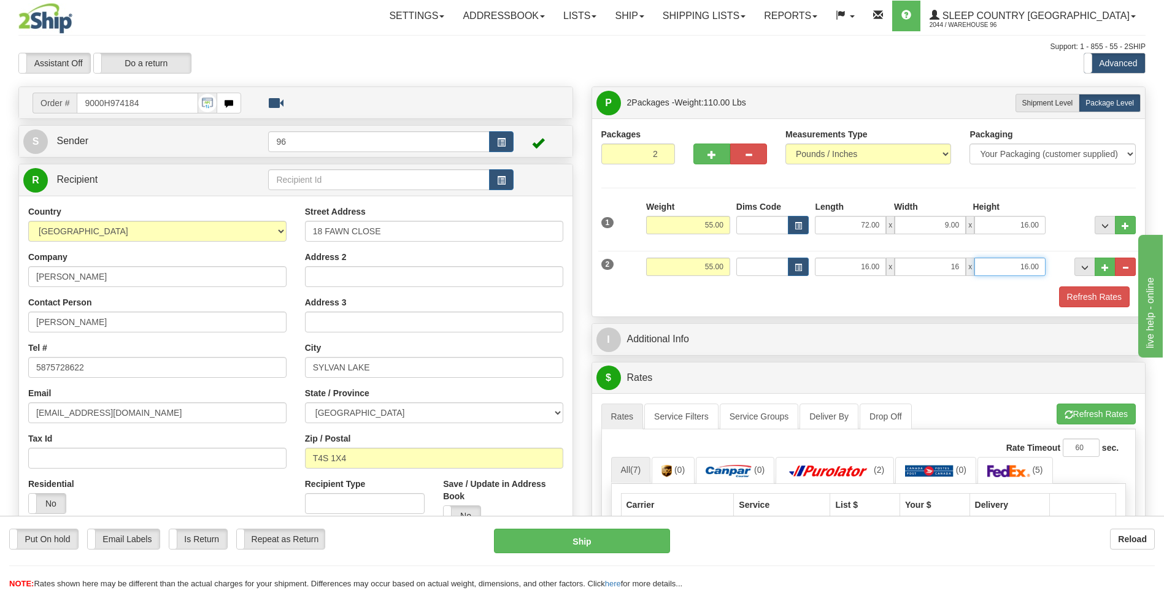
type input "16.00"
type input "40.00"
click at [728, 258] on input "55.00" at bounding box center [688, 267] width 84 height 18
click at [726, 258] on input "55.00" at bounding box center [688, 267] width 84 height 18
type input "40.00"
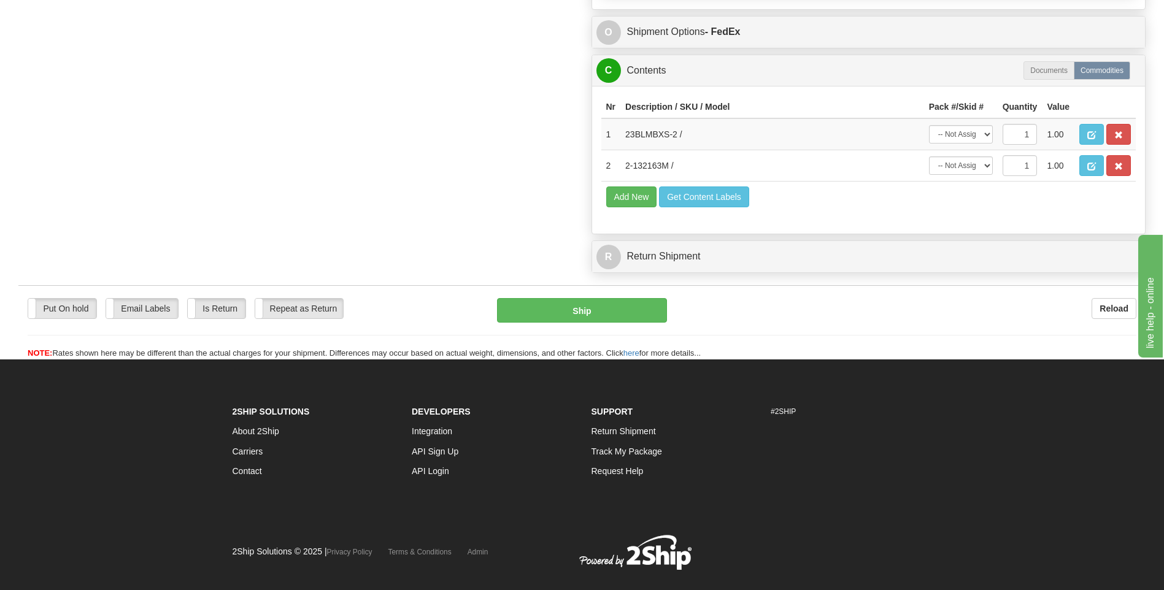
scroll to position [657, 0]
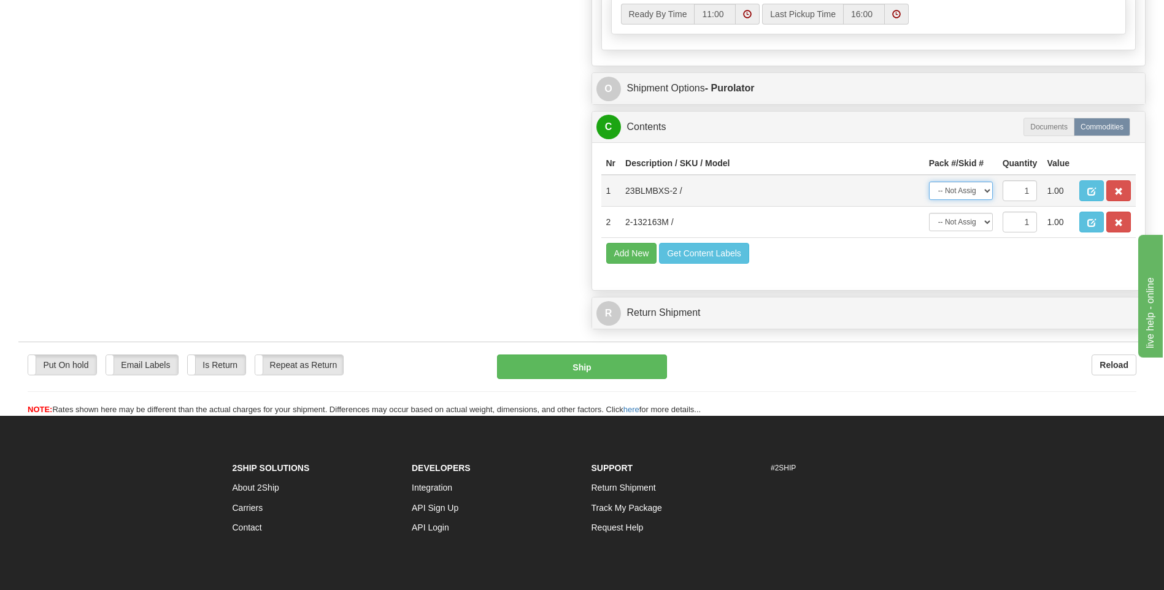
click at [954, 200] on select "-- Not Assigned -- Package 1 Package 2" at bounding box center [961, 191] width 64 height 18
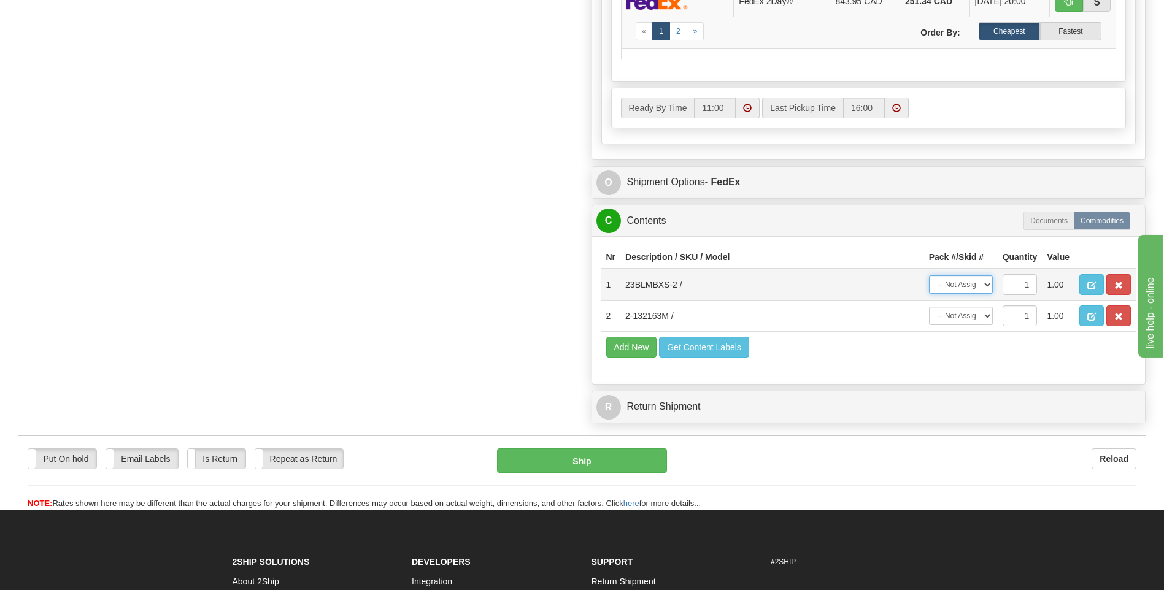
scroll to position [751, 0]
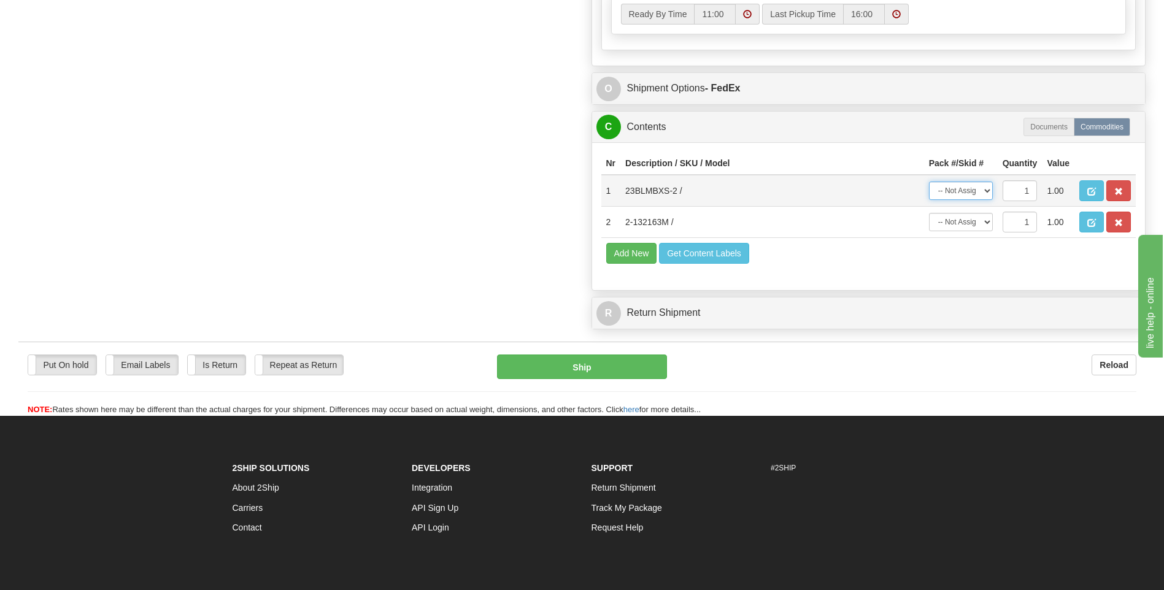
select select "0"
click at [929, 182] on select "-- Not Assigned -- Package 1 Package 2" at bounding box center [961, 191] width 64 height 18
drag, startPoint x: 970, startPoint y: 220, endPoint x: 970, endPoint y: 231, distance: 11.0
click at [970, 220] on select "-- Not Assigned -- Package 1 Package 2" at bounding box center [961, 222] width 64 height 18
select select "1"
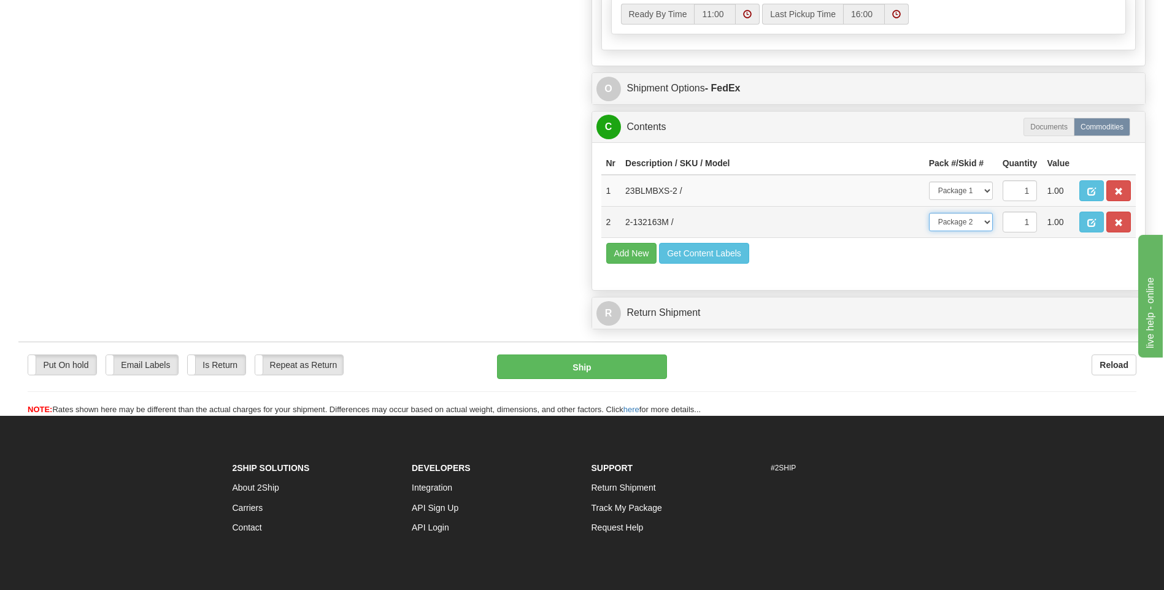
click at [929, 213] on select "-- Not Assigned -- Package 1 Package 2" at bounding box center [961, 222] width 64 height 18
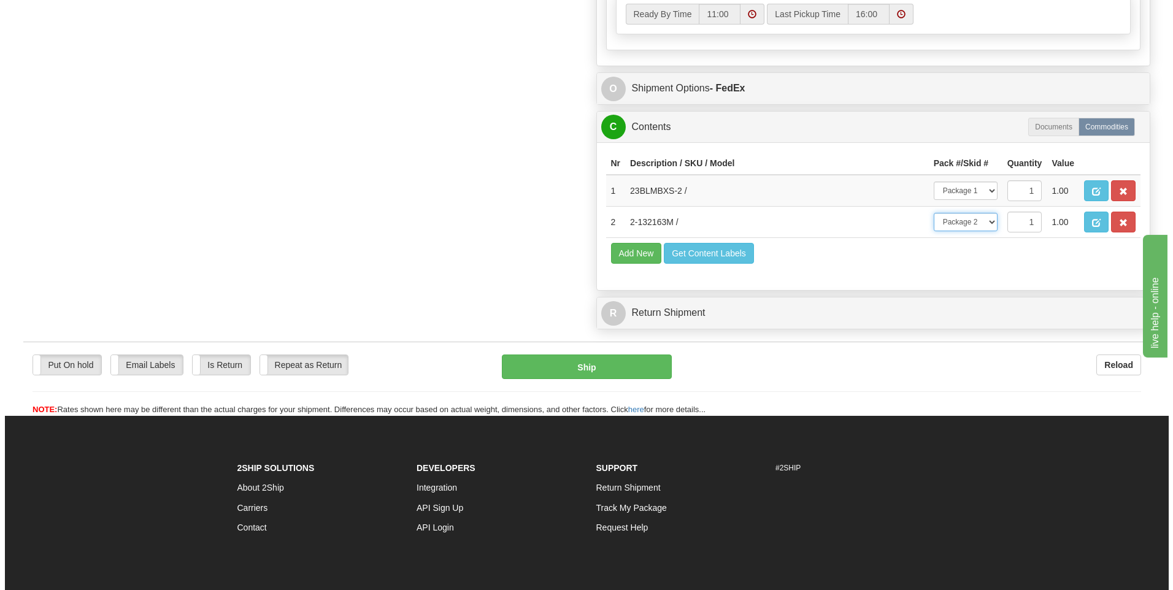
scroll to position [382, 0]
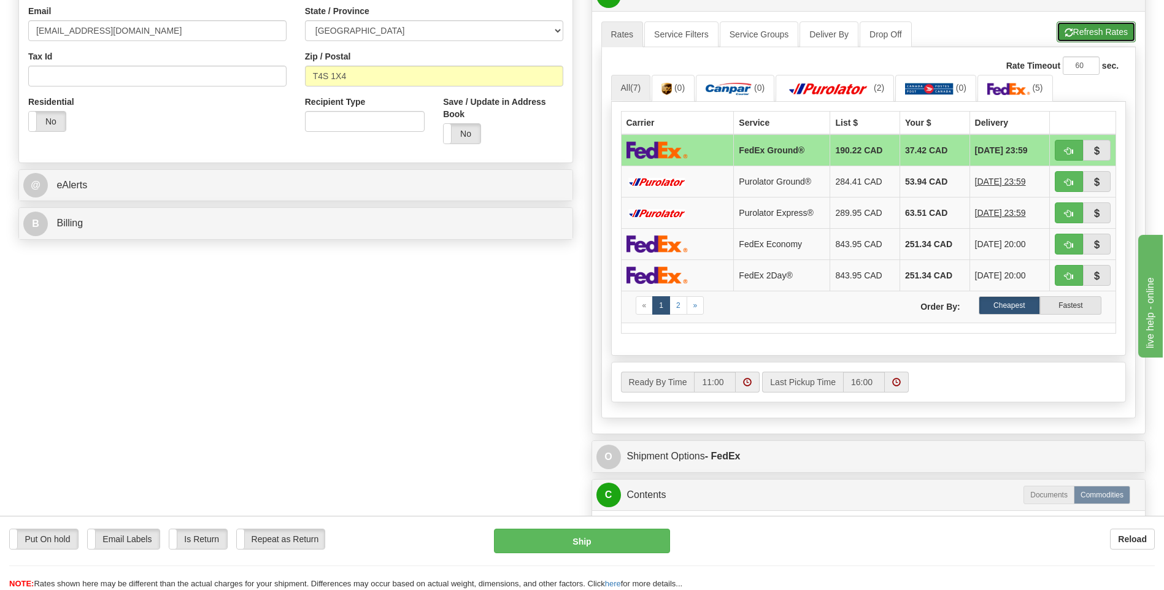
click at [1102, 35] on button "Refresh Rates" at bounding box center [1096, 31] width 79 height 21
click at [633, 547] on button "Ship" at bounding box center [582, 541] width 176 height 25
type input "92"
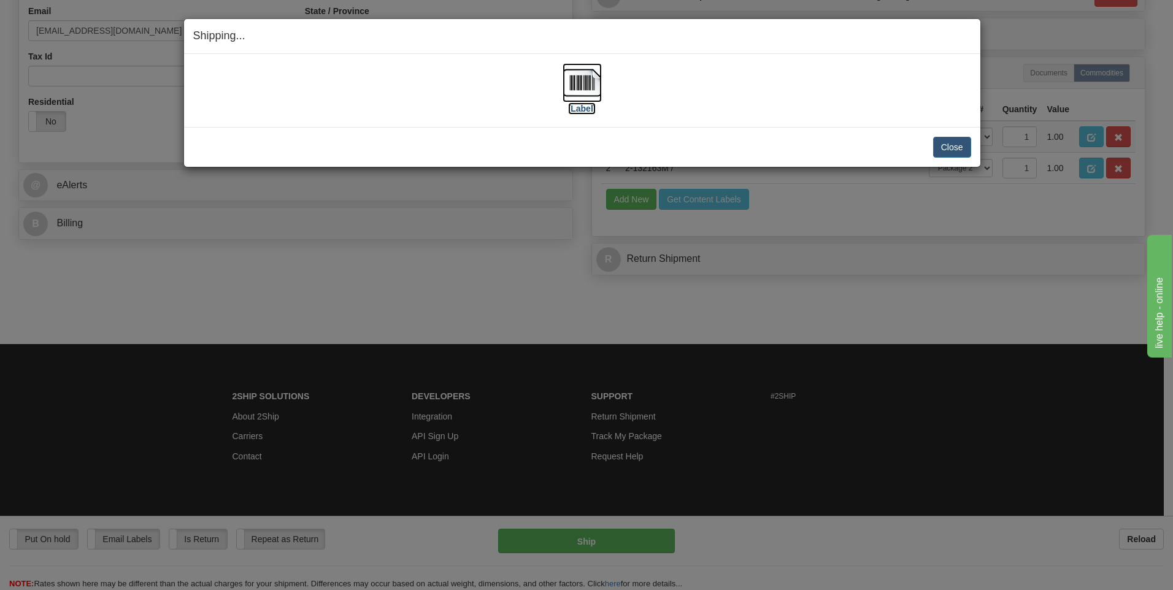
click at [581, 97] on img at bounding box center [582, 82] width 39 height 39
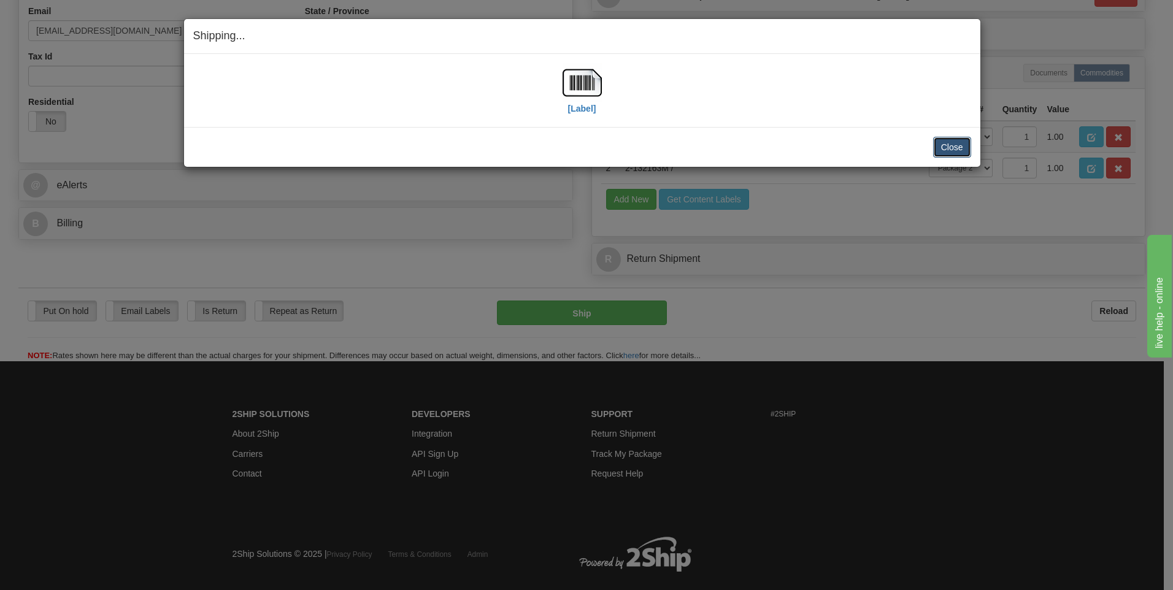
click at [937, 149] on button "Close" at bounding box center [952, 147] width 38 height 21
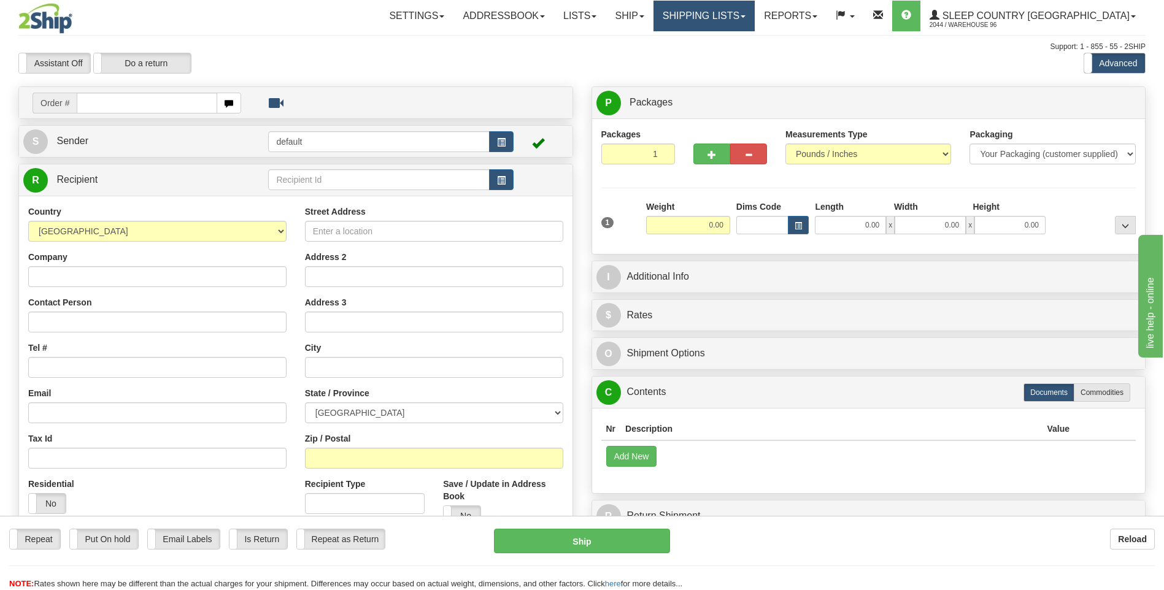
click at [717, 15] on link "Shipping lists" at bounding box center [704, 16] width 101 height 31
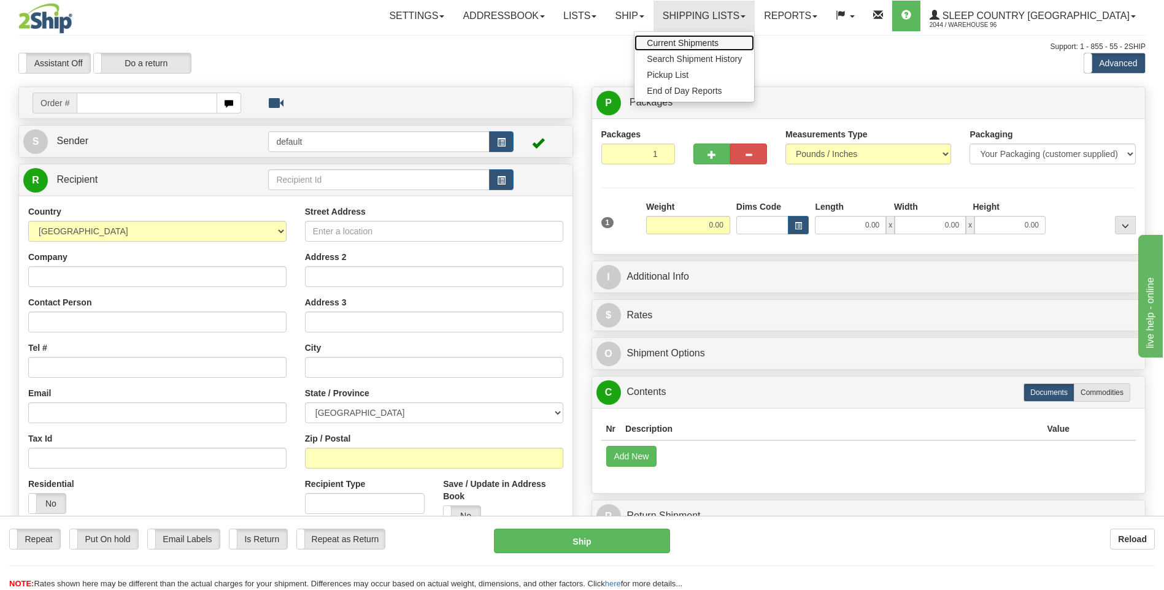
click at [719, 46] on span "Current Shipments" at bounding box center [683, 43] width 72 height 10
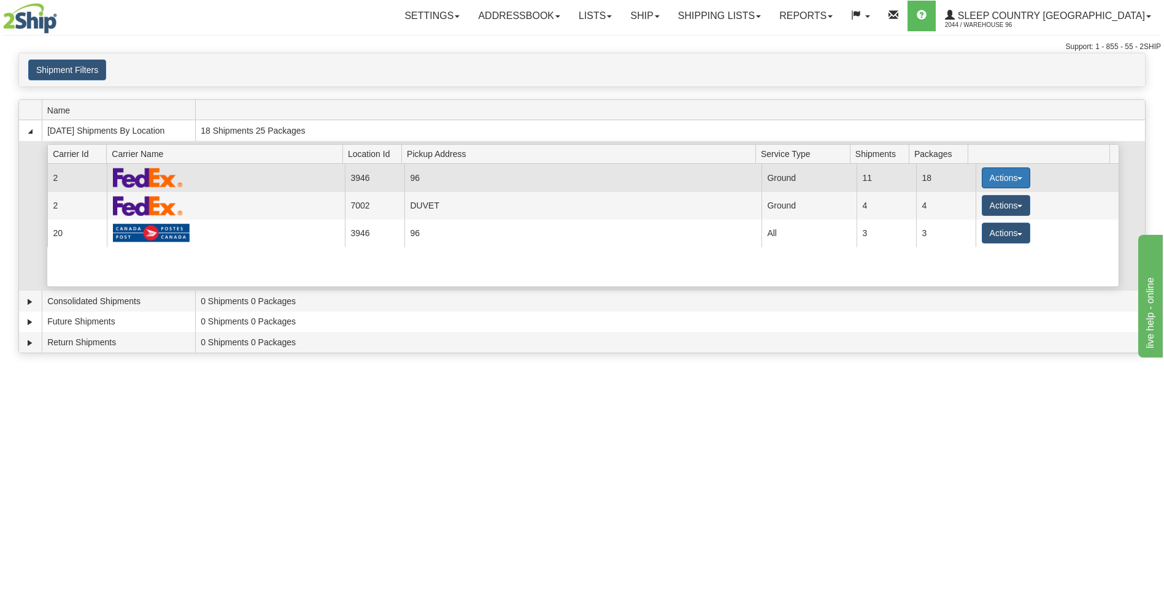
click at [989, 171] on button "Actions" at bounding box center [1006, 178] width 49 height 21
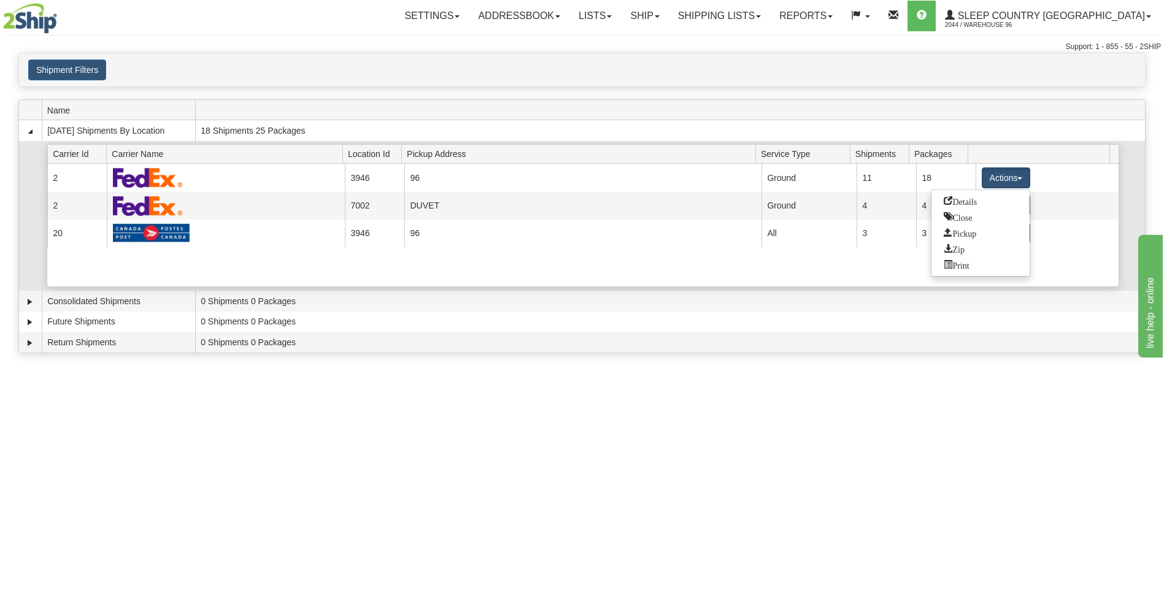
click at [795, 279] on div "Current 2 3946 96 19365 Ground 11 18 Actions Details Close Pickup Zip Print Cur…" at bounding box center [583, 225] width 1072 height 123
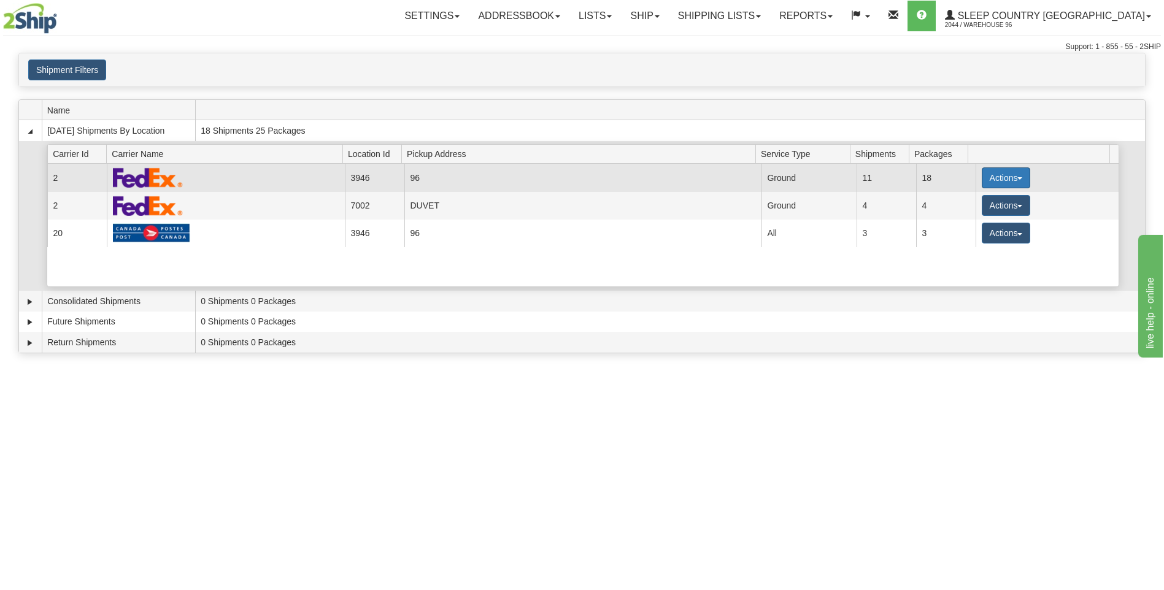
click at [1000, 177] on button "Actions" at bounding box center [1006, 178] width 49 height 21
click at [982, 222] on link "Close" at bounding box center [981, 217] width 98 height 16
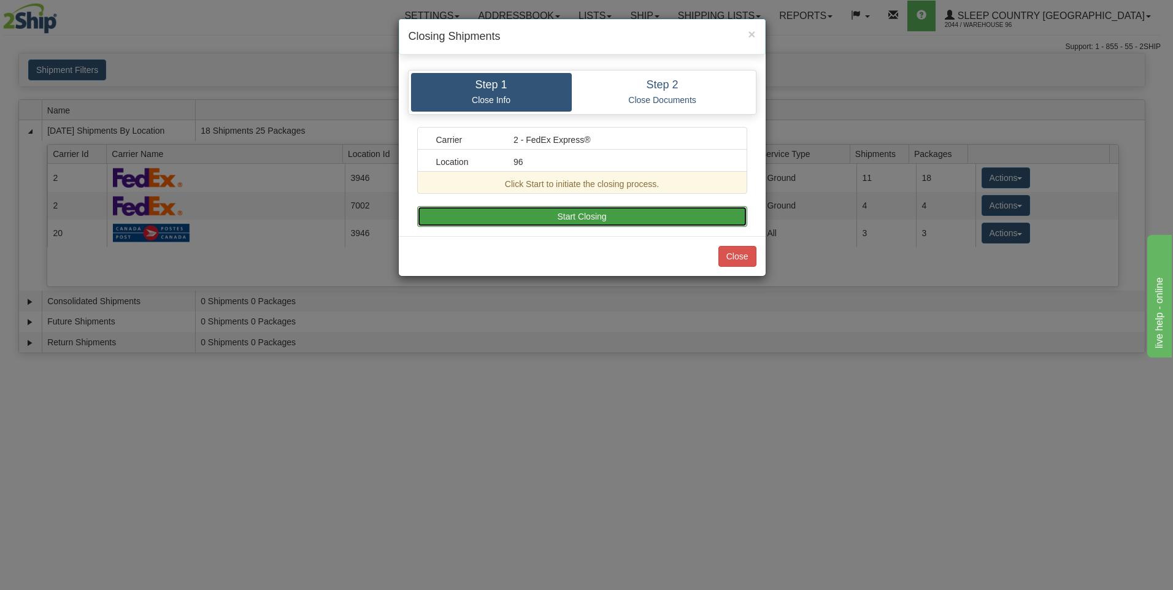
click at [716, 208] on button "Start Closing" at bounding box center [582, 216] width 330 height 21
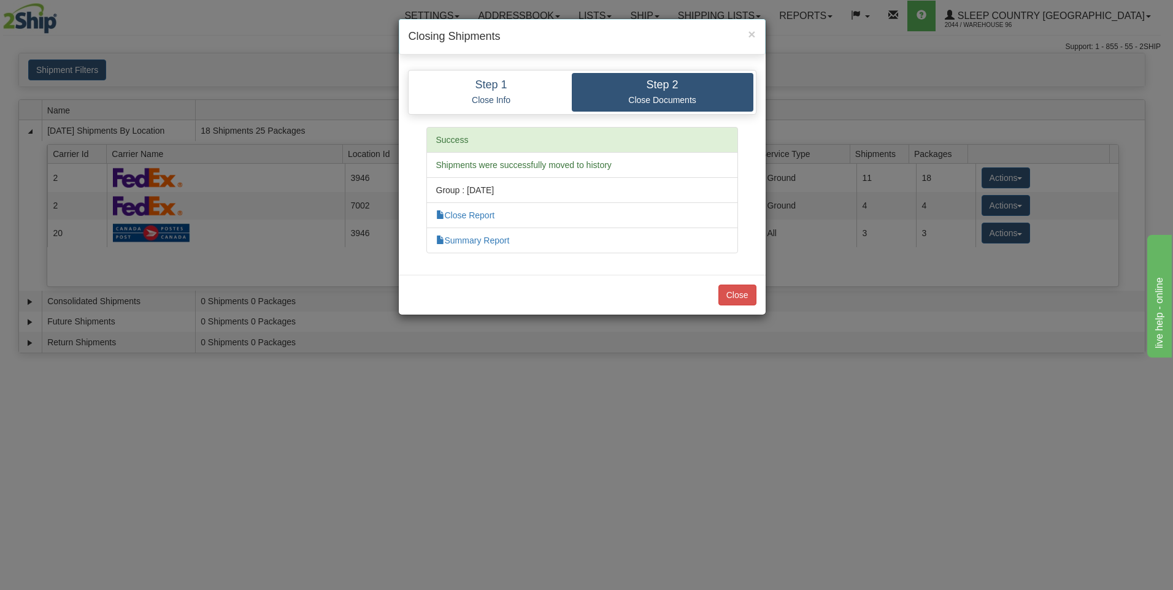
click at [739, 280] on div "Close" at bounding box center [582, 295] width 367 height 40
click at [740, 292] on button "Close" at bounding box center [738, 295] width 38 height 21
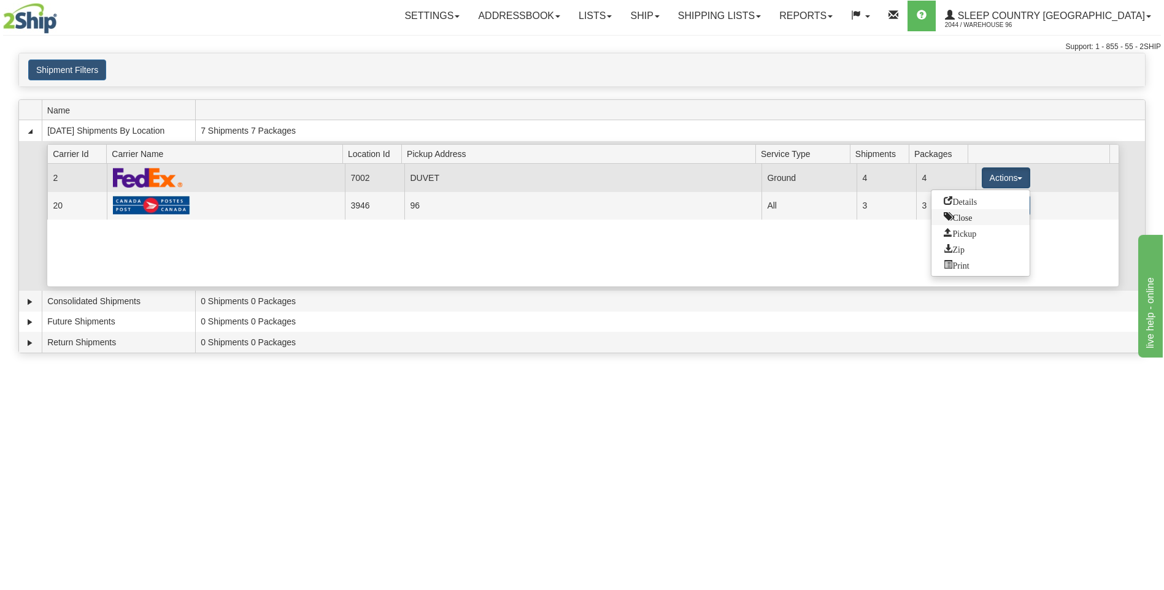
click at [984, 218] on link "Close" at bounding box center [981, 217] width 98 height 16
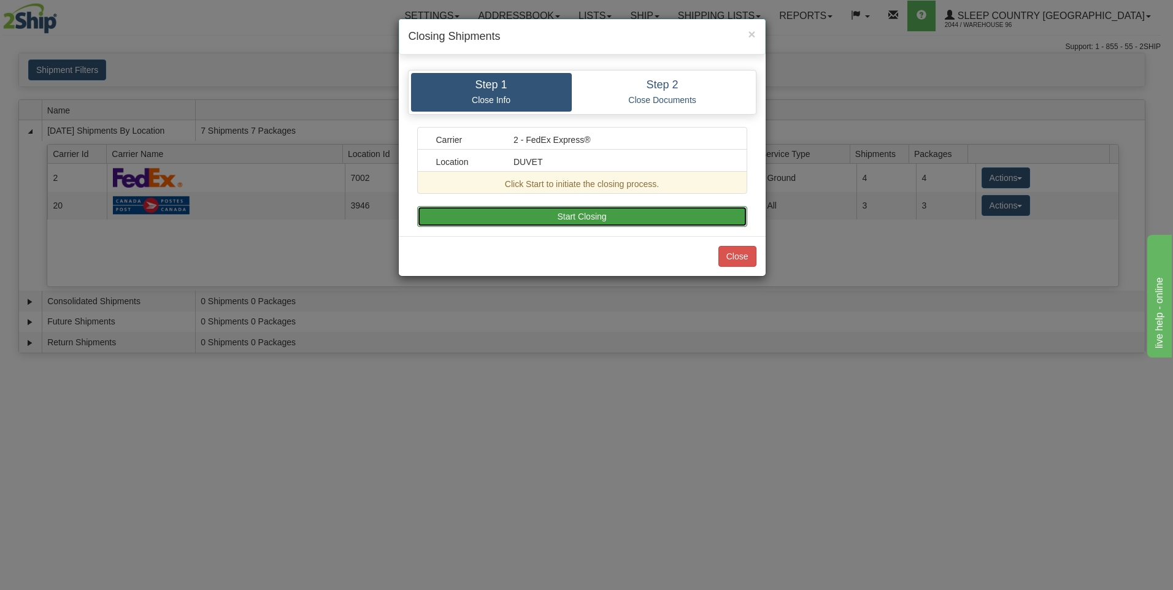
click at [669, 214] on button "Start Closing" at bounding box center [582, 216] width 330 height 21
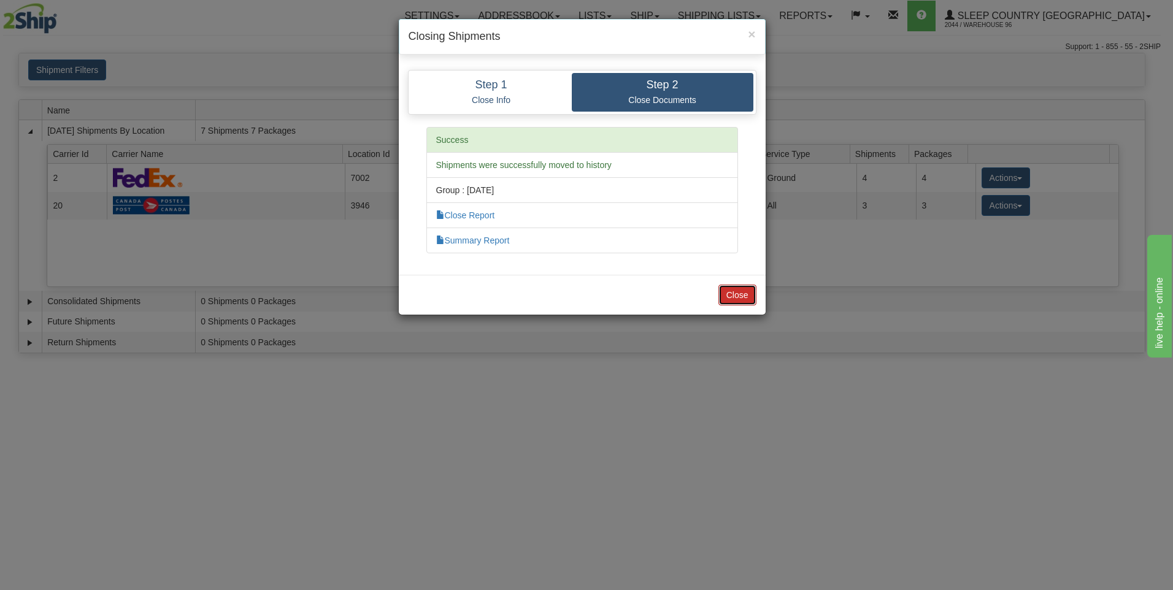
click at [732, 301] on button "Close" at bounding box center [738, 295] width 38 height 21
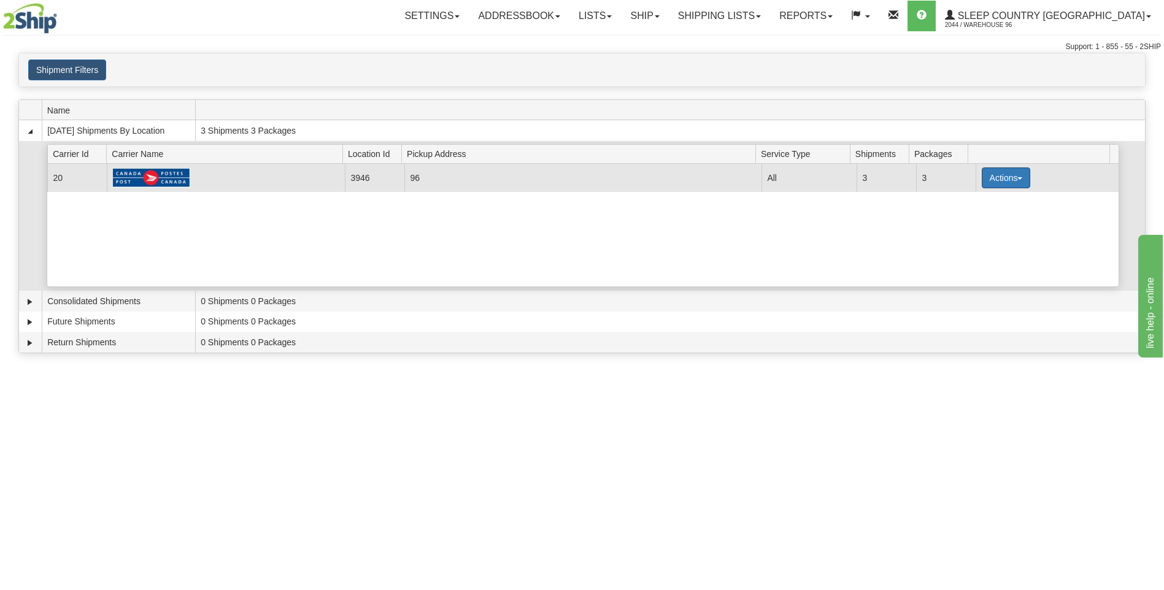
click at [1006, 177] on button "Actions" at bounding box center [1006, 178] width 49 height 21
click at [987, 218] on link "Close" at bounding box center [981, 217] width 98 height 16
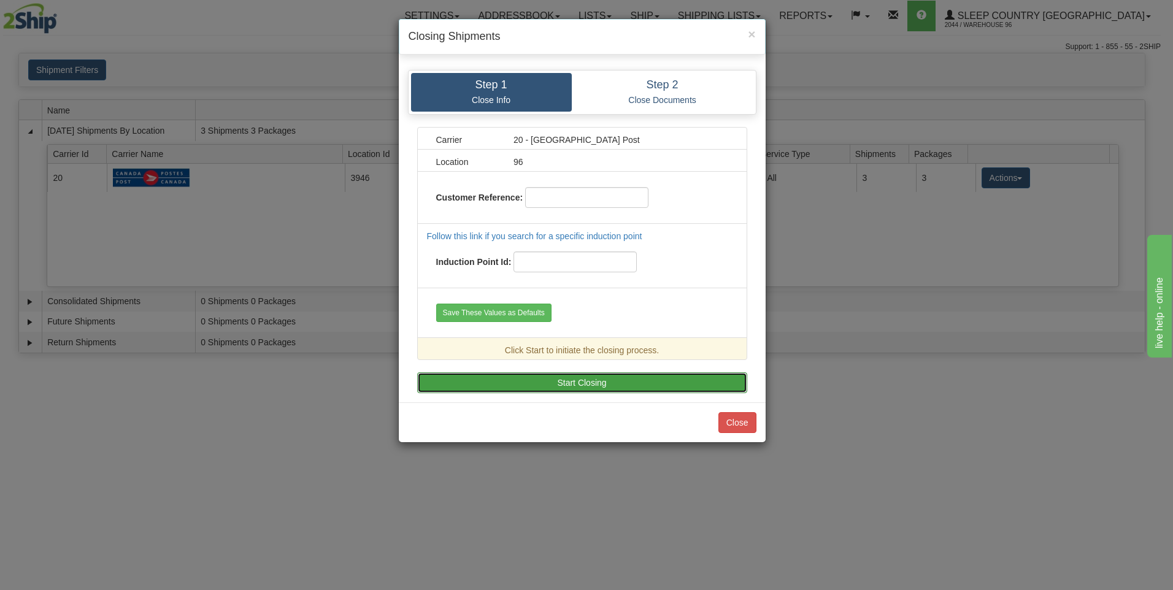
click at [616, 381] on button "Start Closing" at bounding box center [582, 383] width 330 height 21
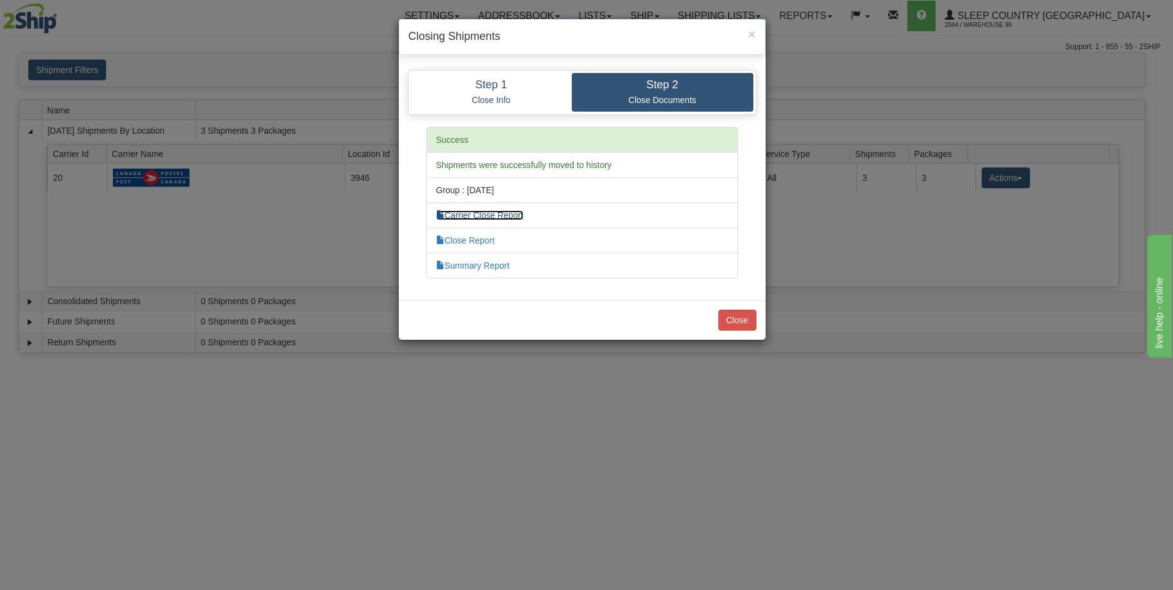
click at [495, 212] on link "Carrier Close Report" at bounding box center [479, 216] width 87 height 10
drag, startPoint x: 743, startPoint y: 334, endPoint x: 743, endPoint y: 328, distance: 6.2
click at [743, 333] on div "Close" at bounding box center [582, 320] width 367 height 40
click at [743, 325] on button "Close" at bounding box center [738, 320] width 38 height 21
